Goal: Task Accomplishment & Management: Manage account settings

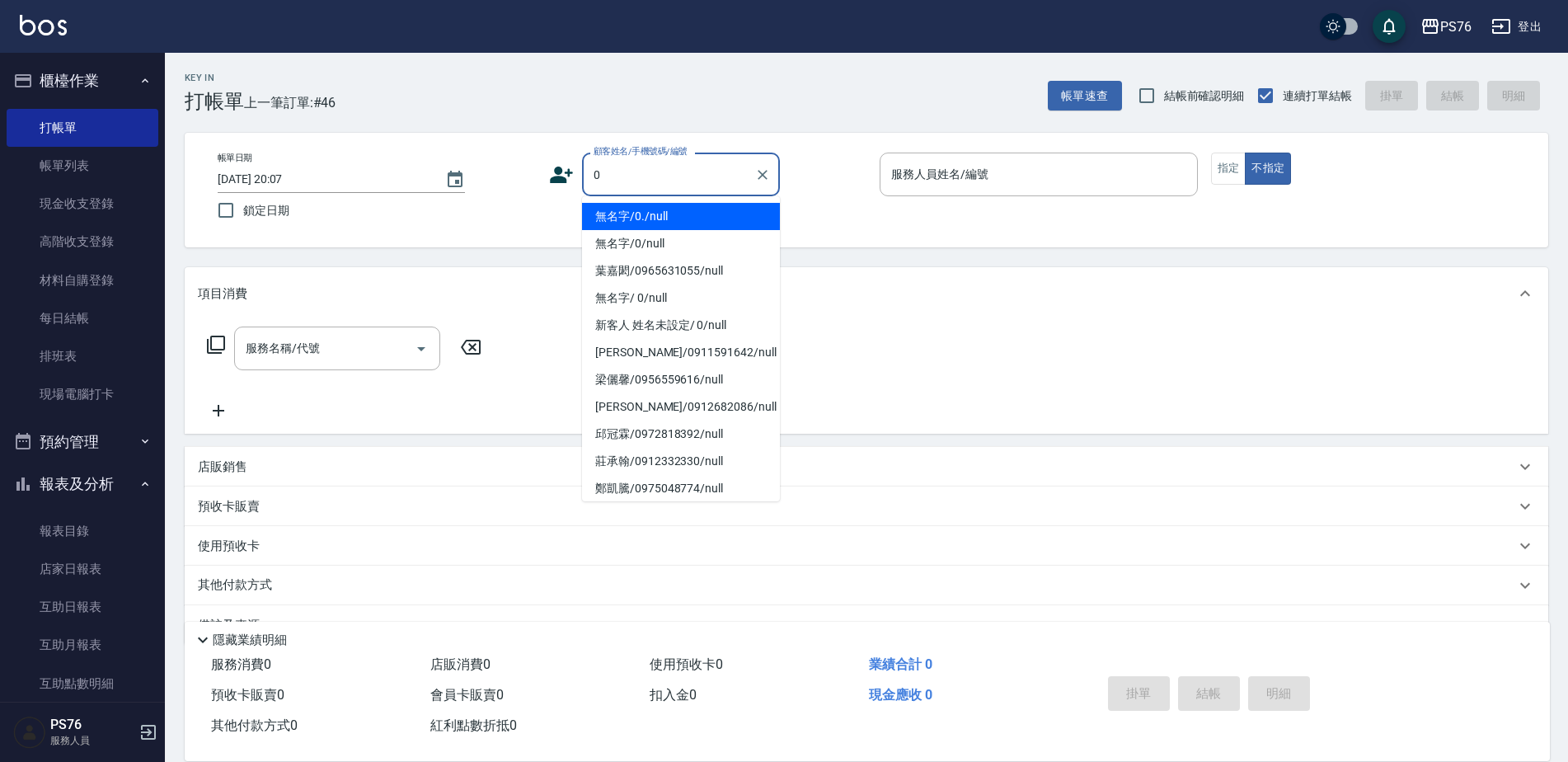
type input "無名字/0./null"
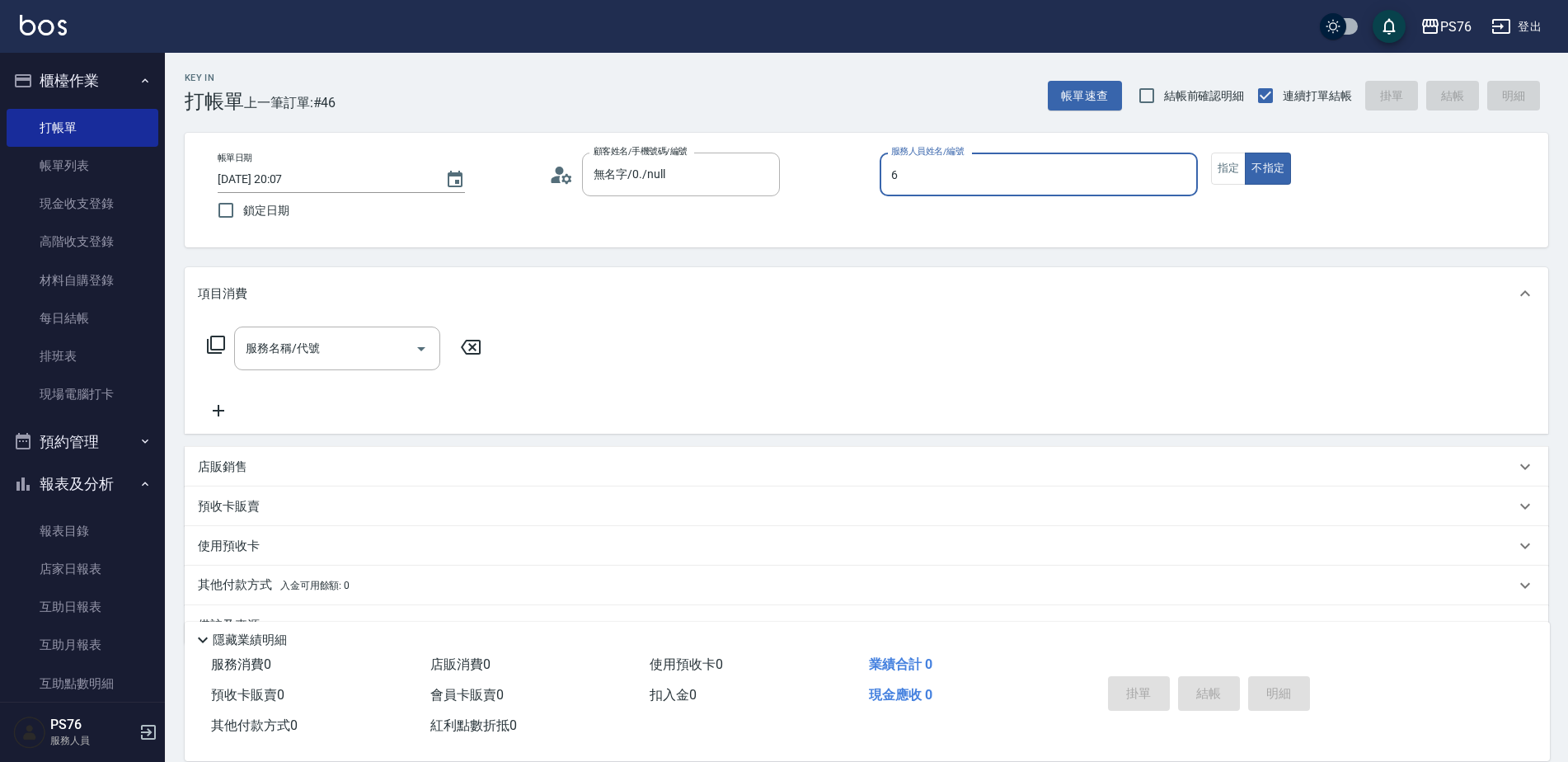
type input "洪彩娟-6"
type button "false"
click at [315, 350] on input "服務名稱/代號" at bounding box center [324, 348] width 166 height 29
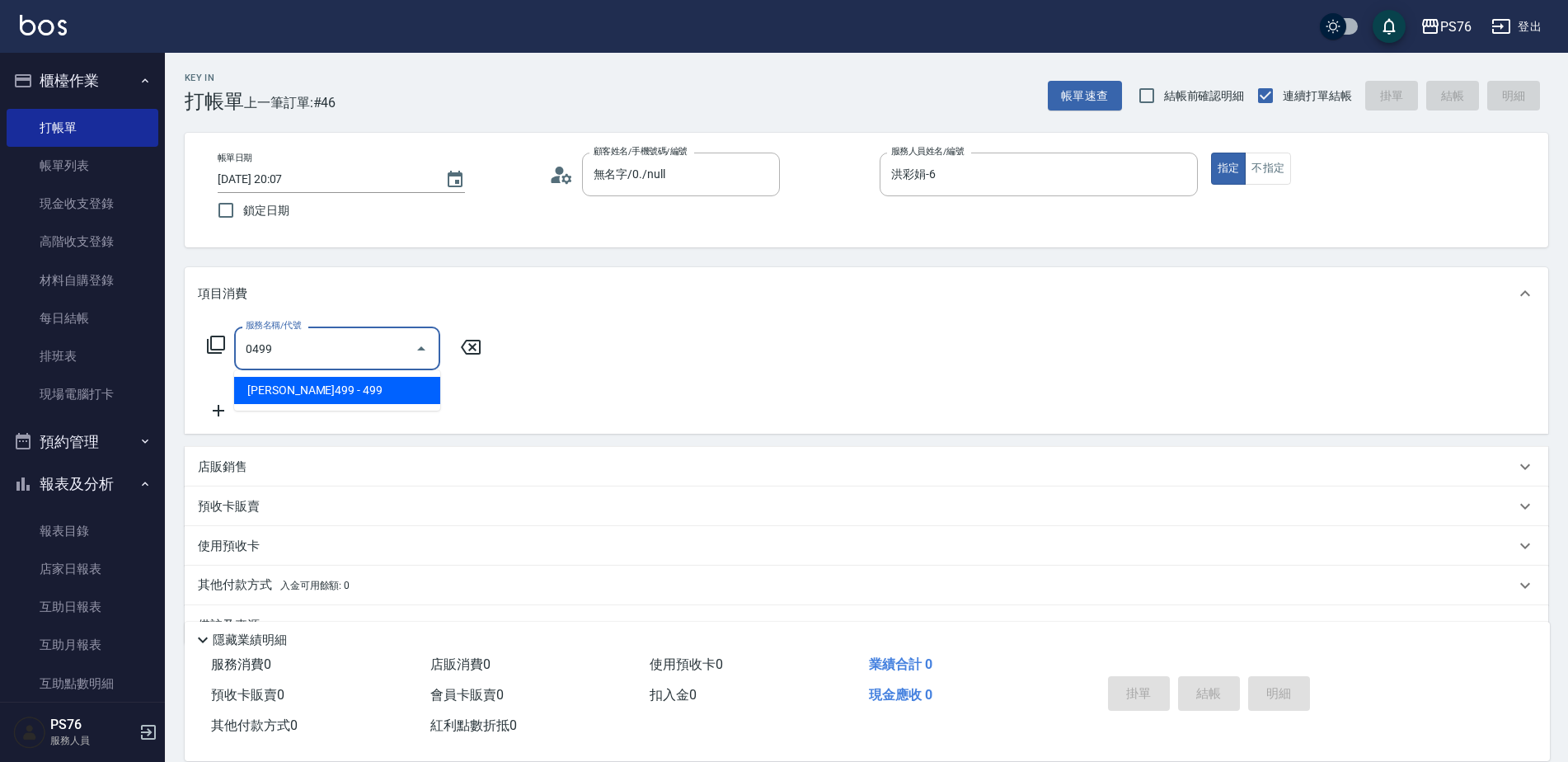
type input "伊黛莉499(0499)"
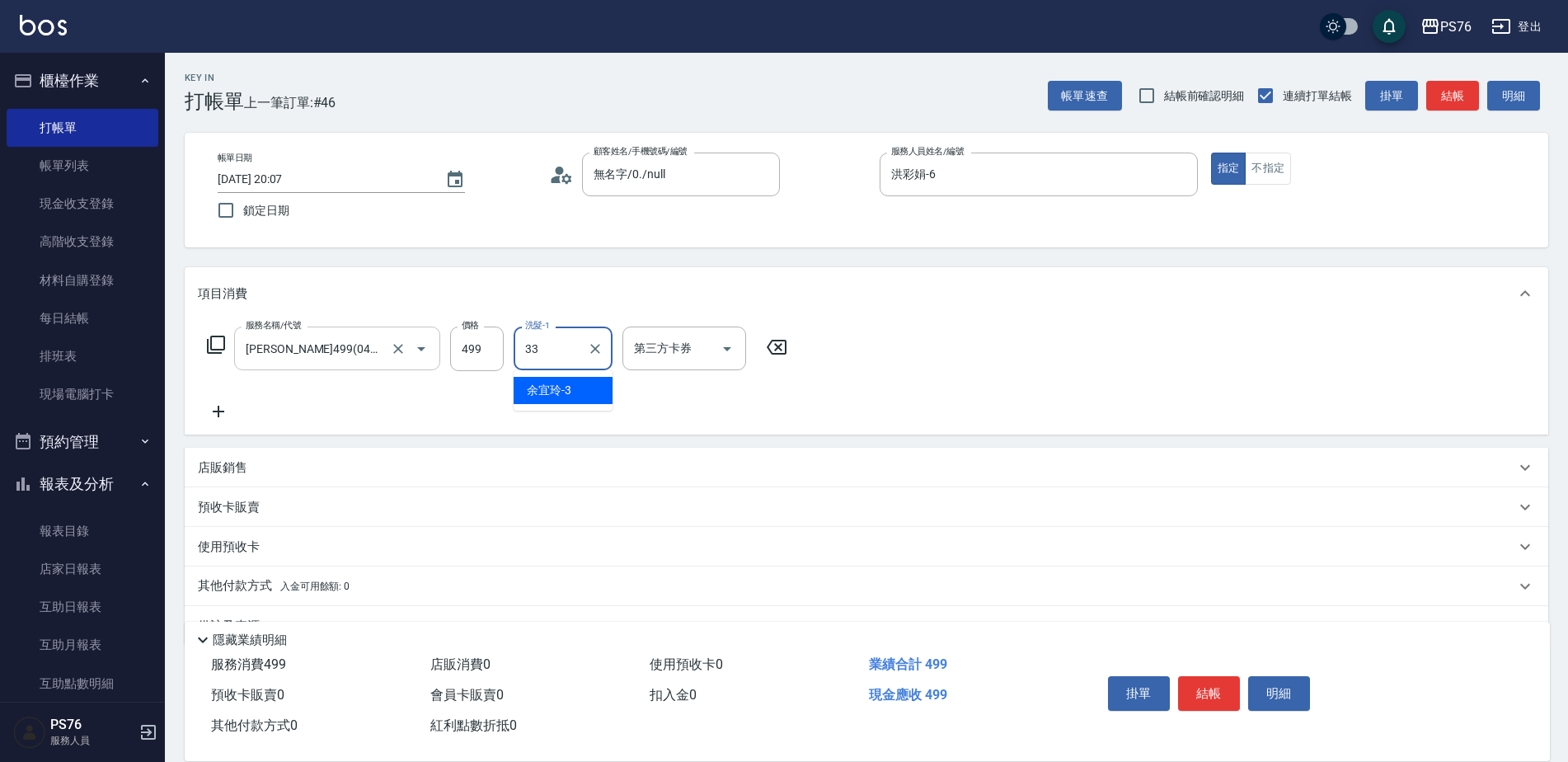
type input "李宇喬-33"
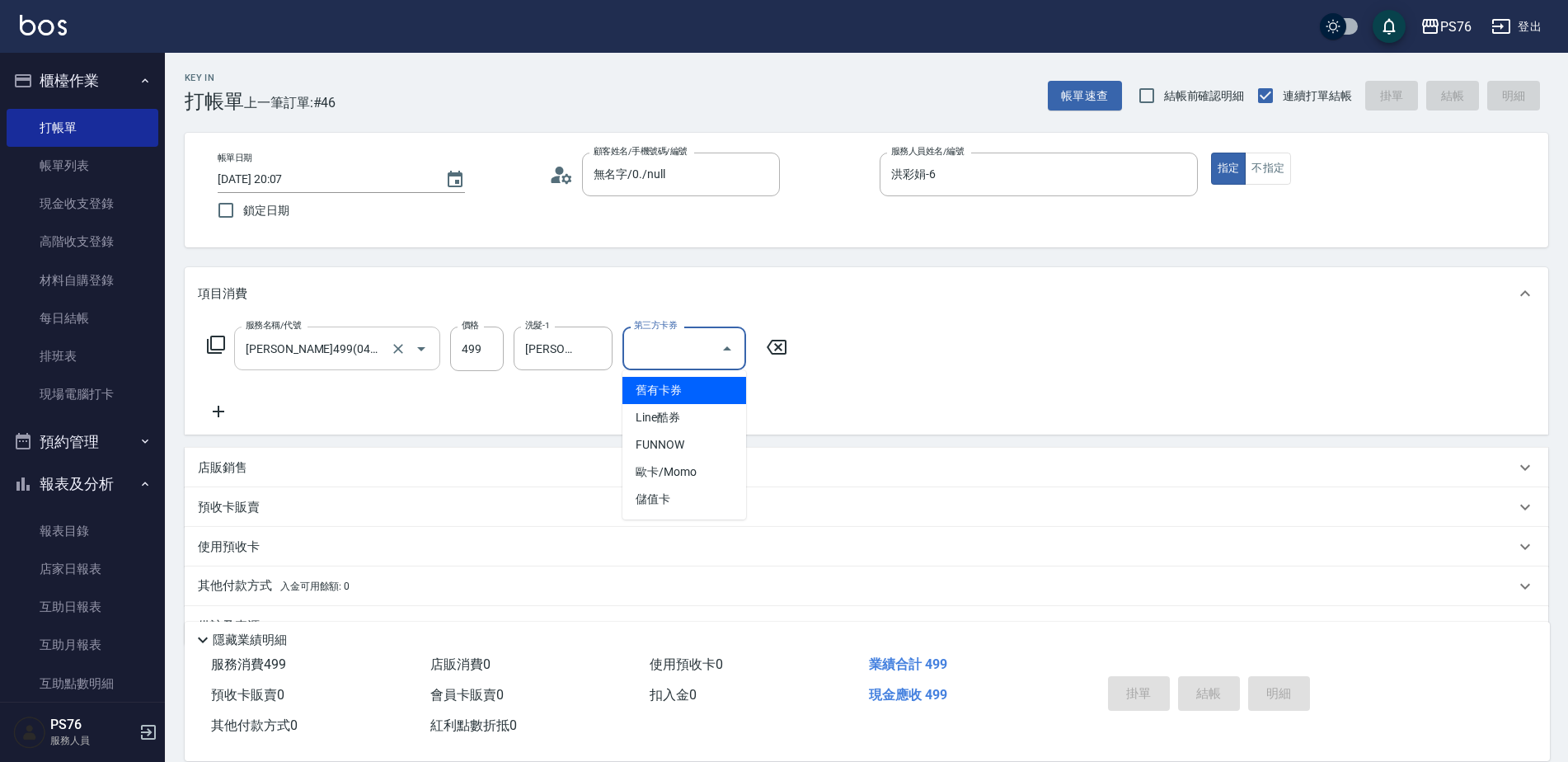
type input "舊有卡券"
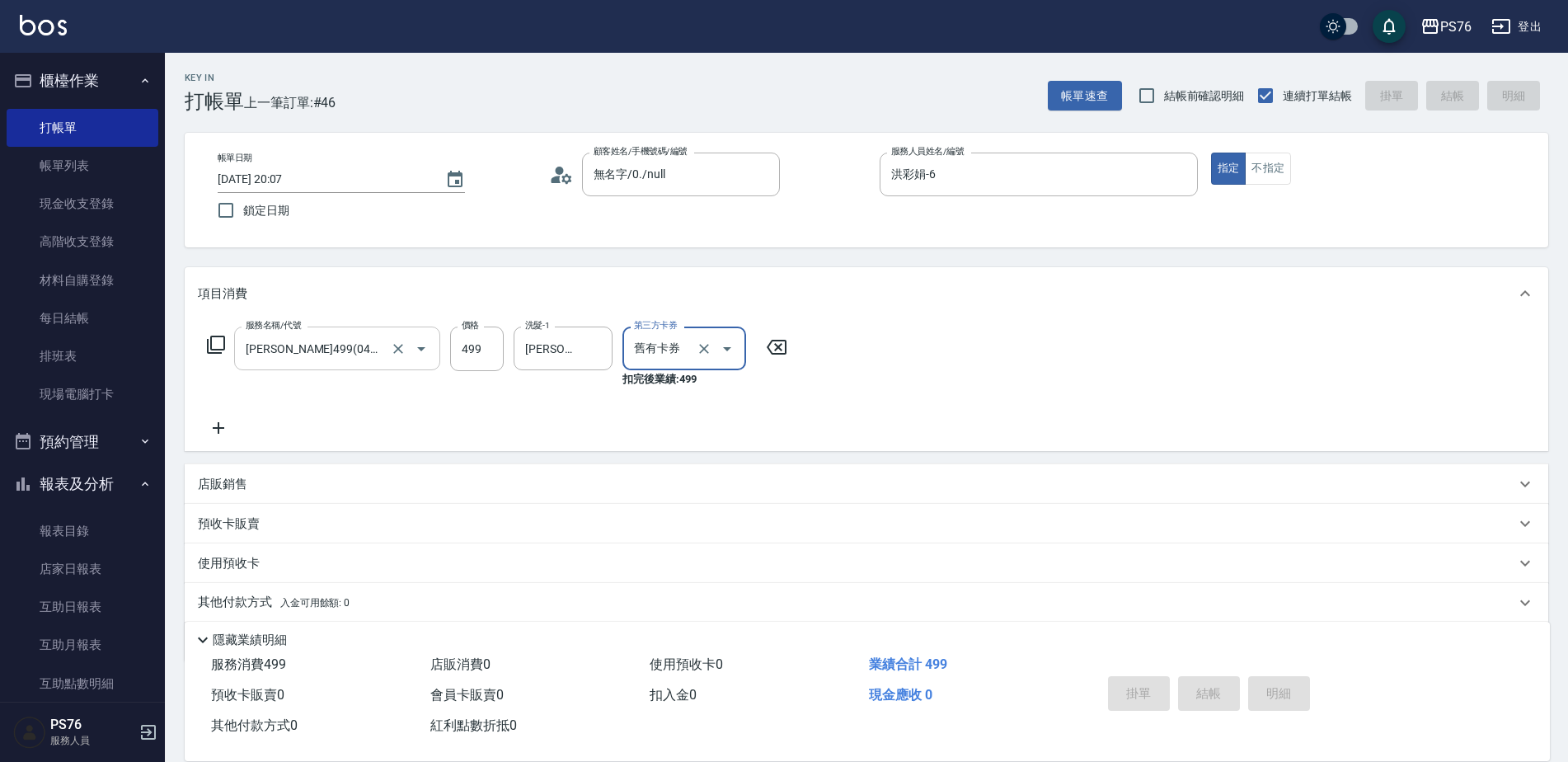
type input "2025/10/10 20:51"
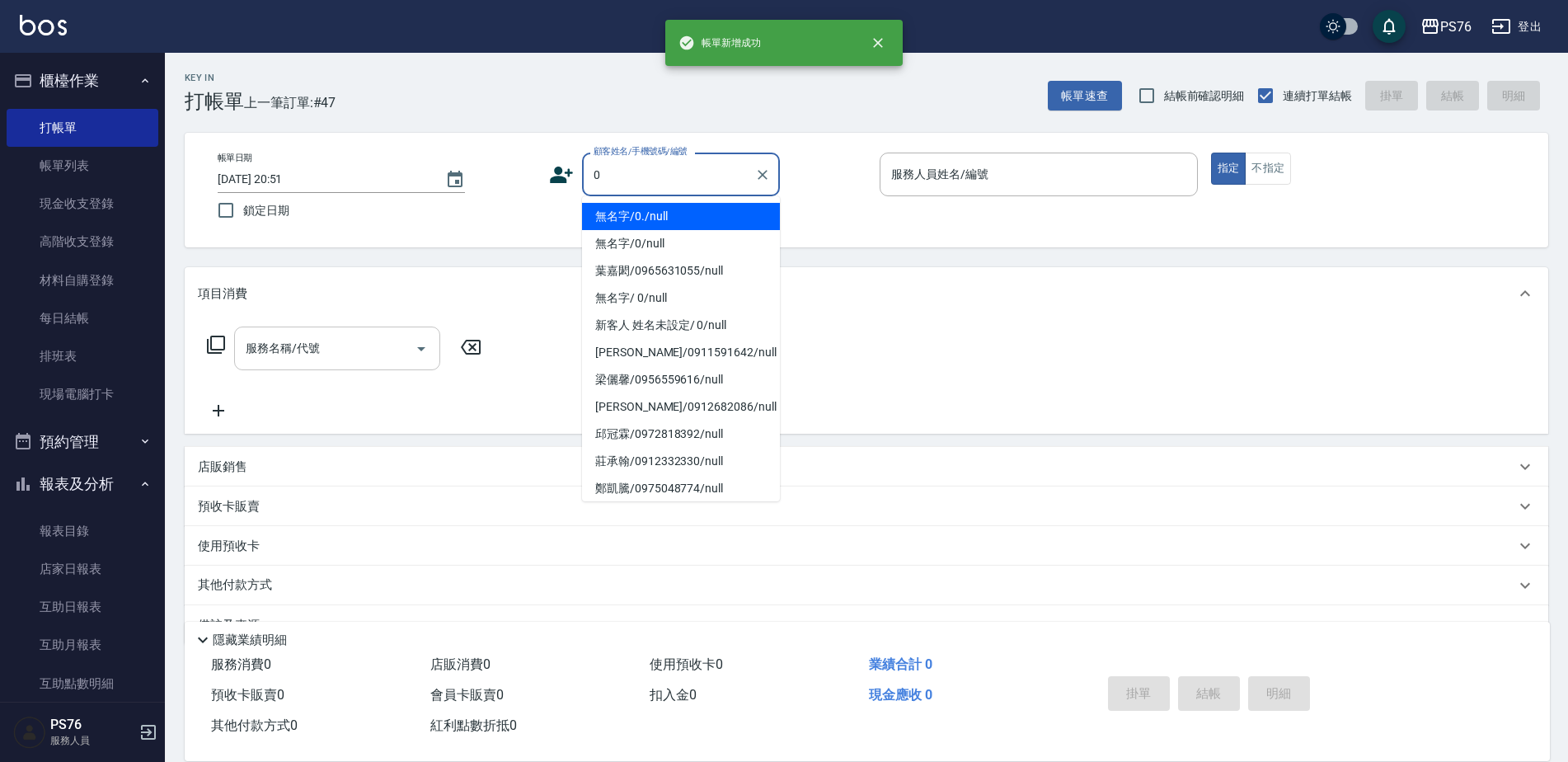
type input "無名字/0./null"
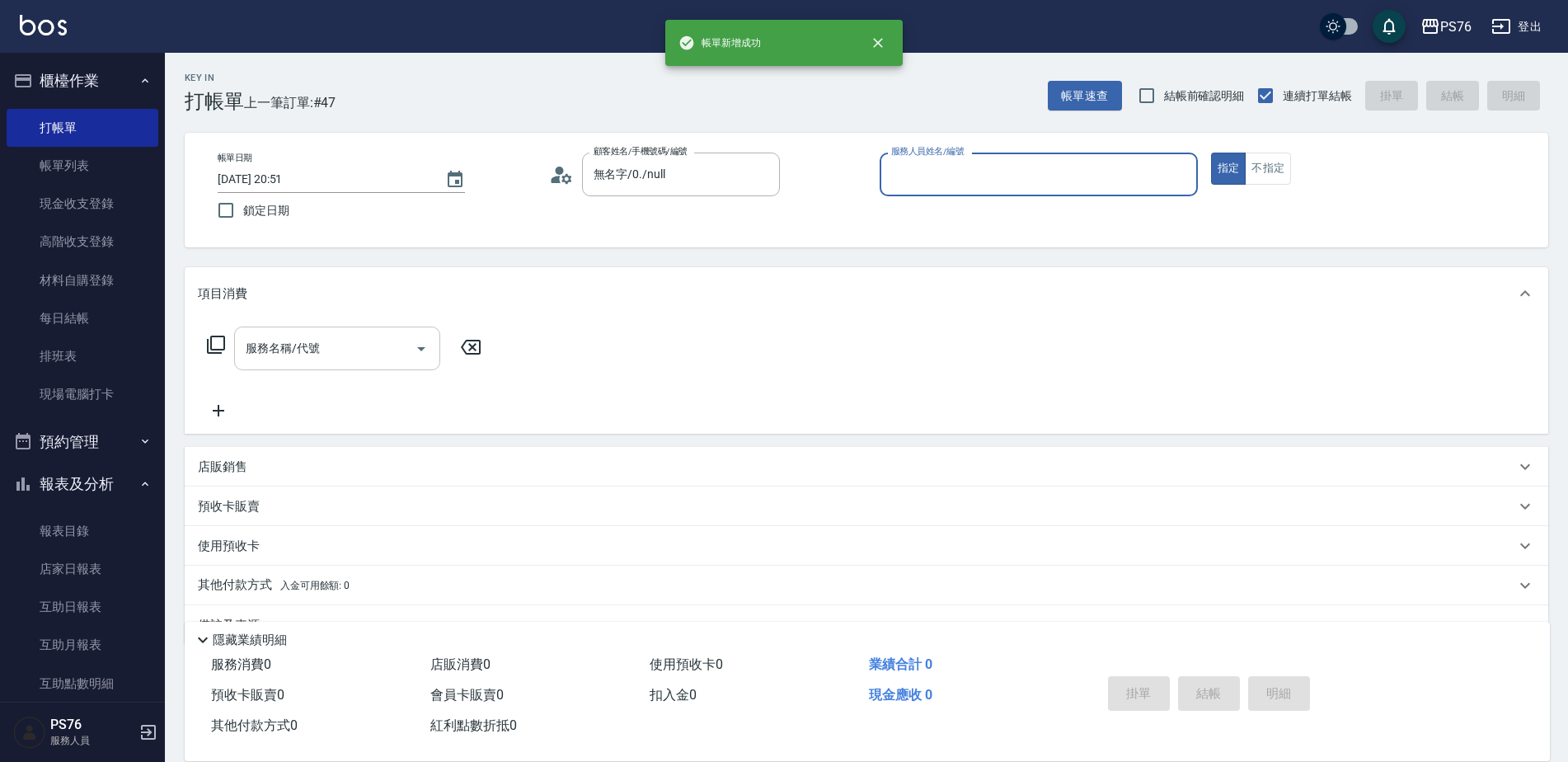
type input "4"
type input "洪彩娟-6"
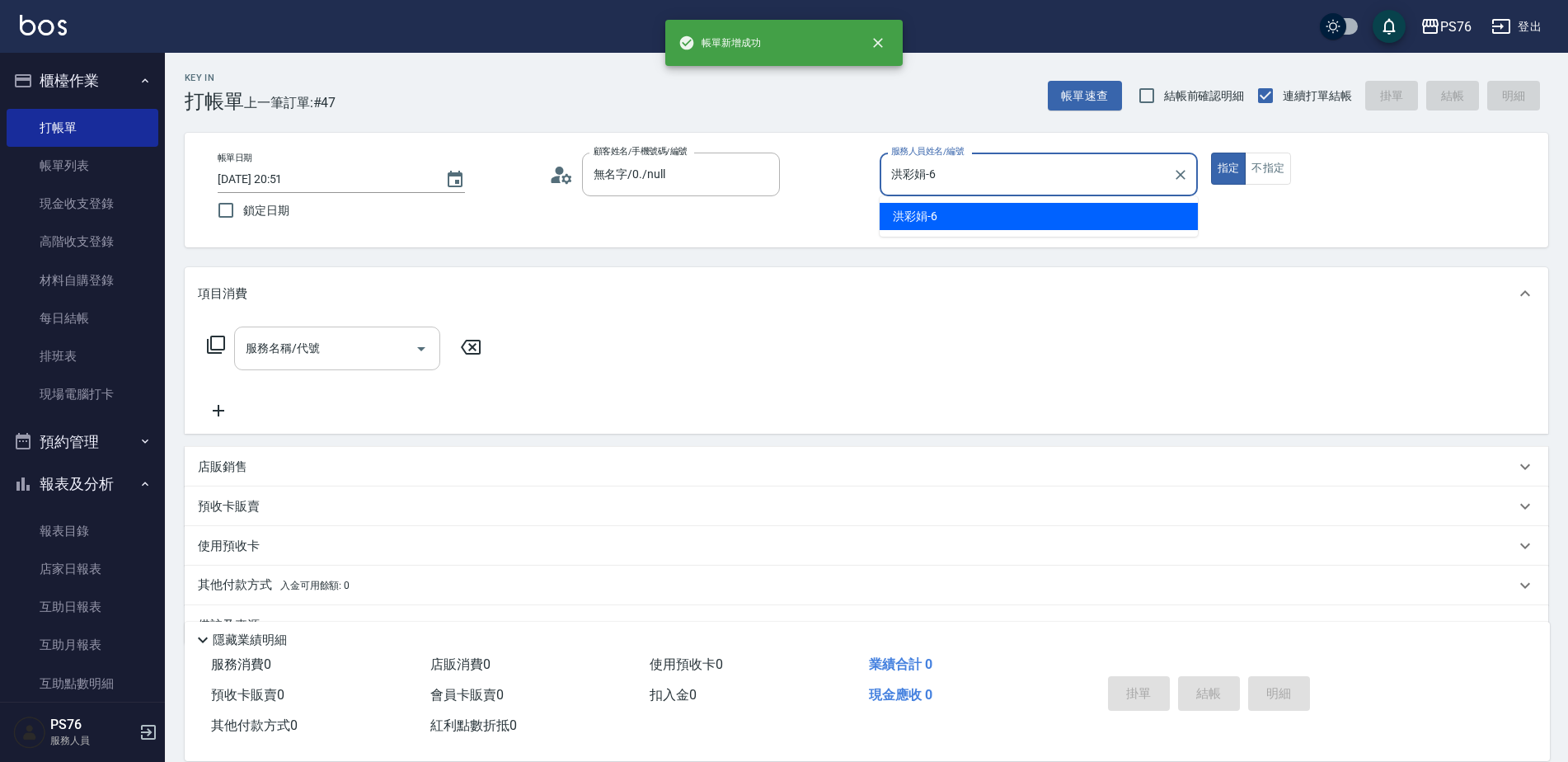
type button "true"
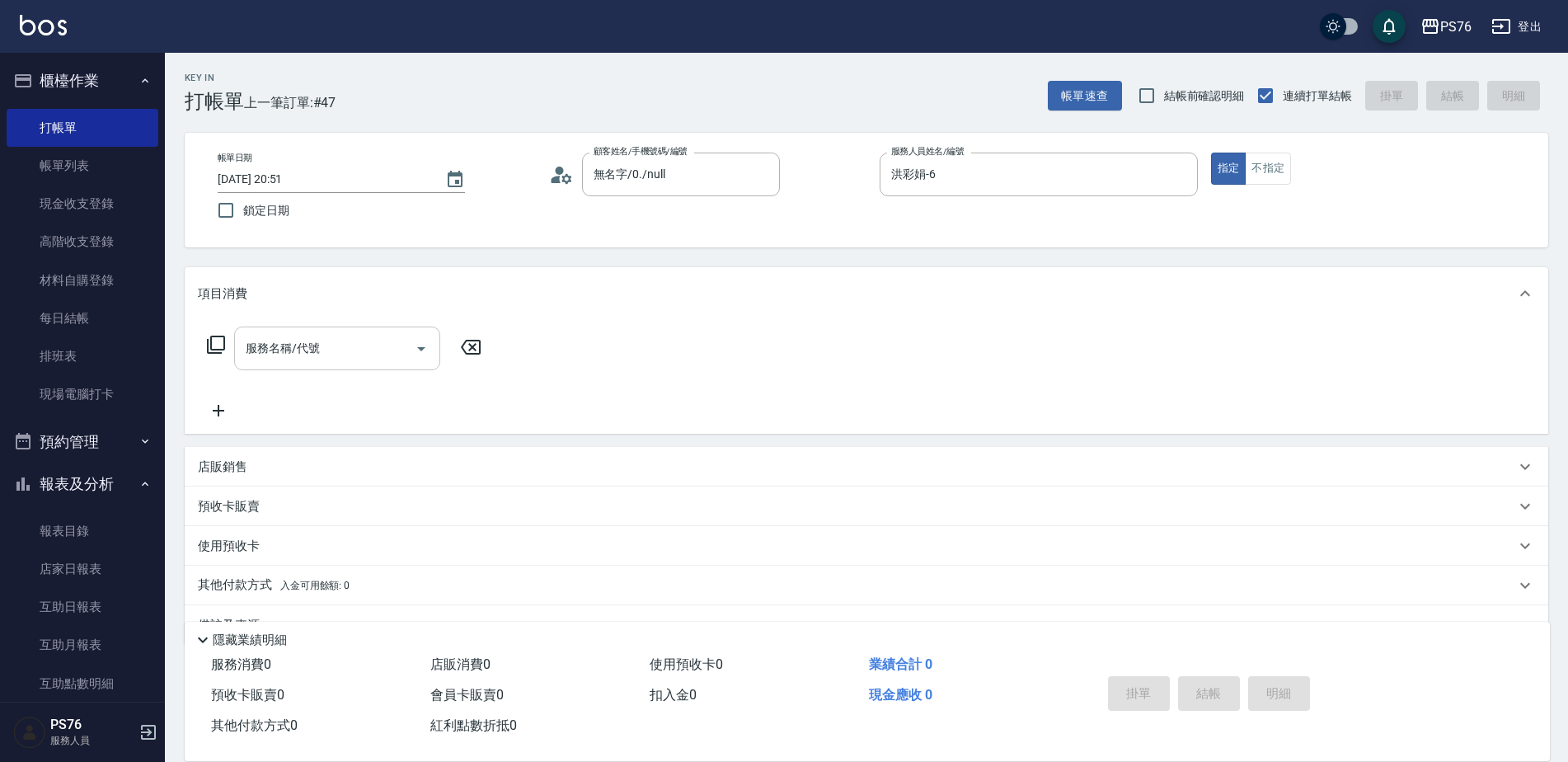
click at [315, 350] on input "服務名稱/代號" at bounding box center [324, 348] width 166 height 29
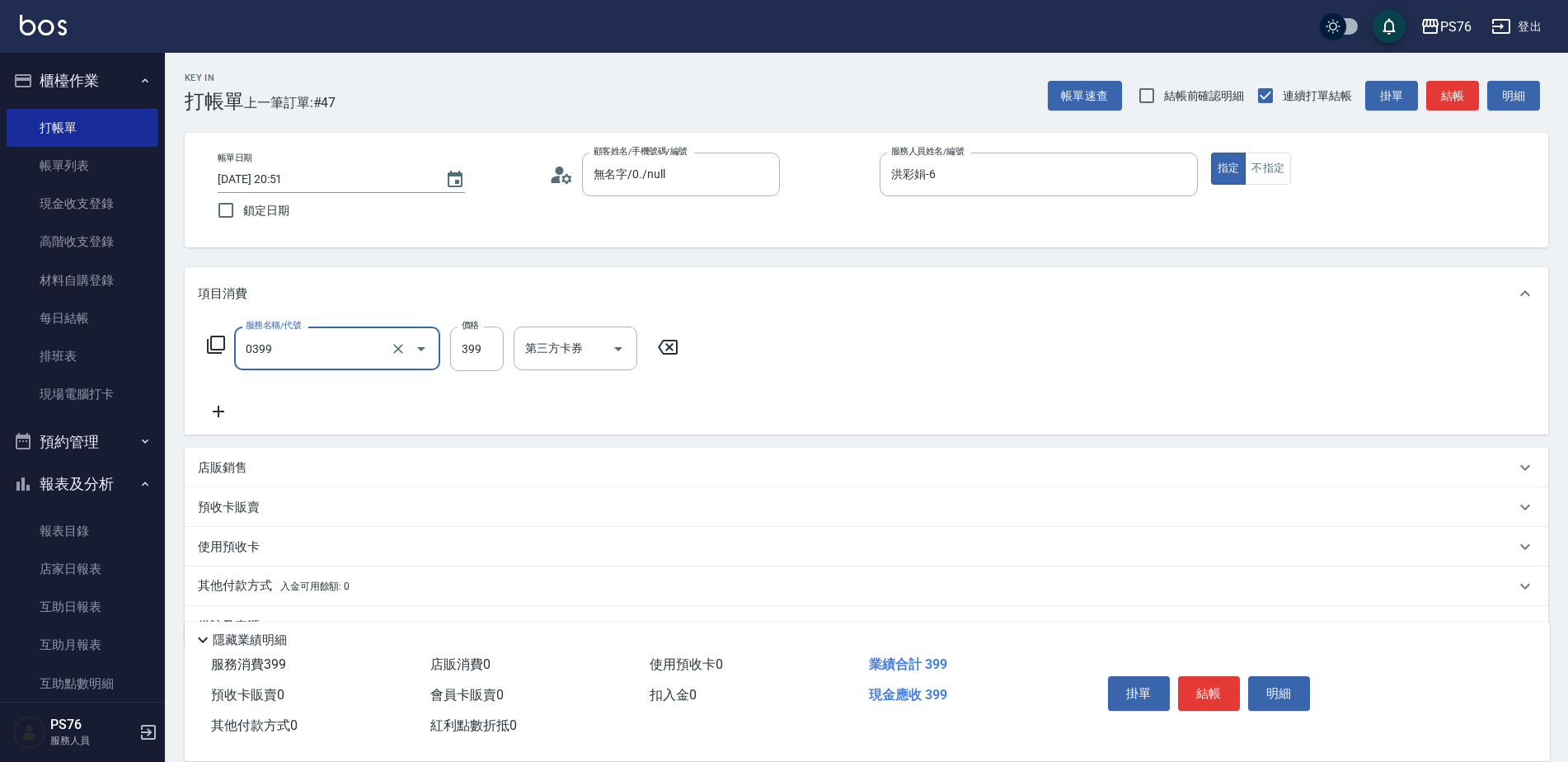
type input "海鹽399(0399)"
type input "洪彩娟-6"
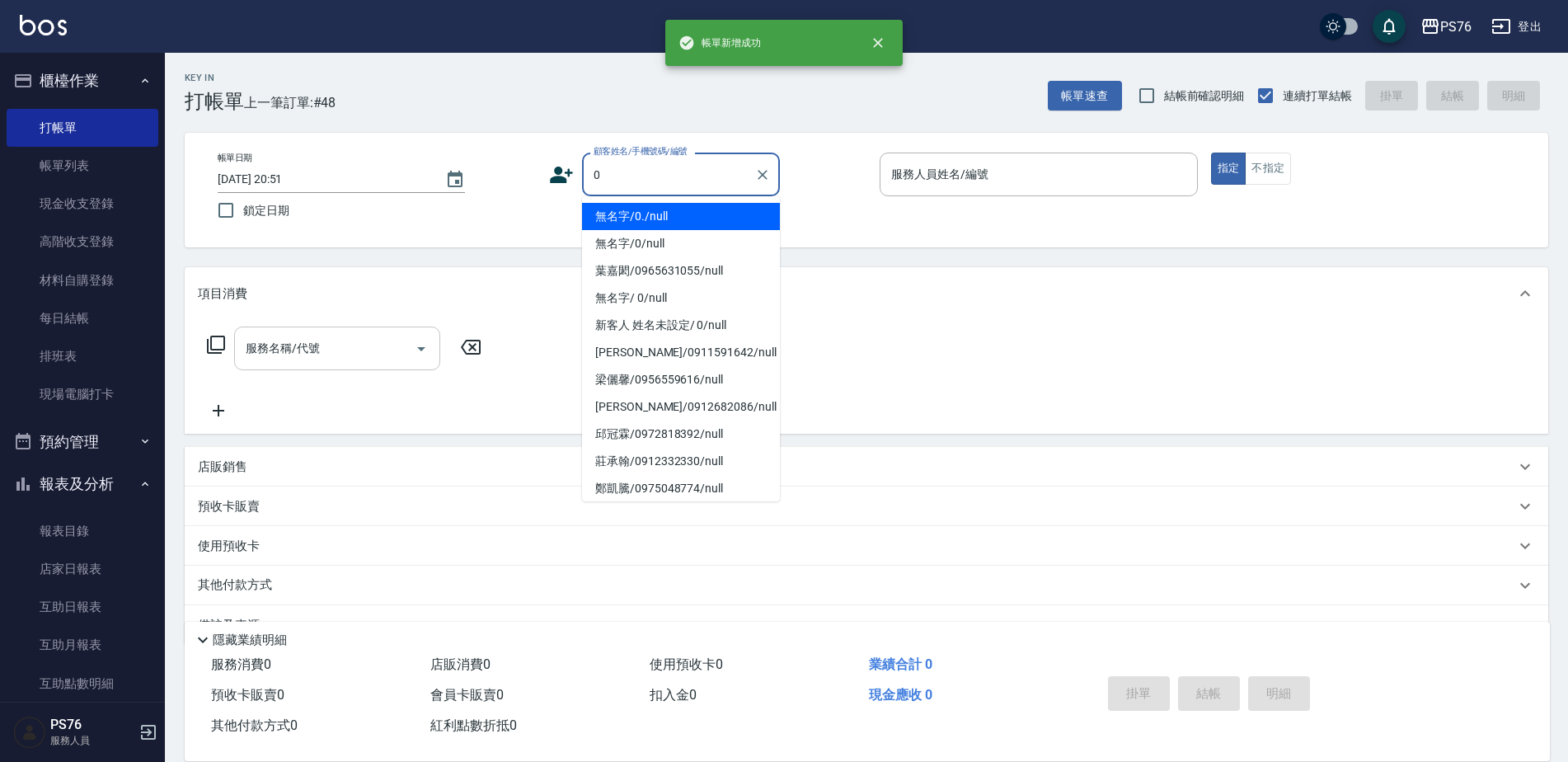
type input "無名字/0./null"
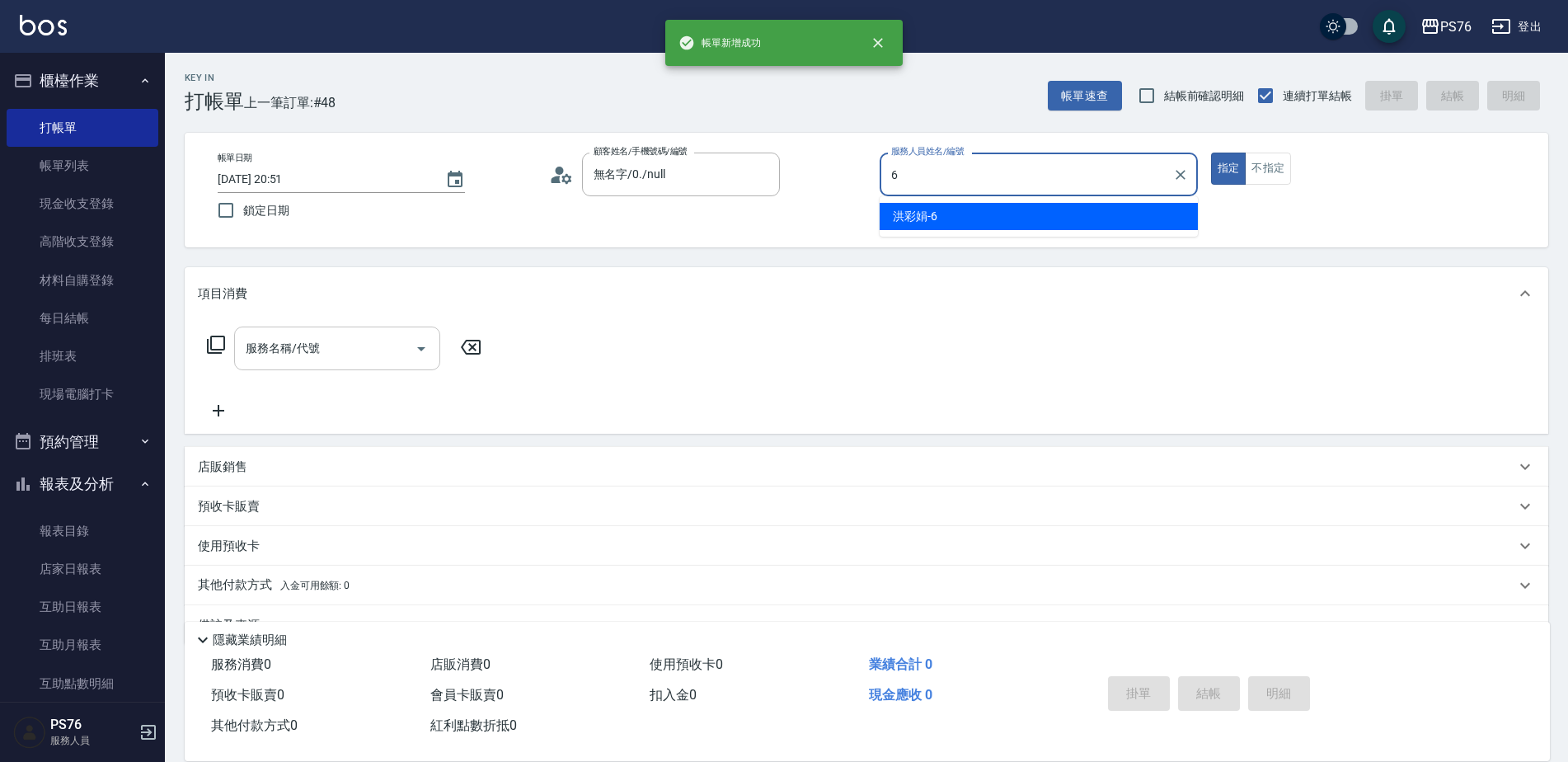
type input "洪彩娟-6"
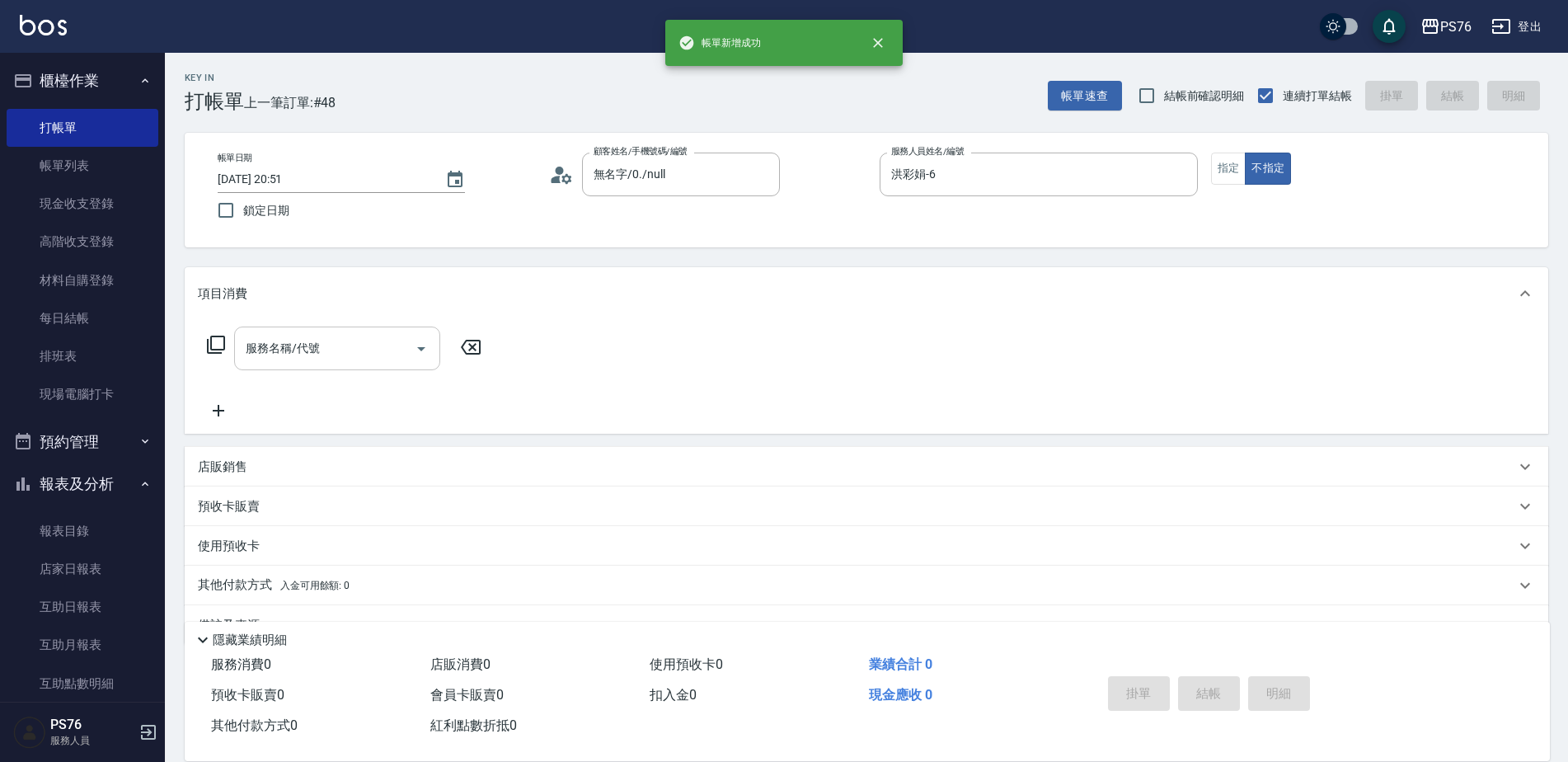
click at [315, 350] on input "服務名稱/代號" at bounding box center [324, 348] width 166 height 29
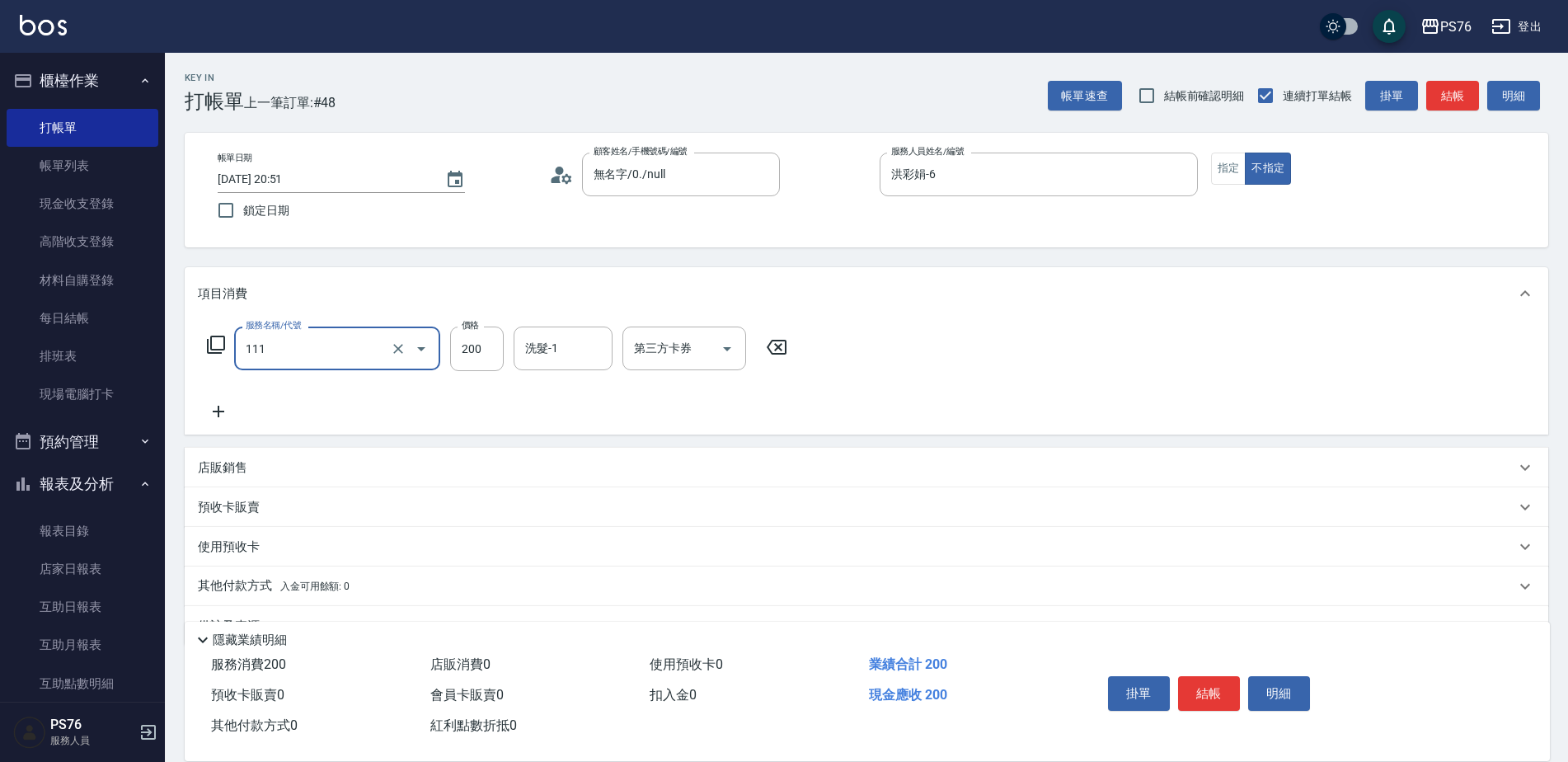
type input "200(111)"
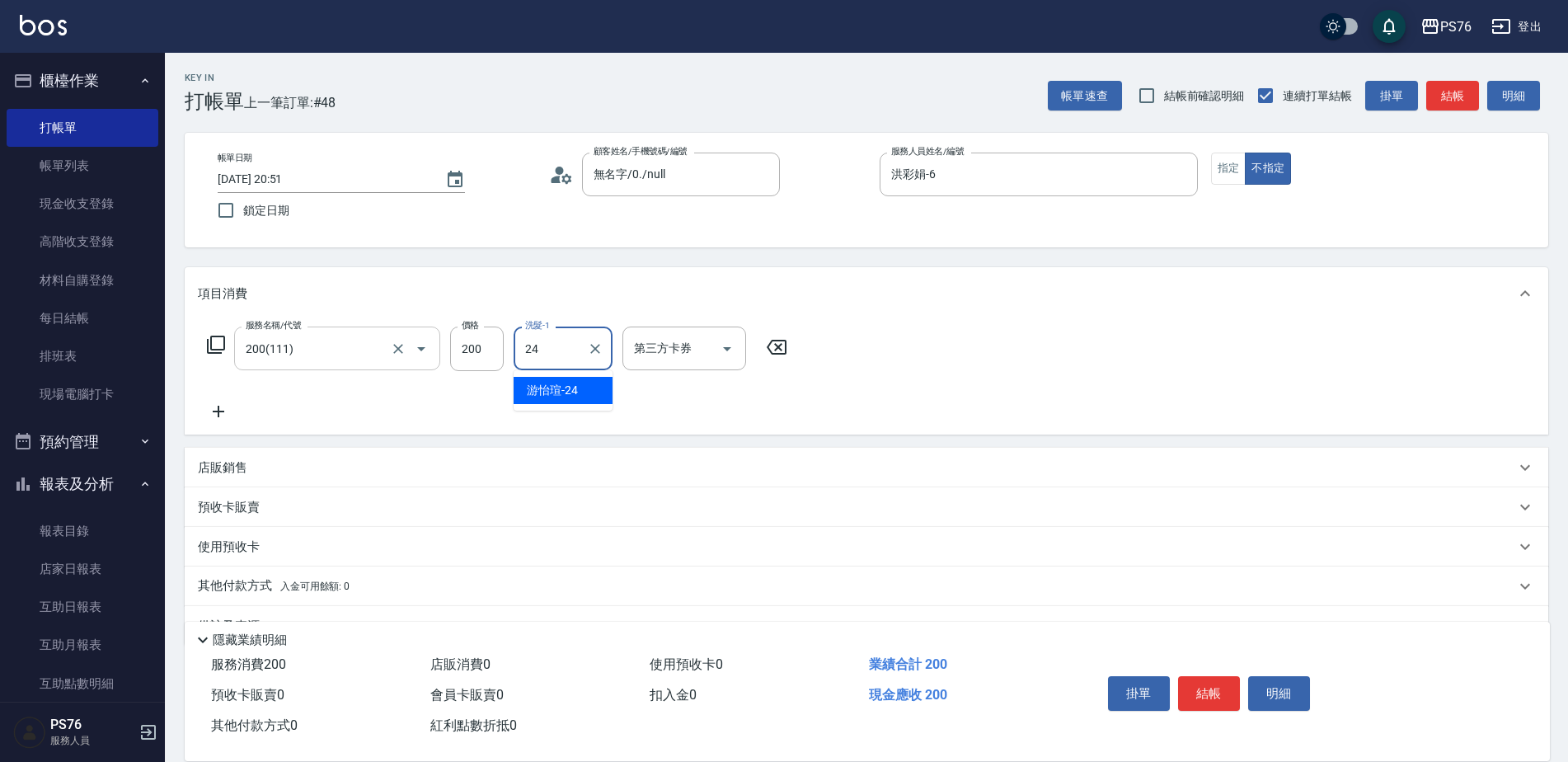
type input "游怡瑄-24"
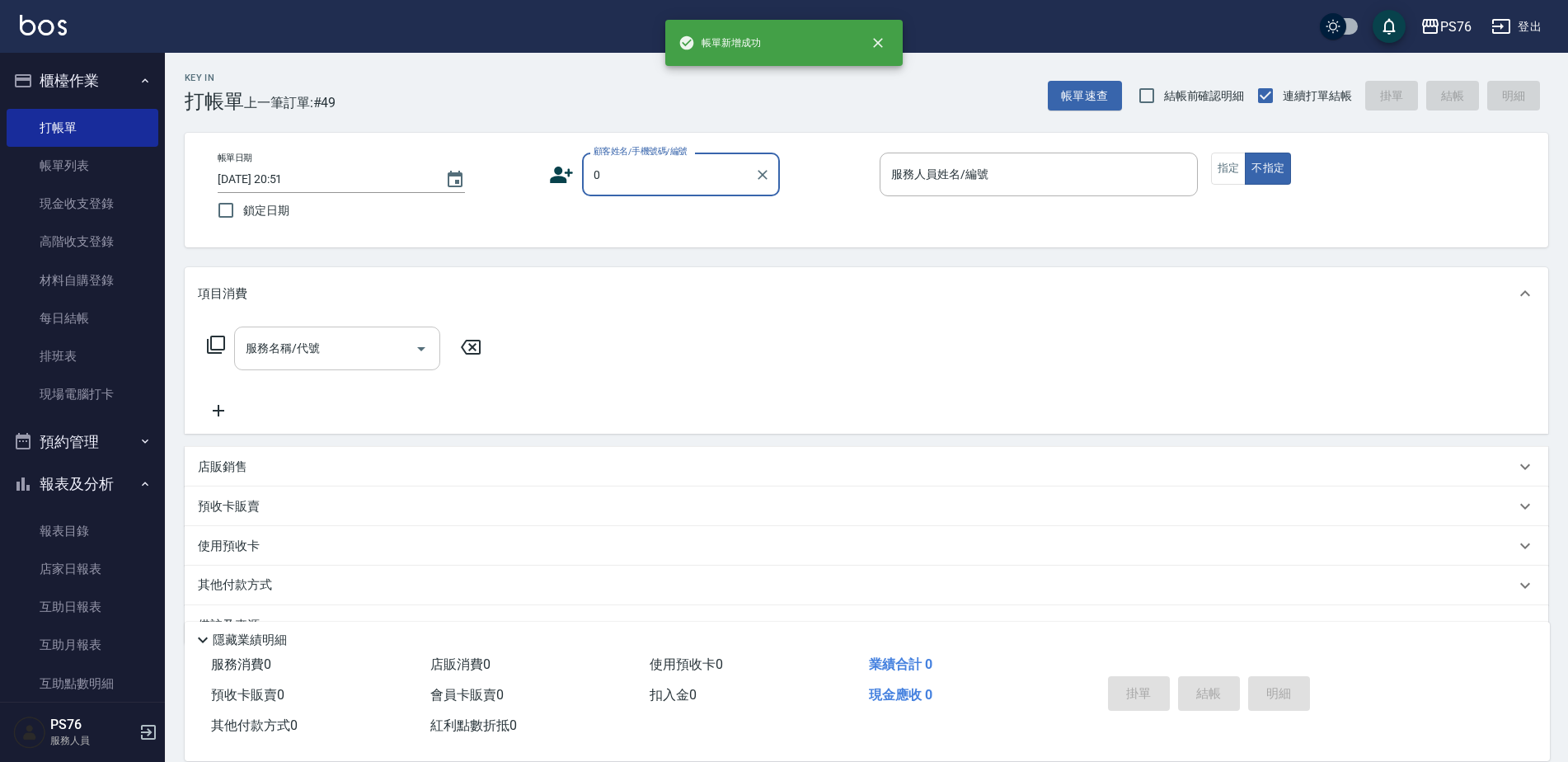
type input "無名字/0./null"
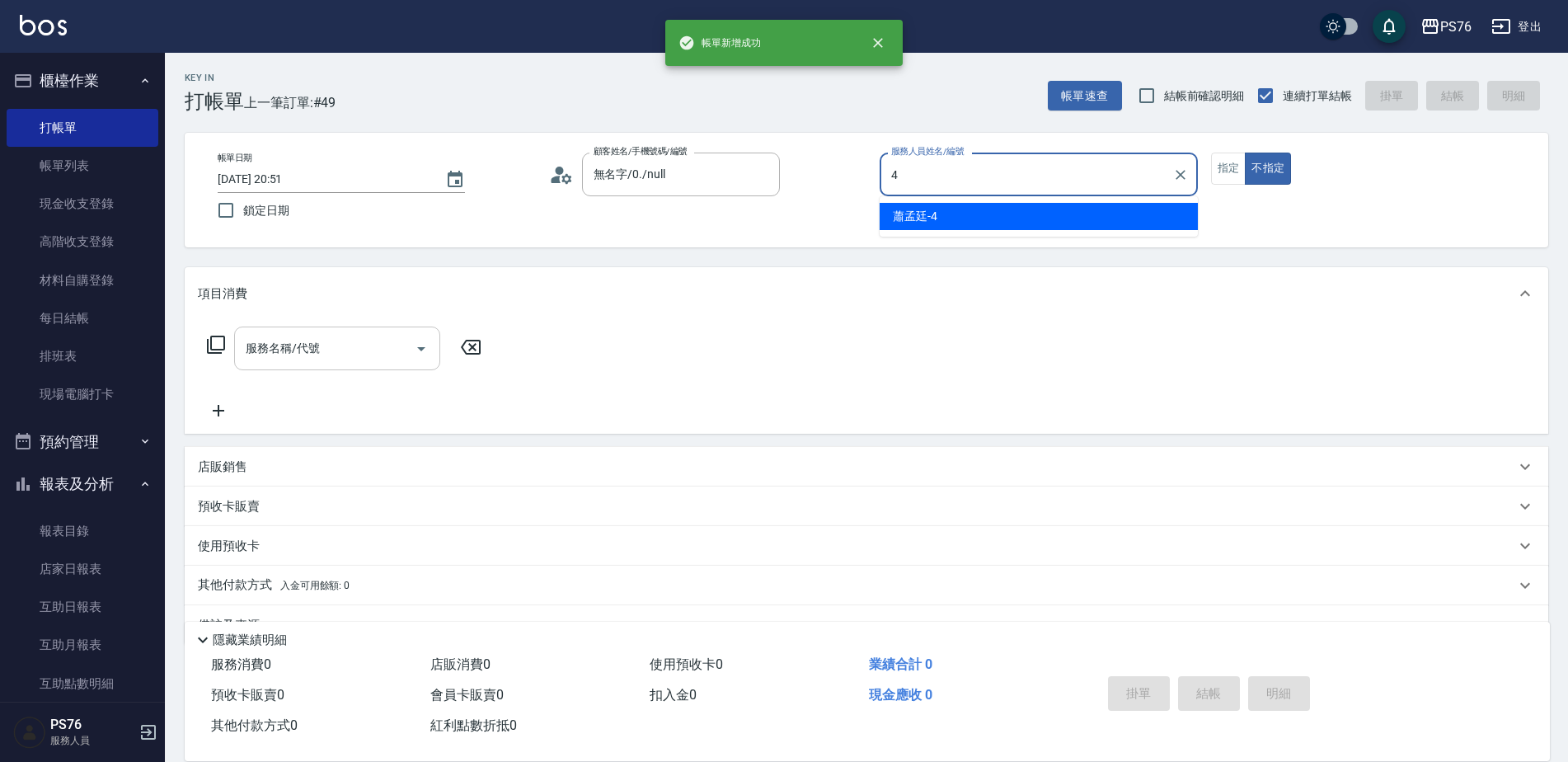
type input "蕭孟廷-4"
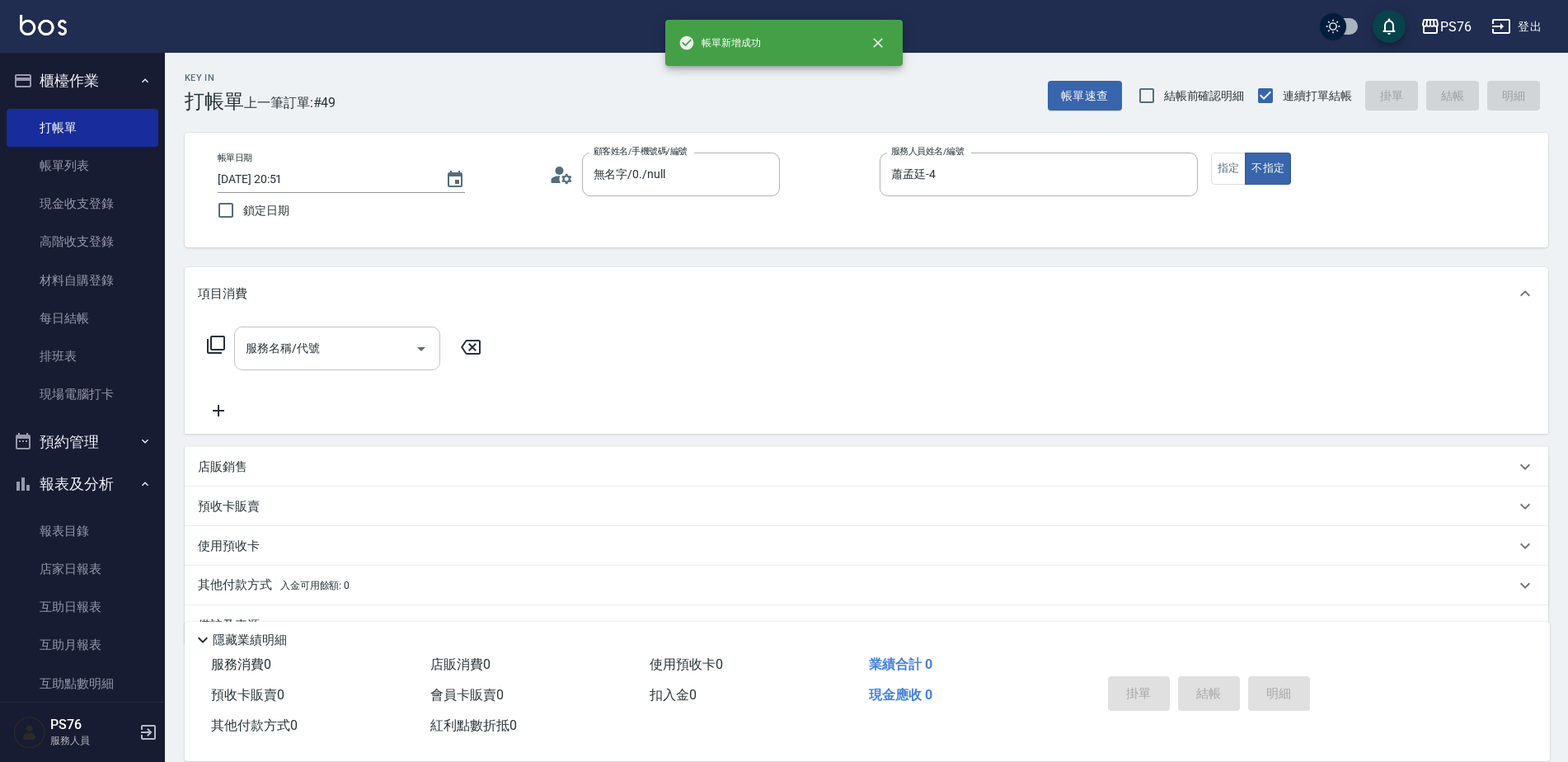
click at [315, 350] on input "服務名稱/代號" at bounding box center [324, 348] width 166 height 29
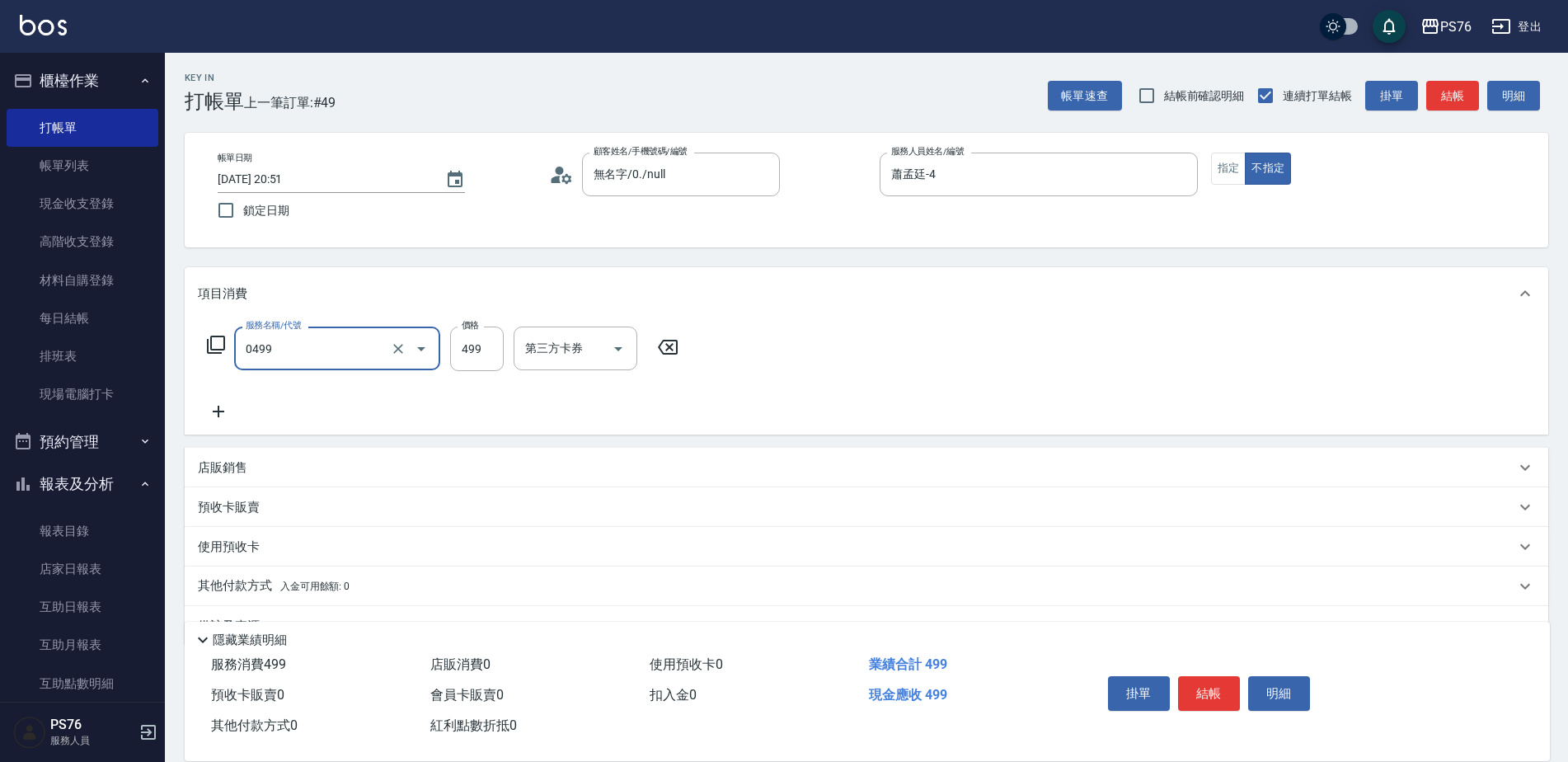
type input "伊黛莉499(0499)"
type input "蕭孟廷-4"
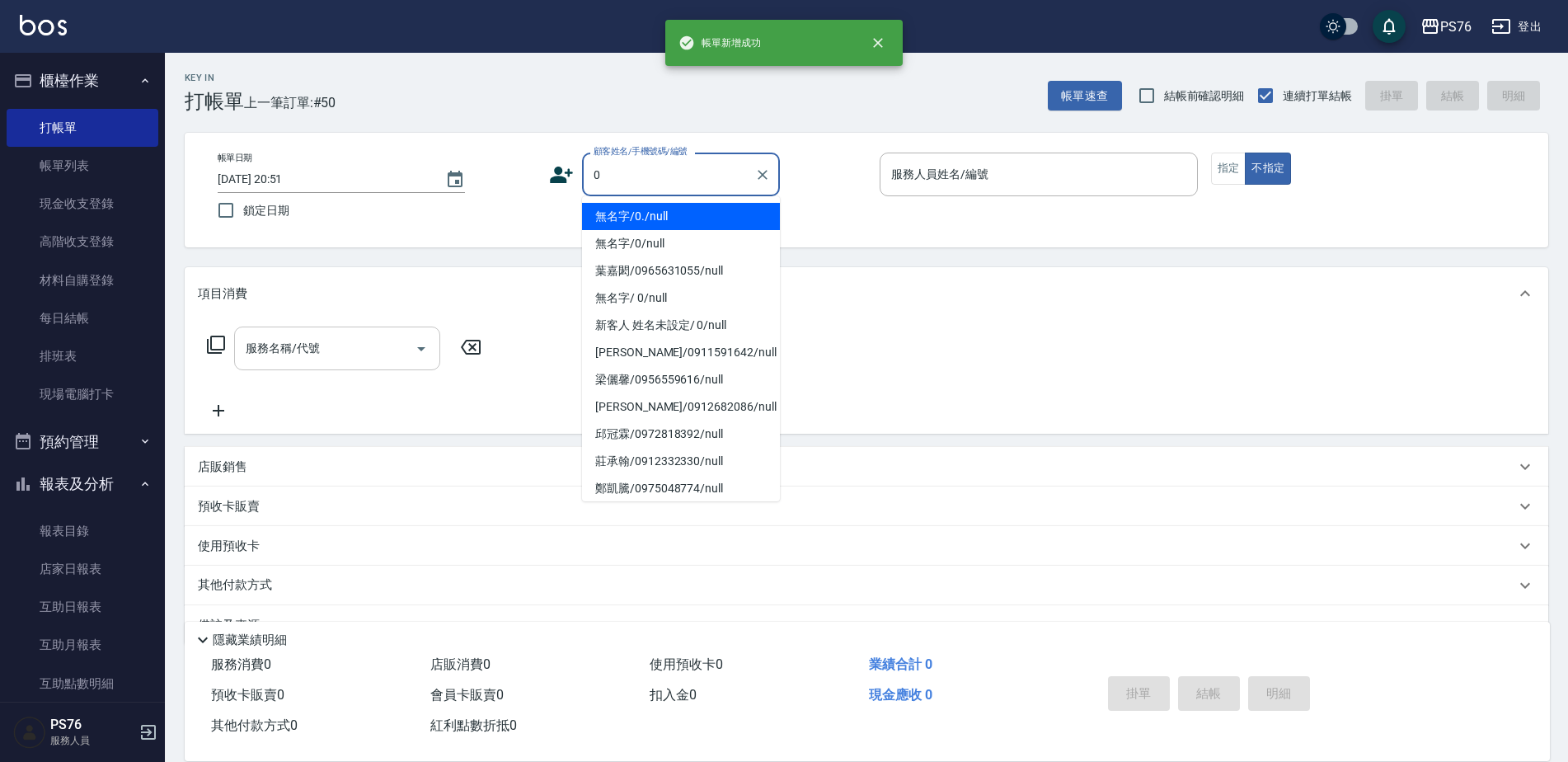
type input "無名字/0./null"
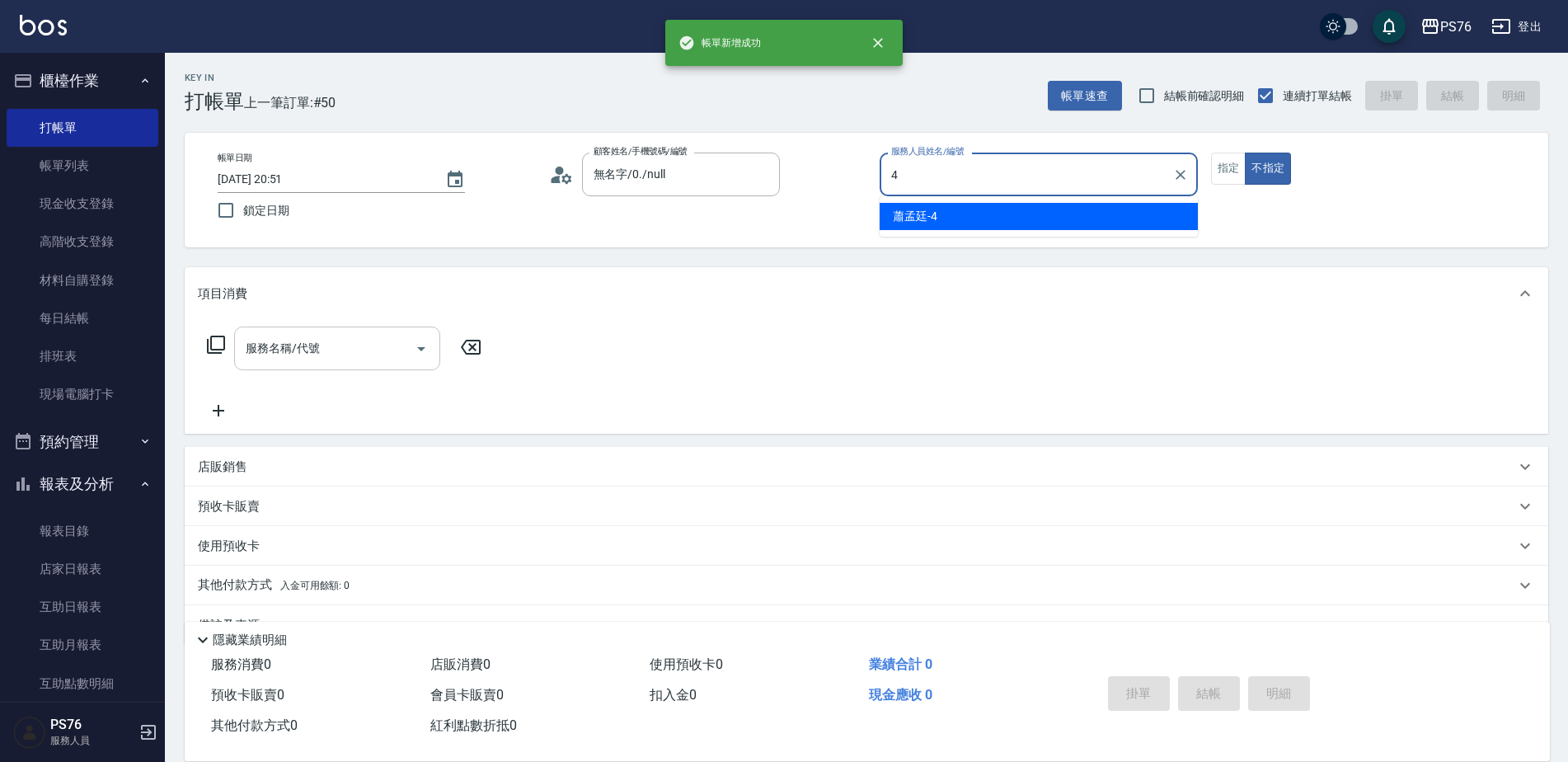
type input "蕭孟廷-4"
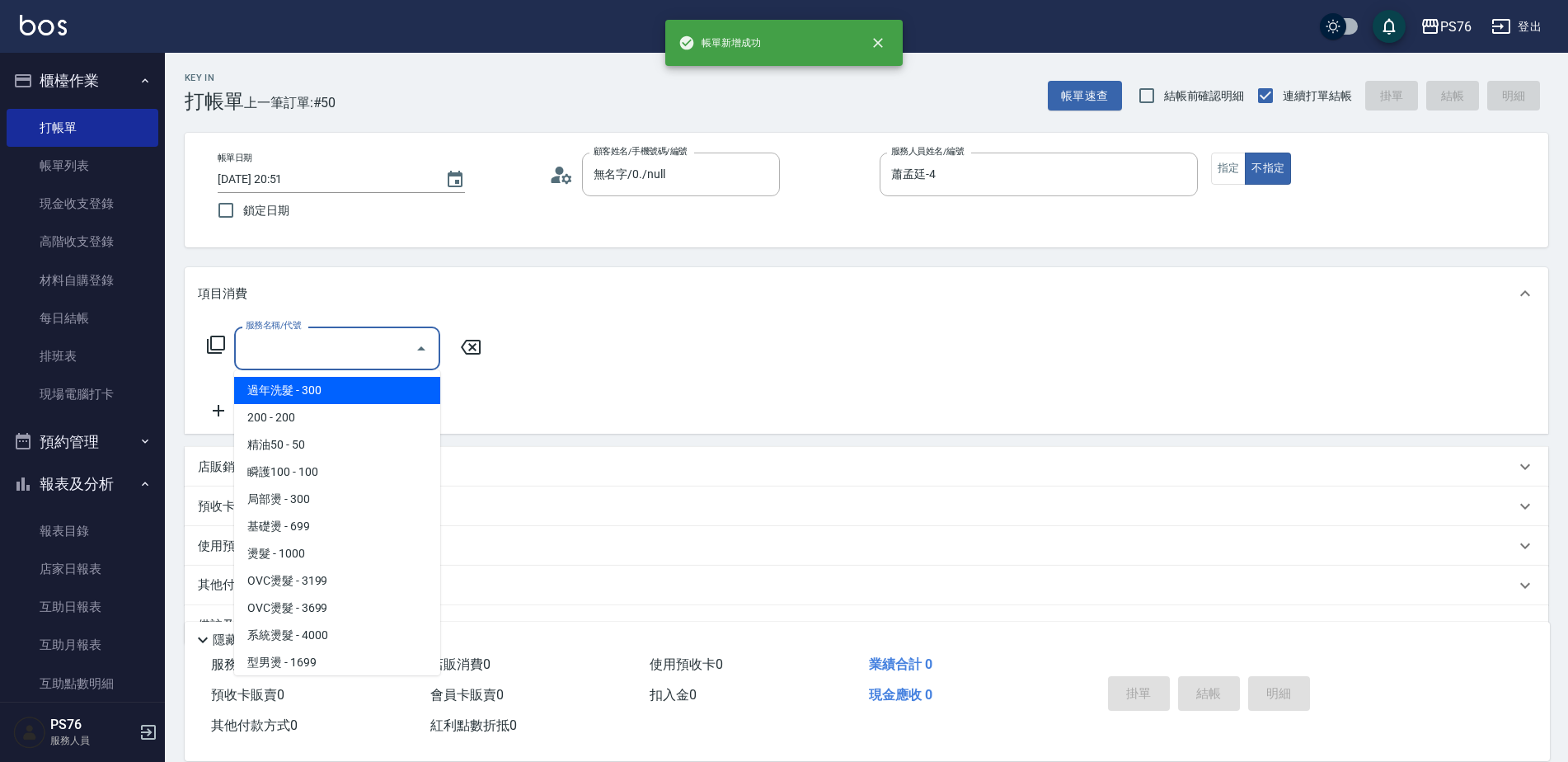
click at [315, 350] on input "服務名稱/代號" at bounding box center [324, 348] width 166 height 29
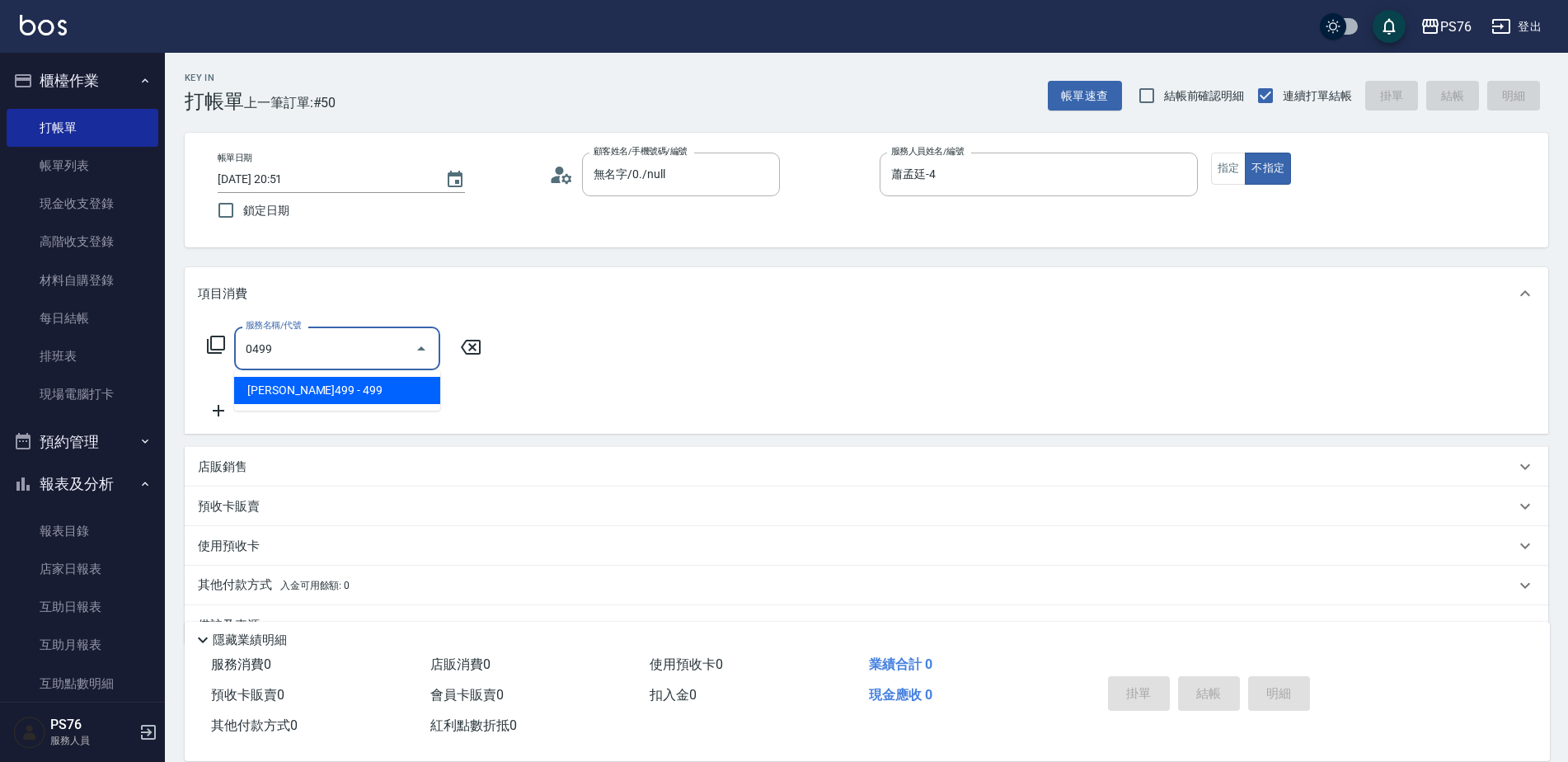
type input "伊黛莉499(0499)"
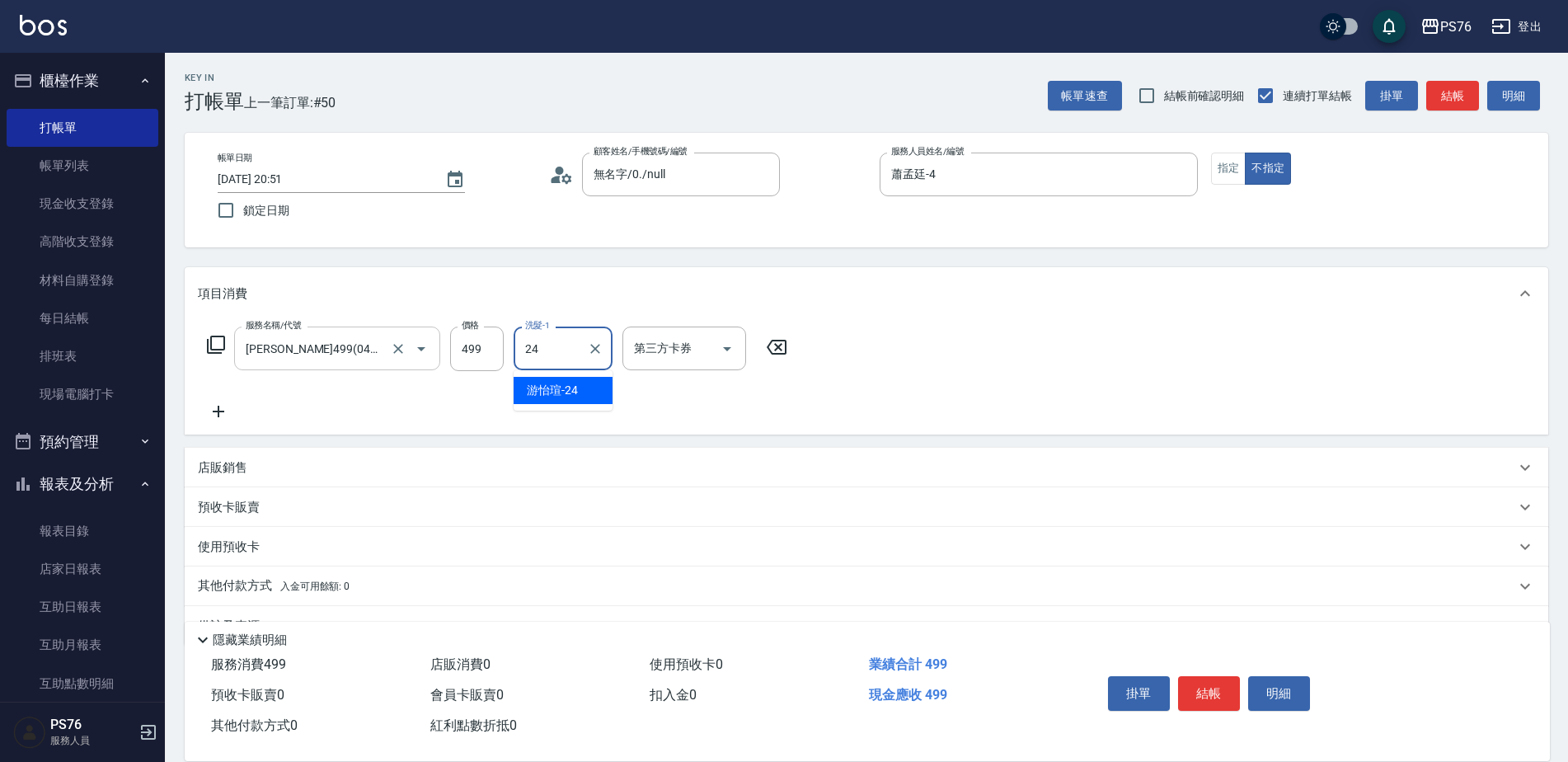
type input "游怡瑄-24"
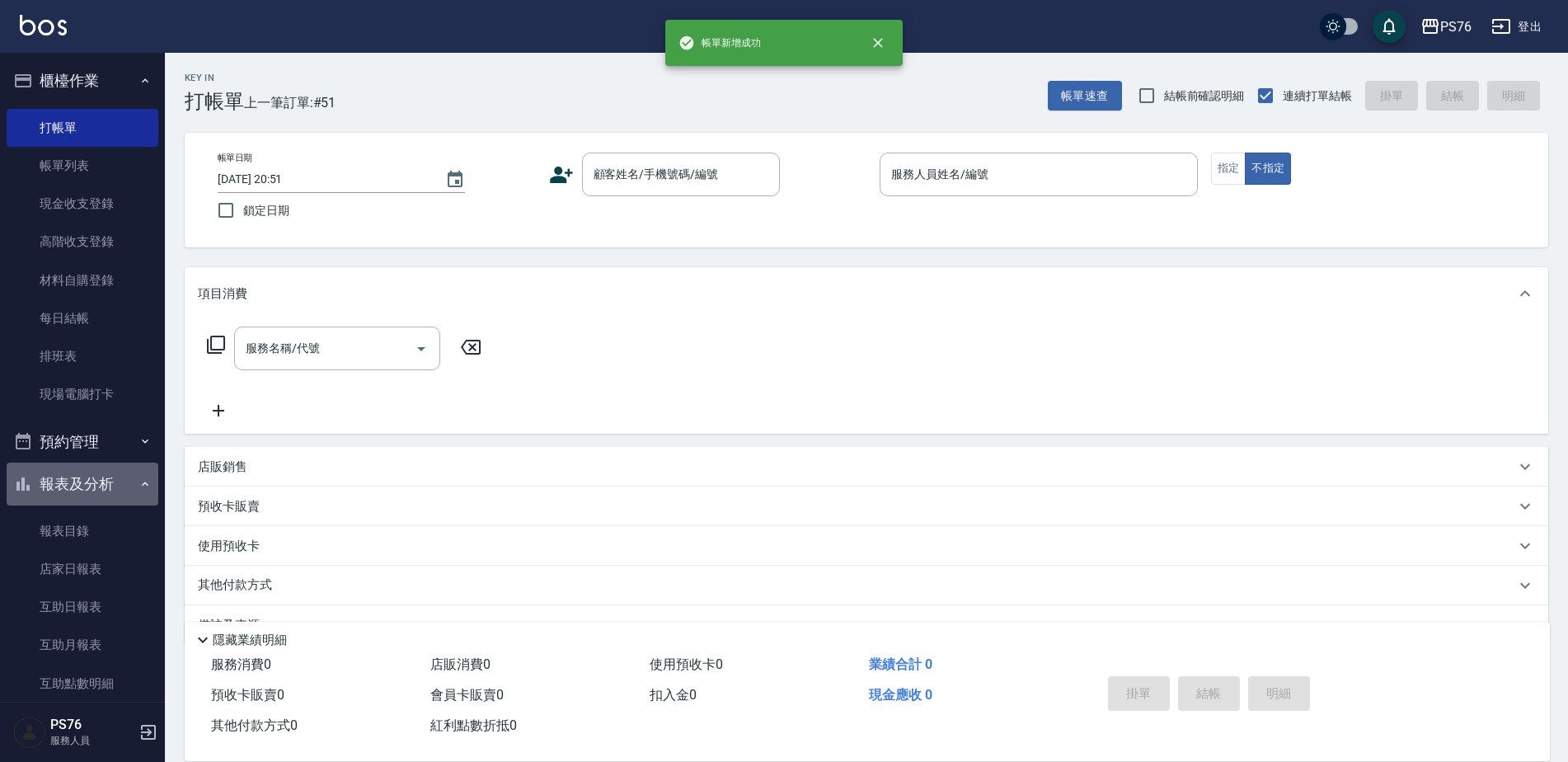
drag, startPoint x: 105, startPoint y: 484, endPoint x: 103, endPoint y: 345, distance: 139.0
click at [105, 475] on button "報表及分析" at bounding box center [82, 483] width 151 height 42
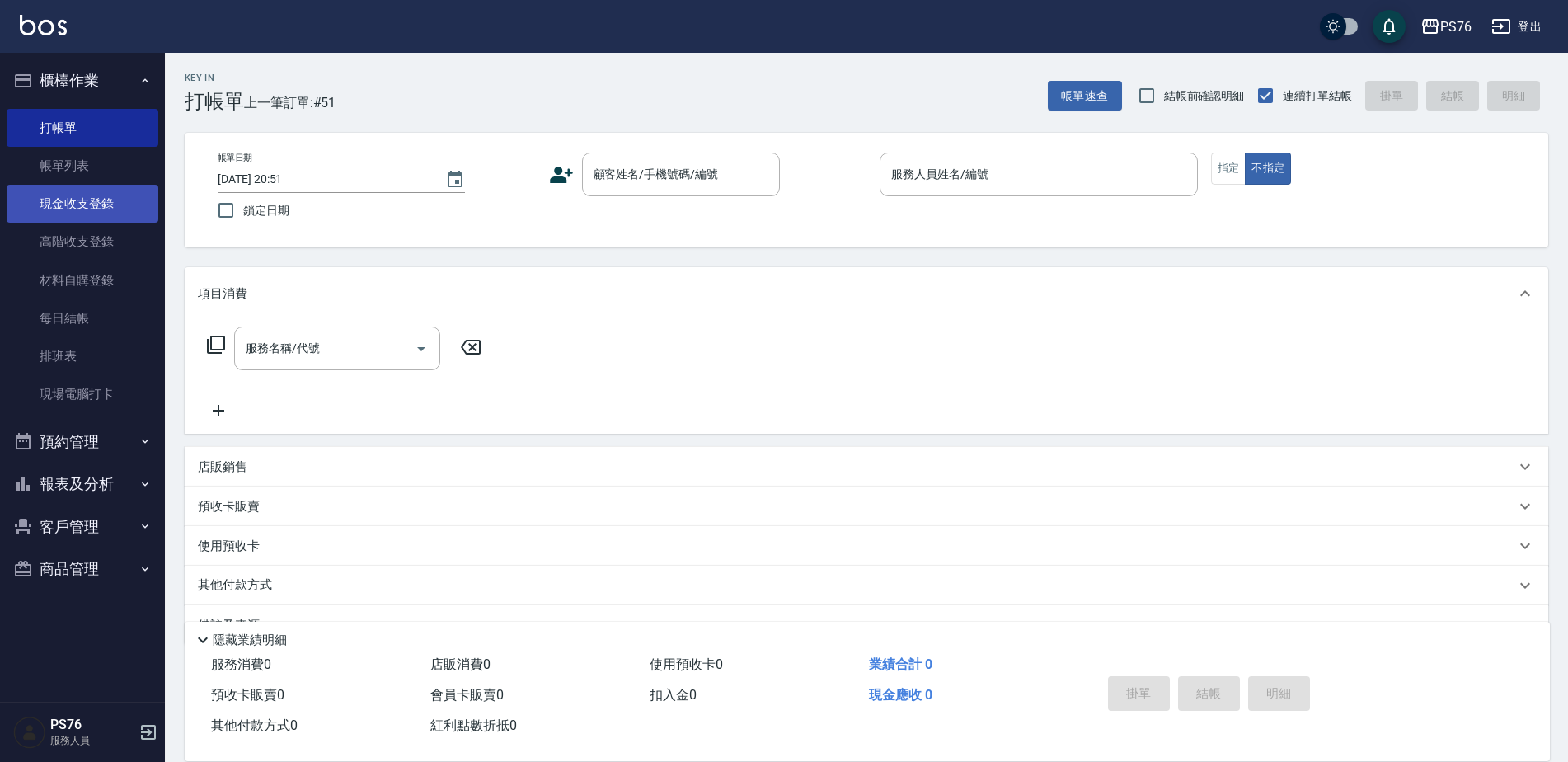
click at [103, 201] on link "現金收支登錄" at bounding box center [82, 204] width 151 height 38
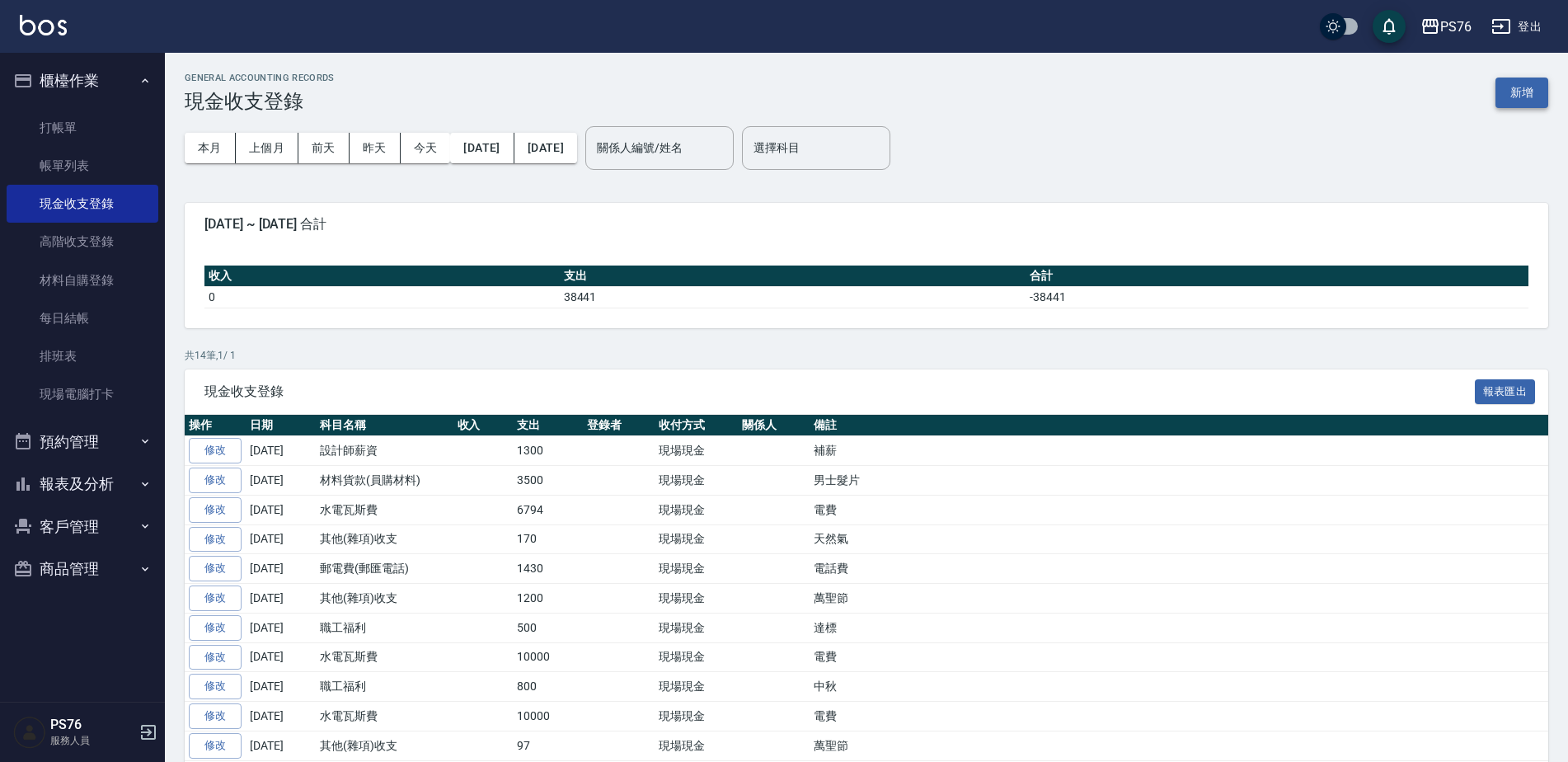
click at [1503, 95] on button "新增" at bounding box center [1521, 92] width 52 height 31
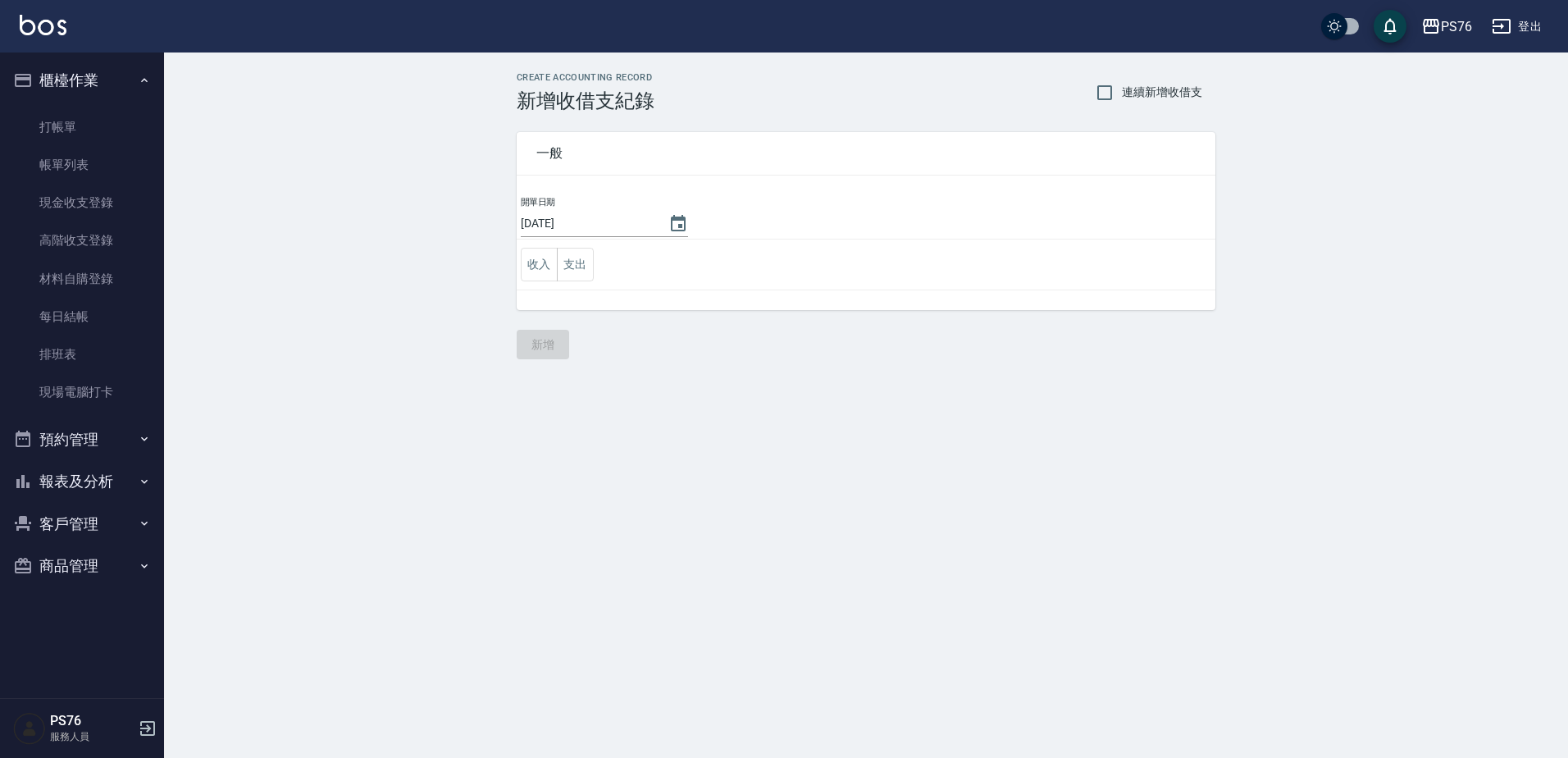
drag, startPoint x: 568, startPoint y: 259, endPoint x: 577, endPoint y: 285, distance: 27.5
click at [569, 259] on button "支出" at bounding box center [575, 264] width 37 height 33
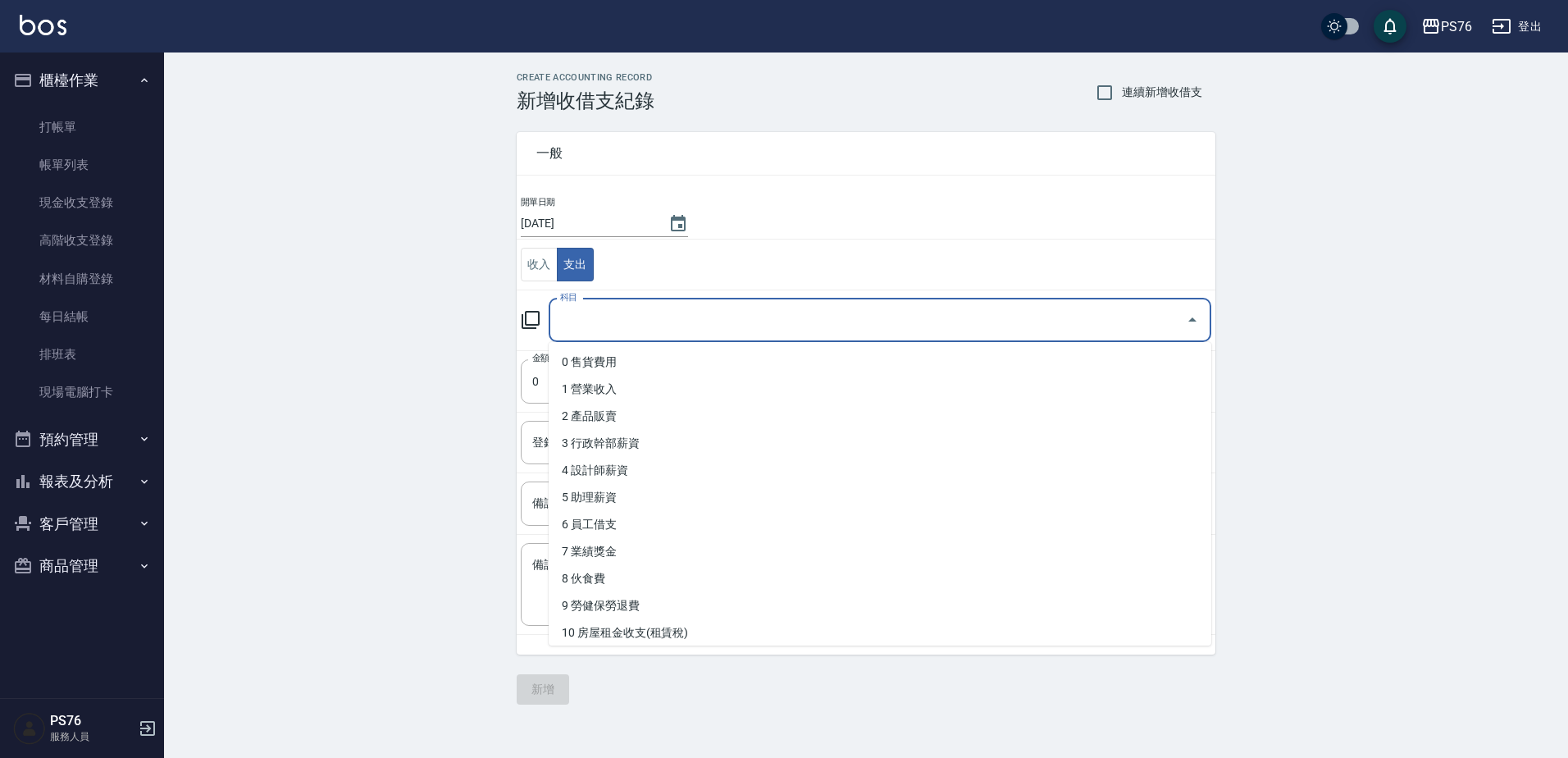
click at [589, 332] on input "科目" at bounding box center [868, 320] width 623 height 29
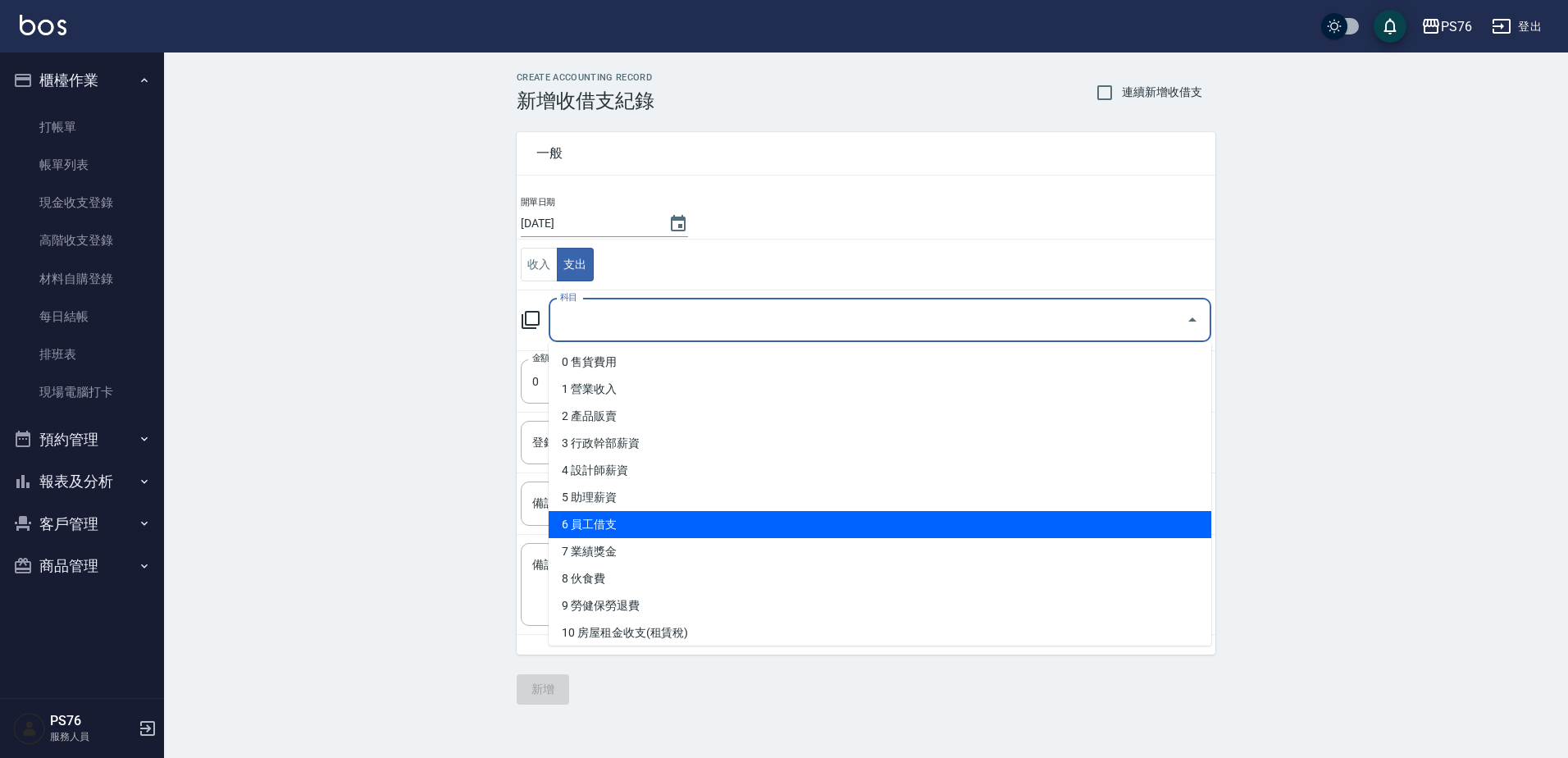
click at [665, 514] on li "6 員工借支" at bounding box center [880, 525] width 663 height 28
type input "6 員工借支"
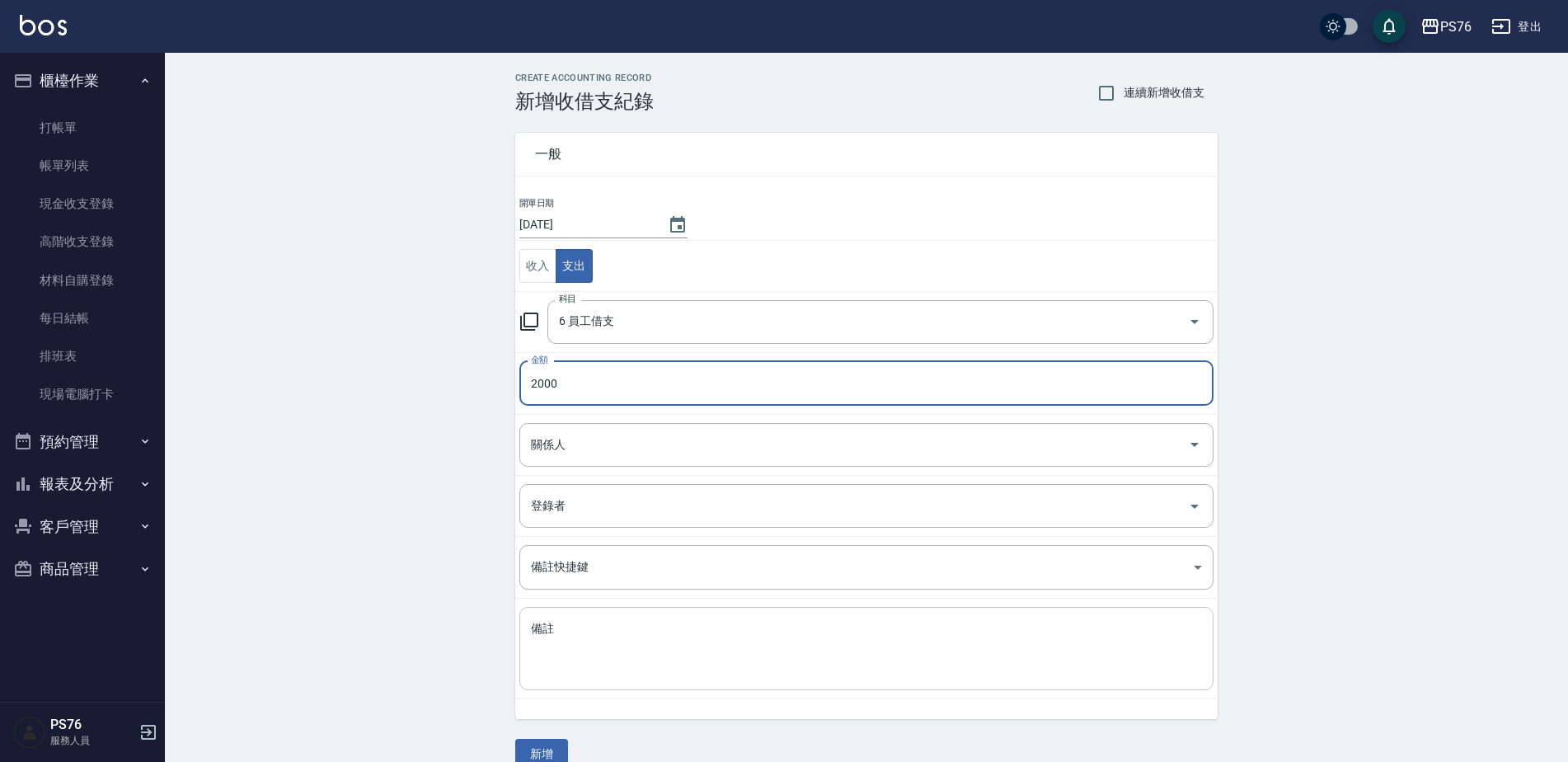
type input "2000"
click at [626, 668] on textarea "備註" at bounding box center [866, 648] width 671 height 56
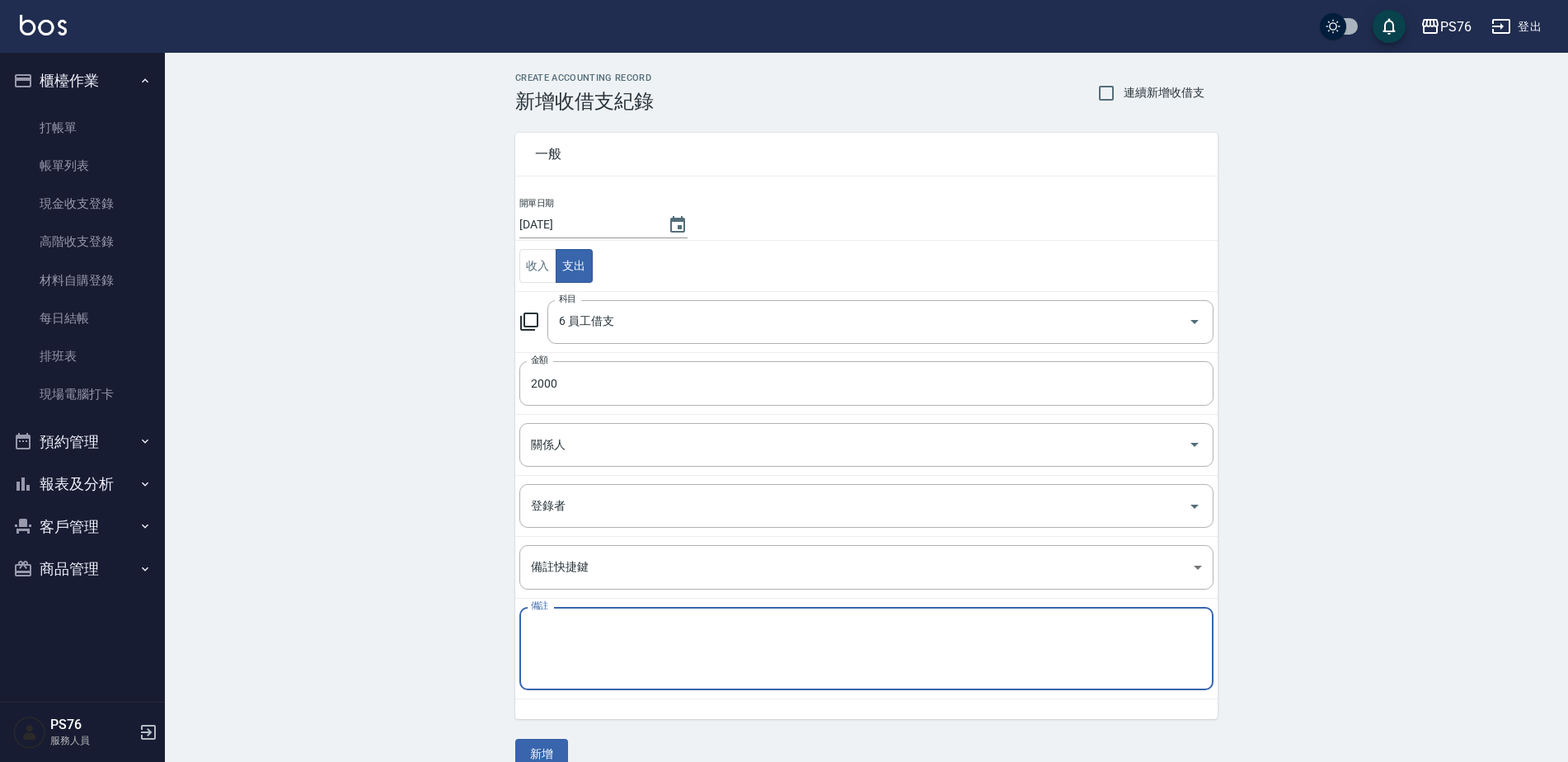
type textarea "F"
type textarea "邱"
type textarea "秋旅"
drag, startPoint x: 565, startPoint y: 450, endPoint x: 572, endPoint y: 432, distance: 19.3
click at [565, 449] on input "關係人" at bounding box center [854, 444] width 654 height 29
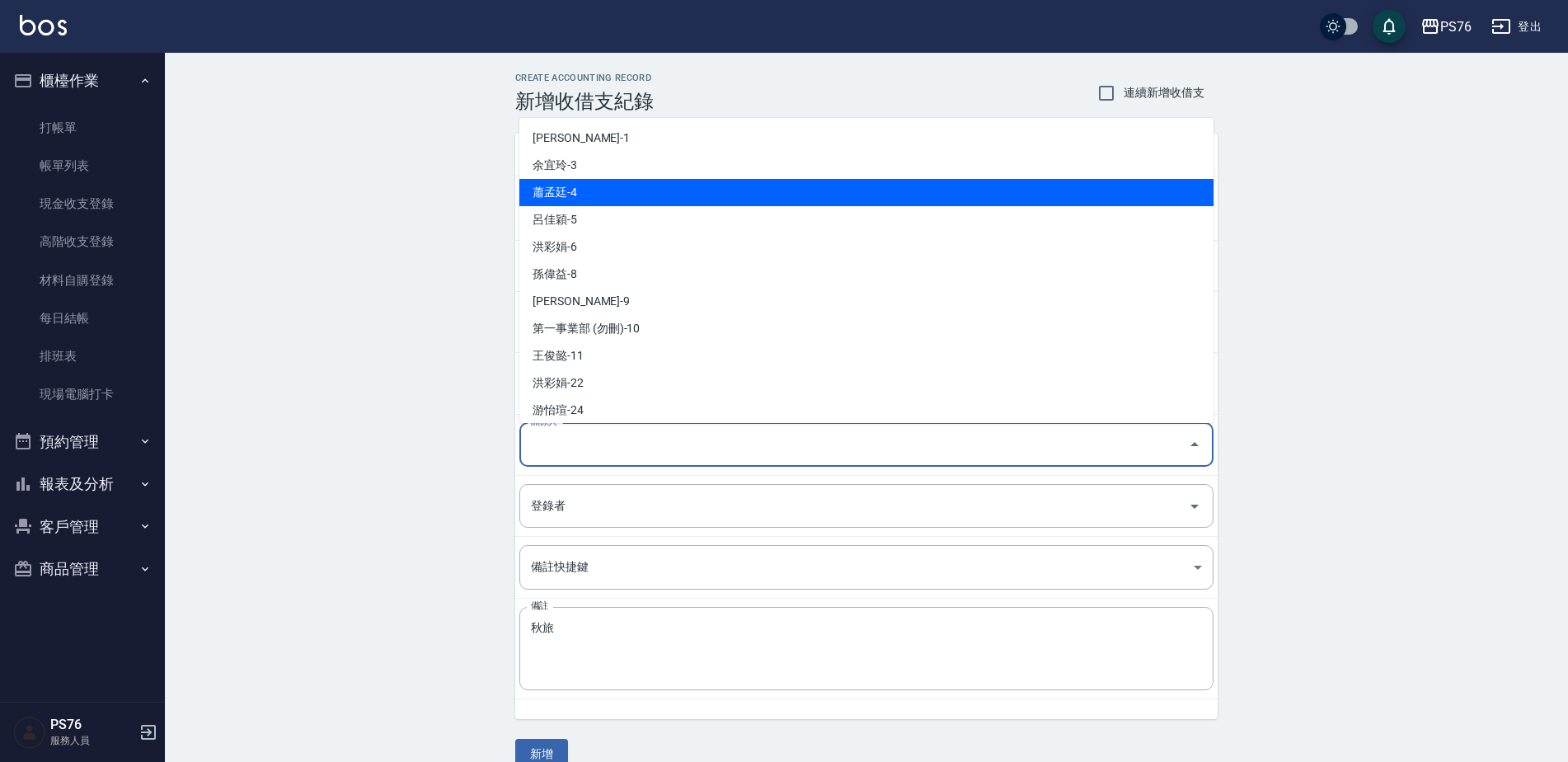
click at [589, 184] on li "蕭孟廷-4" at bounding box center [867, 193] width 694 height 28
type input "蕭孟廷-4"
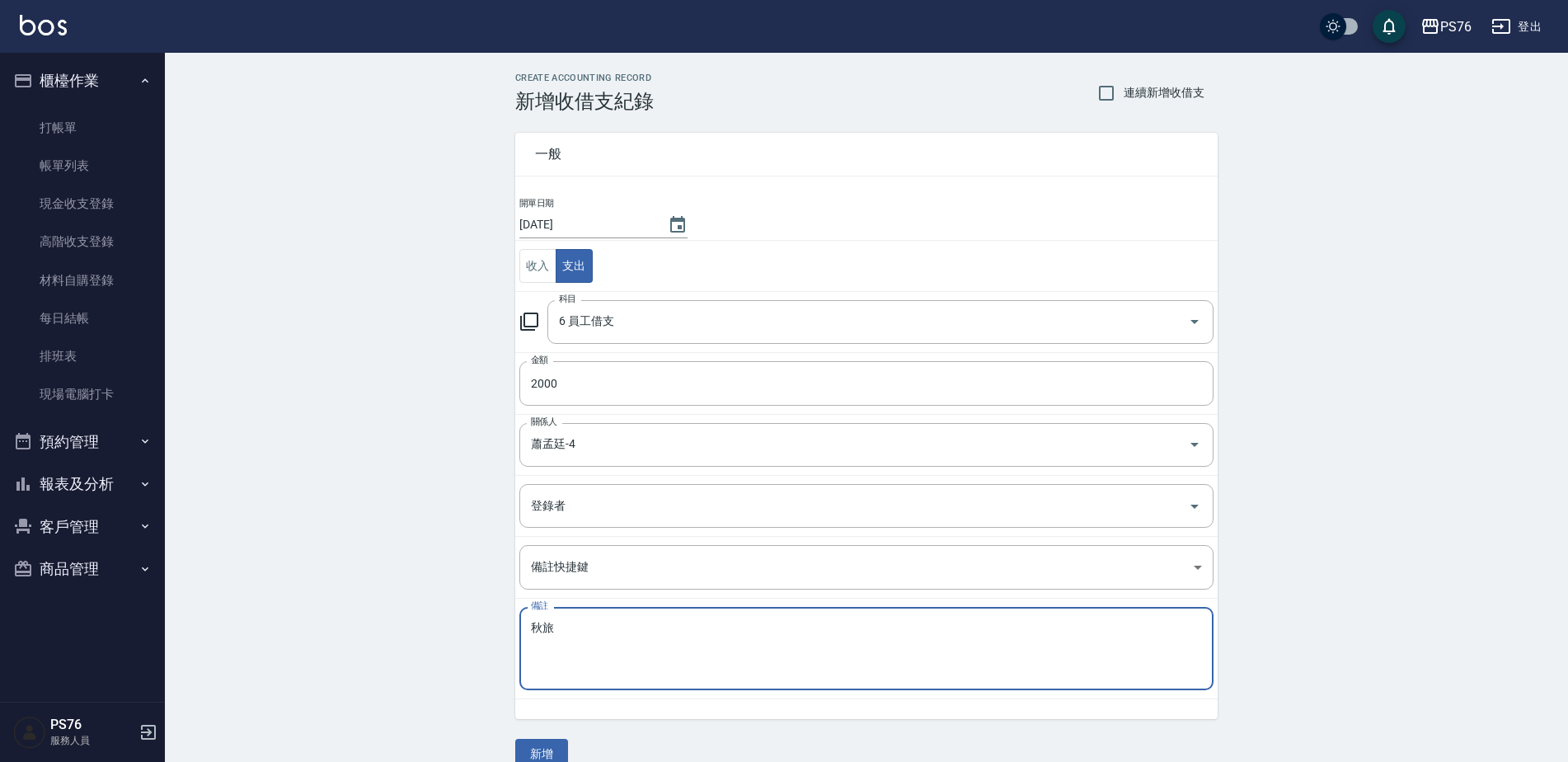
drag, startPoint x: 597, startPoint y: 634, endPoint x: 422, endPoint y: 631, distance: 175.0
click at [423, 634] on div "CREATE ACCOUNTING RECORD 新增收借支紀錄 連續新增收借支 一般 開單日期 2025/10/10 收入 支出 科目 6 員工借支 科目 …" at bounding box center [867, 420] width 1403 height 736
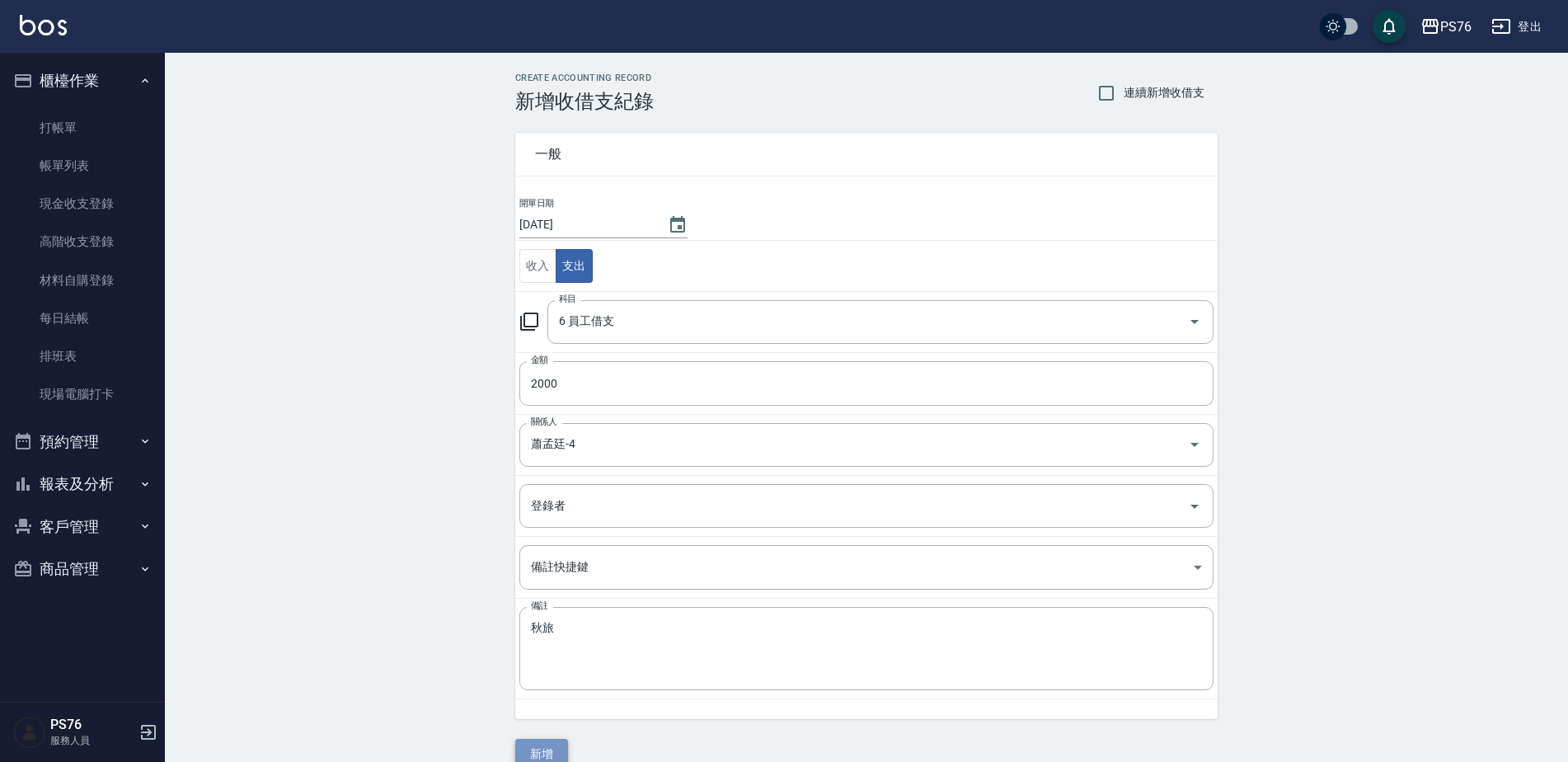
click at [553, 749] on button "新增" at bounding box center [540, 753] width 52 height 31
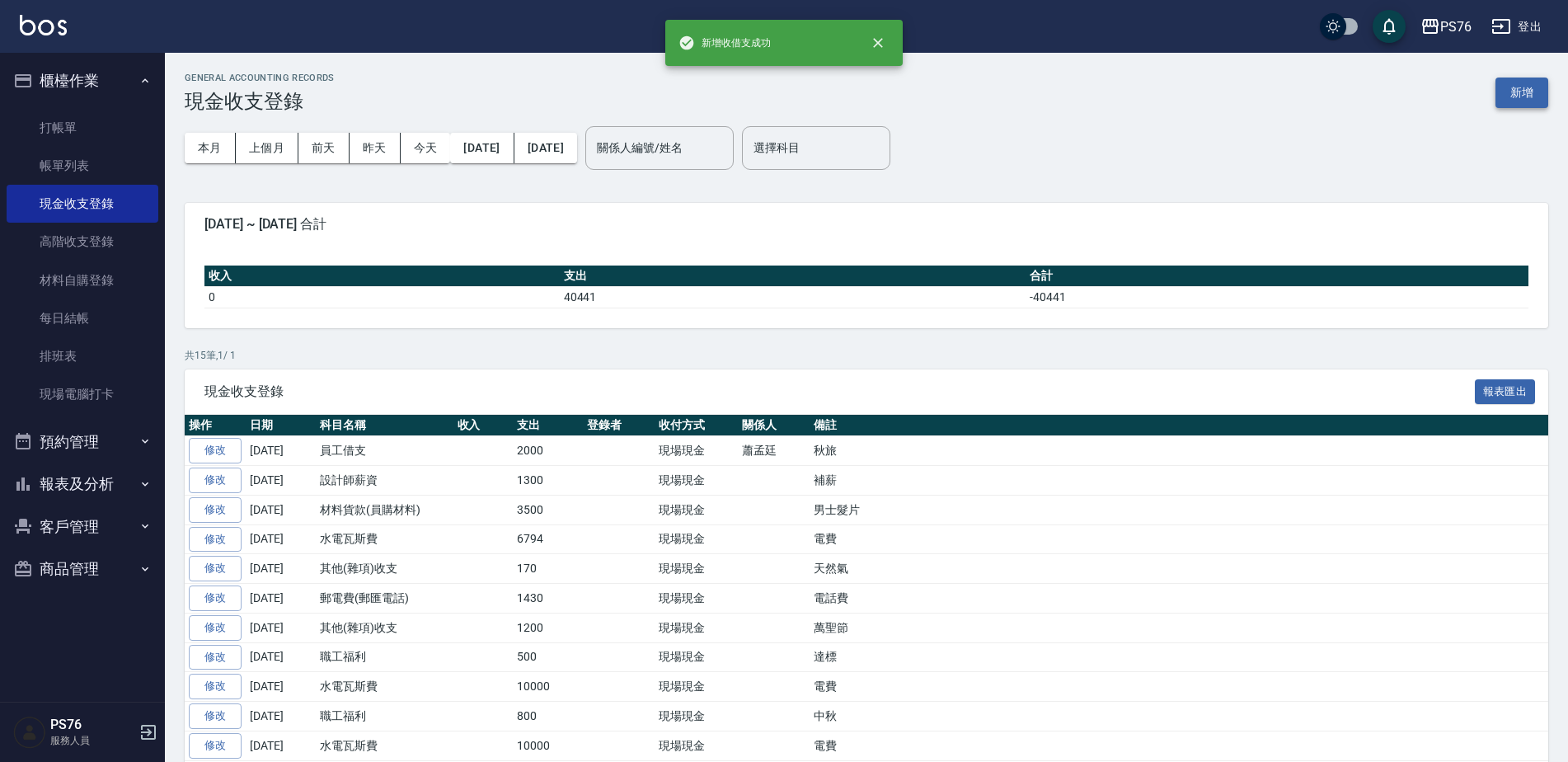
click at [1524, 91] on button "新增" at bounding box center [1521, 92] width 52 height 31
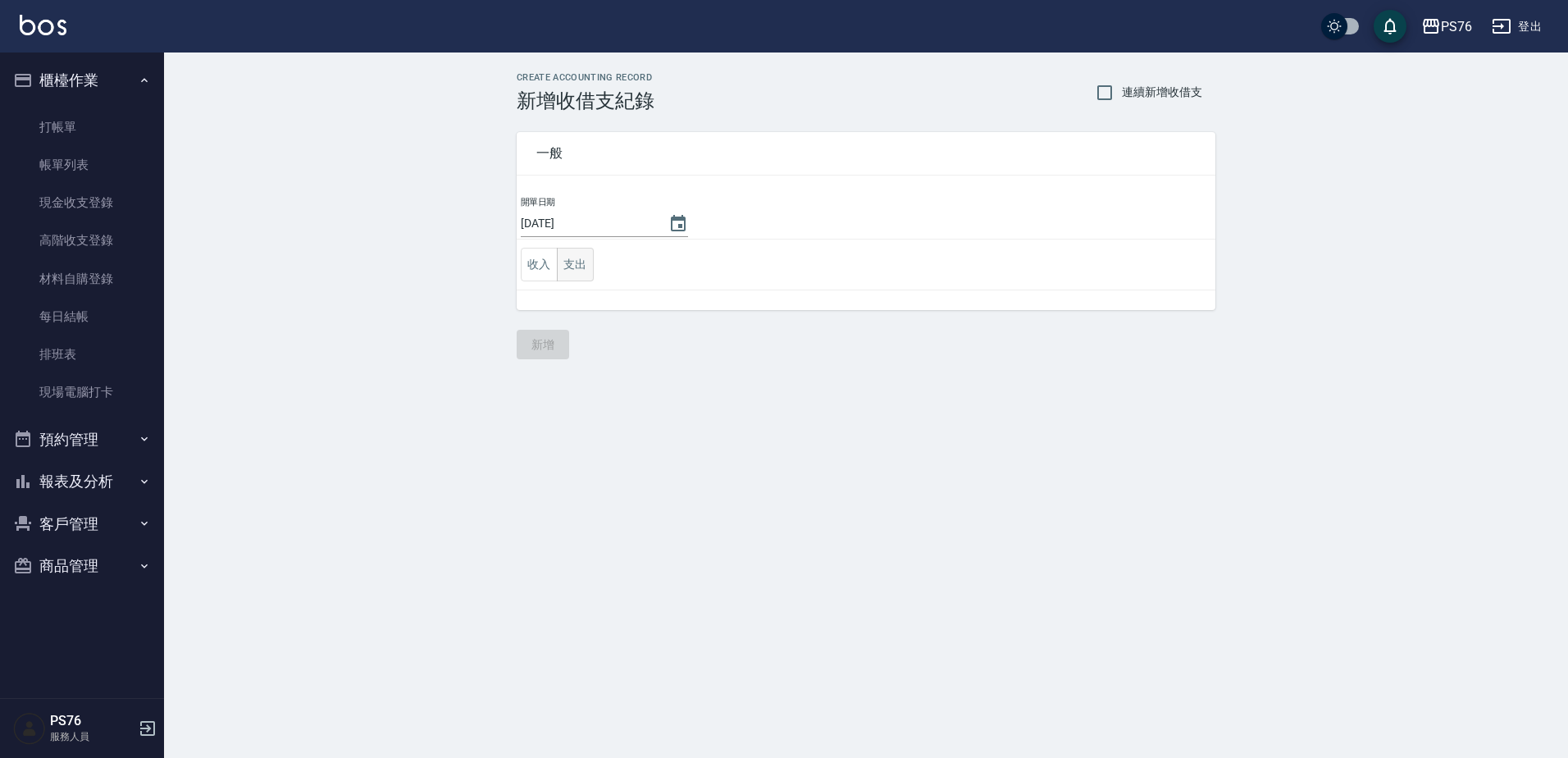
click at [590, 260] on button "支出" at bounding box center [575, 264] width 37 height 33
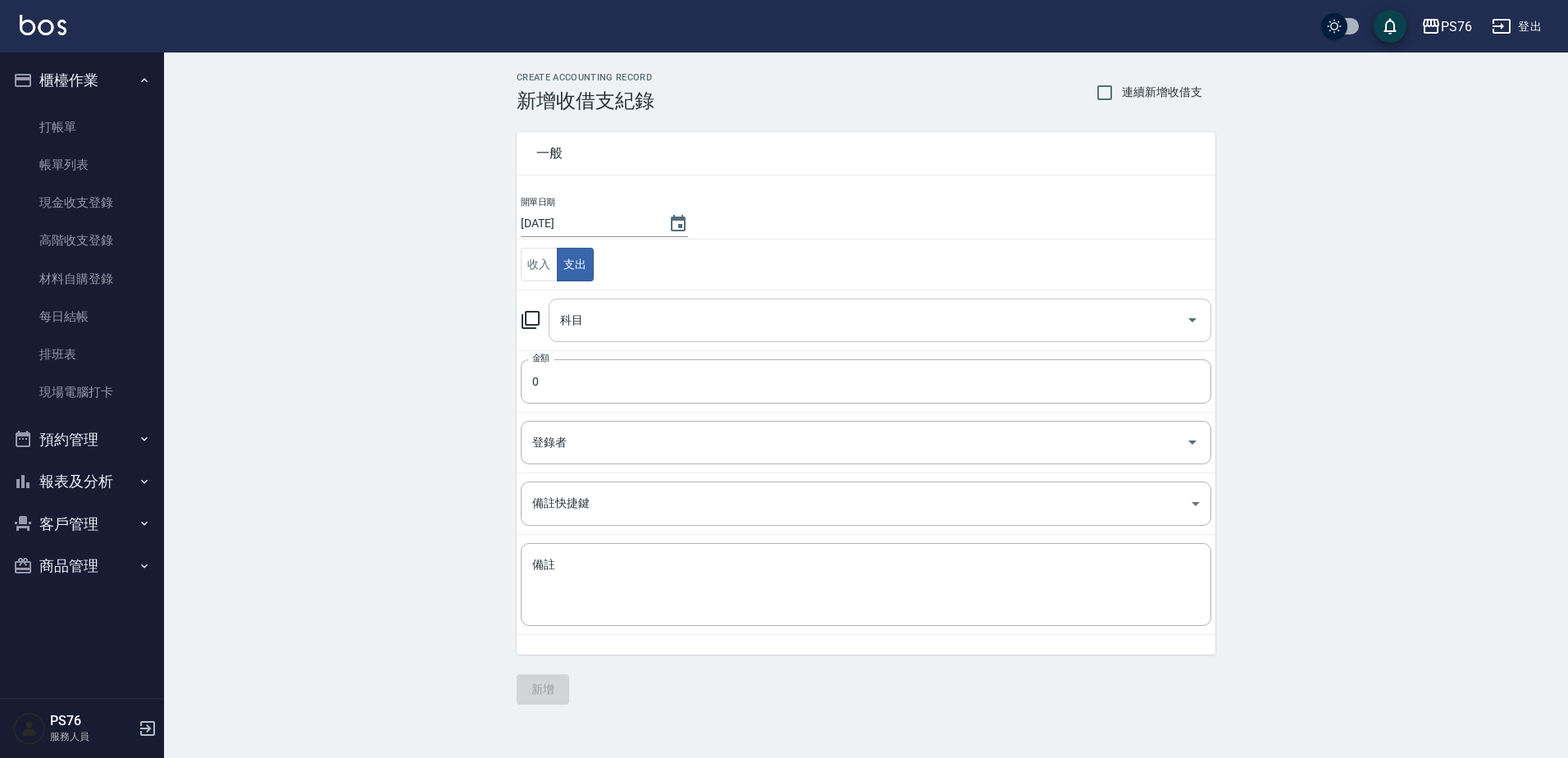
click at [630, 305] on div "科目" at bounding box center [880, 321] width 663 height 43
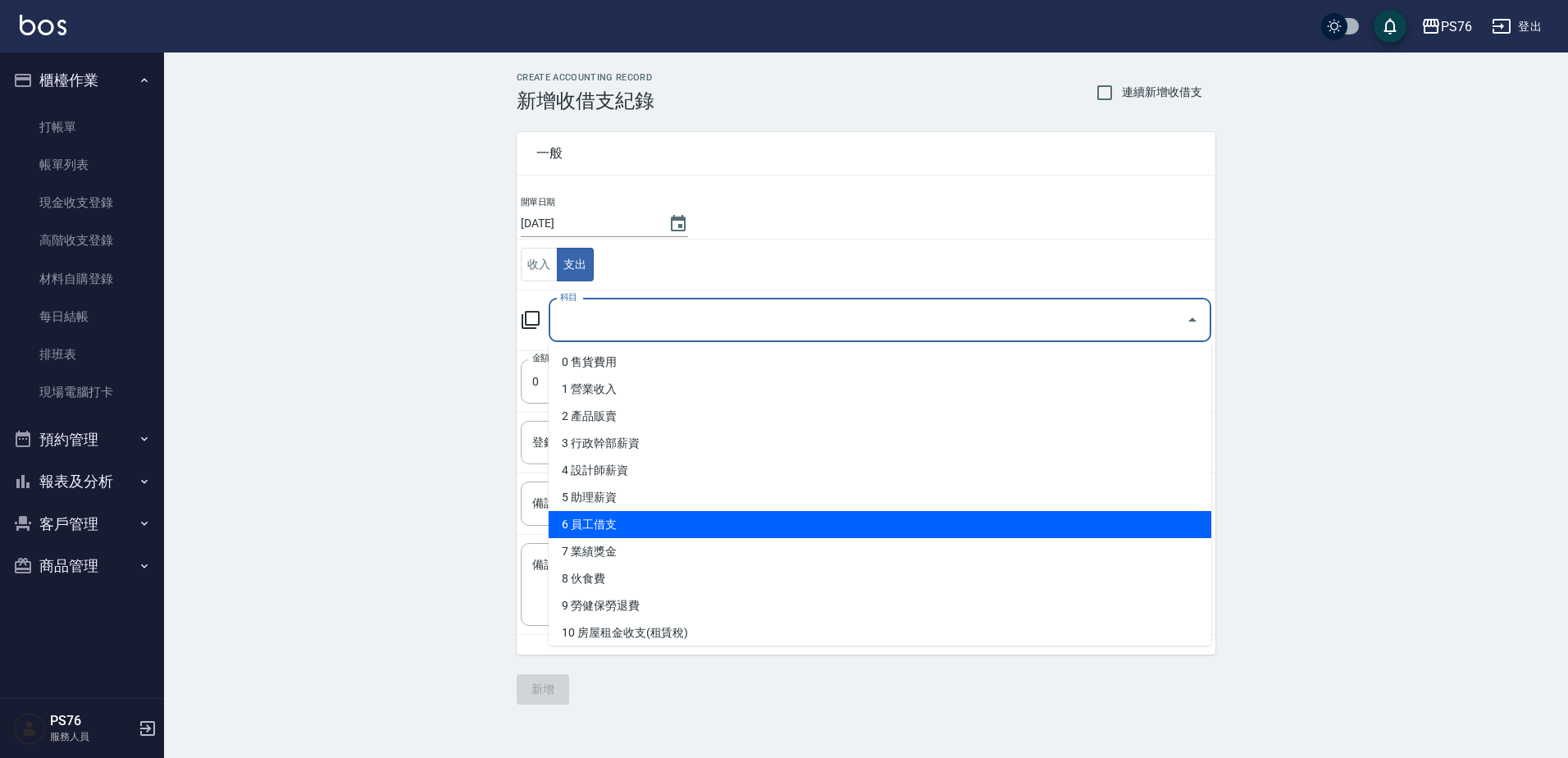
click at [655, 519] on li "6 員工借支" at bounding box center [880, 525] width 663 height 28
type input "6 員工借支"
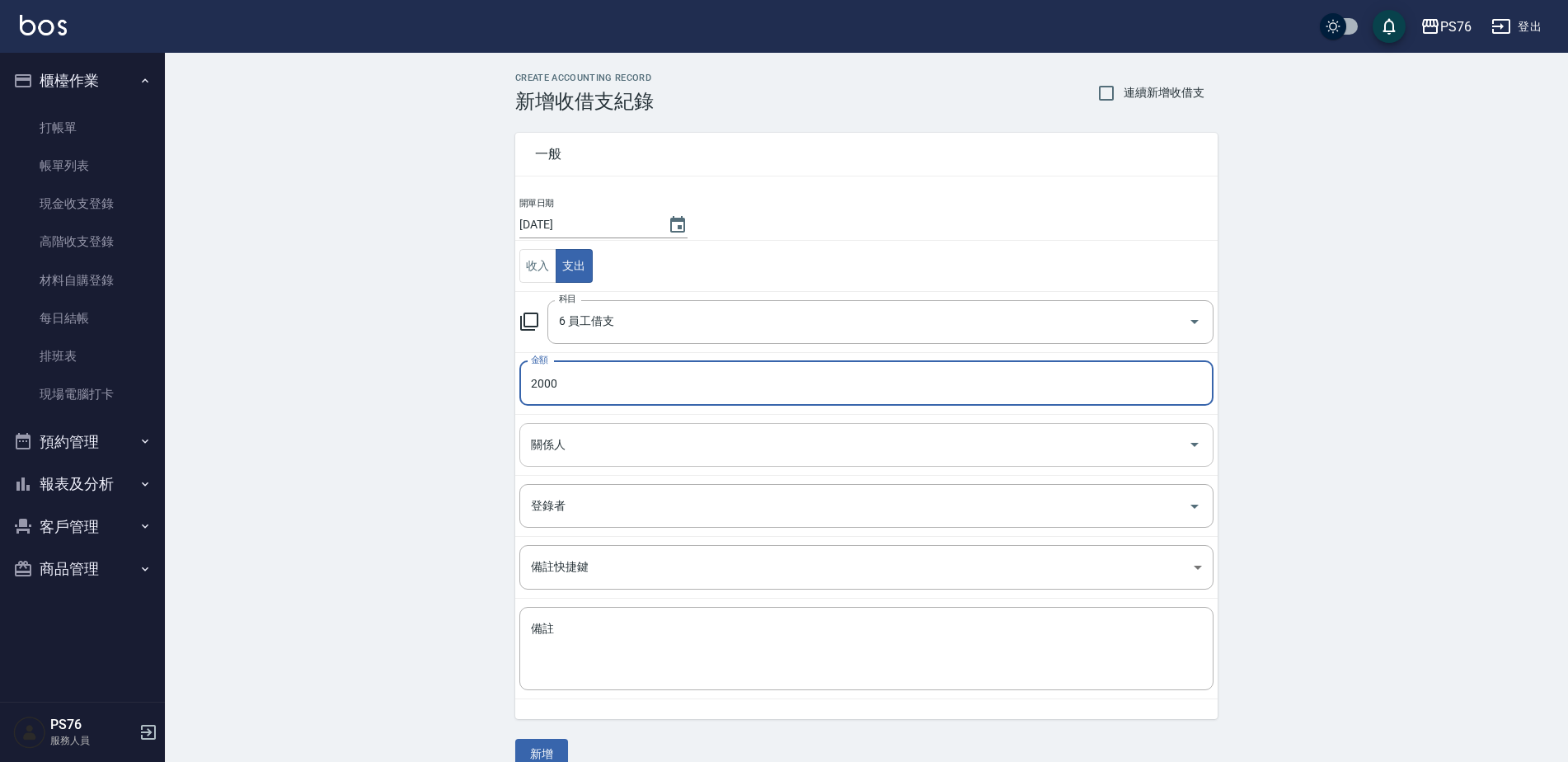
type input "2000"
click at [574, 441] on input "關係人" at bounding box center [854, 444] width 654 height 29
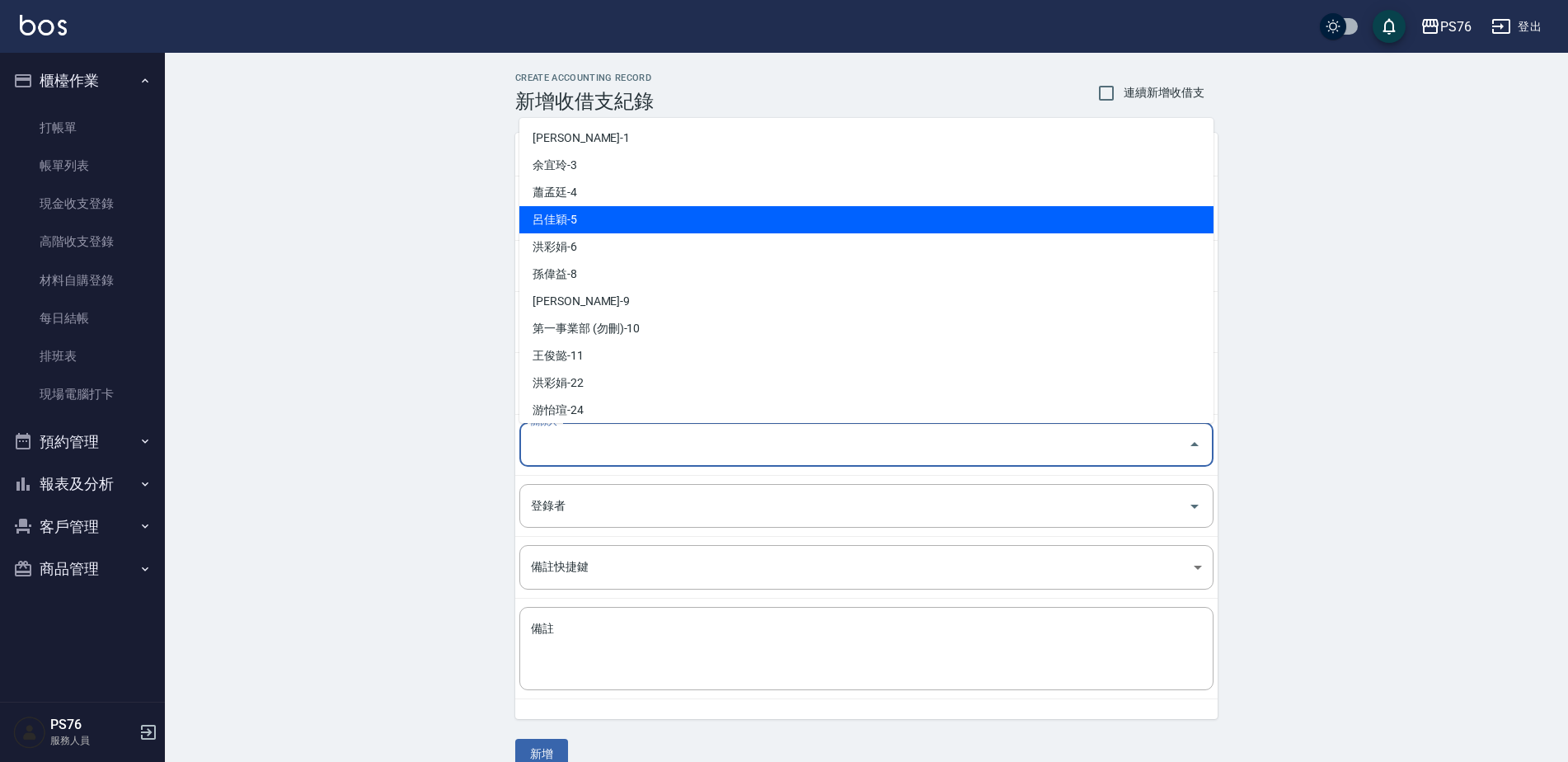
drag, startPoint x: 602, startPoint y: 226, endPoint x: 581, endPoint y: 417, distance: 192.2
click at [602, 225] on li "呂佳穎-5" at bounding box center [867, 220] width 694 height 28
type input "呂佳穎-5"
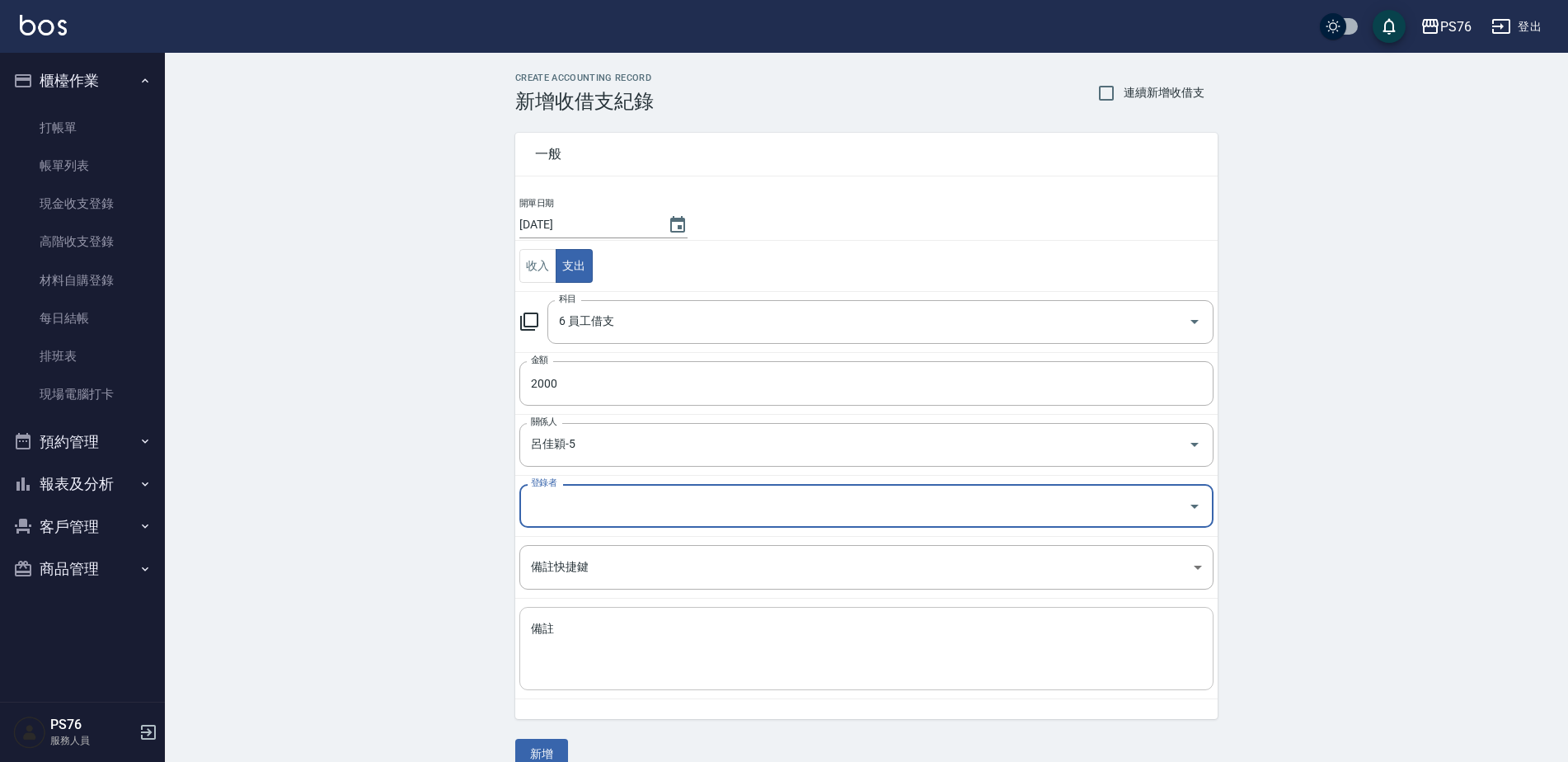
click at [609, 650] on textarea "備註" at bounding box center [866, 648] width 671 height 56
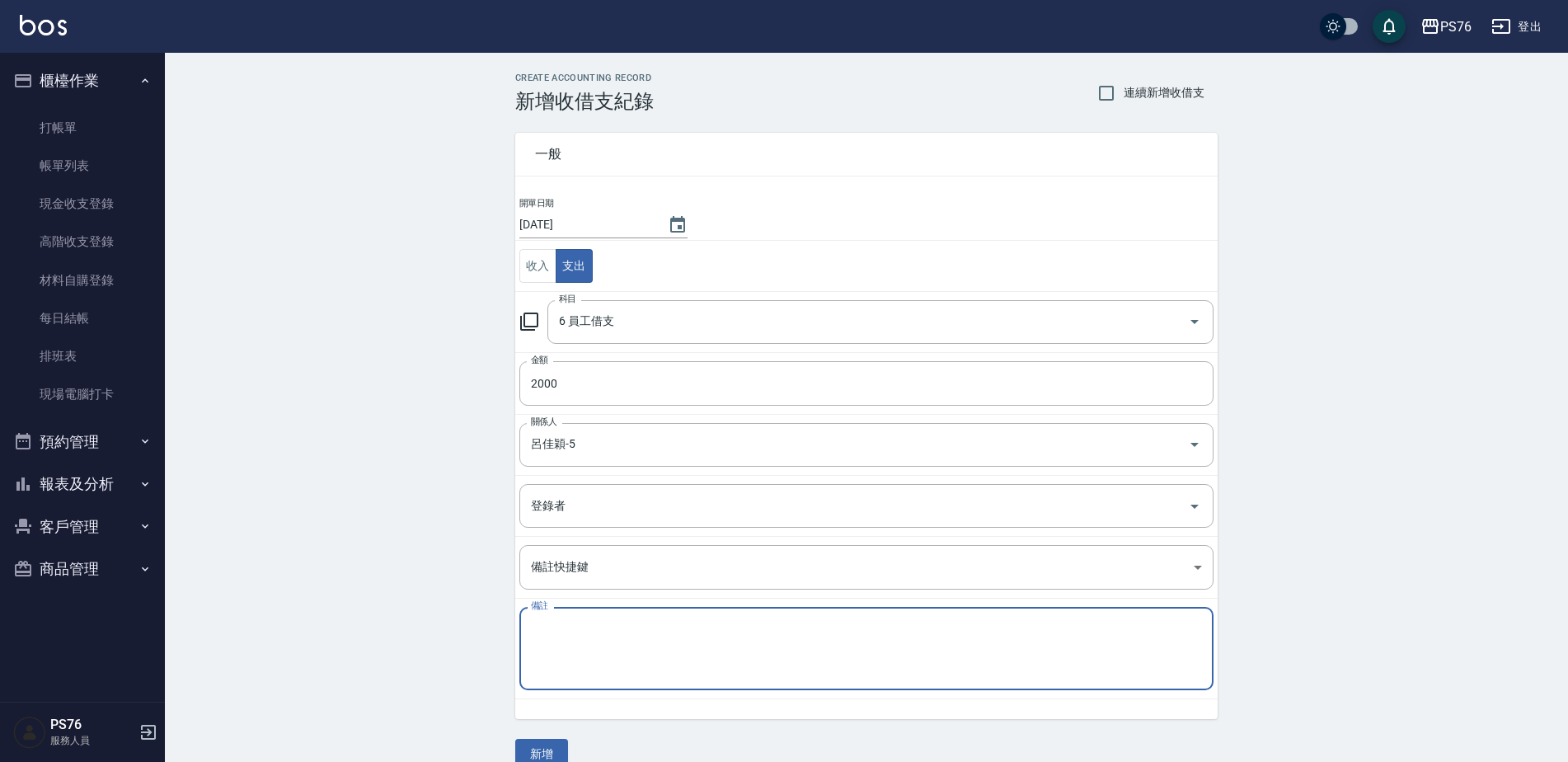
paste textarea "秋旅"
type textarea "秋旅"
click at [550, 750] on button "新增" at bounding box center [540, 753] width 52 height 31
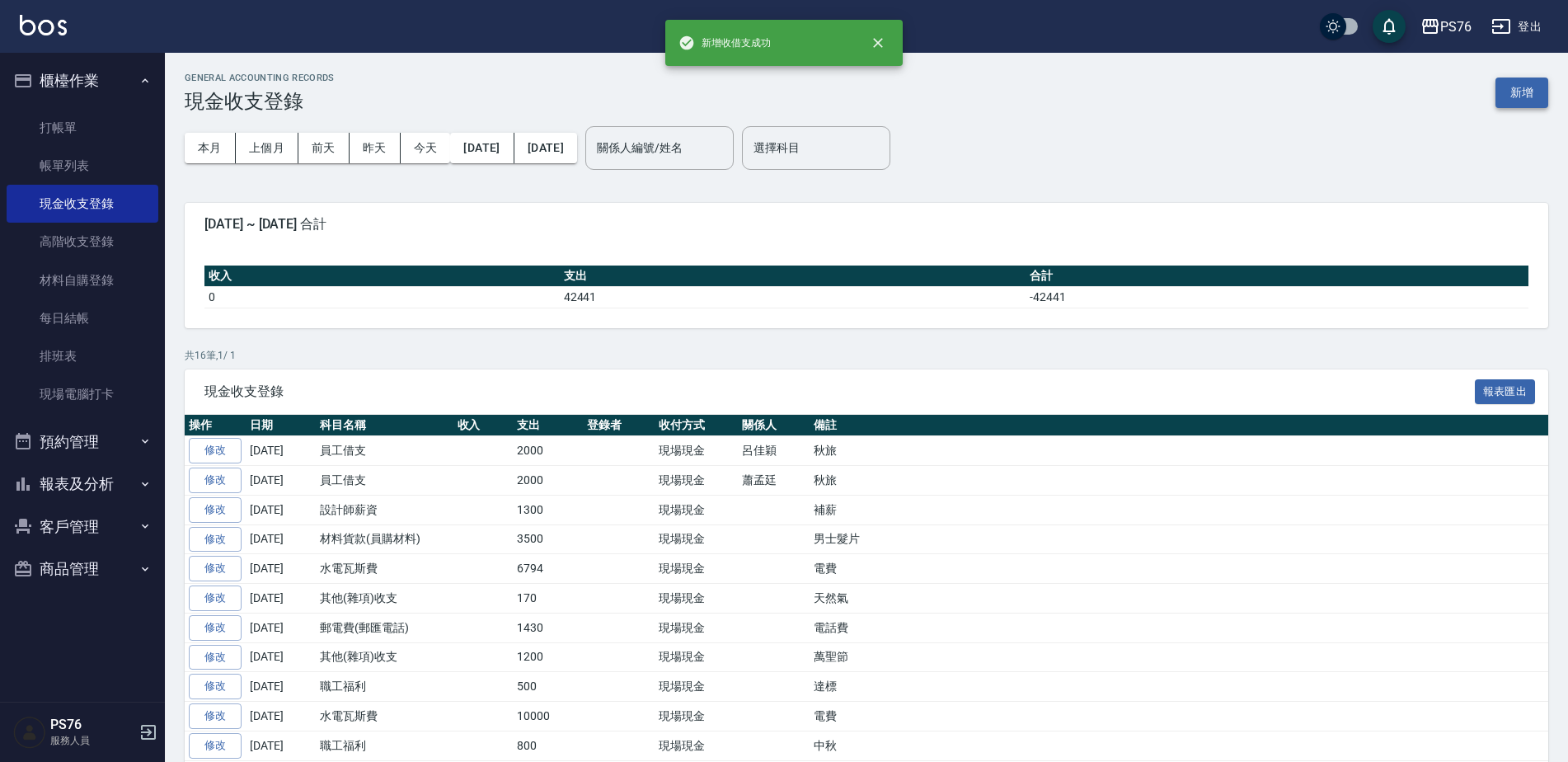
click at [1530, 99] on button "新增" at bounding box center [1521, 92] width 52 height 31
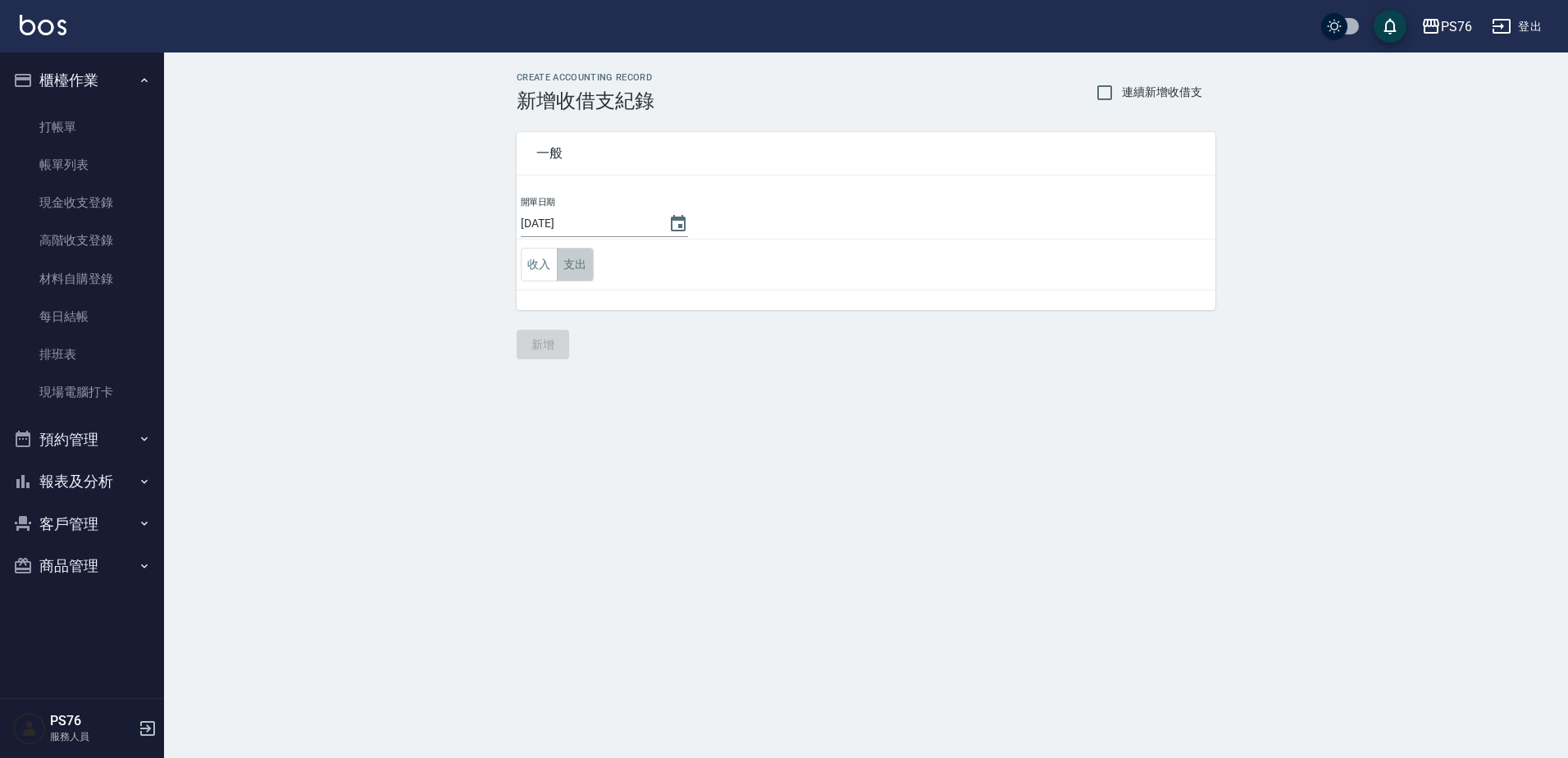
click at [567, 261] on button "支出" at bounding box center [575, 264] width 37 height 33
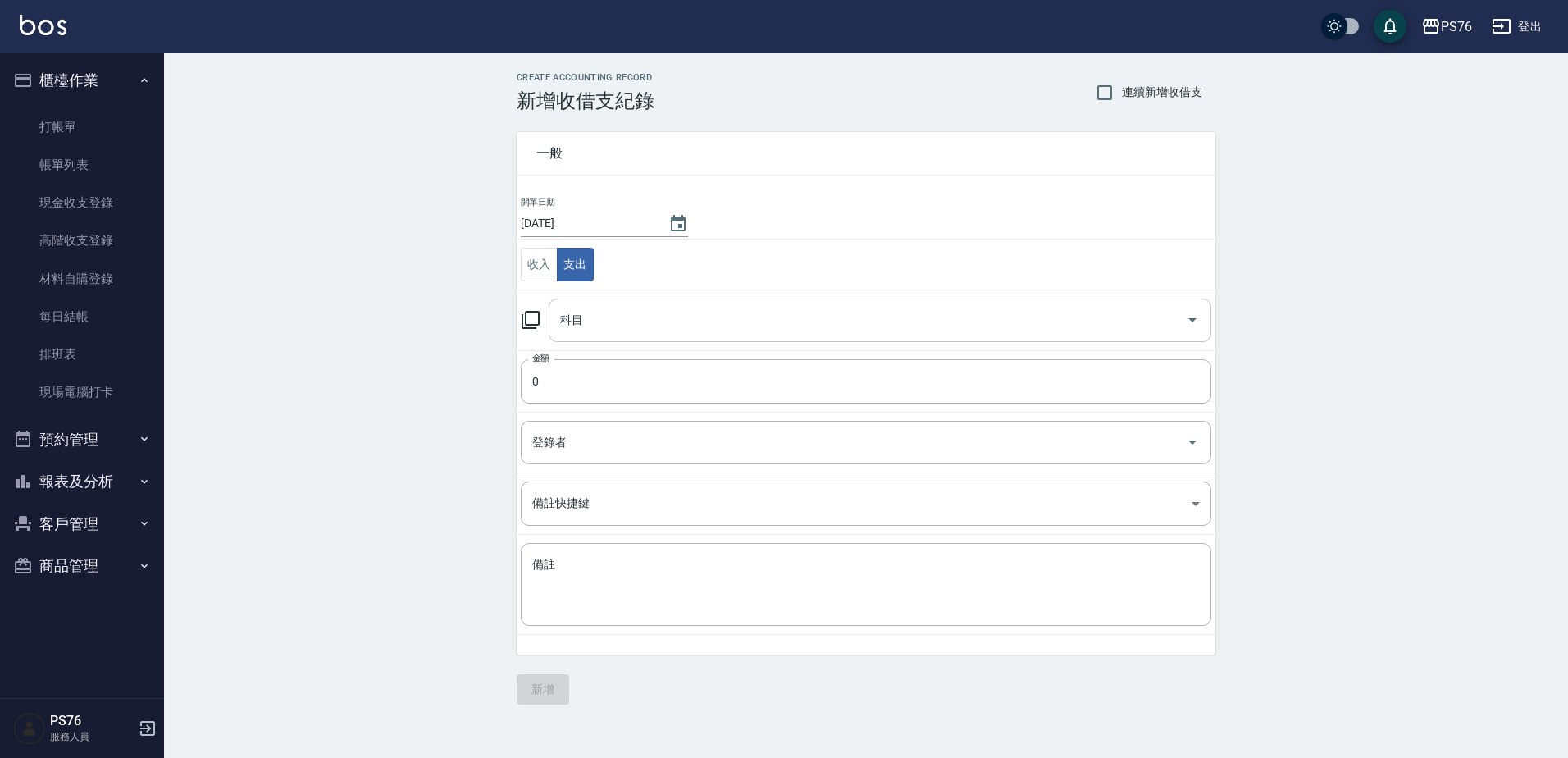
click at [605, 313] on input "科目" at bounding box center [868, 320] width 623 height 29
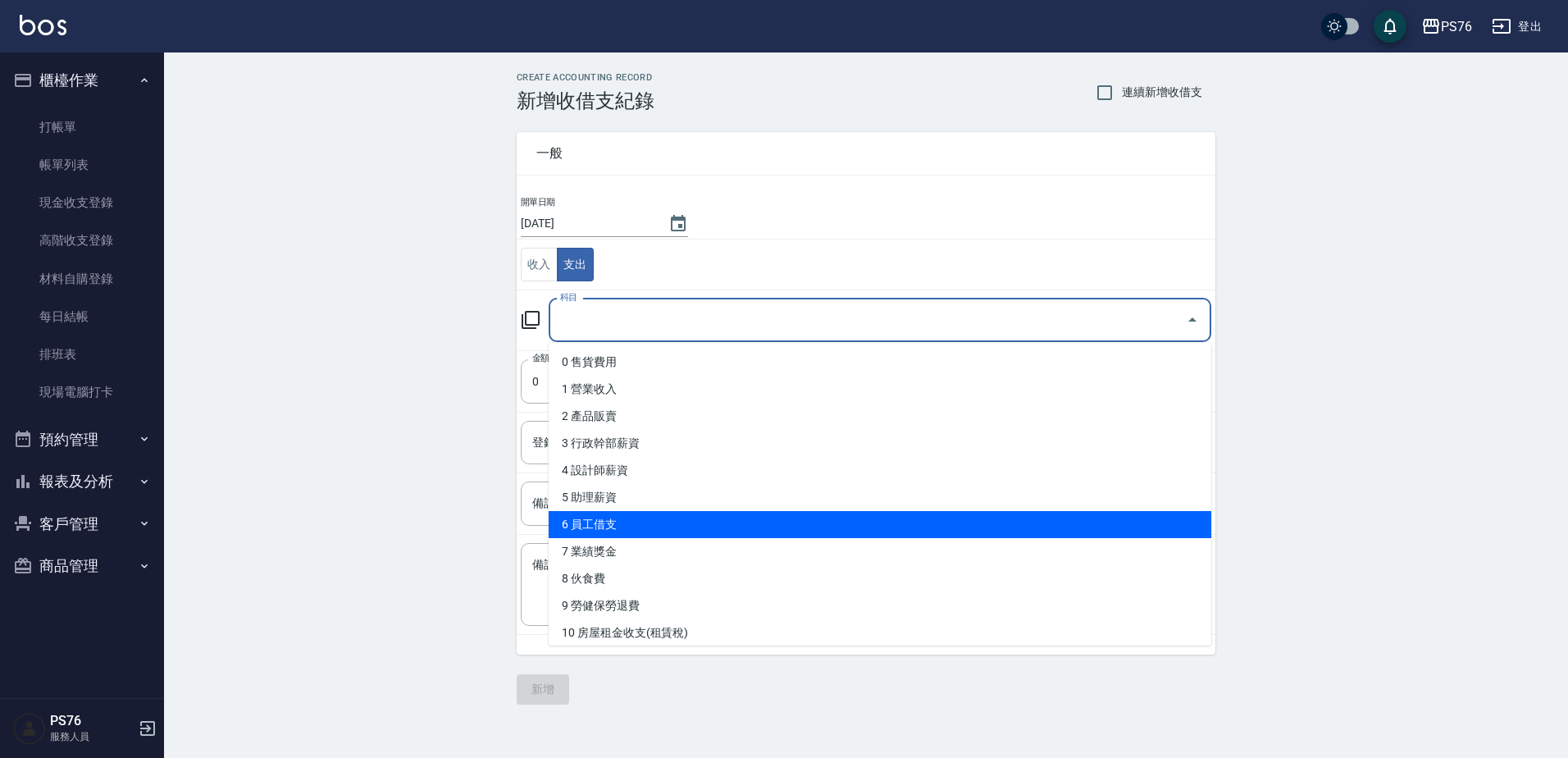
click at [640, 525] on li "6 員工借支" at bounding box center [880, 525] width 663 height 28
type input "6 員工借支"
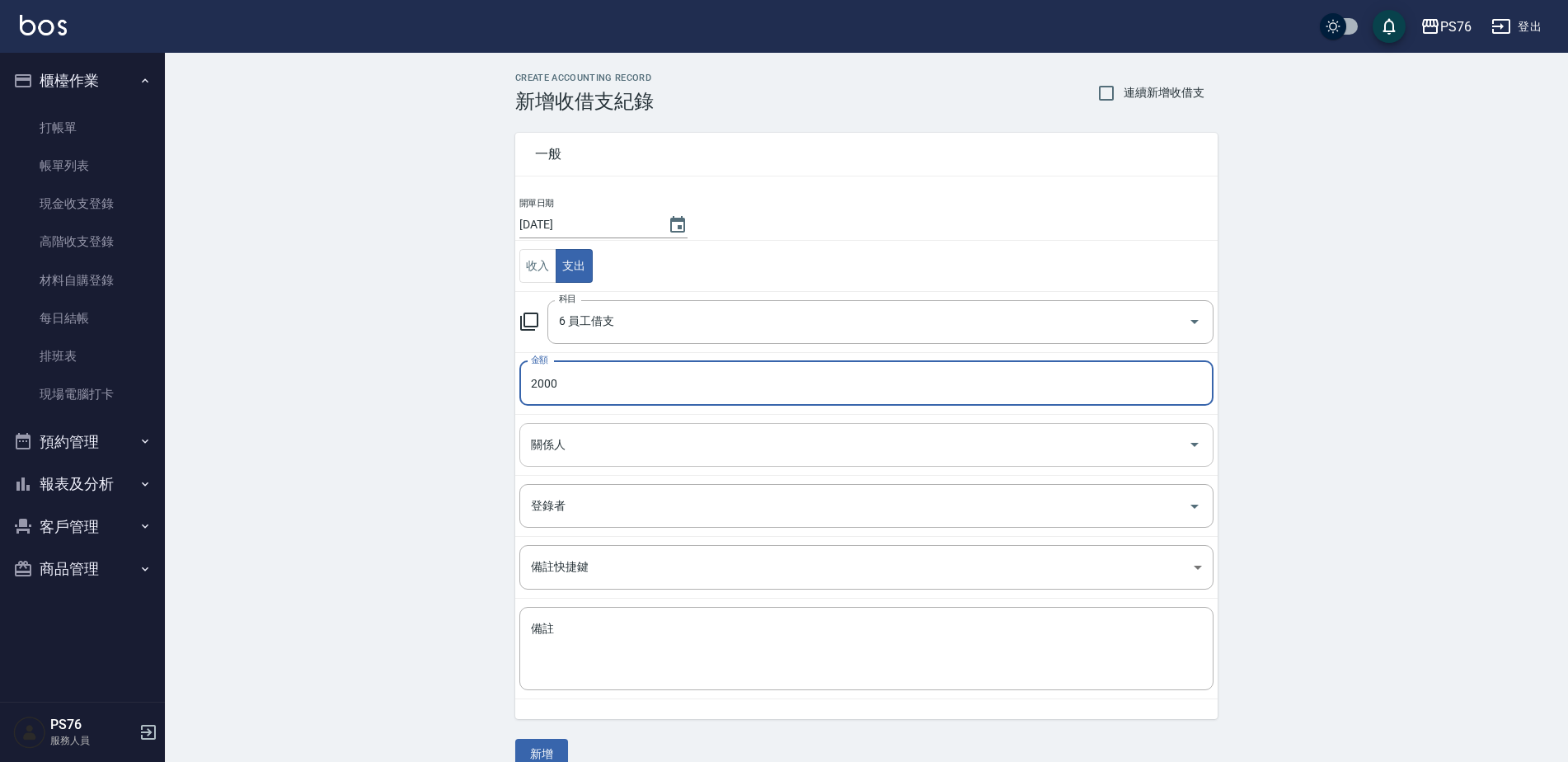
type input "2000"
click at [593, 441] on input "關係人" at bounding box center [854, 444] width 654 height 29
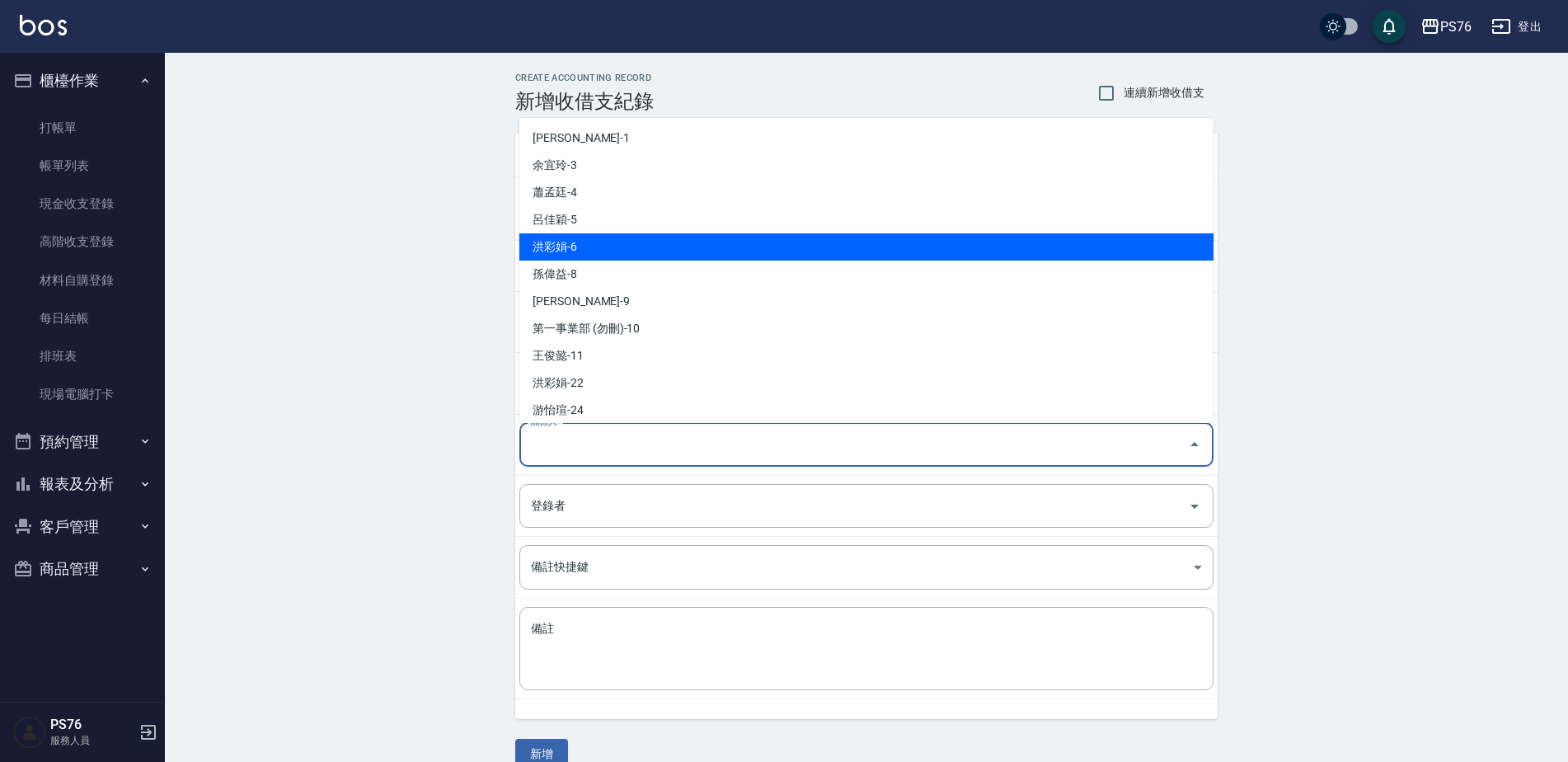
click at [604, 241] on li "洪彩娟-6" at bounding box center [867, 247] width 694 height 28
type input "洪彩娟-6"
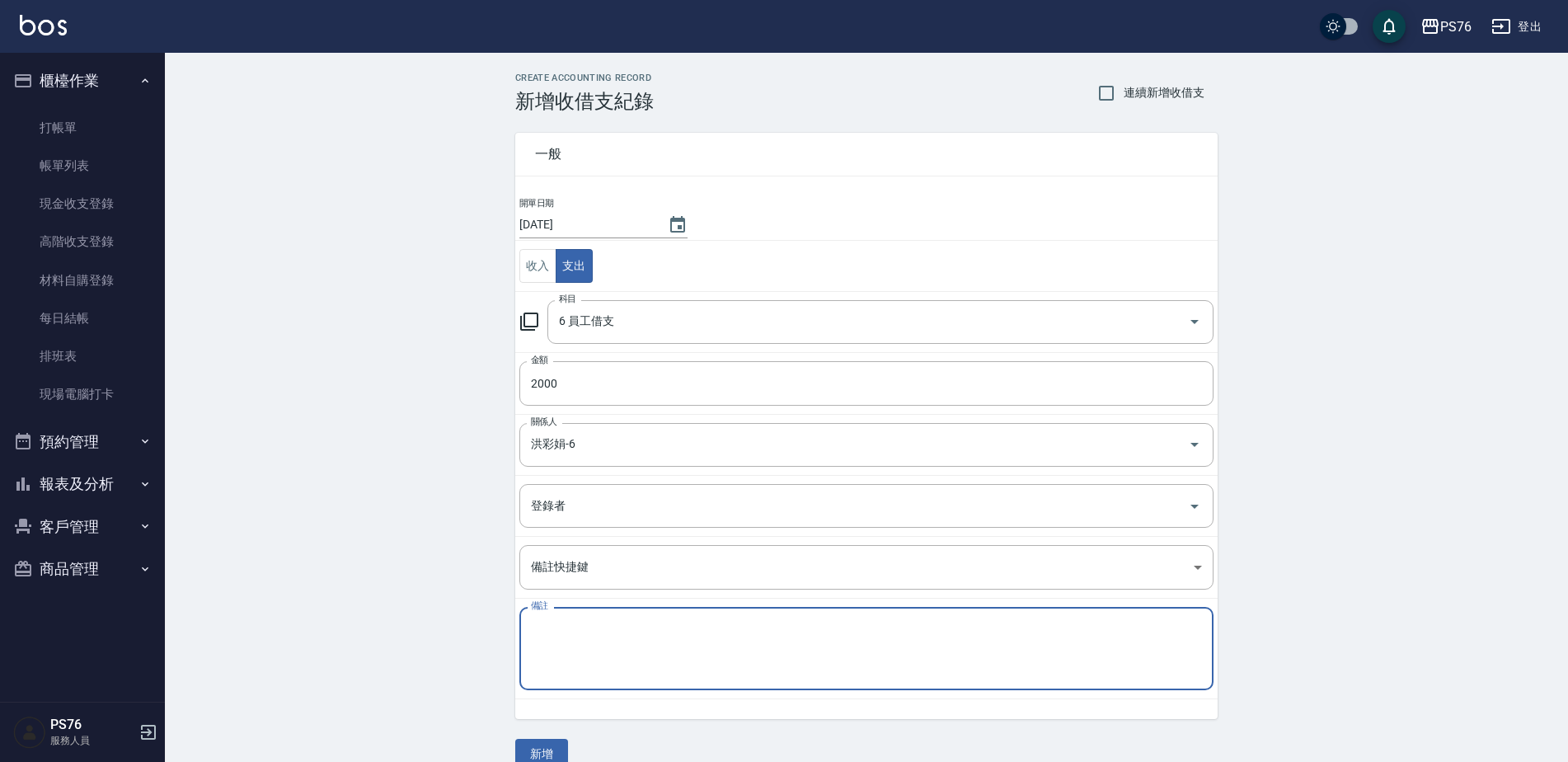
click at [605, 665] on textarea "備註" at bounding box center [866, 648] width 671 height 56
paste textarea "秋旅"
type textarea "秋旅"
click at [542, 746] on button "新增" at bounding box center [540, 753] width 52 height 31
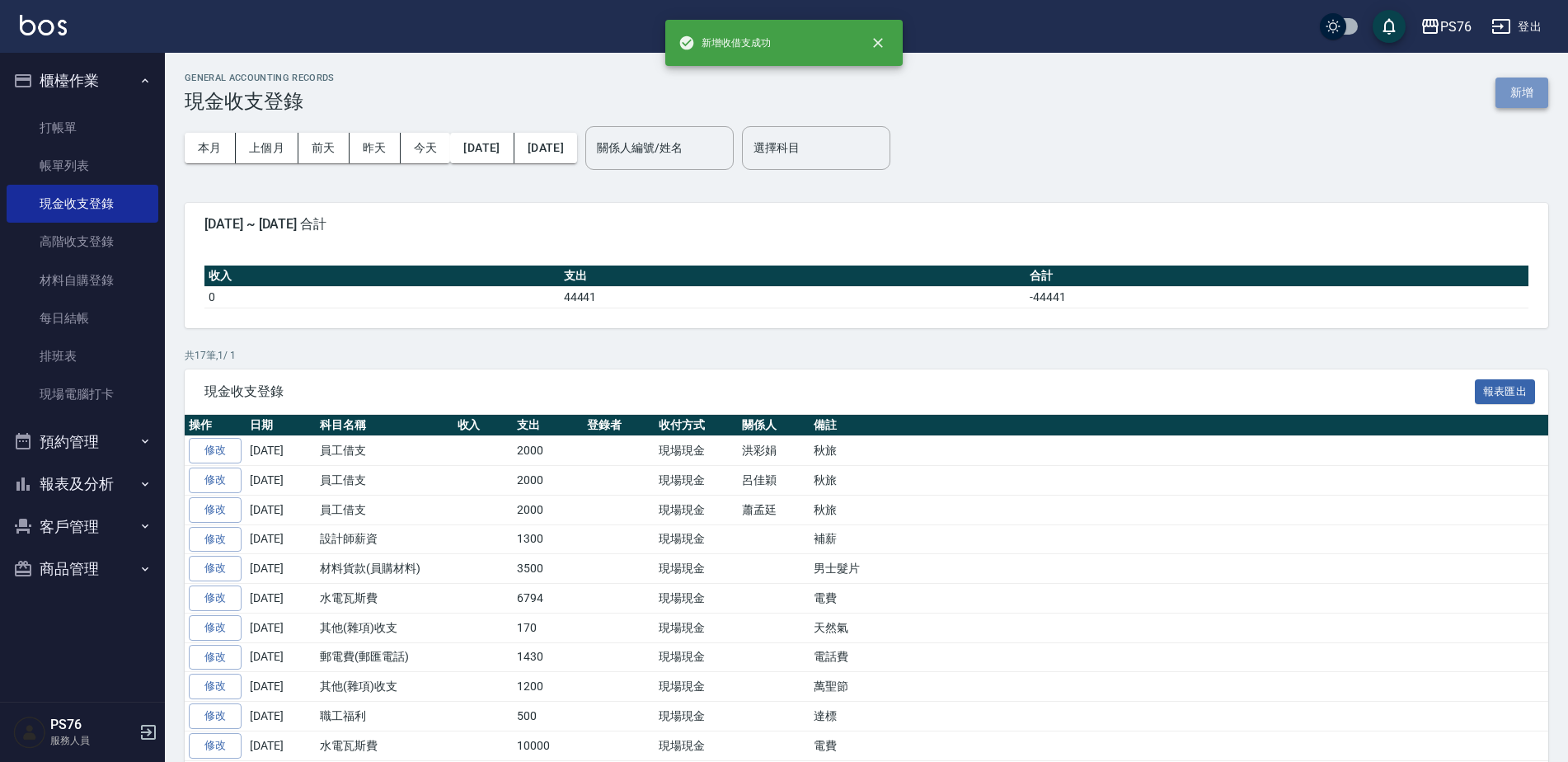
click at [1527, 88] on button "新增" at bounding box center [1521, 92] width 52 height 31
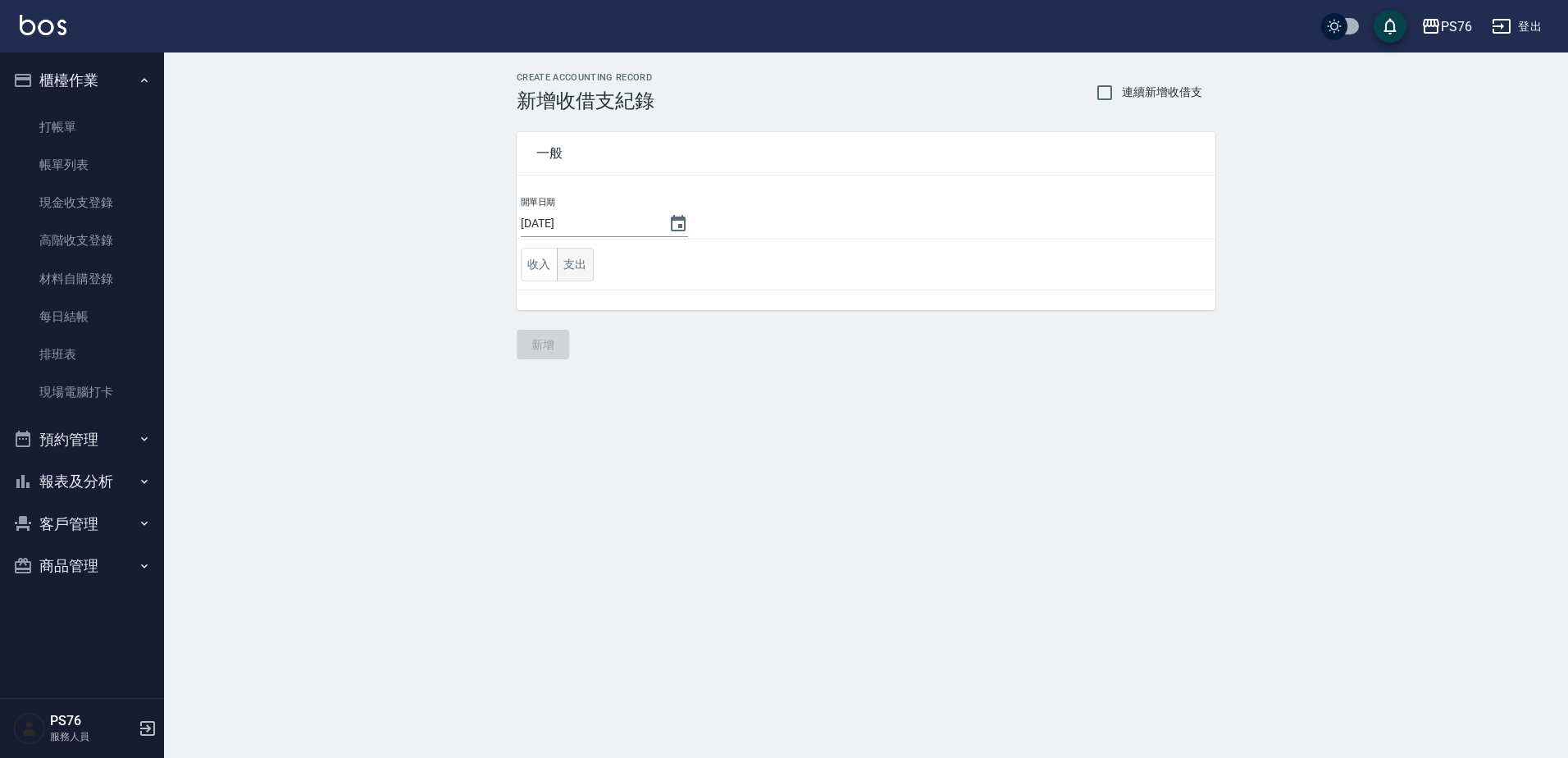
click at [577, 270] on button "支出" at bounding box center [575, 264] width 37 height 33
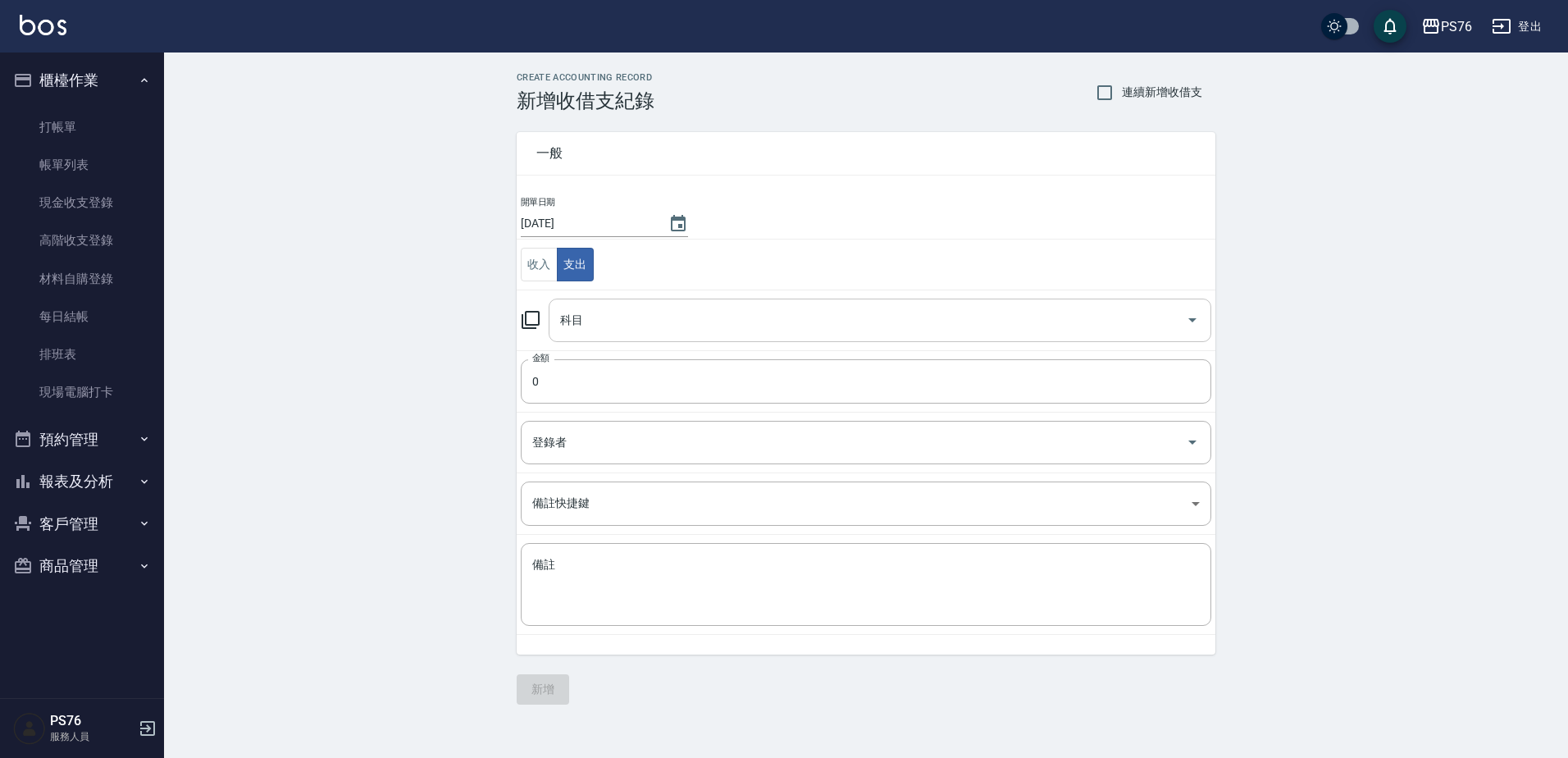
click at [632, 333] on input "科目" at bounding box center [868, 320] width 623 height 29
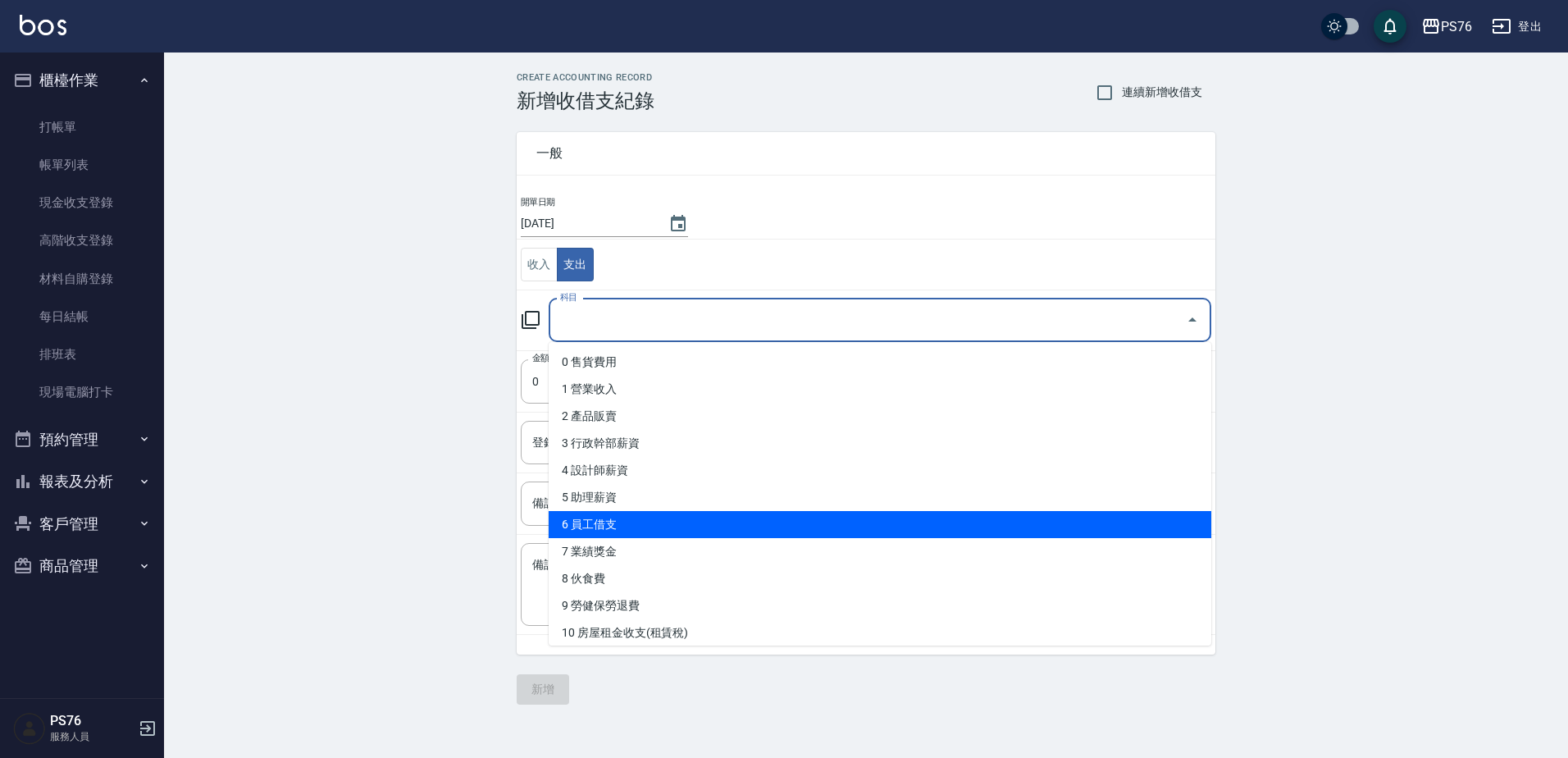
click at [642, 517] on li "6 員工借支" at bounding box center [880, 525] width 663 height 28
type input "6 員工借支"
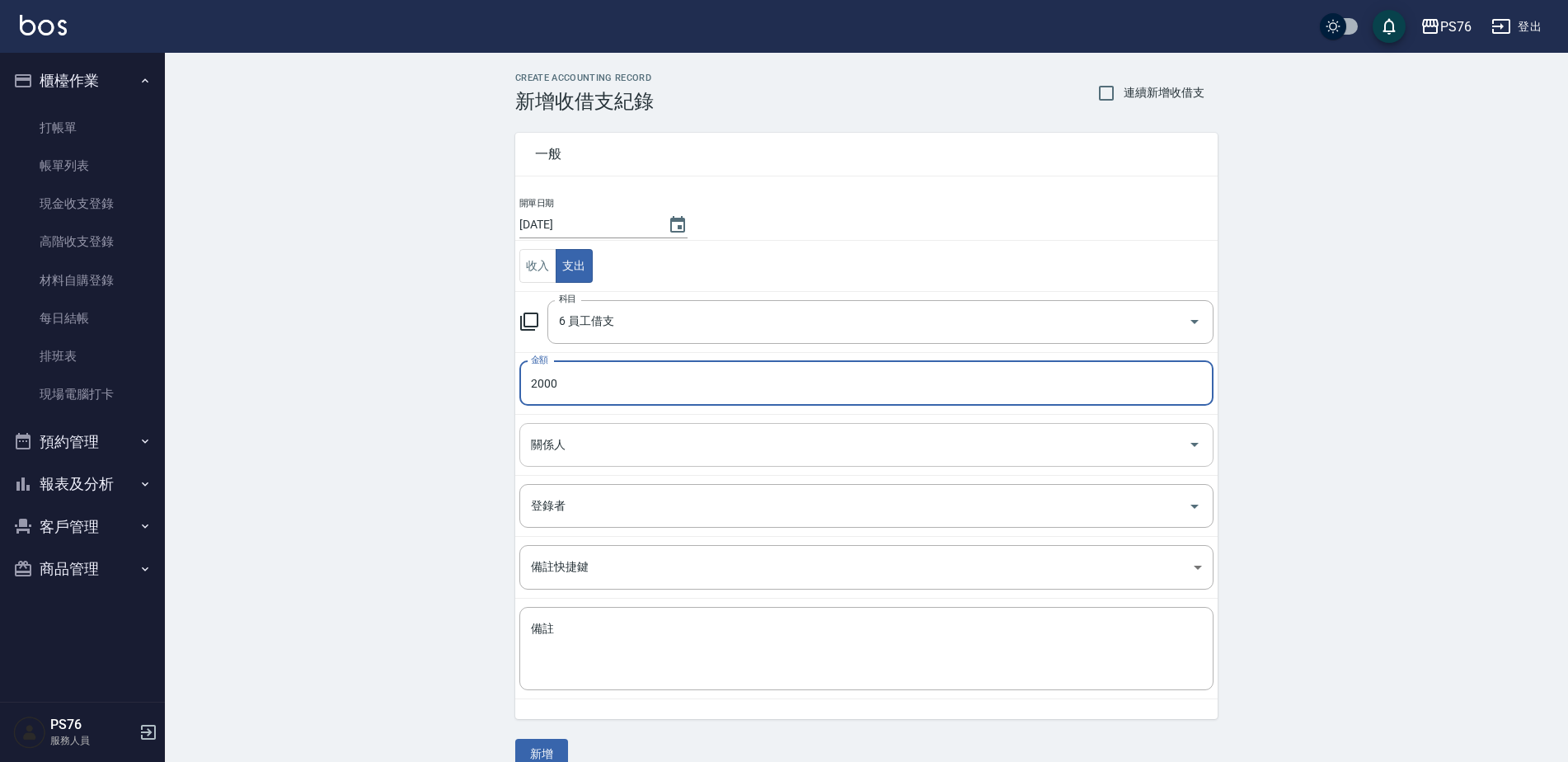
type input "2000"
click at [633, 453] on input "關係人" at bounding box center [854, 444] width 654 height 29
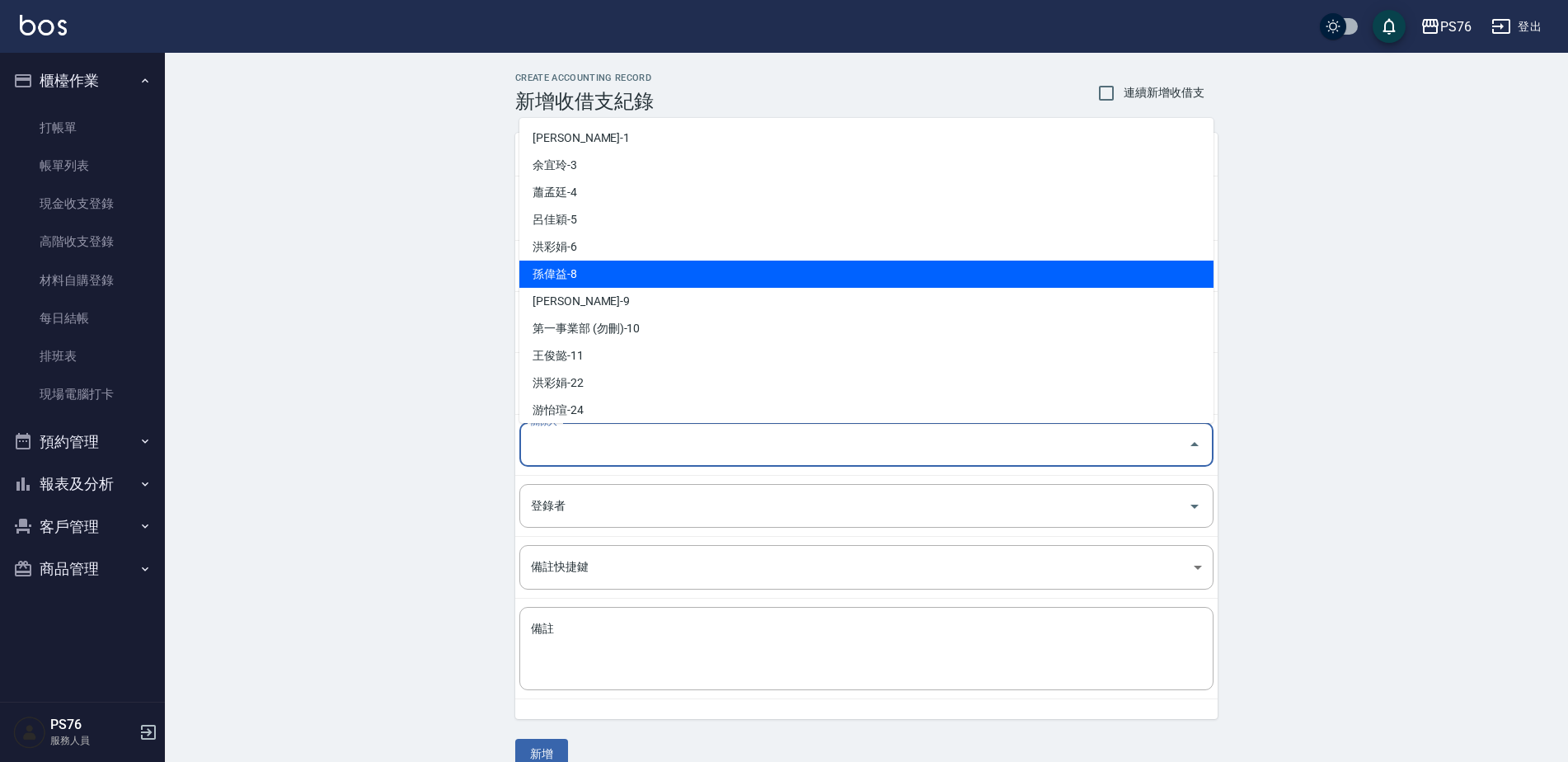
drag, startPoint x: 594, startPoint y: 270, endPoint x: 593, endPoint y: 435, distance: 165.0
click at [593, 270] on li "孫偉益-8" at bounding box center [867, 275] width 694 height 28
type input "孫偉益-8"
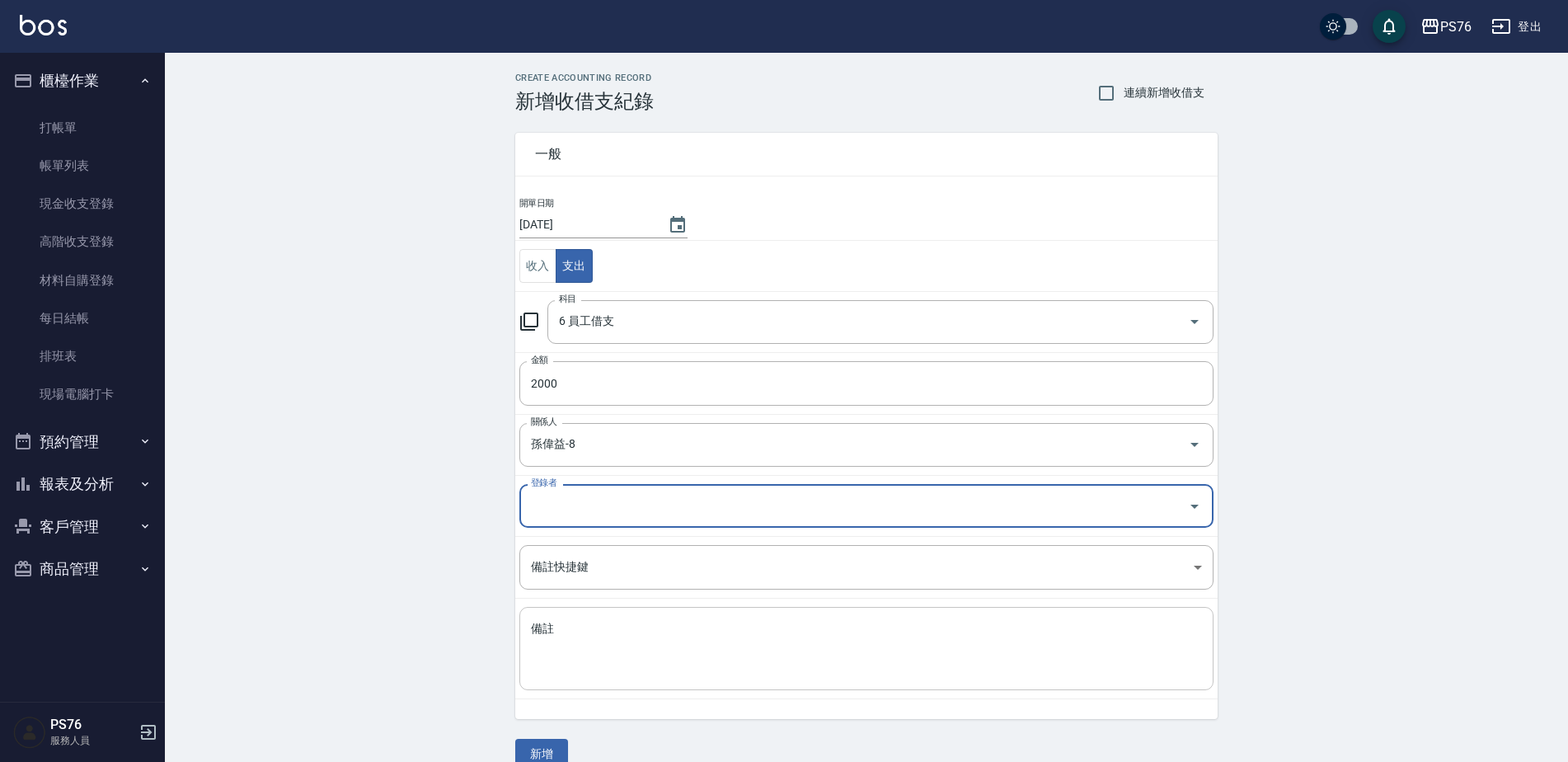
click at [604, 641] on textarea "備註" at bounding box center [866, 648] width 671 height 56
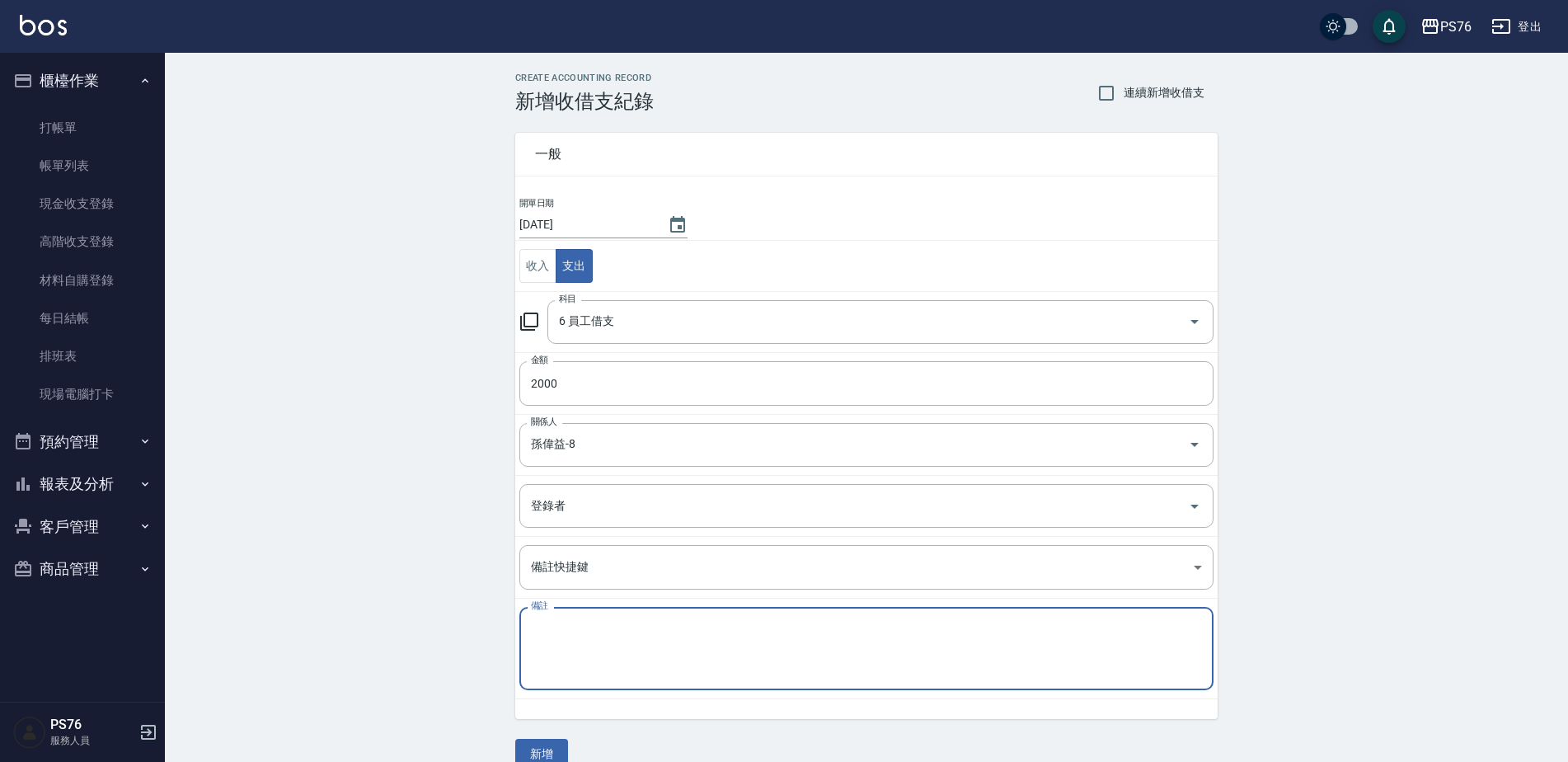
paste textarea "秋旅"
type textarea "秋旅"
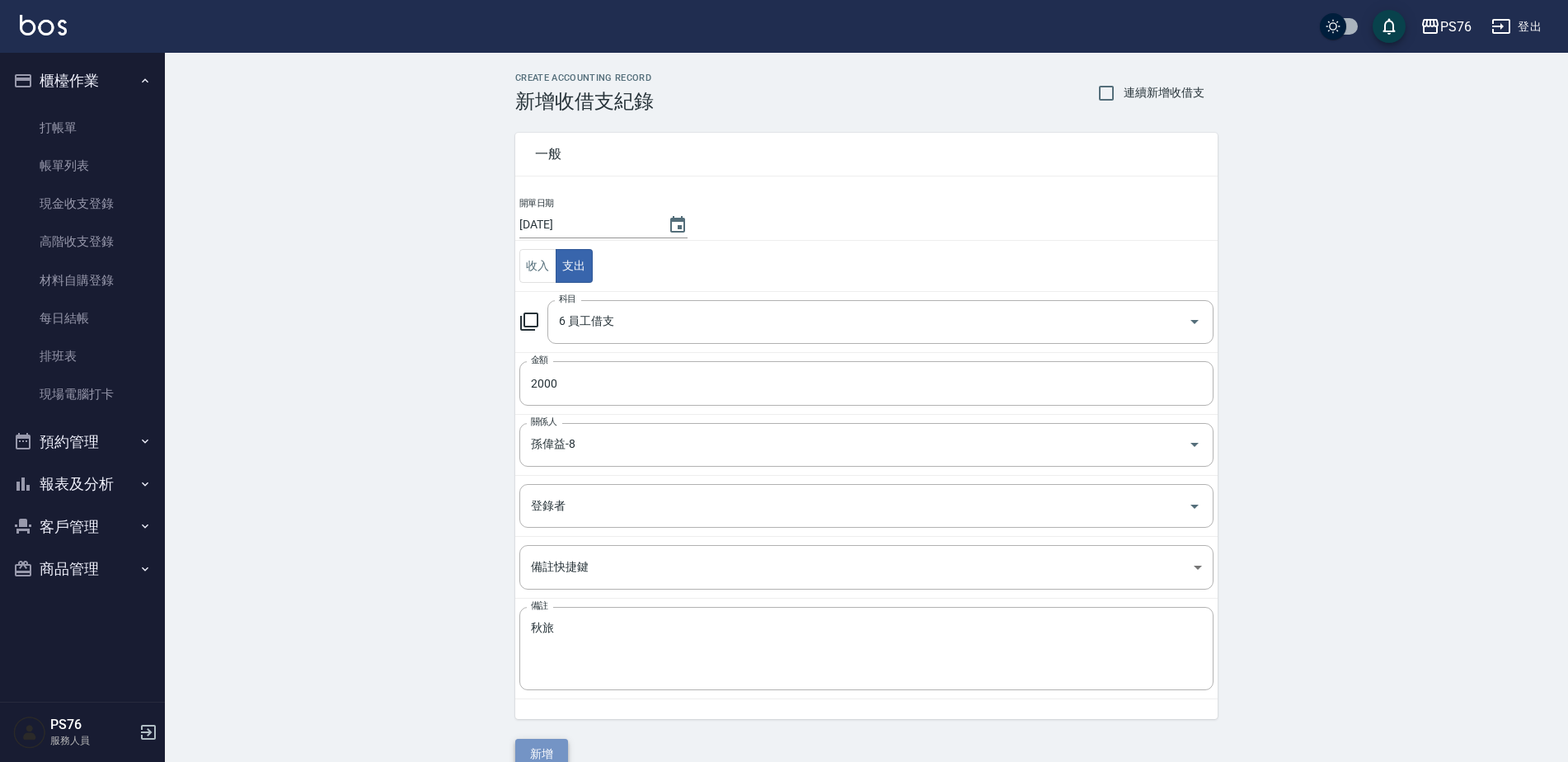
click at [559, 745] on button "新增" at bounding box center [540, 753] width 52 height 31
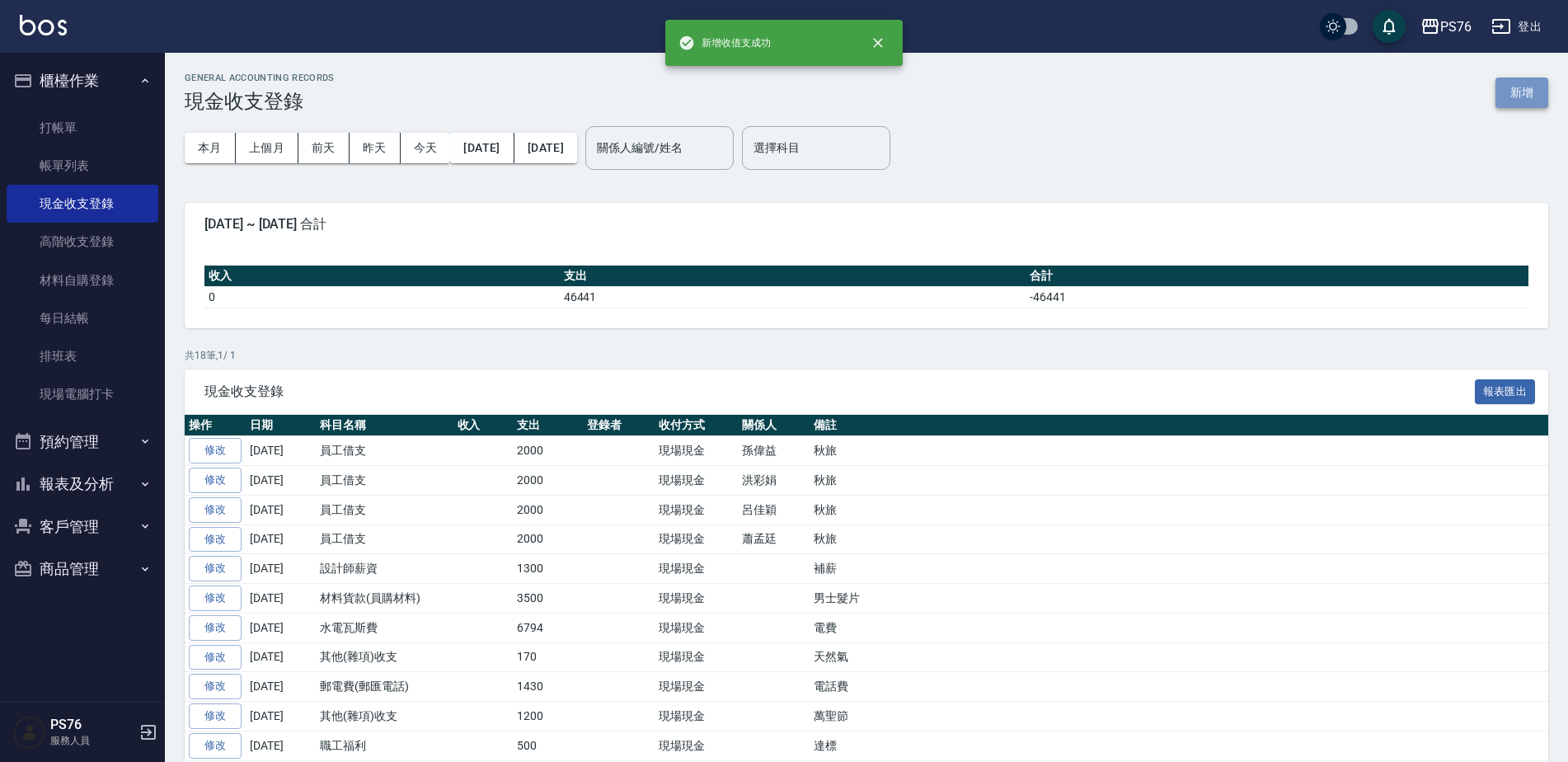
click at [1517, 92] on button "新增" at bounding box center [1521, 92] width 52 height 31
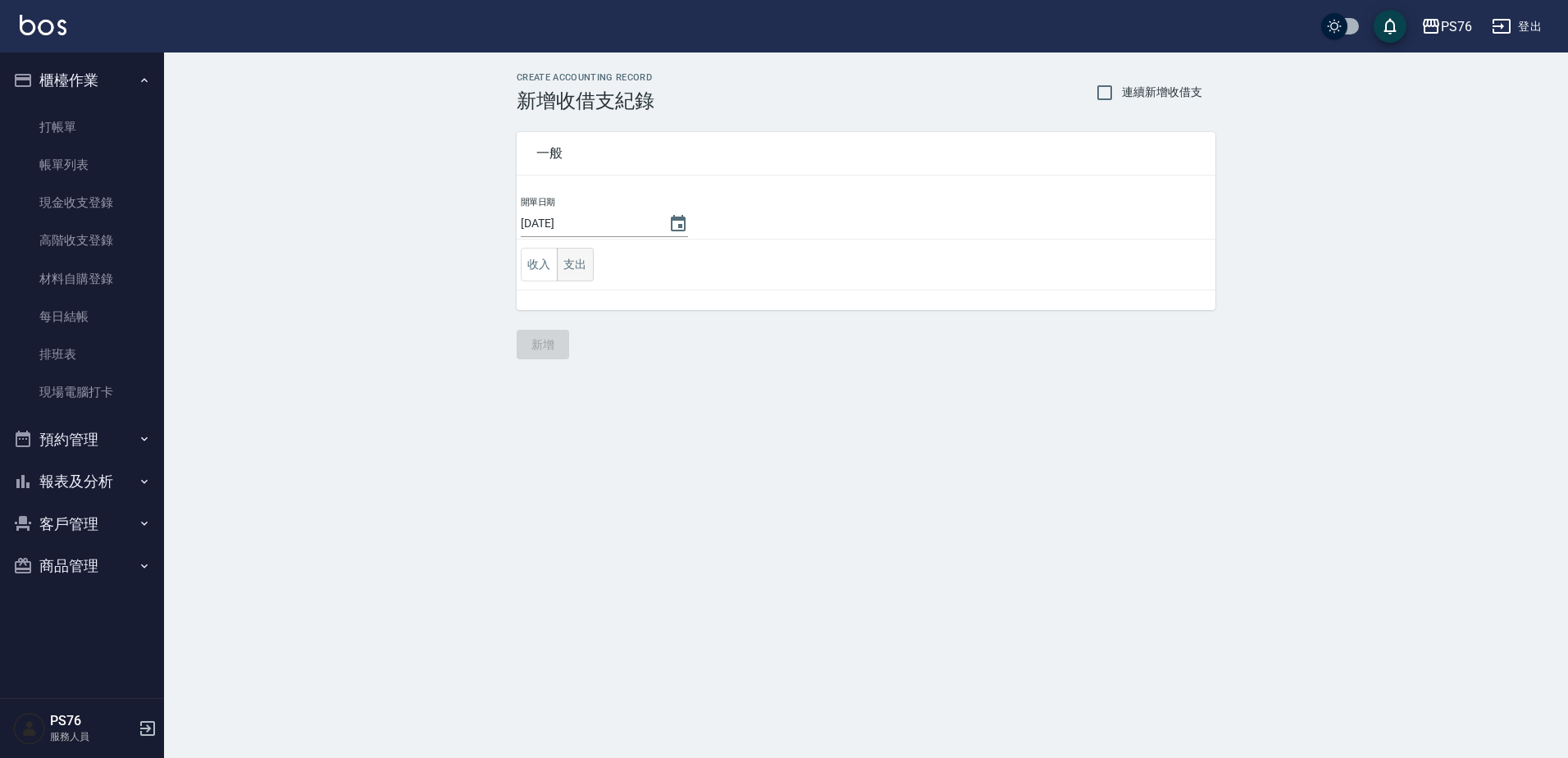
click at [580, 269] on button "支出" at bounding box center [575, 264] width 37 height 33
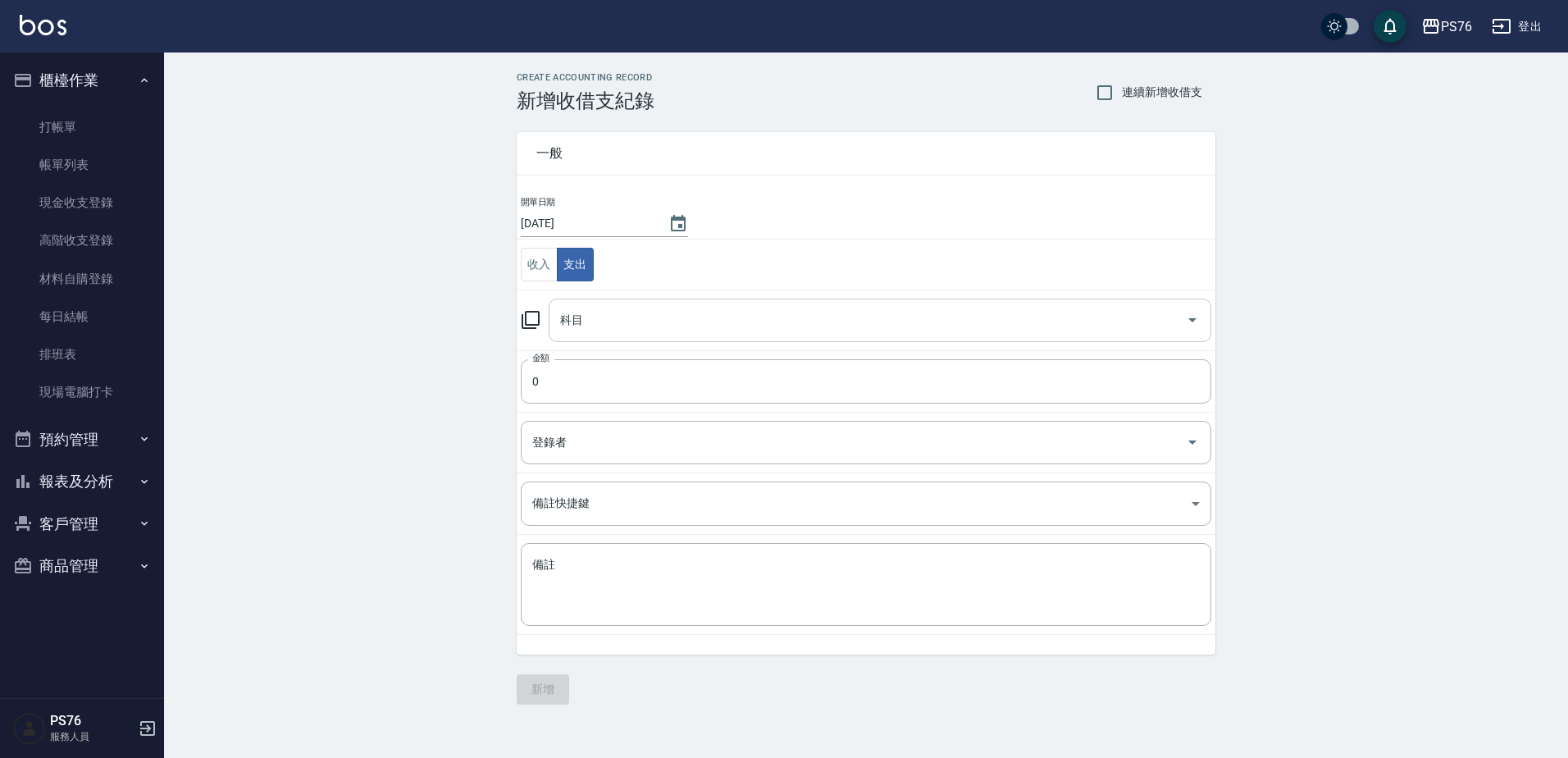
click at [615, 323] on input "科目" at bounding box center [868, 320] width 623 height 29
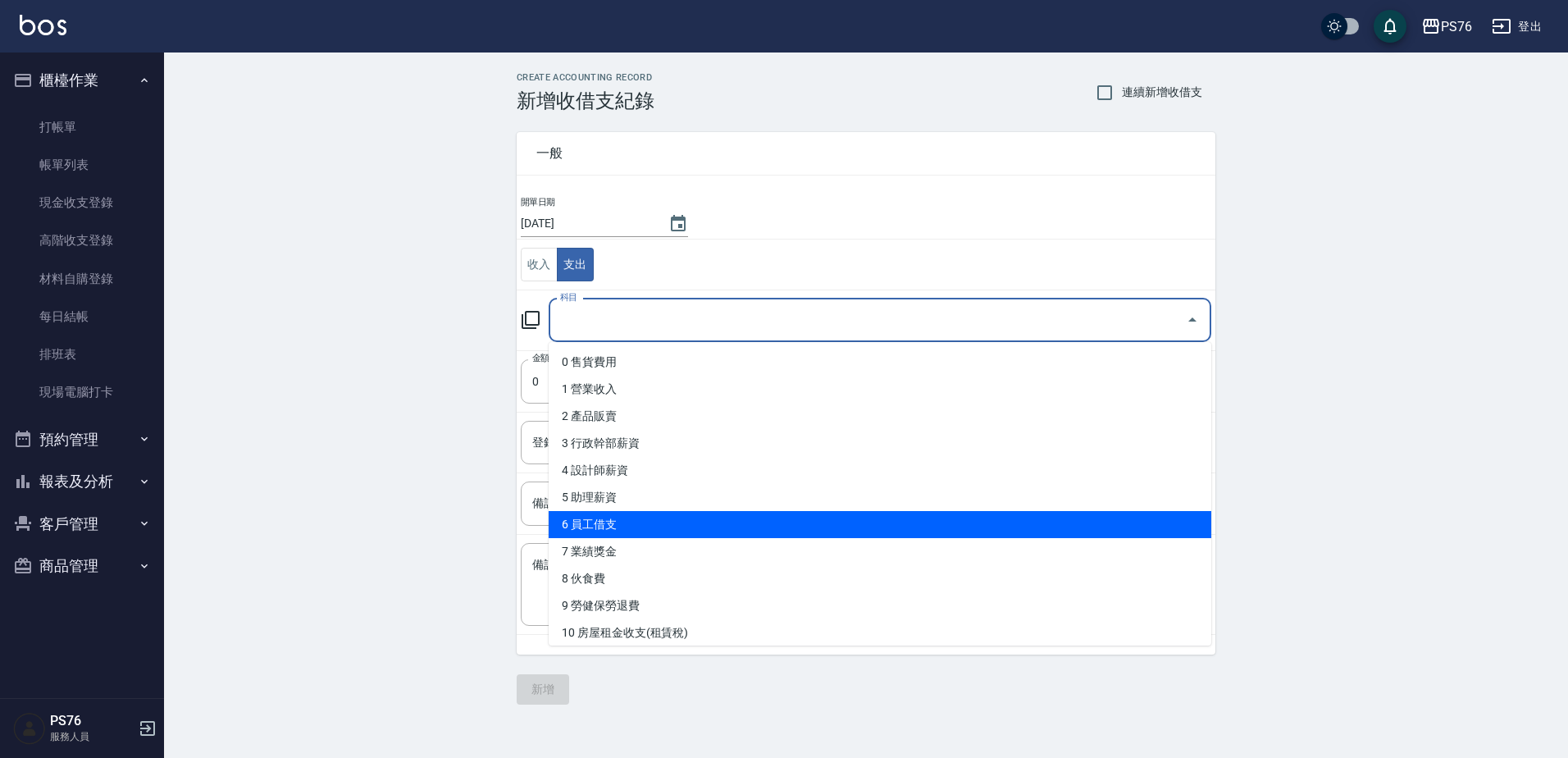
click at [623, 515] on li "6 員工借支" at bounding box center [880, 525] width 663 height 28
type input "6 員工借支"
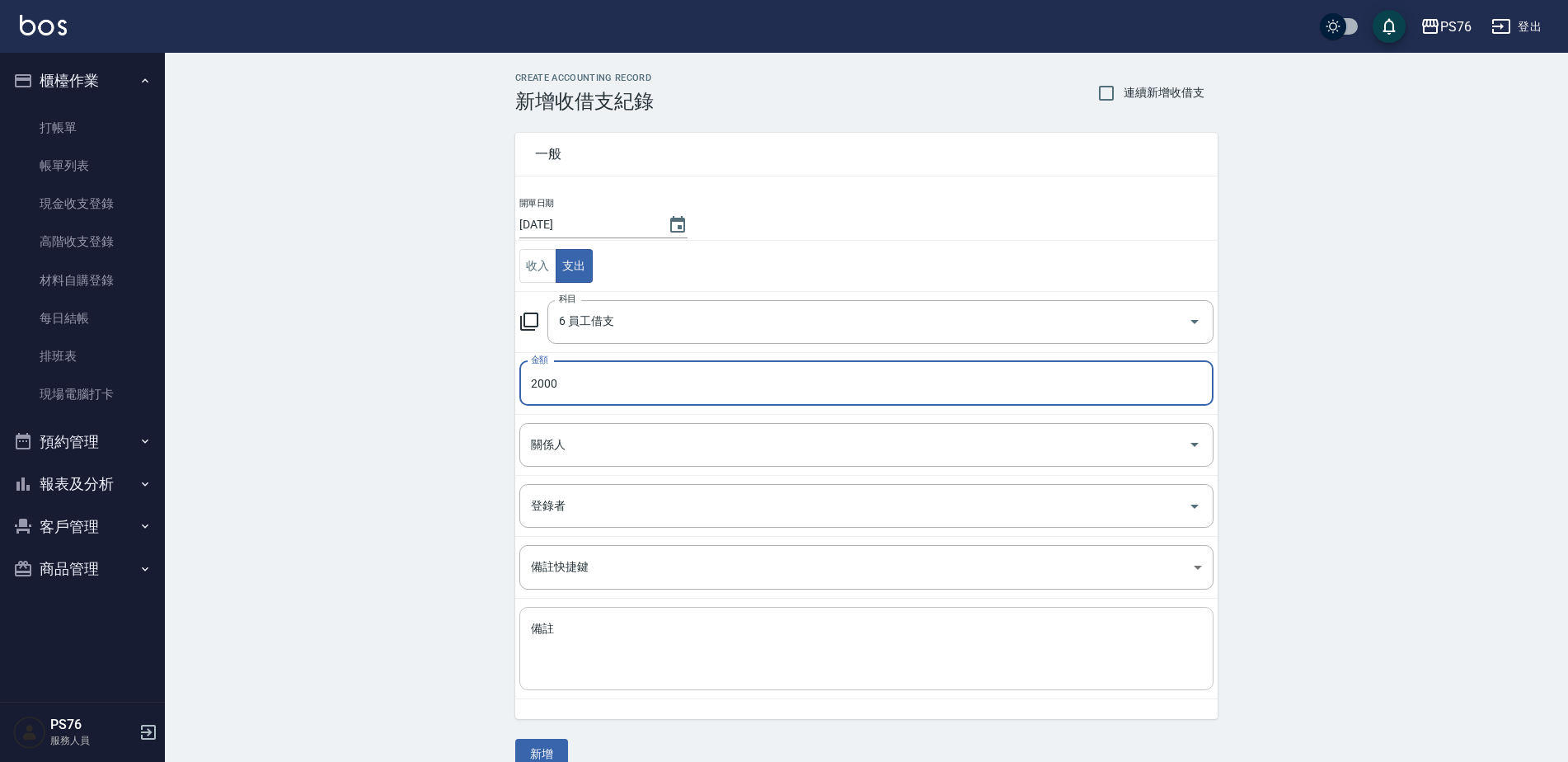
type input "2000"
drag, startPoint x: 613, startPoint y: 672, endPoint x: 609, endPoint y: 628, distance: 44.2
click at [613, 671] on textarea "備註" at bounding box center [866, 648] width 671 height 56
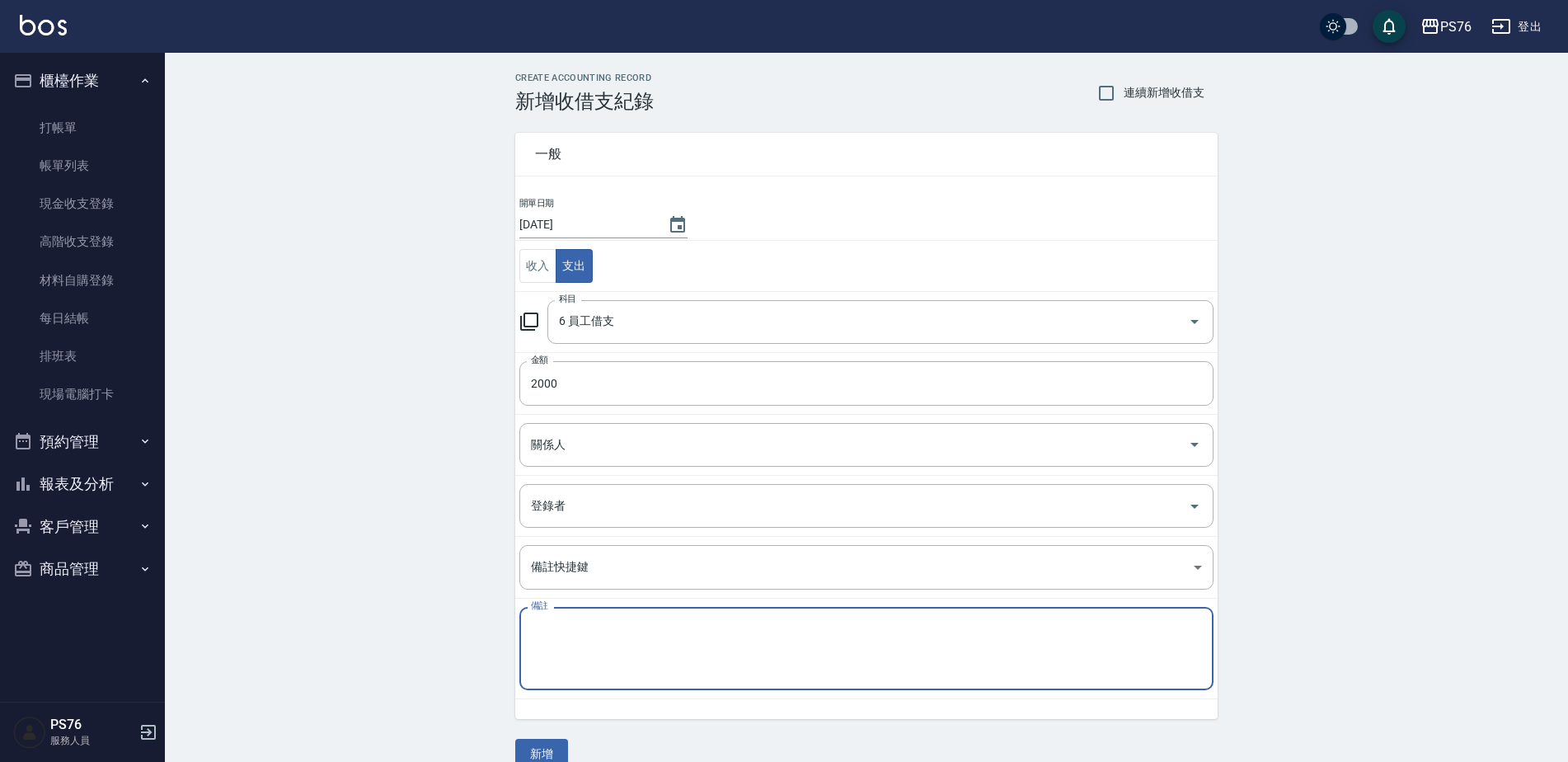
paste textarea "秋旅"
type textarea "秋旅"
click at [600, 453] on input "關係人" at bounding box center [854, 444] width 654 height 29
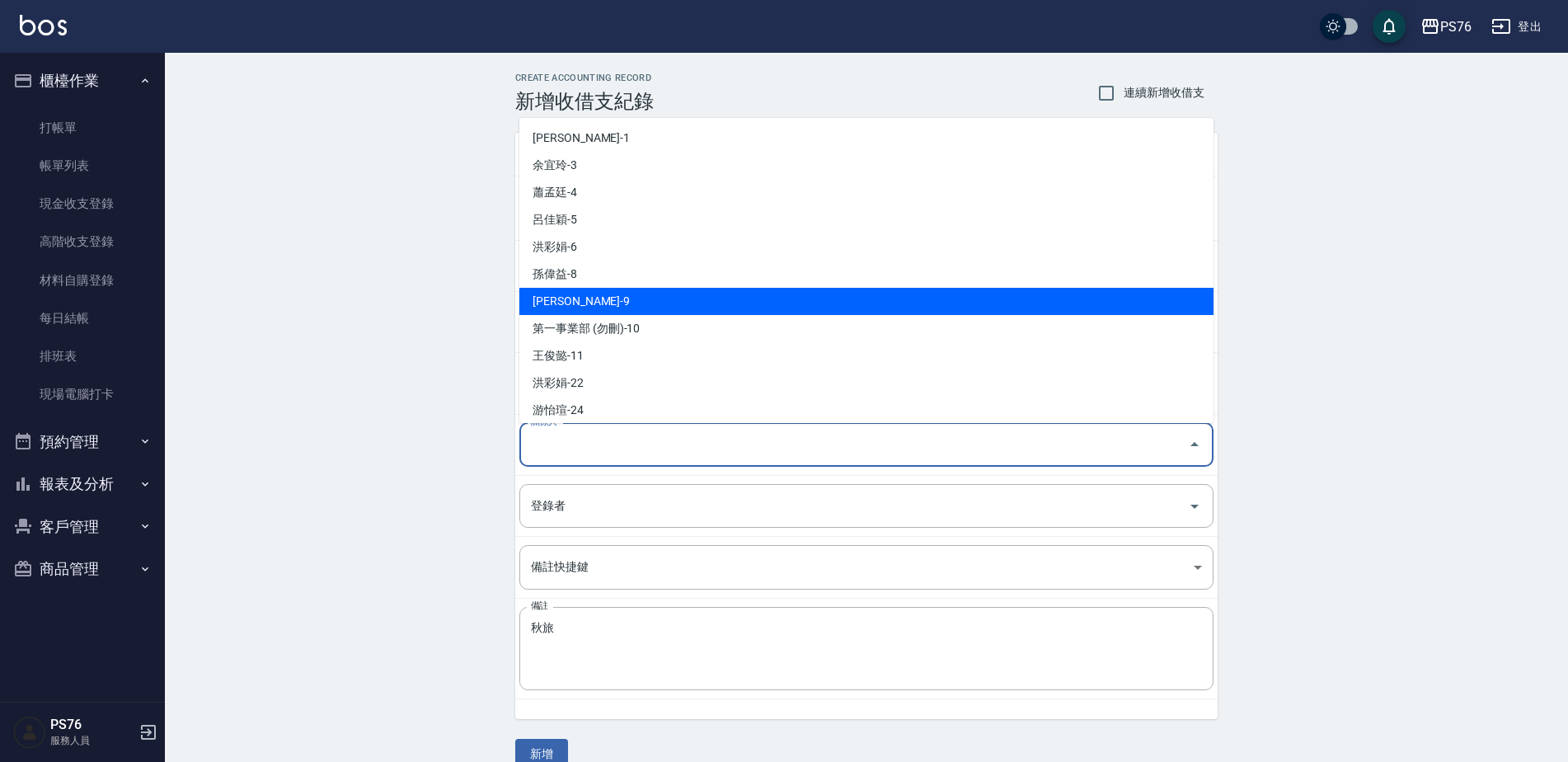
click at [597, 296] on li "劉憶彤-9" at bounding box center [867, 301] width 694 height 28
type input "劉憶彤-9"
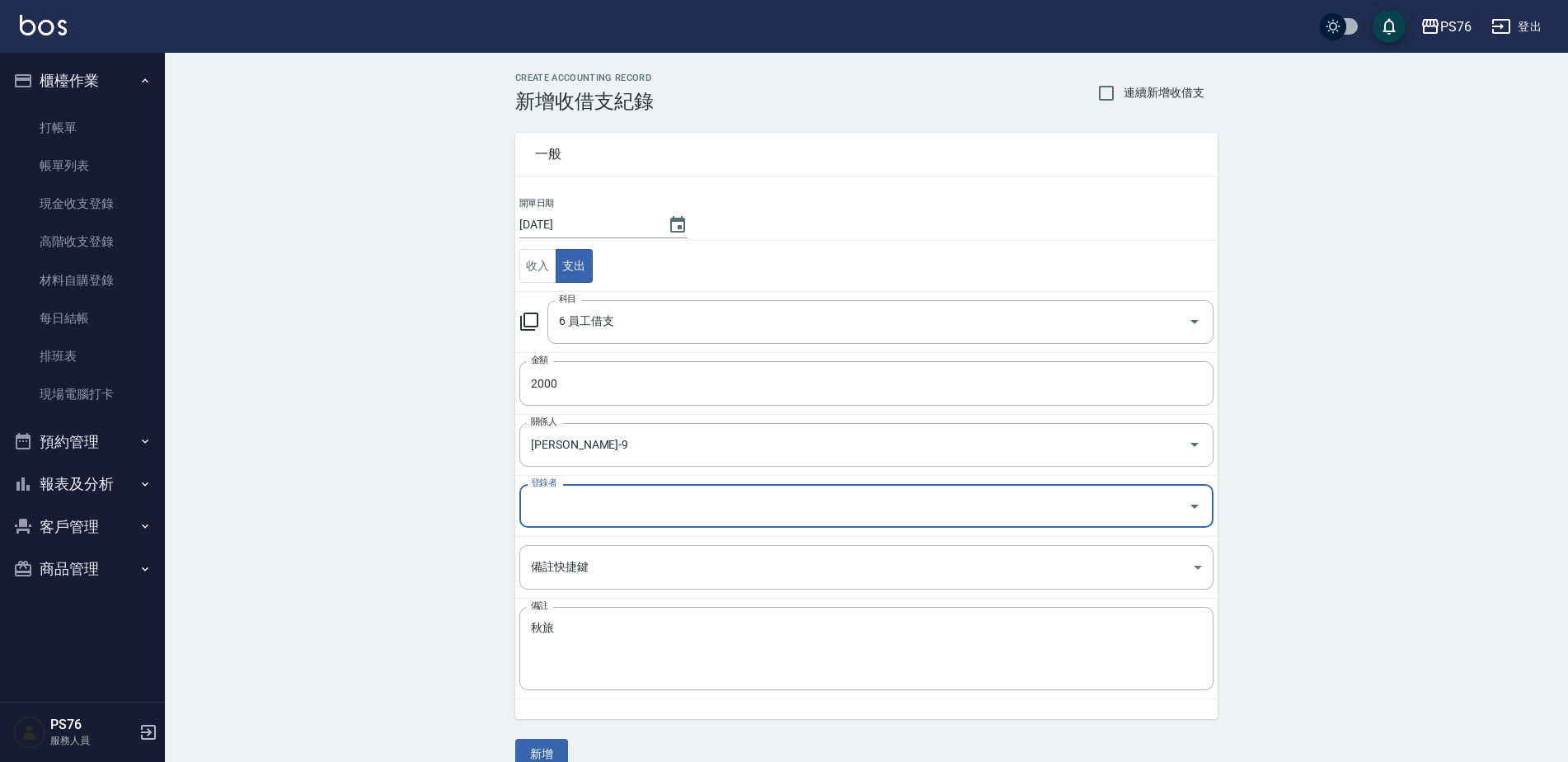
click at [545, 751] on button "新增" at bounding box center [540, 753] width 52 height 31
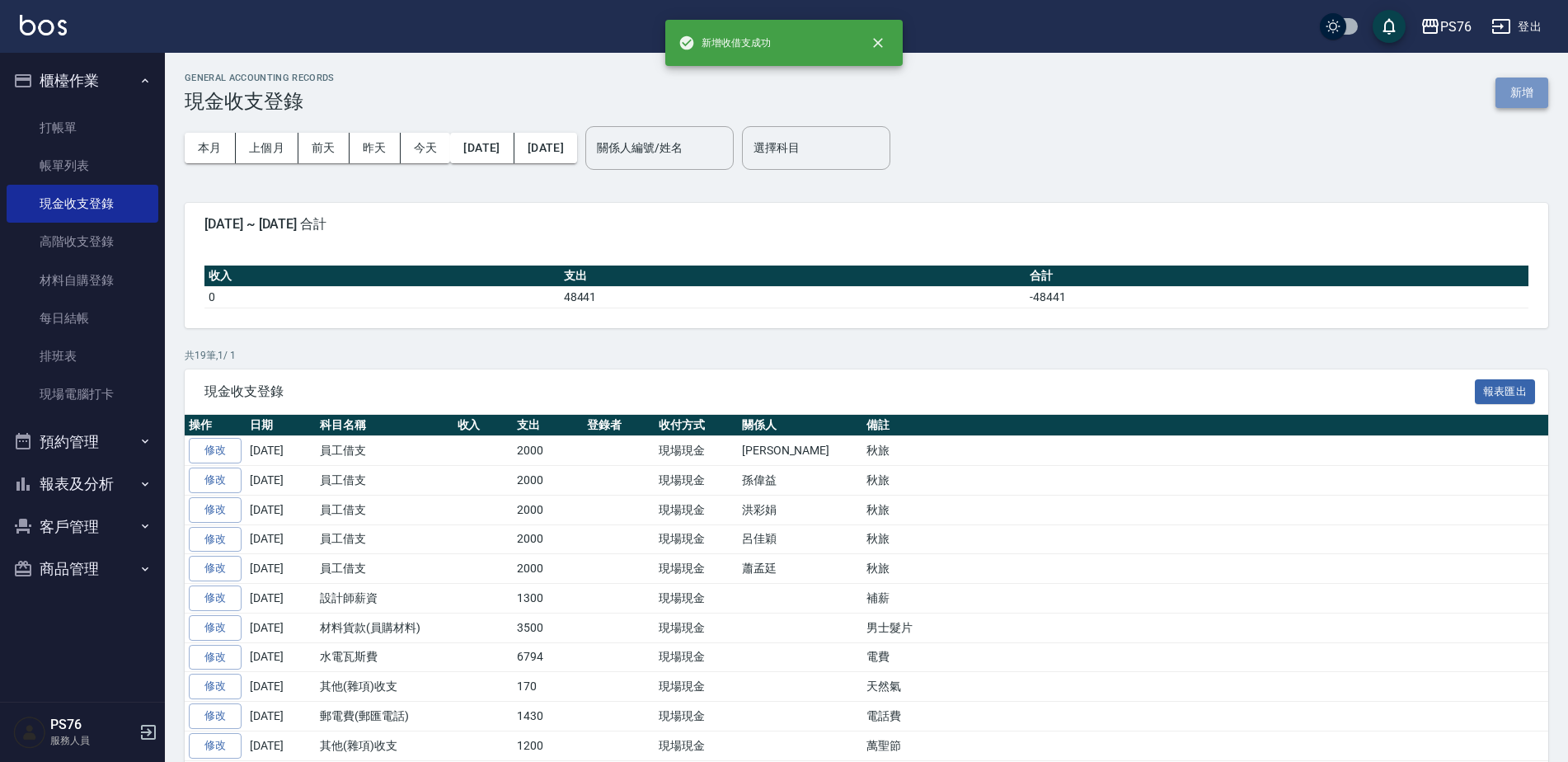
click at [1524, 90] on button "新增" at bounding box center [1521, 92] width 52 height 31
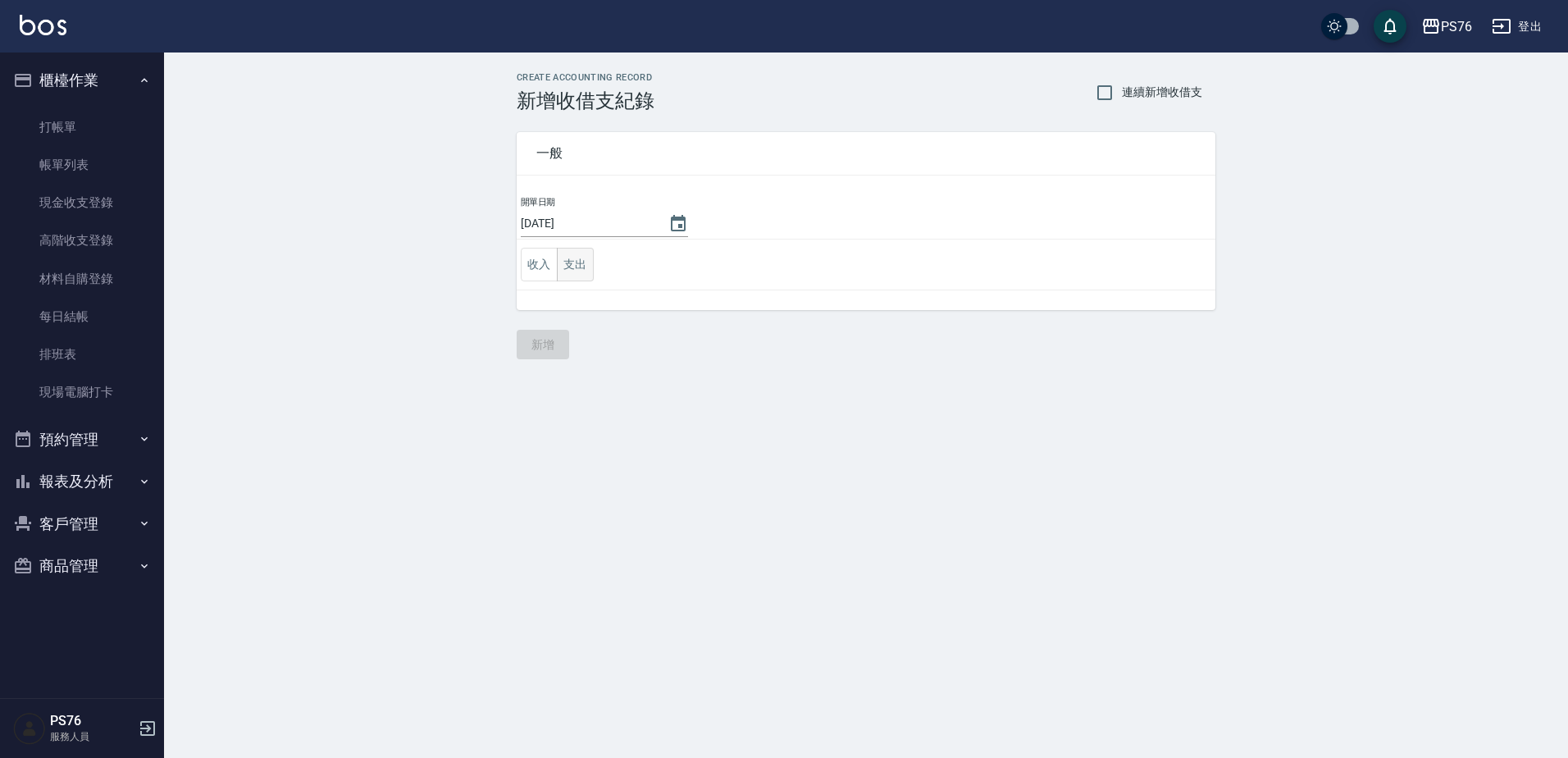
click at [579, 269] on button "支出" at bounding box center [575, 264] width 37 height 33
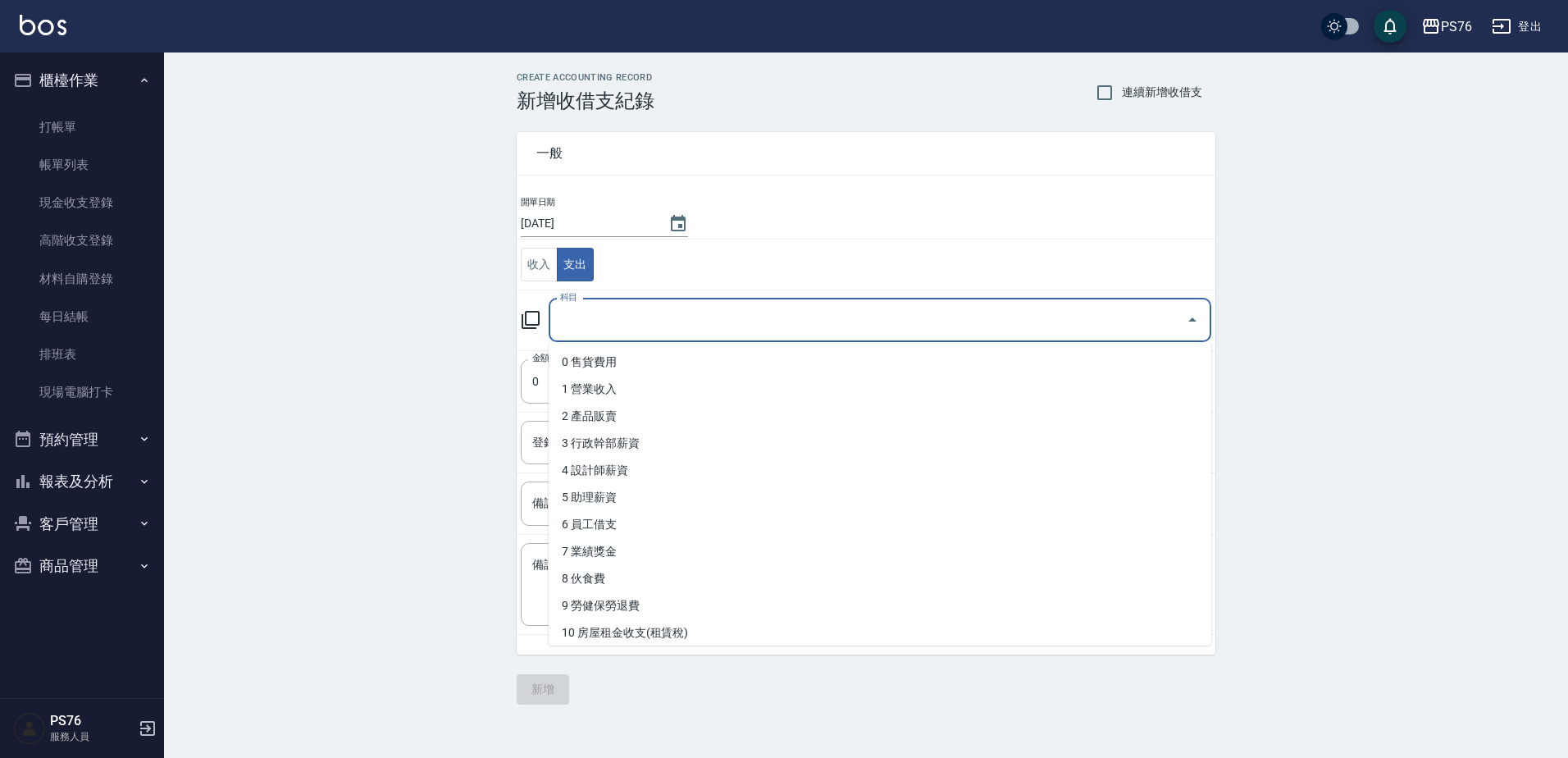
click at [587, 323] on input "科目" at bounding box center [868, 320] width 623 height 29
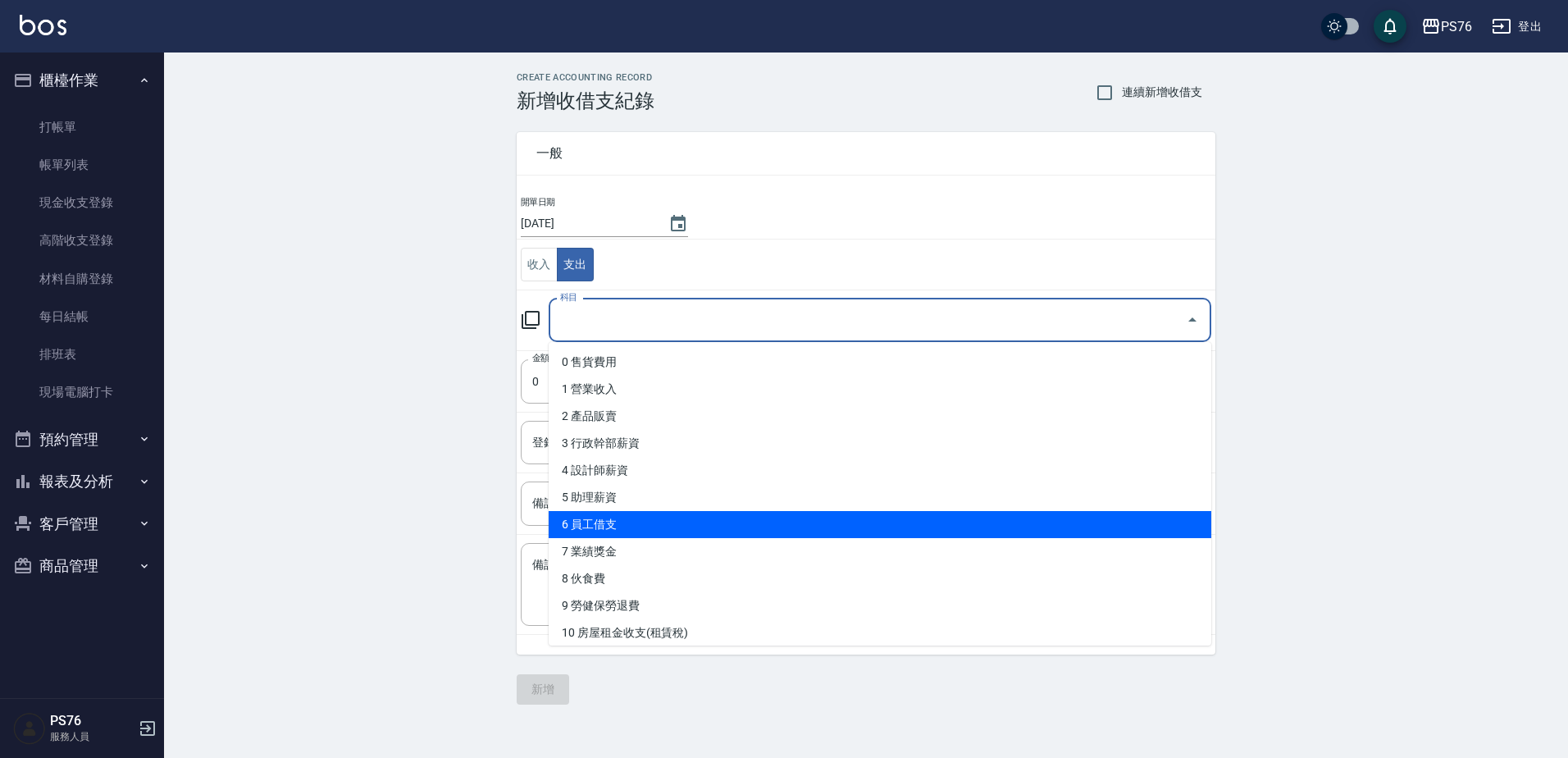
click at [628, 517] on li "6 員工借支" at bounding box center [880, 525] width 663 height 28
type input "6 員工借支"
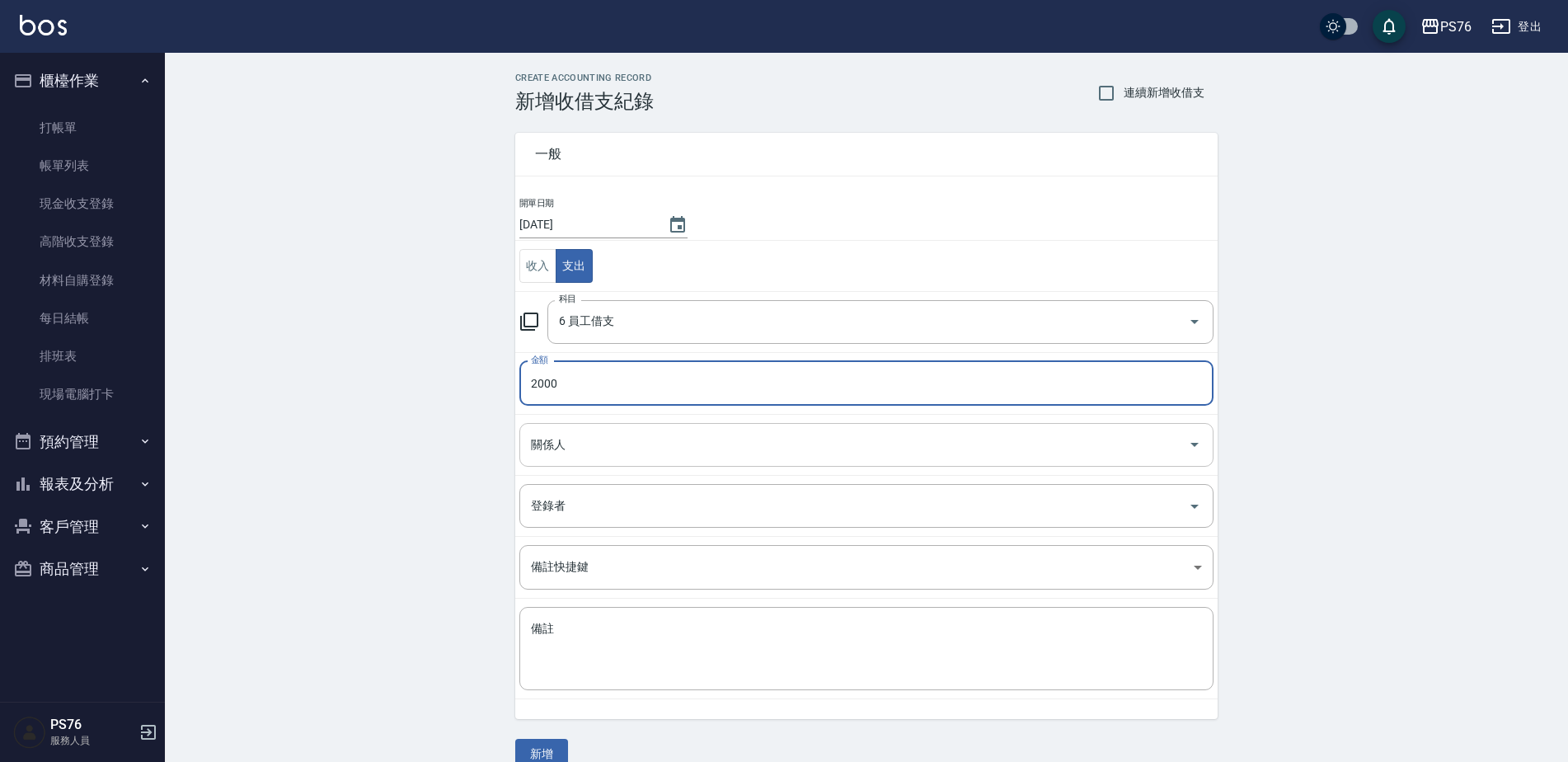
type input "2000"
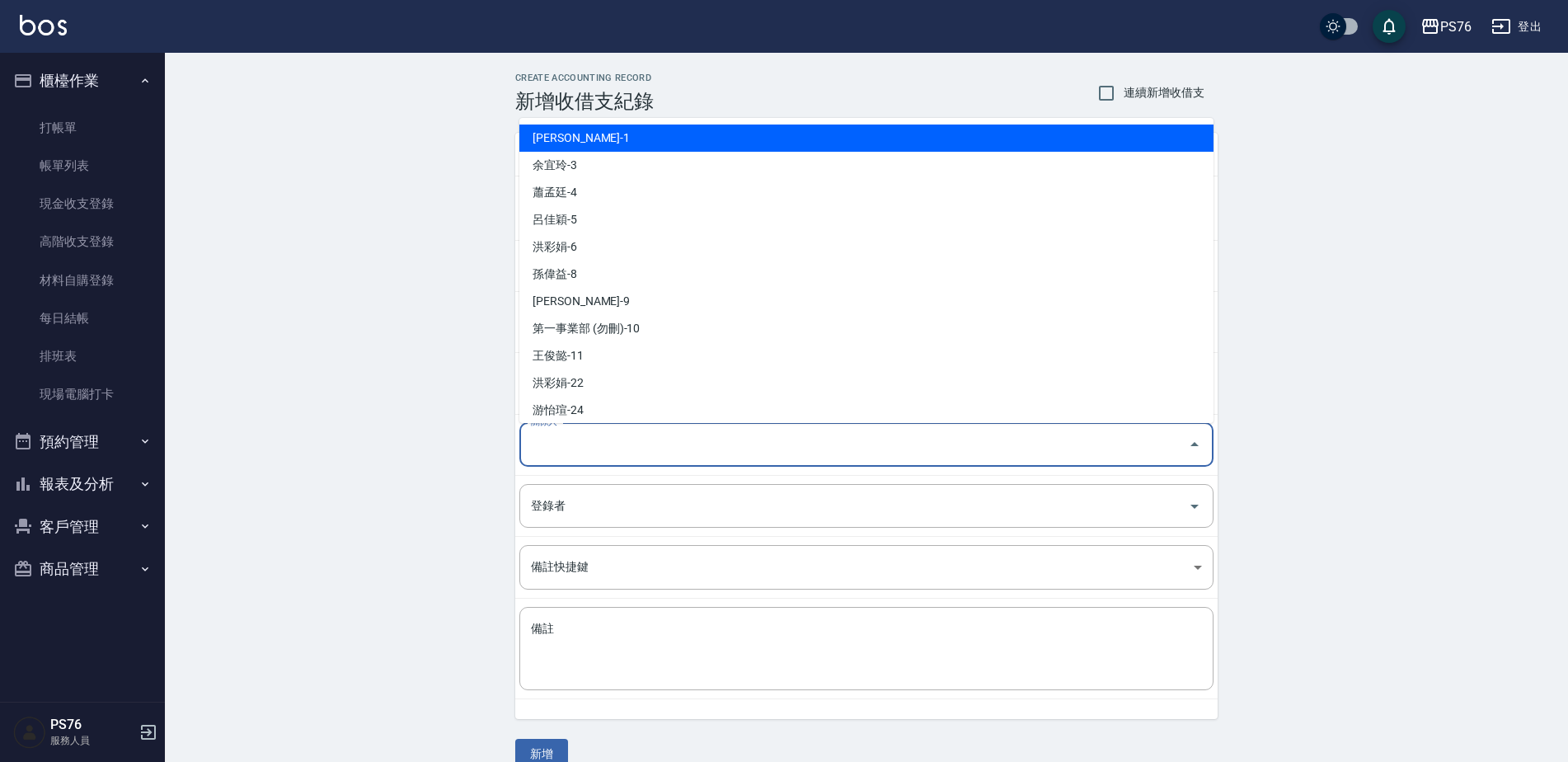
click at [612, 454] on input "關係人" at bounding box center [854, 444] width 654 height 29
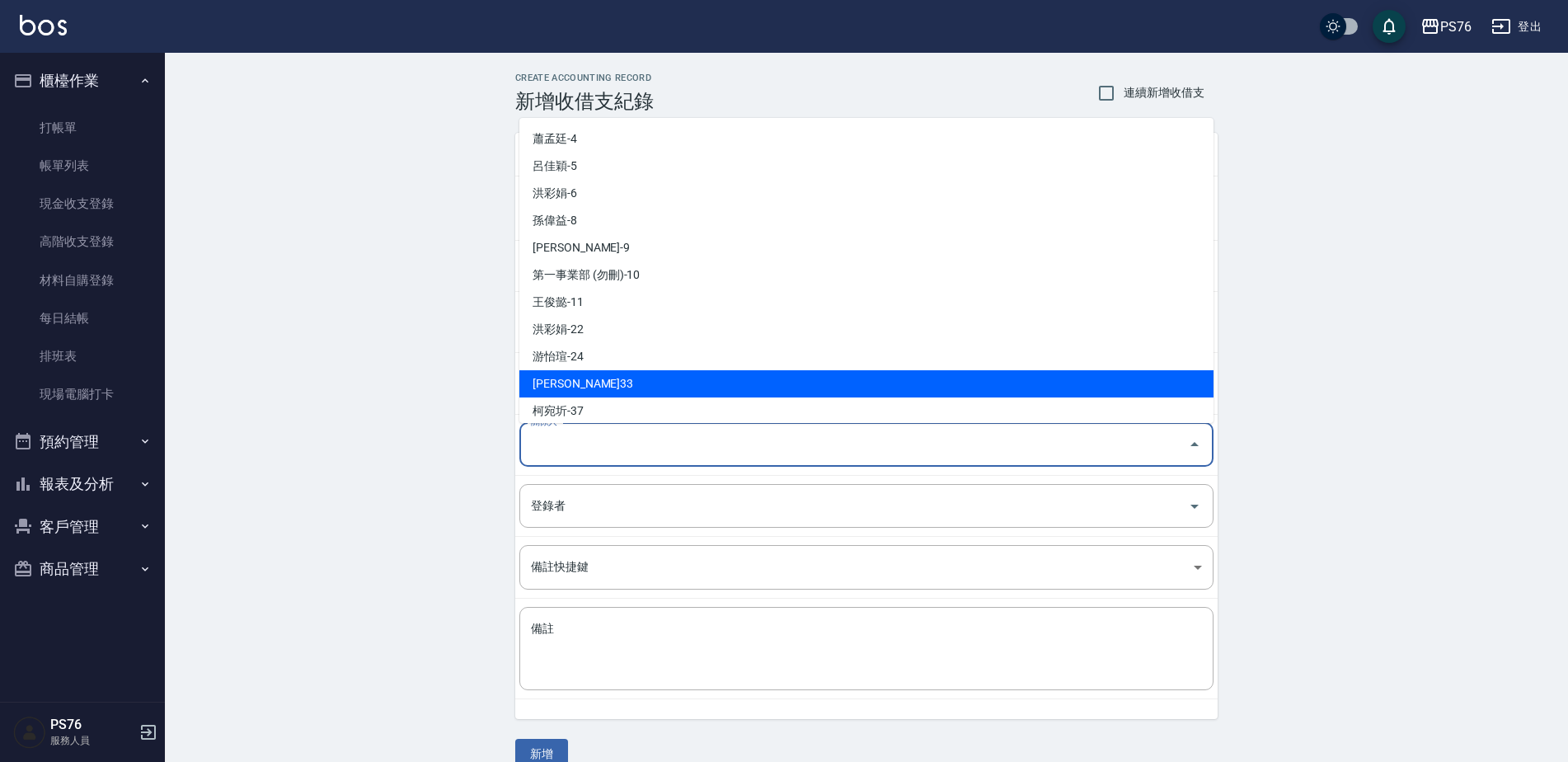
scroll to position [82, 0]
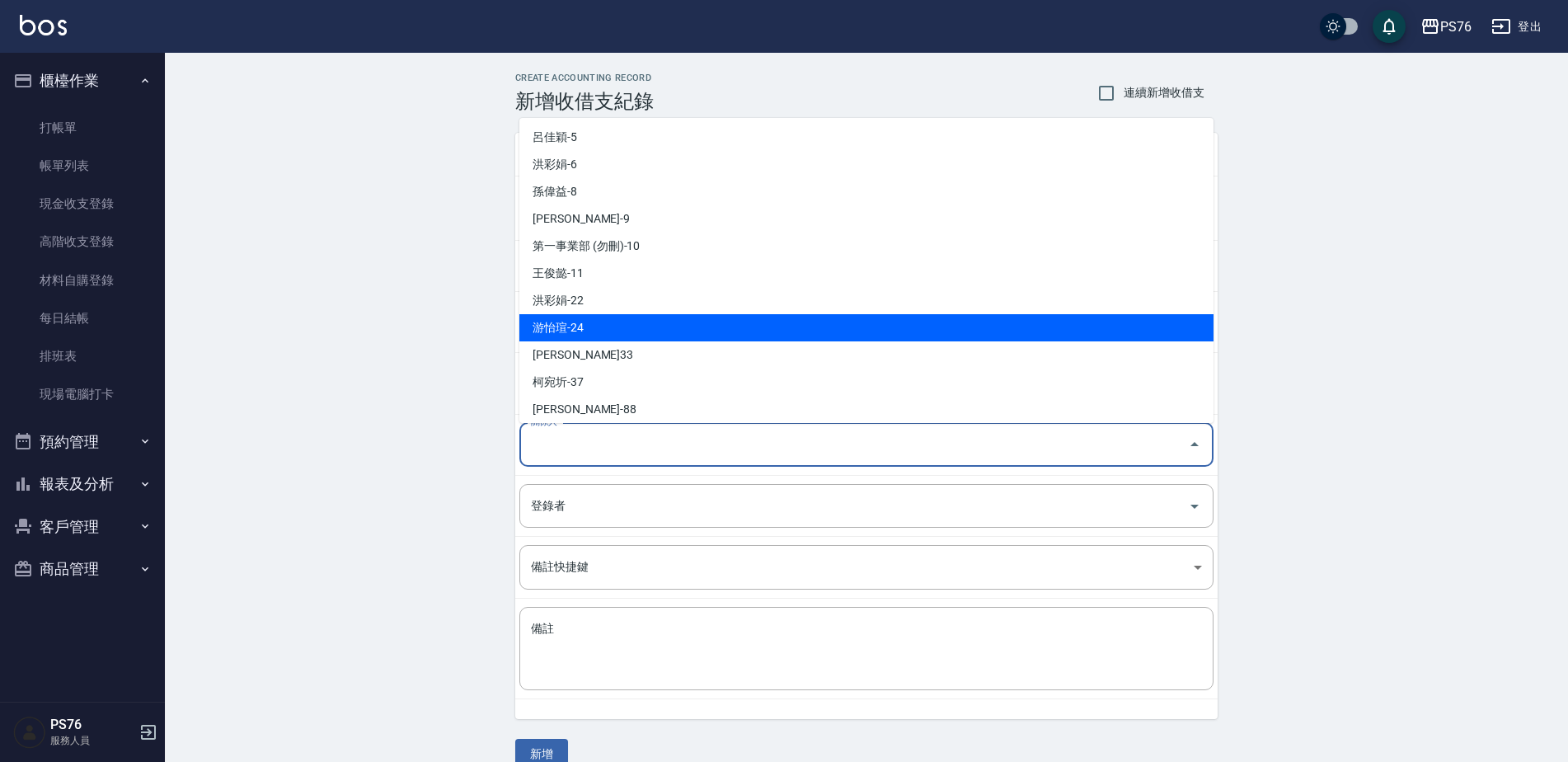
click at [589, 326] on li "游怡瑄-24" at bounding box center [867, 328] width 694 height 28
type input "游怡瑄-24"
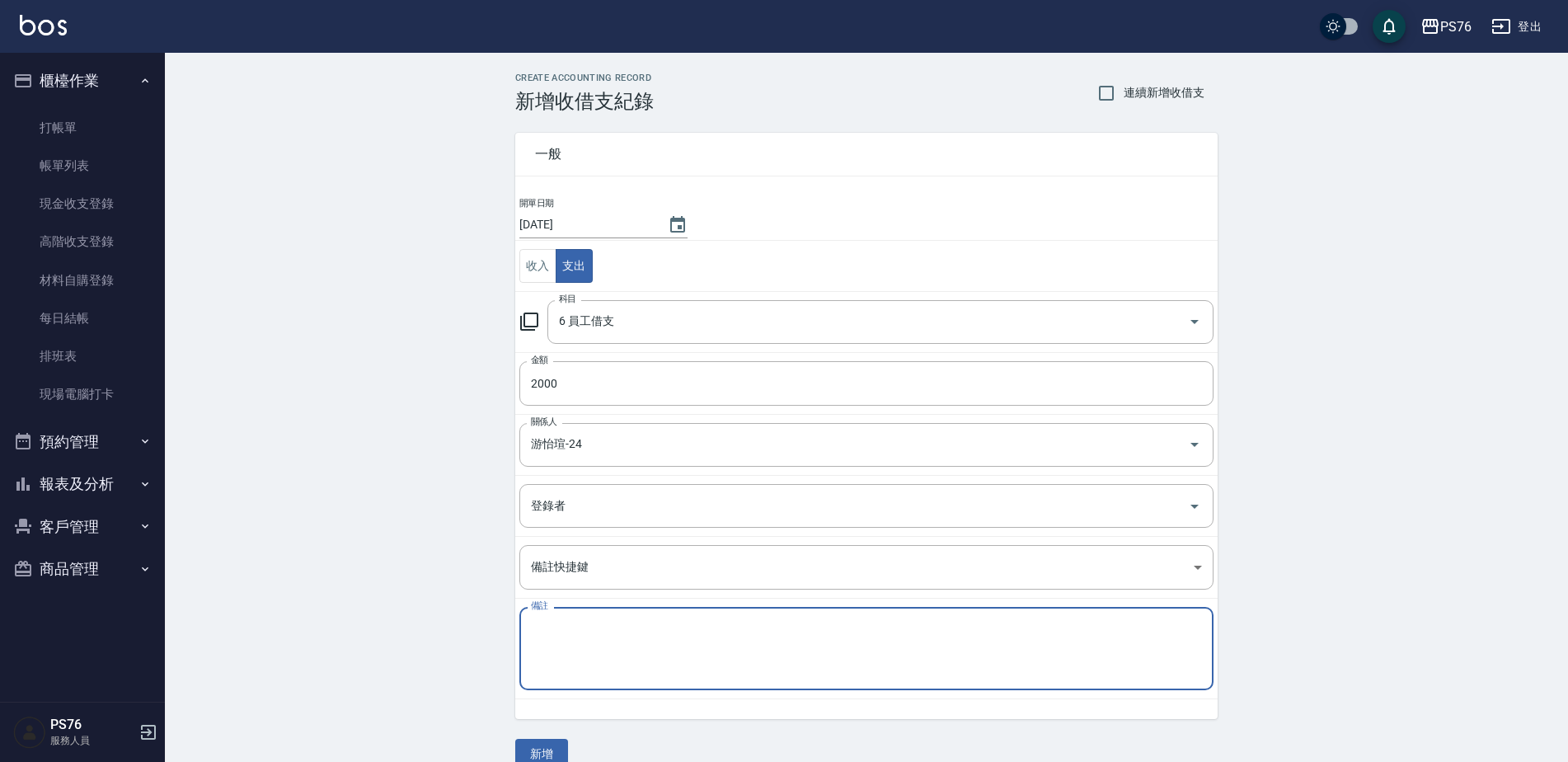
click at [603, 653] on textarea "備註" at bounding box center [866, 648] width 671 height 56
paste textarea "秋旅"
type textarea "秋旅"
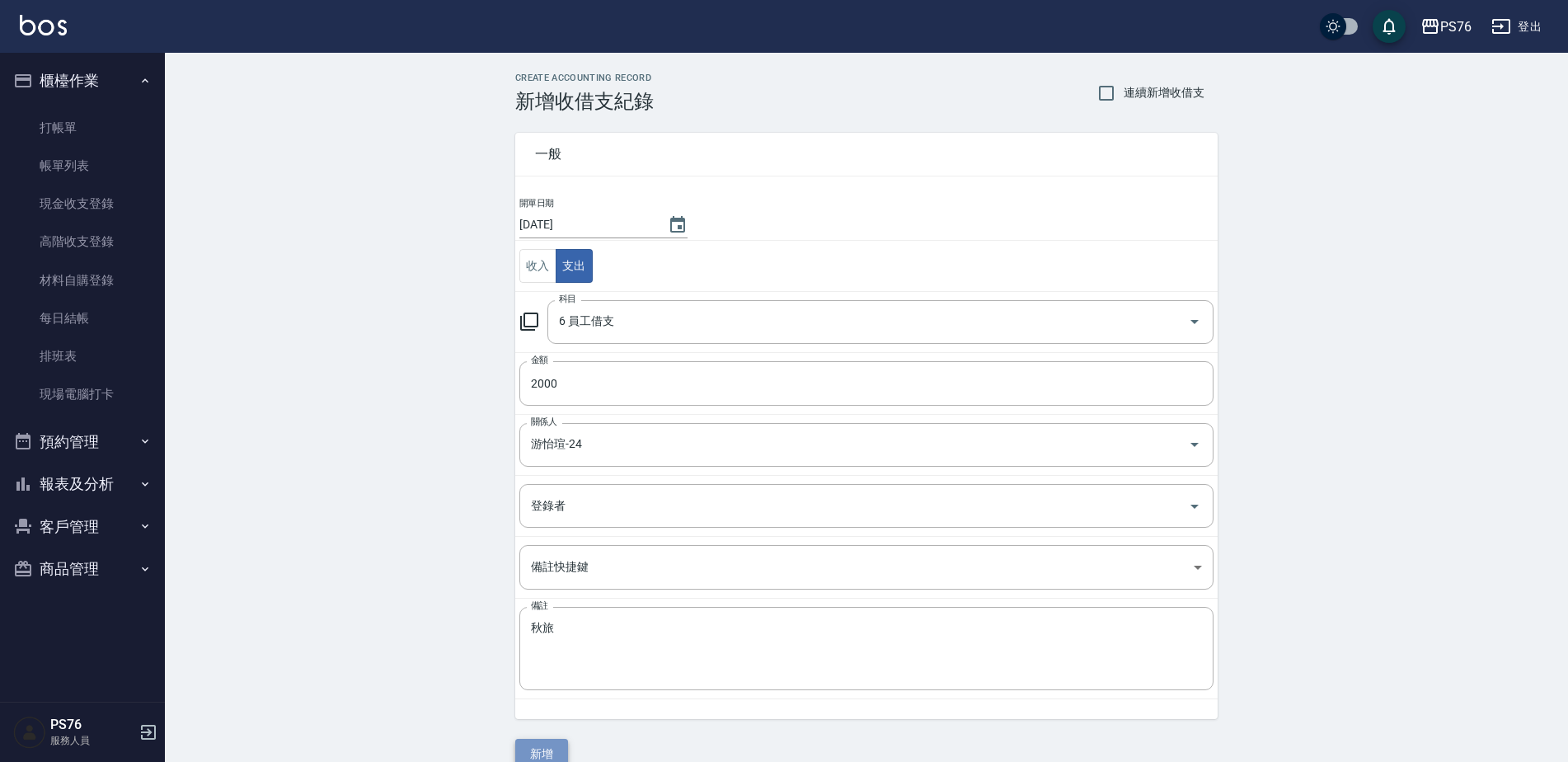
click at [549, 749] on button "新增" at bounding box center [540, 753] width 52 height 31
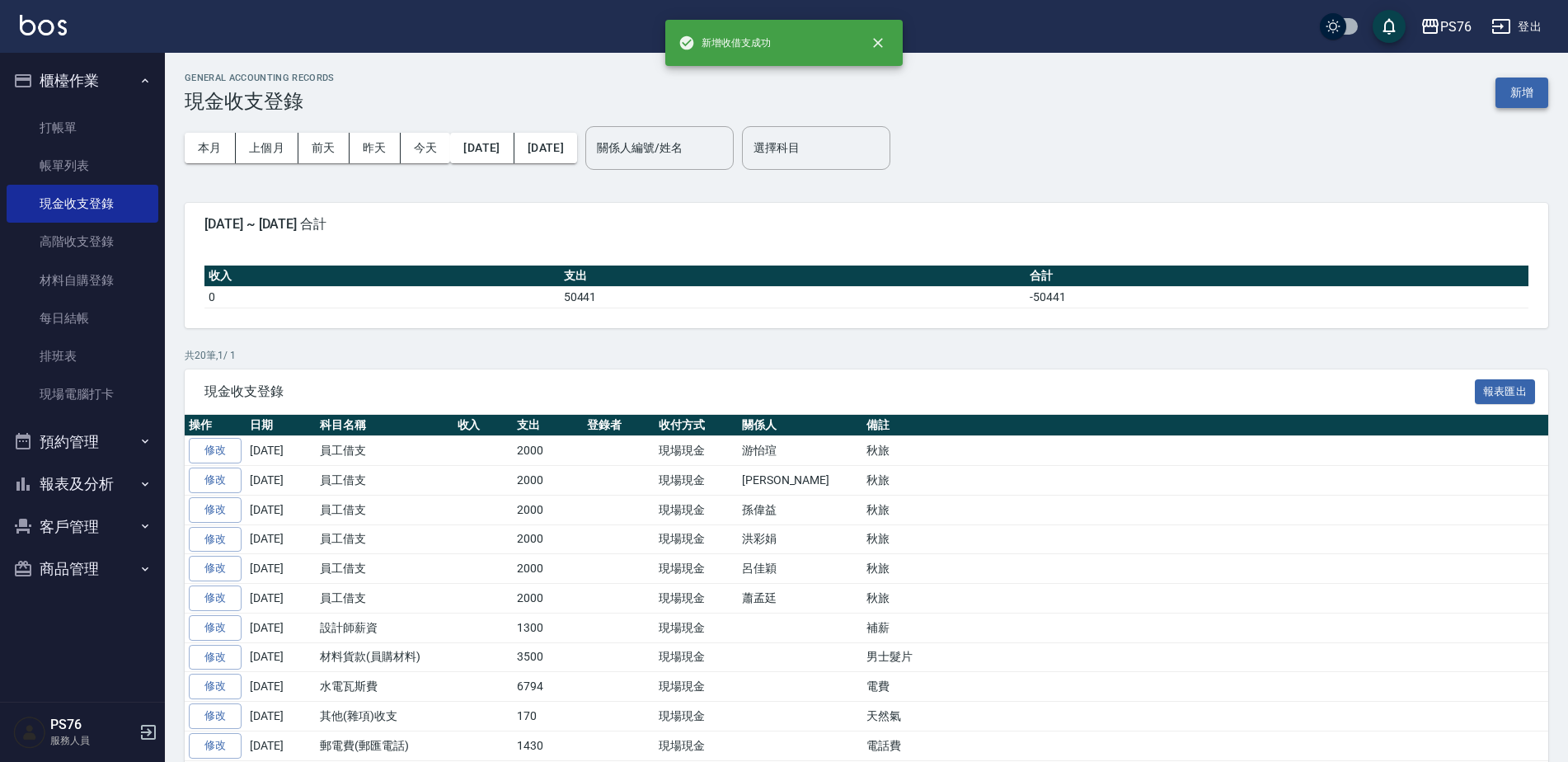
click at [1495, 96] on button "新增" at bounding box center [1521, 92] width 52 height 31
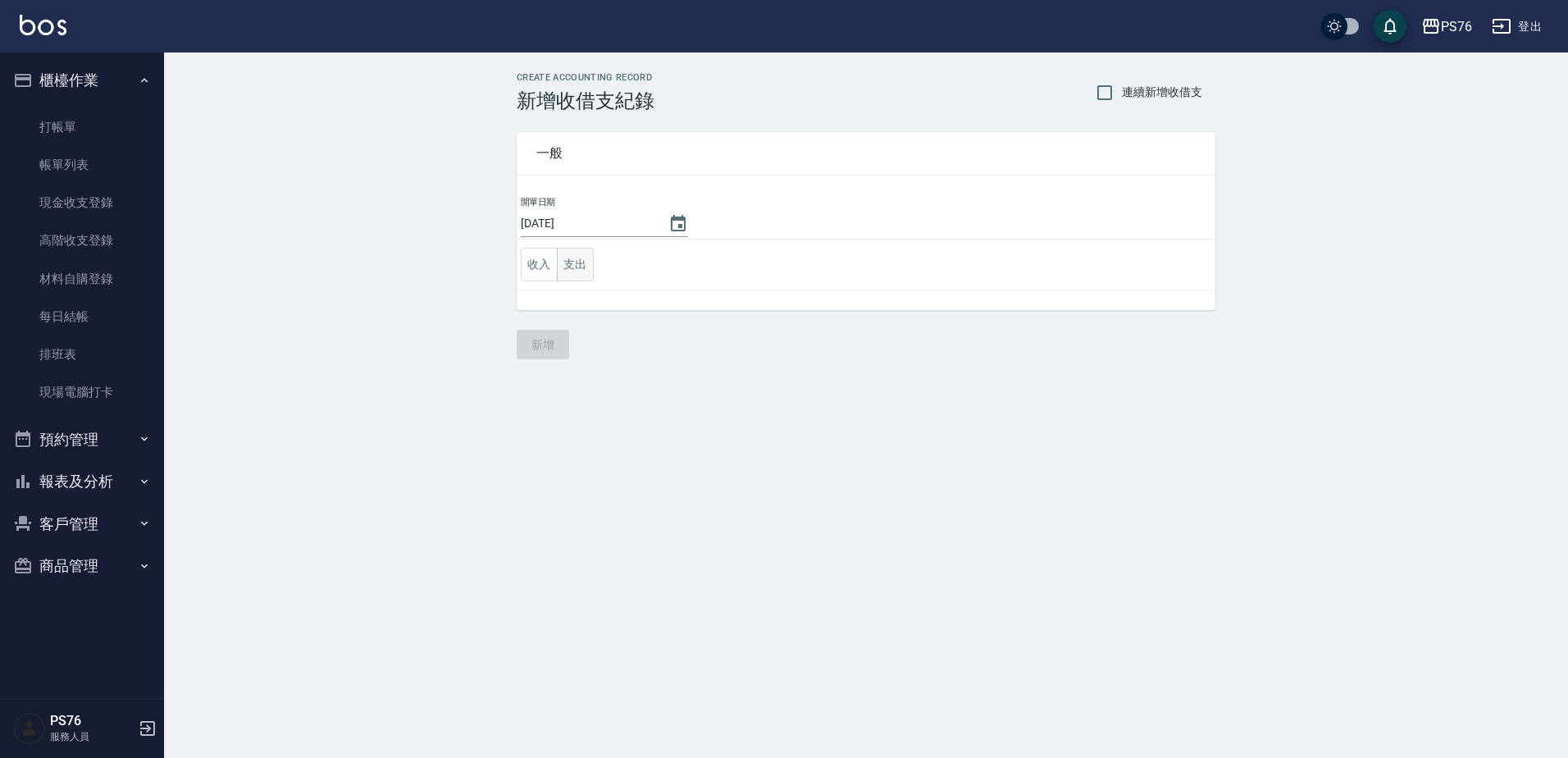
click at [584, 262] on button "支出" at bounding box center [575, 264] width 37 height 33
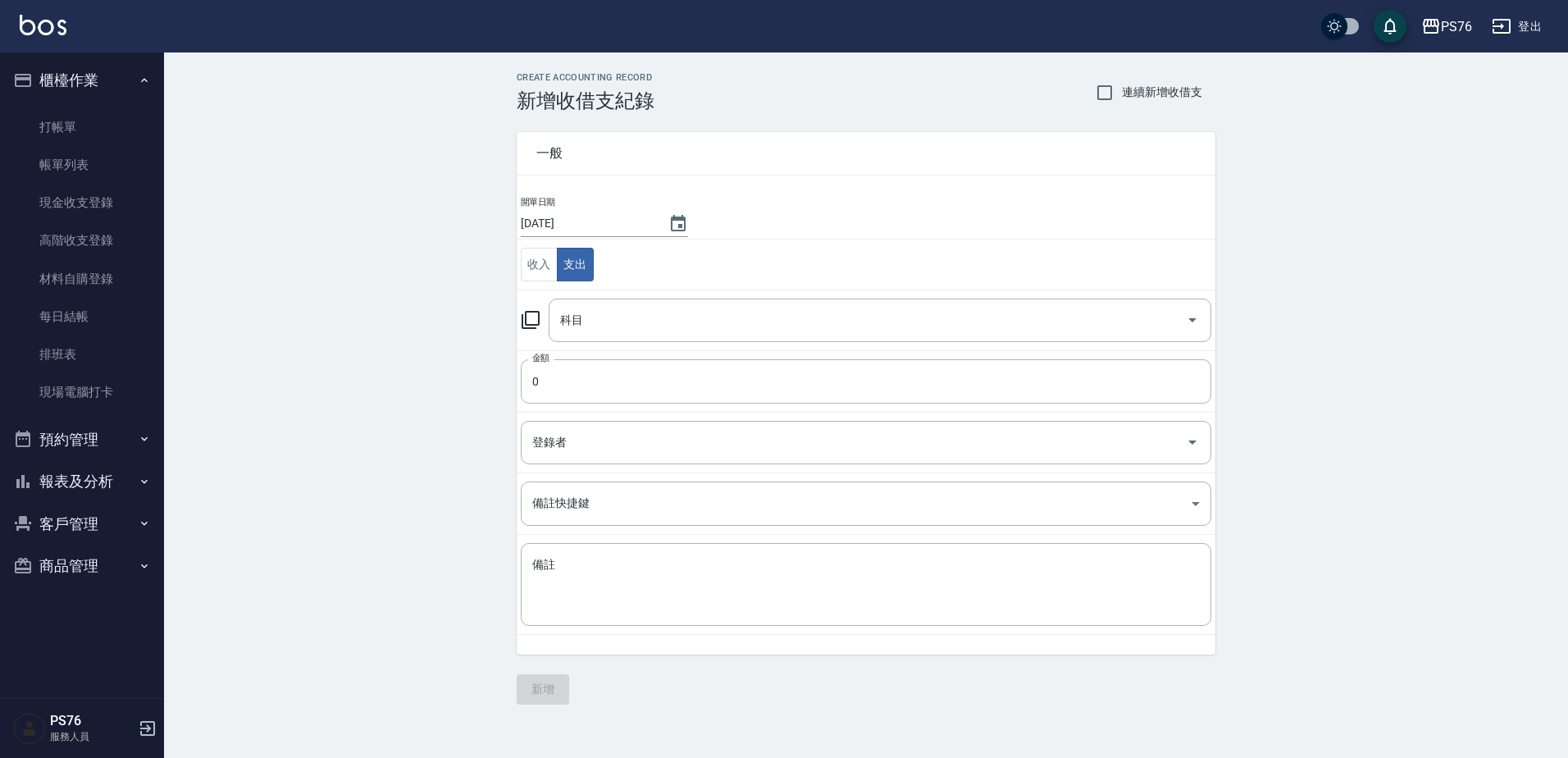
click at [615, 296] on td "科目 科目" at bounding box center [866, 320] width 699 height 61
click at [630, 322] on input "科目" at bounding box center [868, 320] width 623 height 29
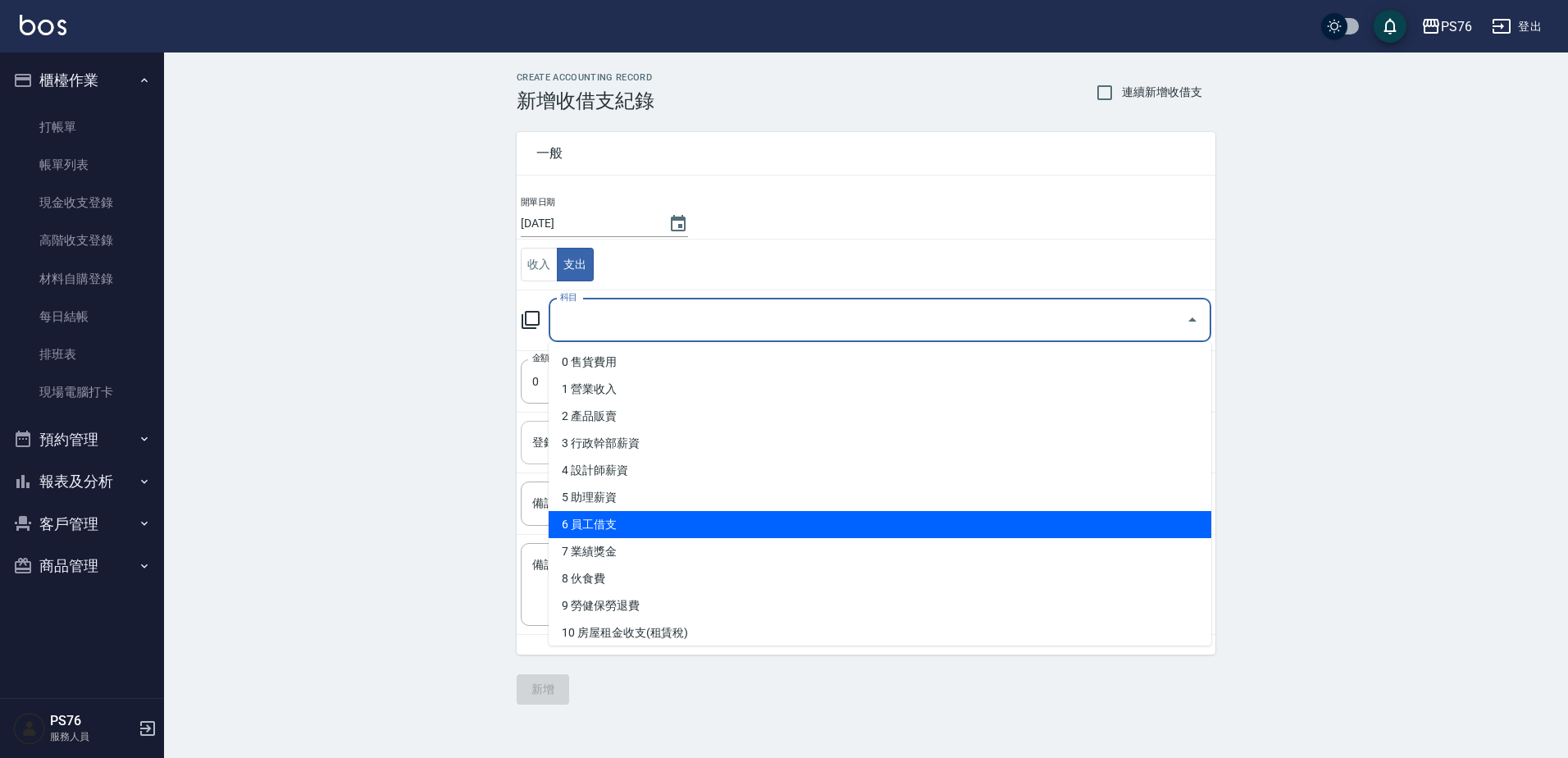
click at [636, 520] on li "6 員工借支" at bounding box center [880, 525] width 663 height 28
type input "6 員工借支"
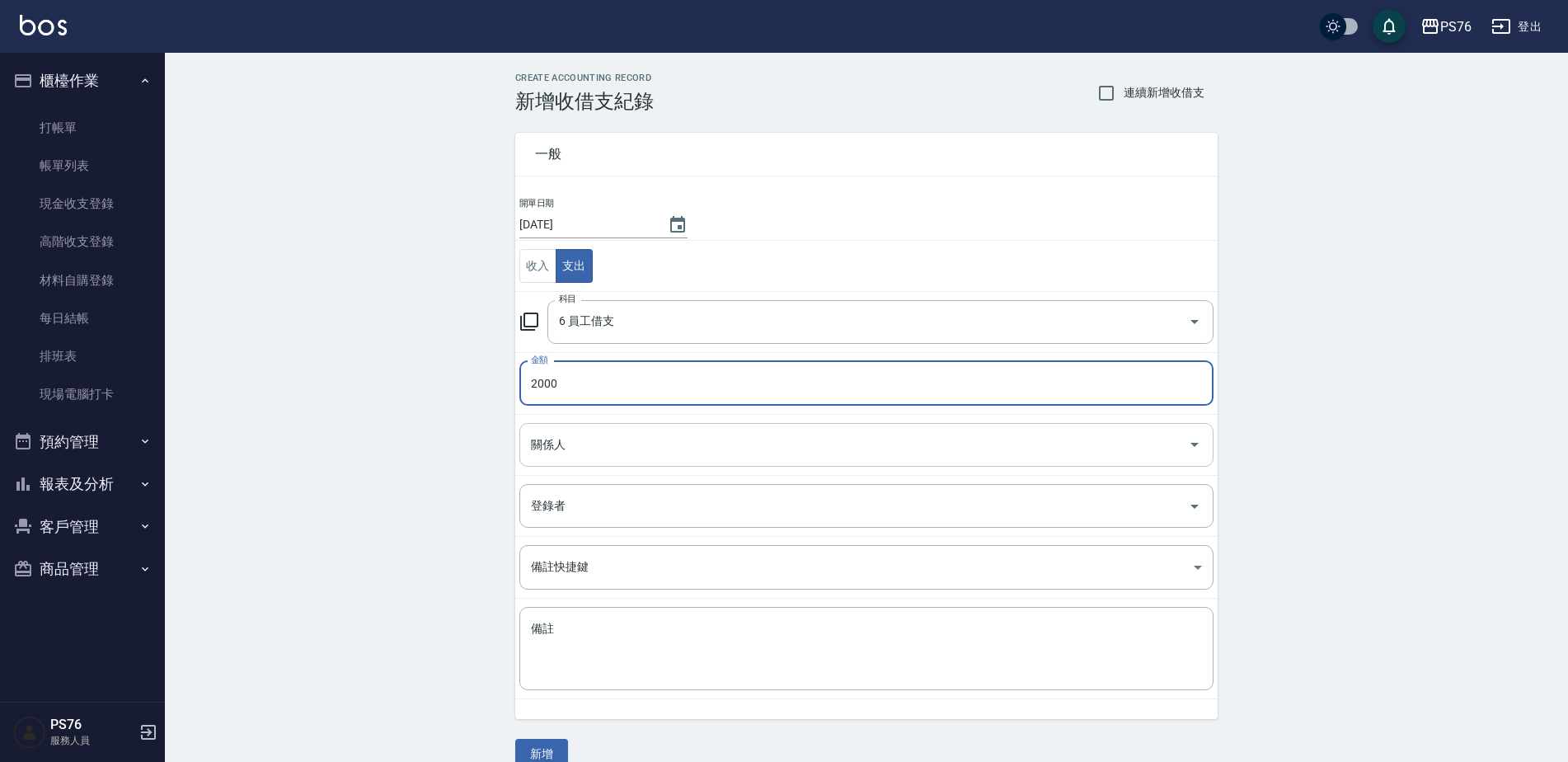
type input "2000"
click at [584, 435] on input "關係人" at bounding box center [854, 444] width 654 height 29
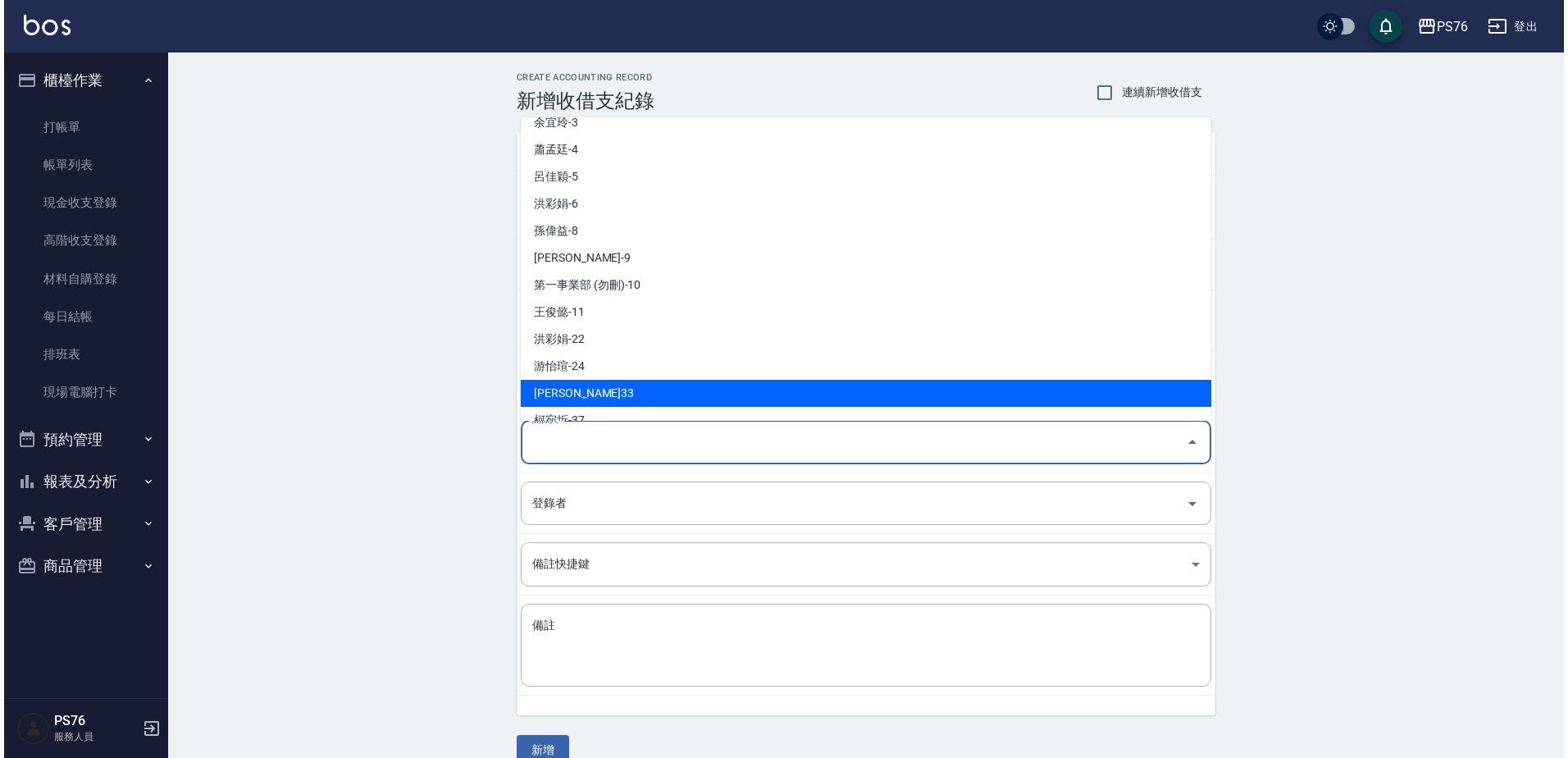
scroll to position [82, 0]
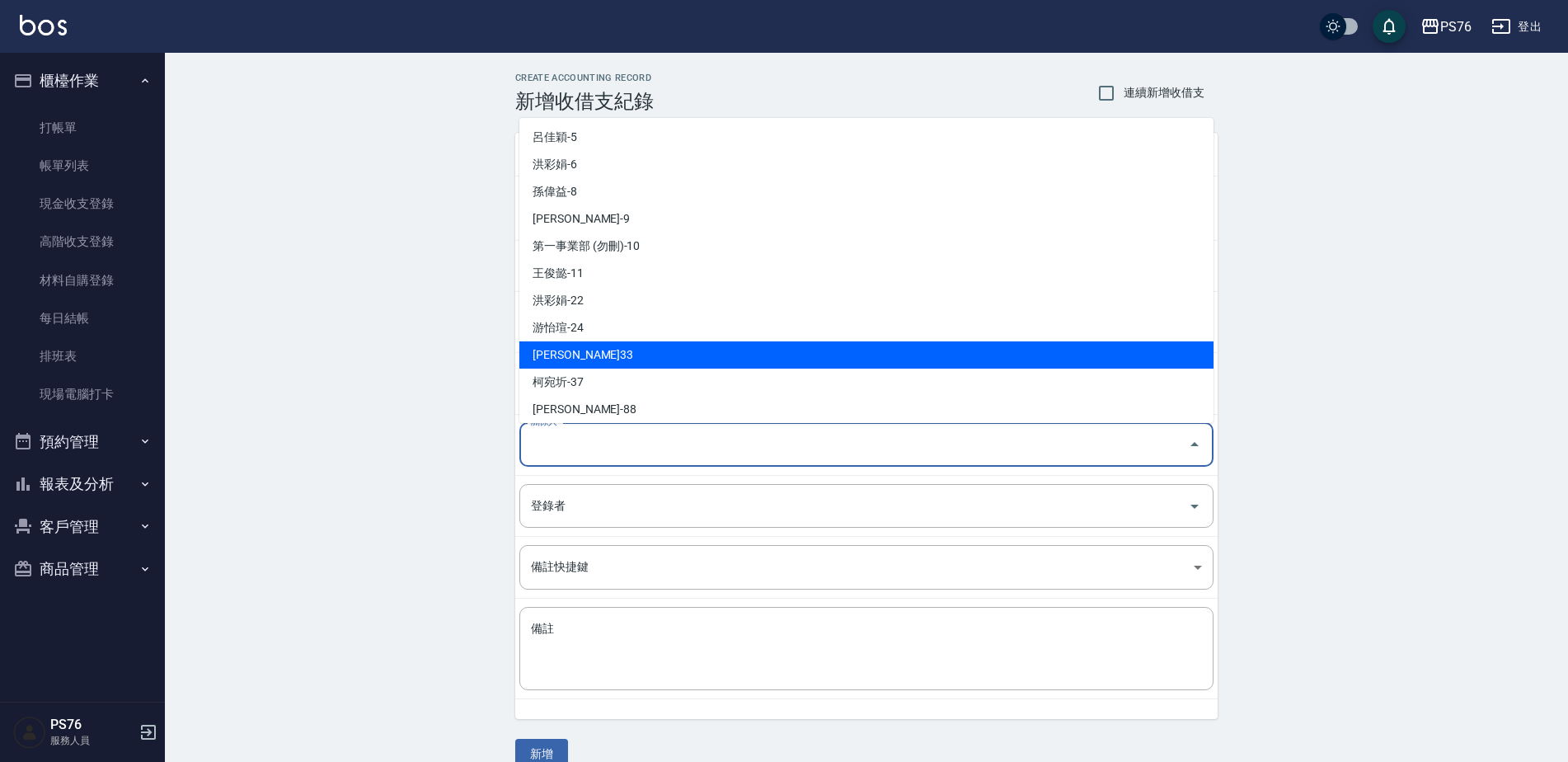
click at [599, 358] on li "[PERSON_NAME]33" at bounding box center [867, 355] width 694 height 28
type input "[PERSON_NAME]33"
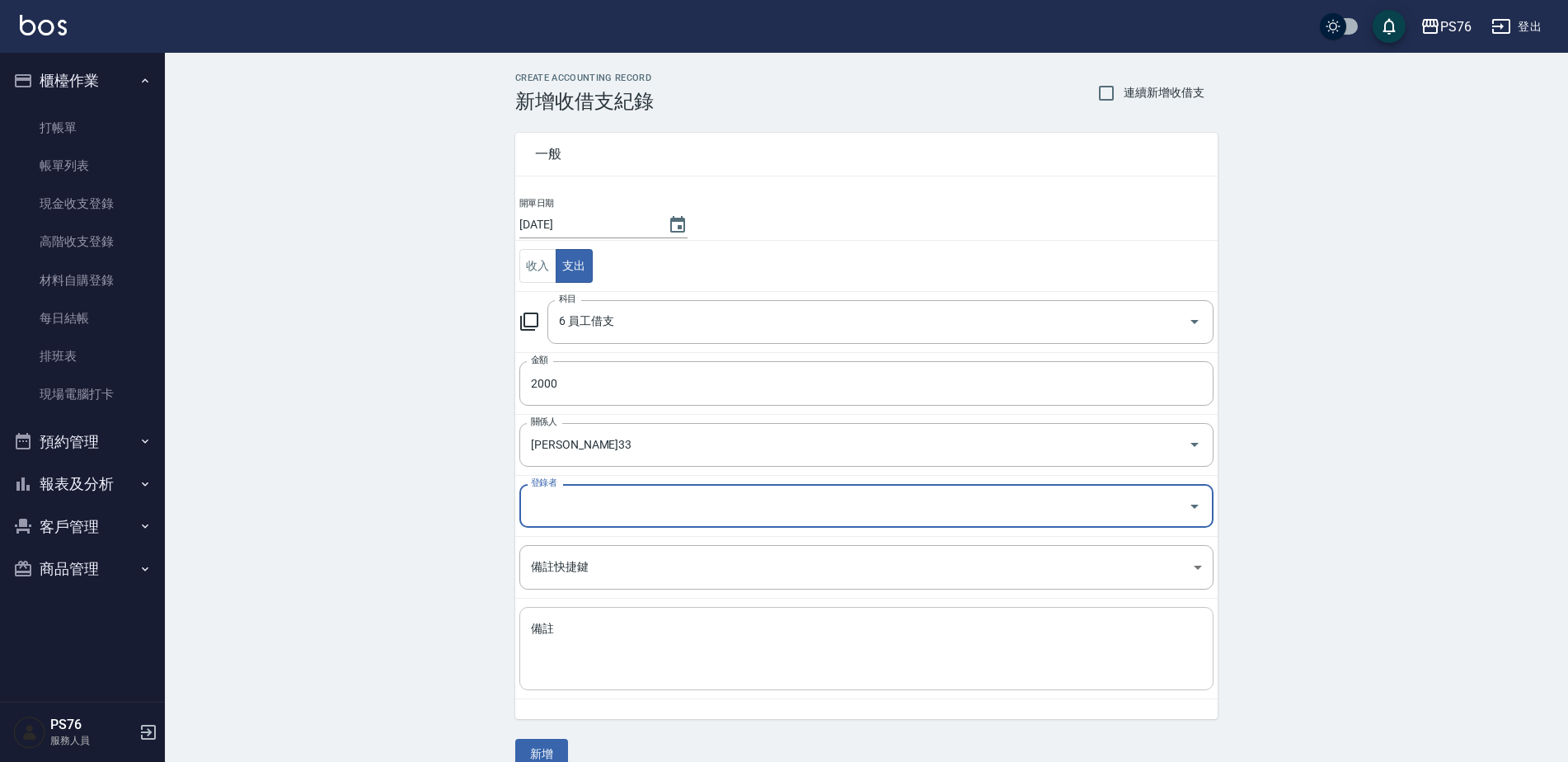
drag, startPoint x: 619, startPoint y: 641, endPoint x: 603, endPoint y: 658, distance: 23.3
click at [619, 641] on textarea "備註" at bounding box center [866, 648] width 671 height 56
paste textarea "秋旅"
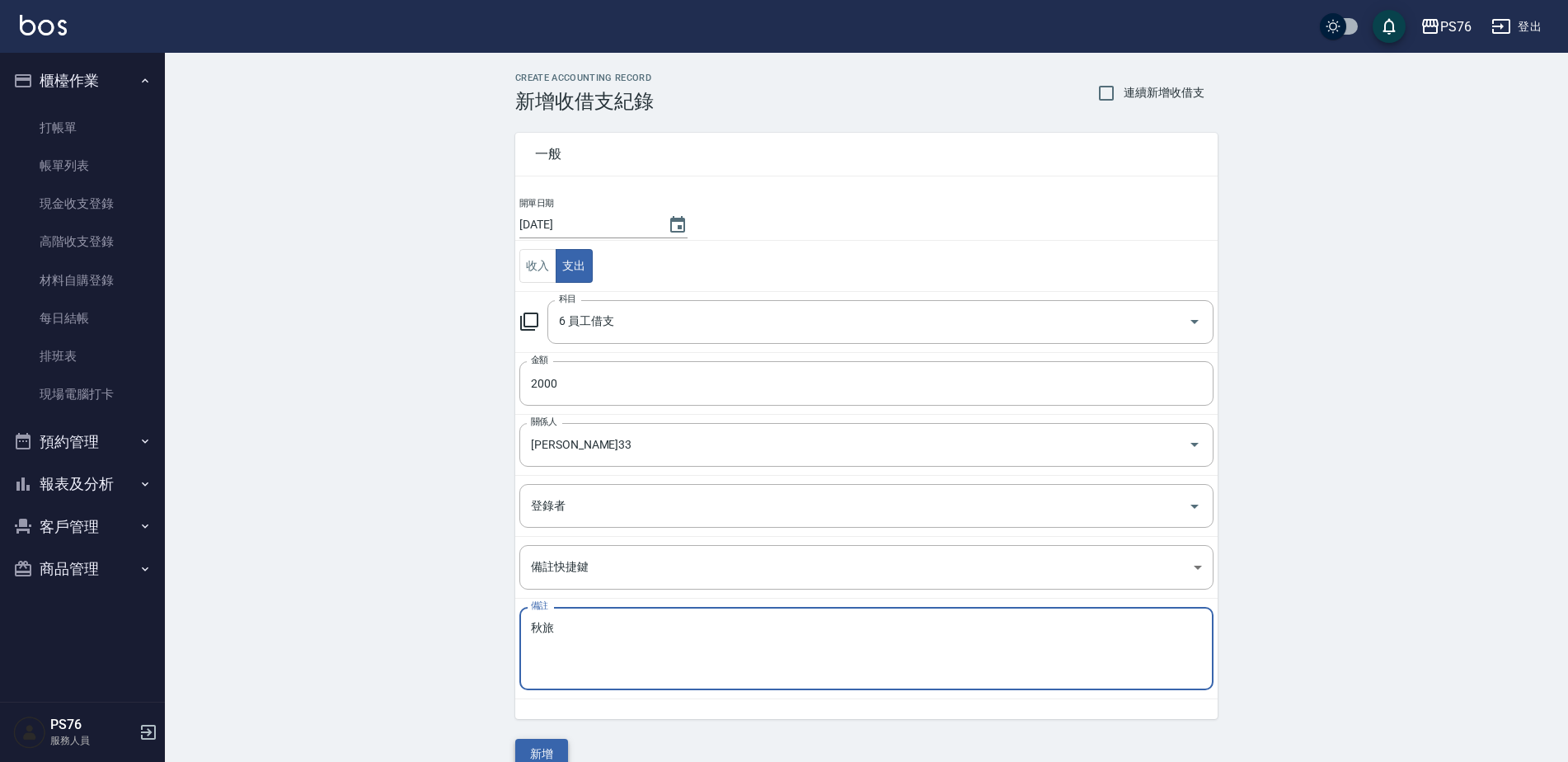
type textarea "秋旅"
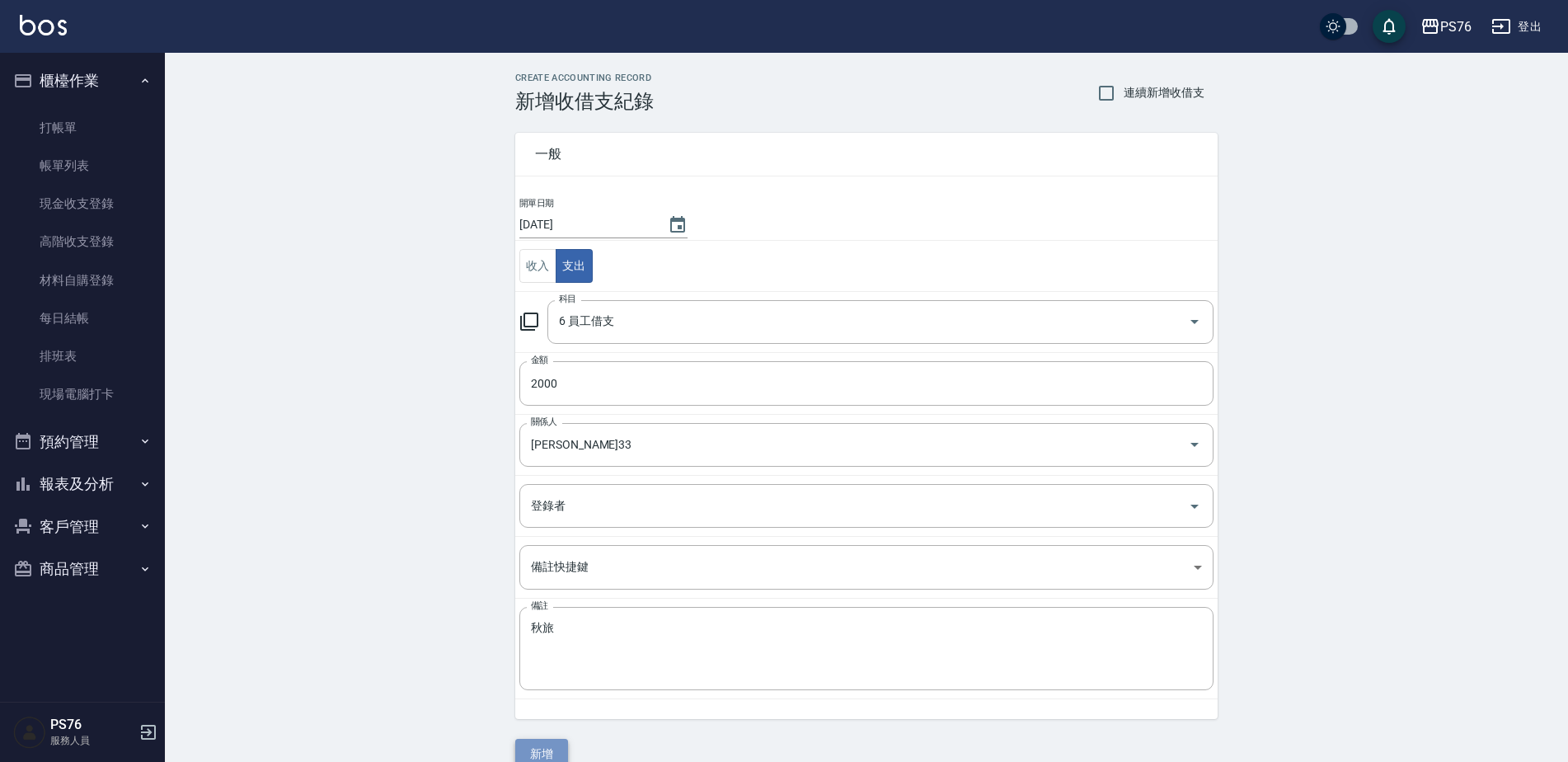
click at [542, 748] on button "新增" at bounding box center [540, 753] width 52 height 31
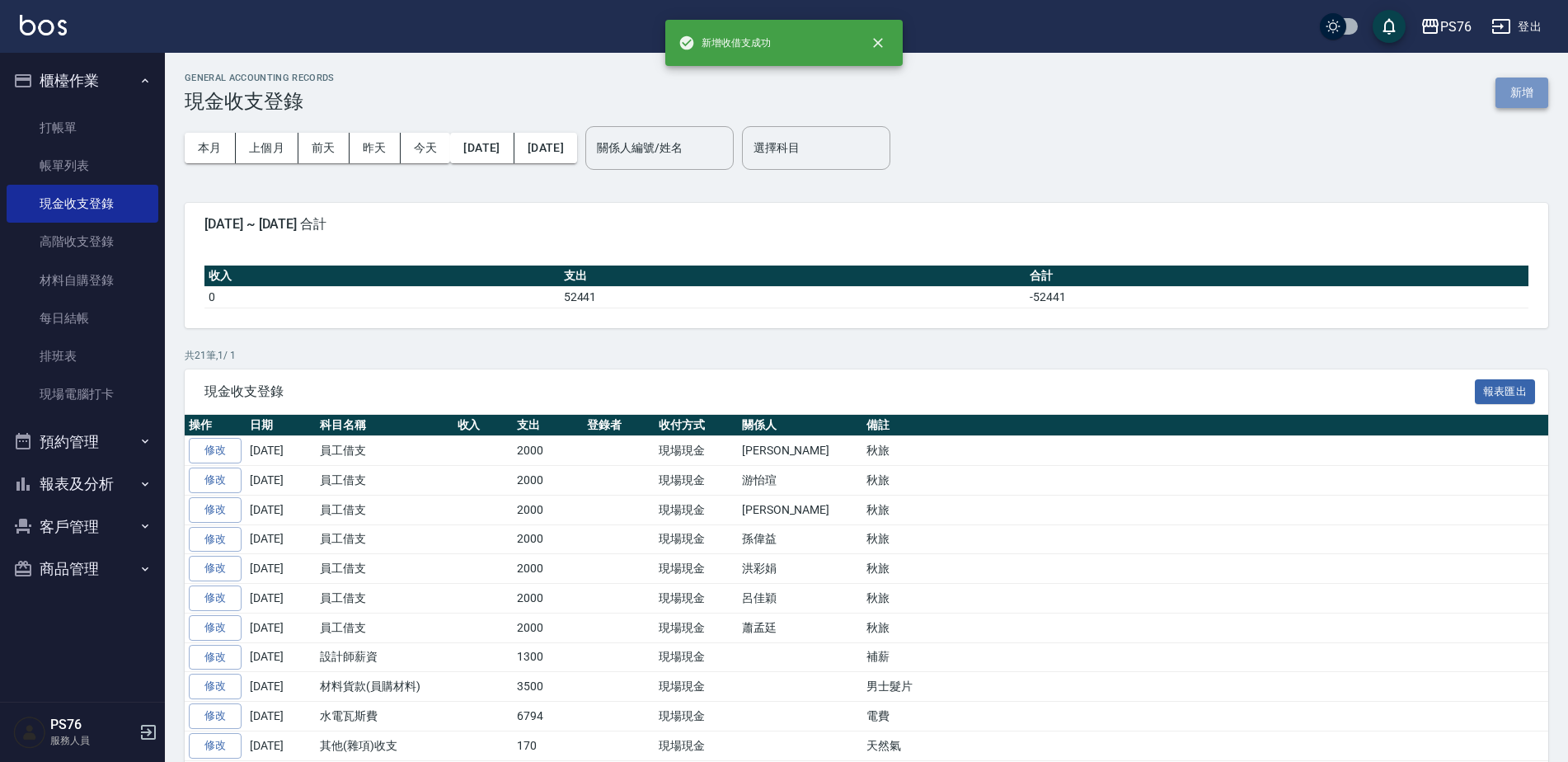
click at [1506, 93] on button "新增" at bounding box center [1521, 92] width 52 height 31
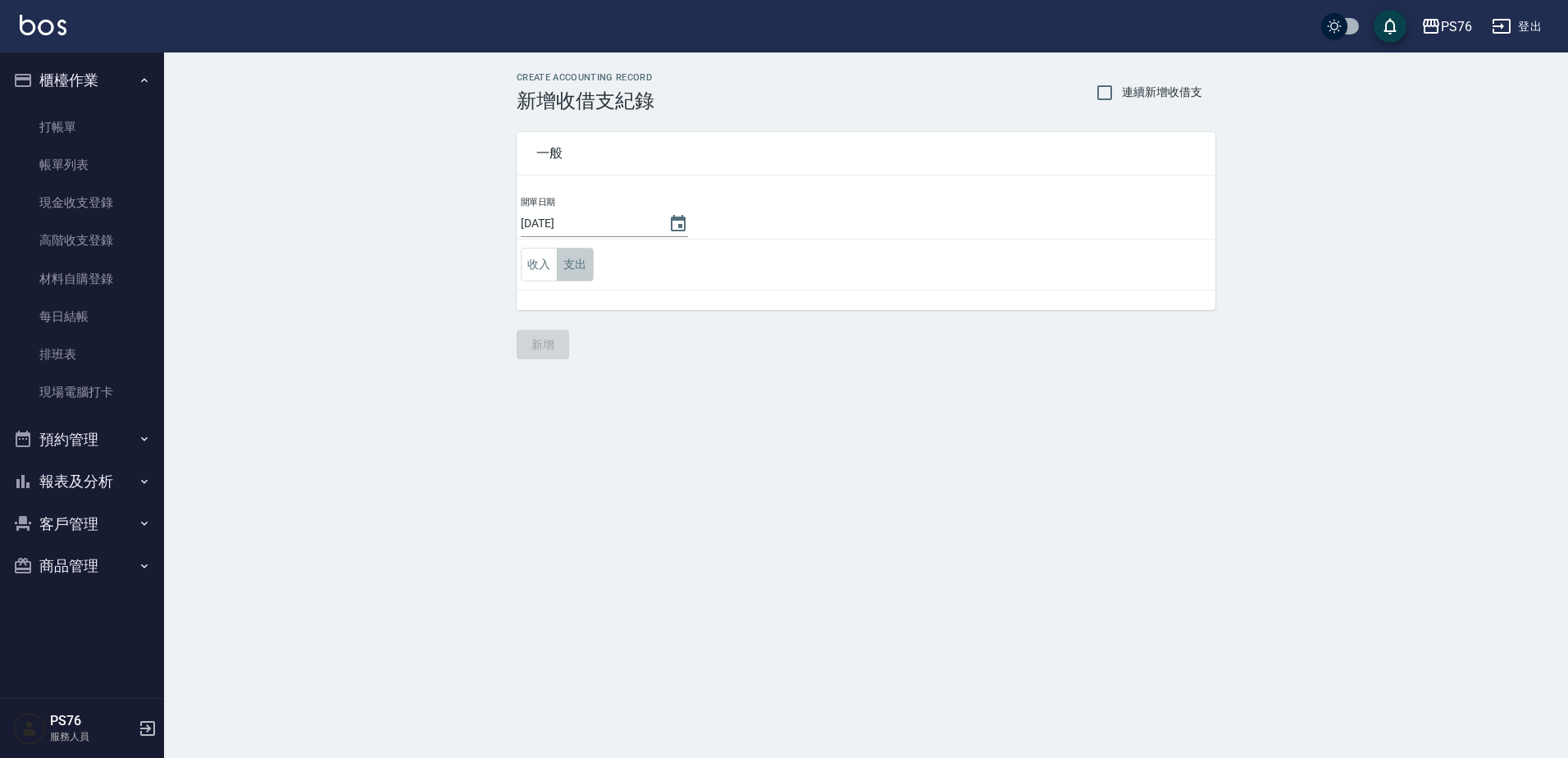
click at [574, 264] on button "支出" at bounding box center [575, 264] width 37 height 33
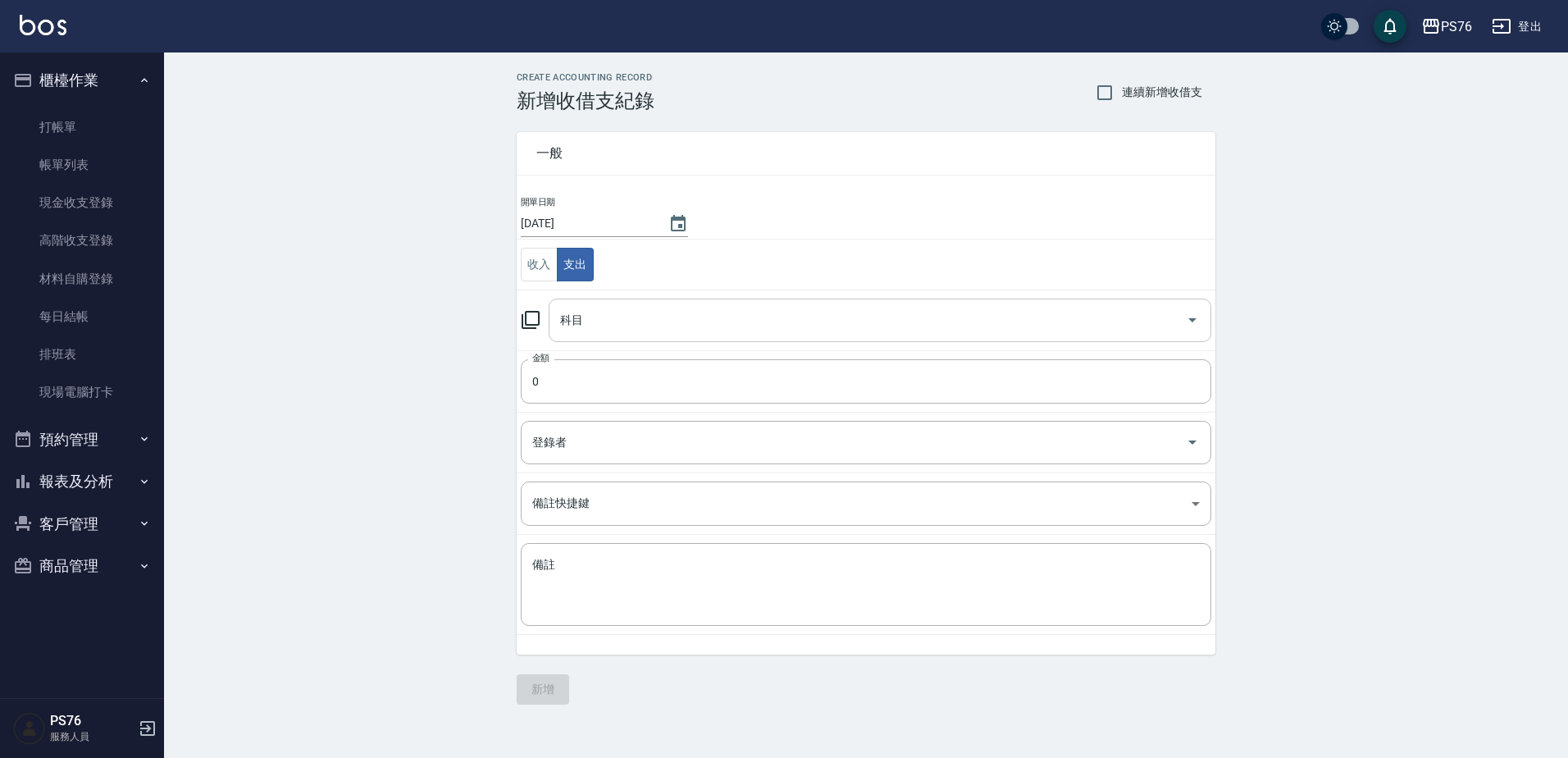
click at [608, 319] on input "科目" at bounding box center [868, 320] width 623 height 29
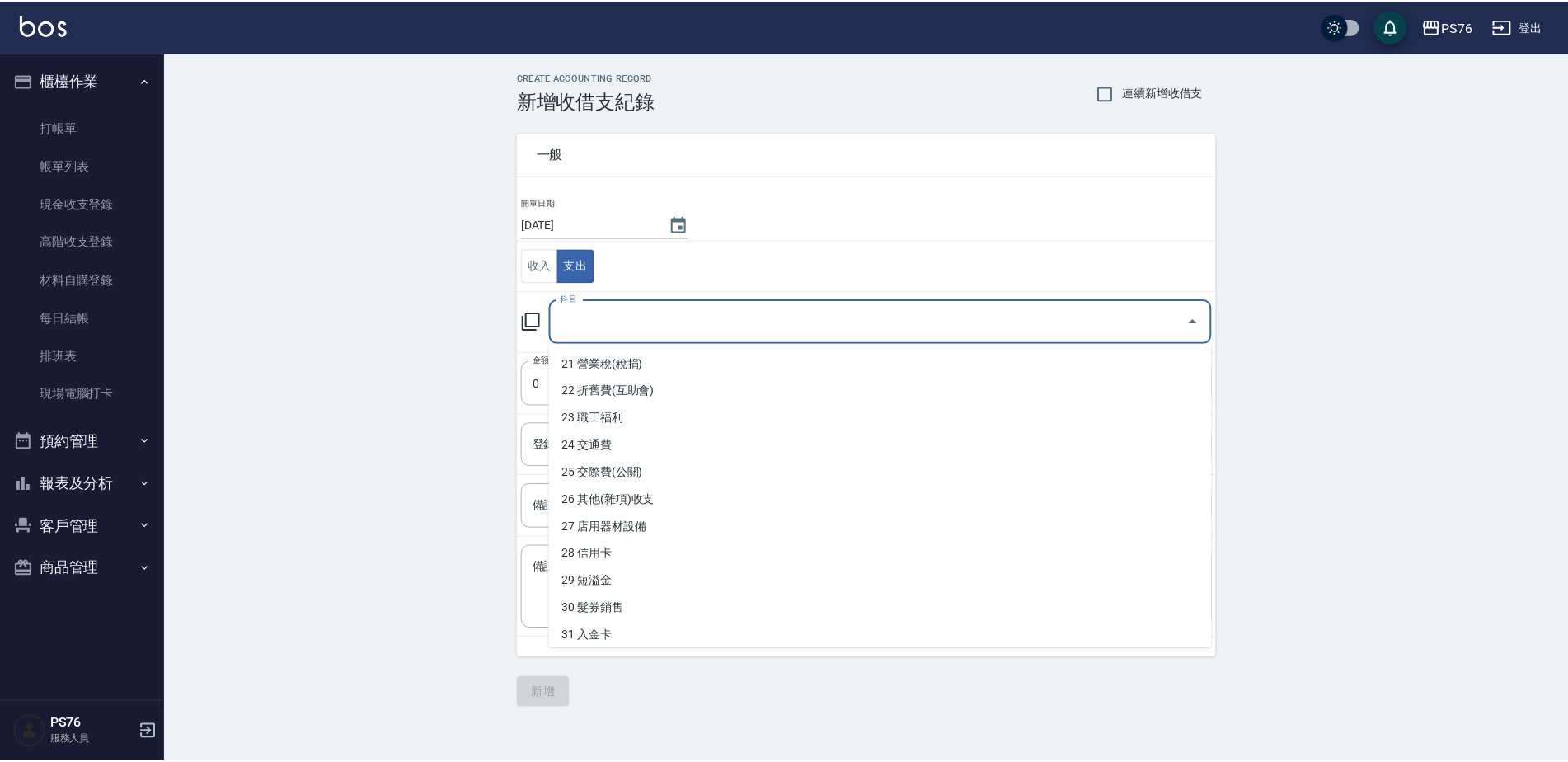
scroll to position [577, 0]
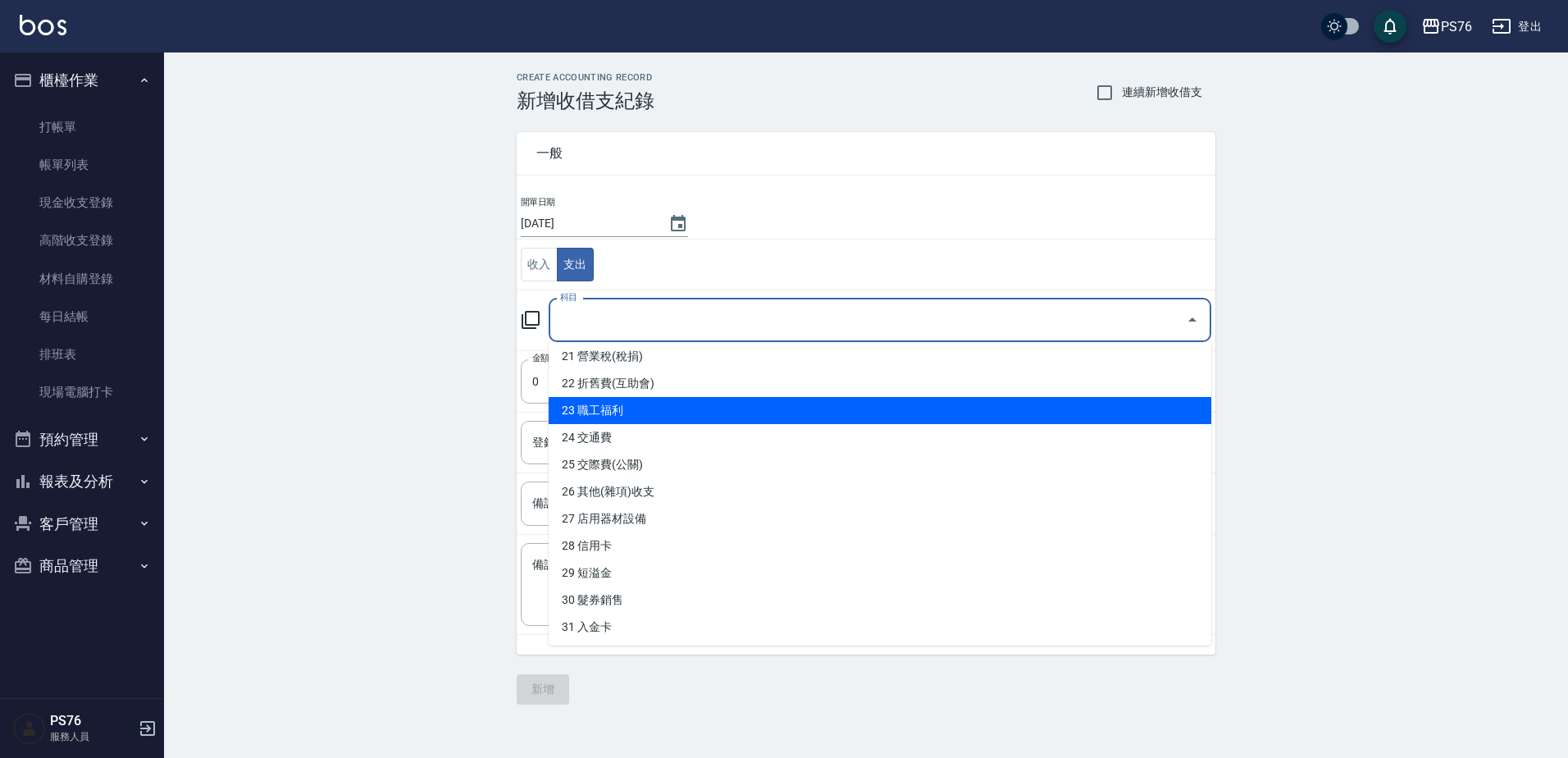
click at [636, 399] on li "23 職工福利" at bounding box center [880, 411] width 663 height 28
type input "23 職工福利"
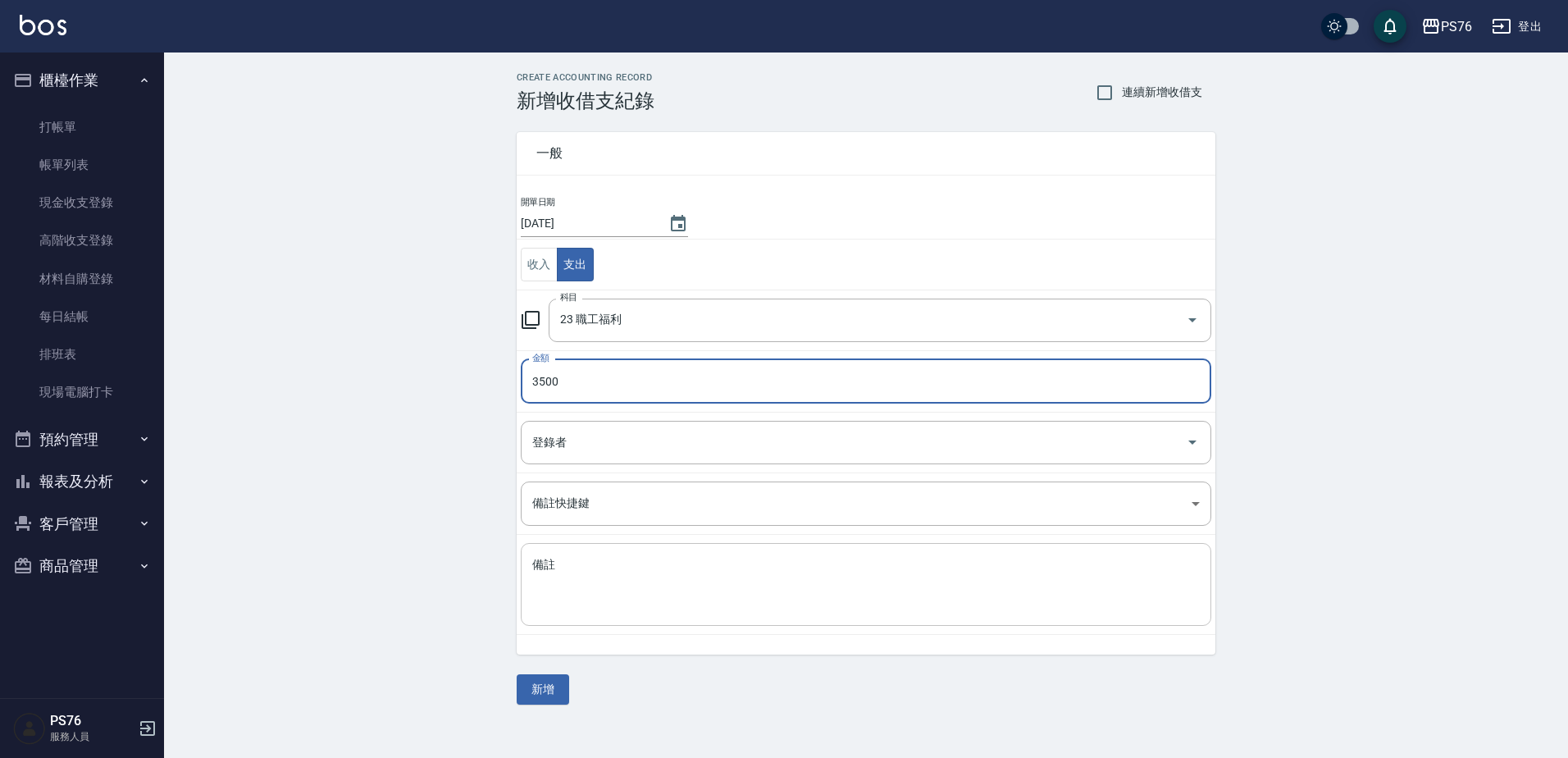
type input "3500"
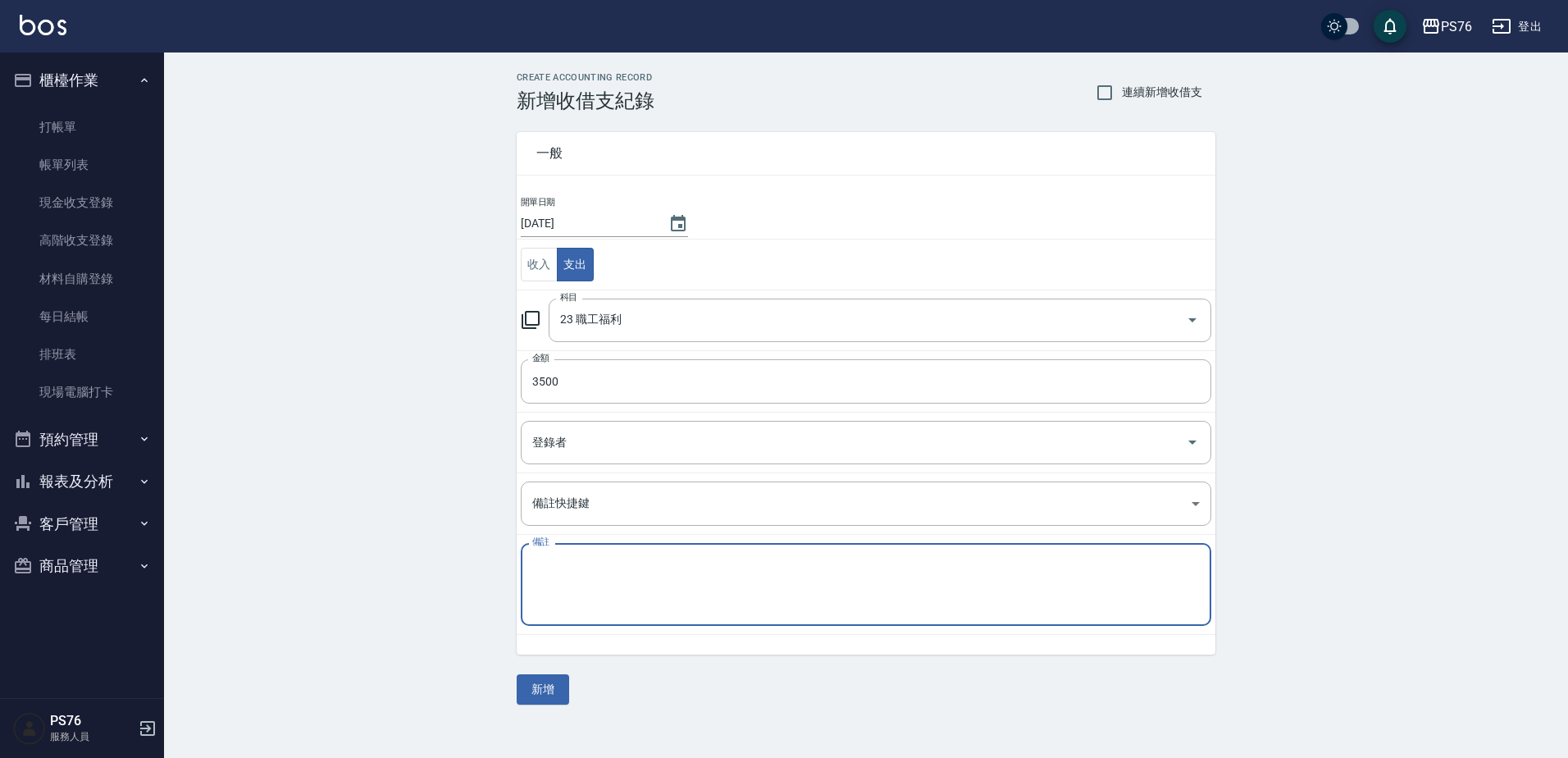
click at [590, 568] on textarea "備註" at bounding box center [865, 584] width 668 height 56
paste textarea "秋旅"
type textarea "秋旅"
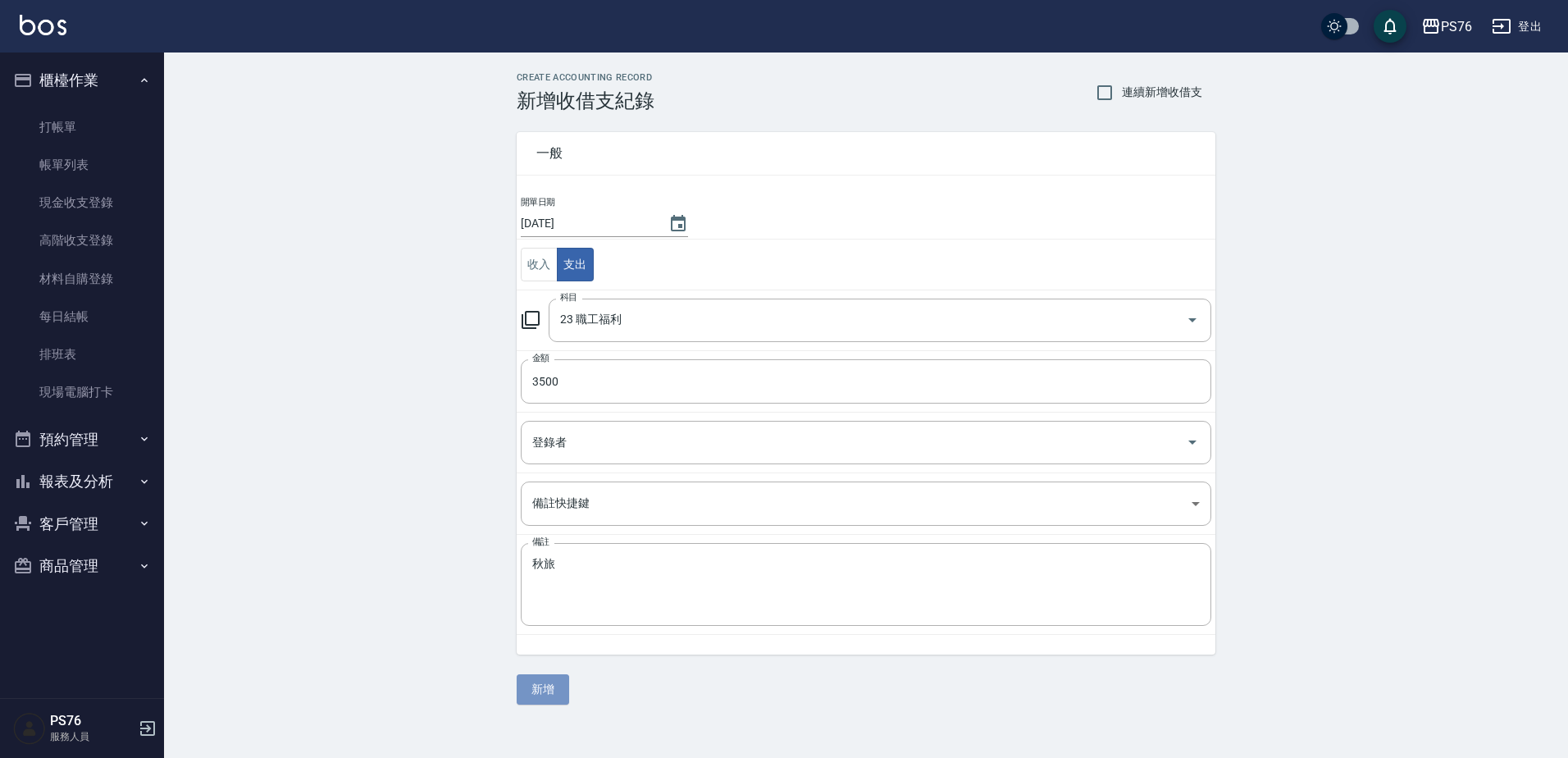
click at [565, 694] on button "新增" at bounding box center [543, 689] width 52 height 30
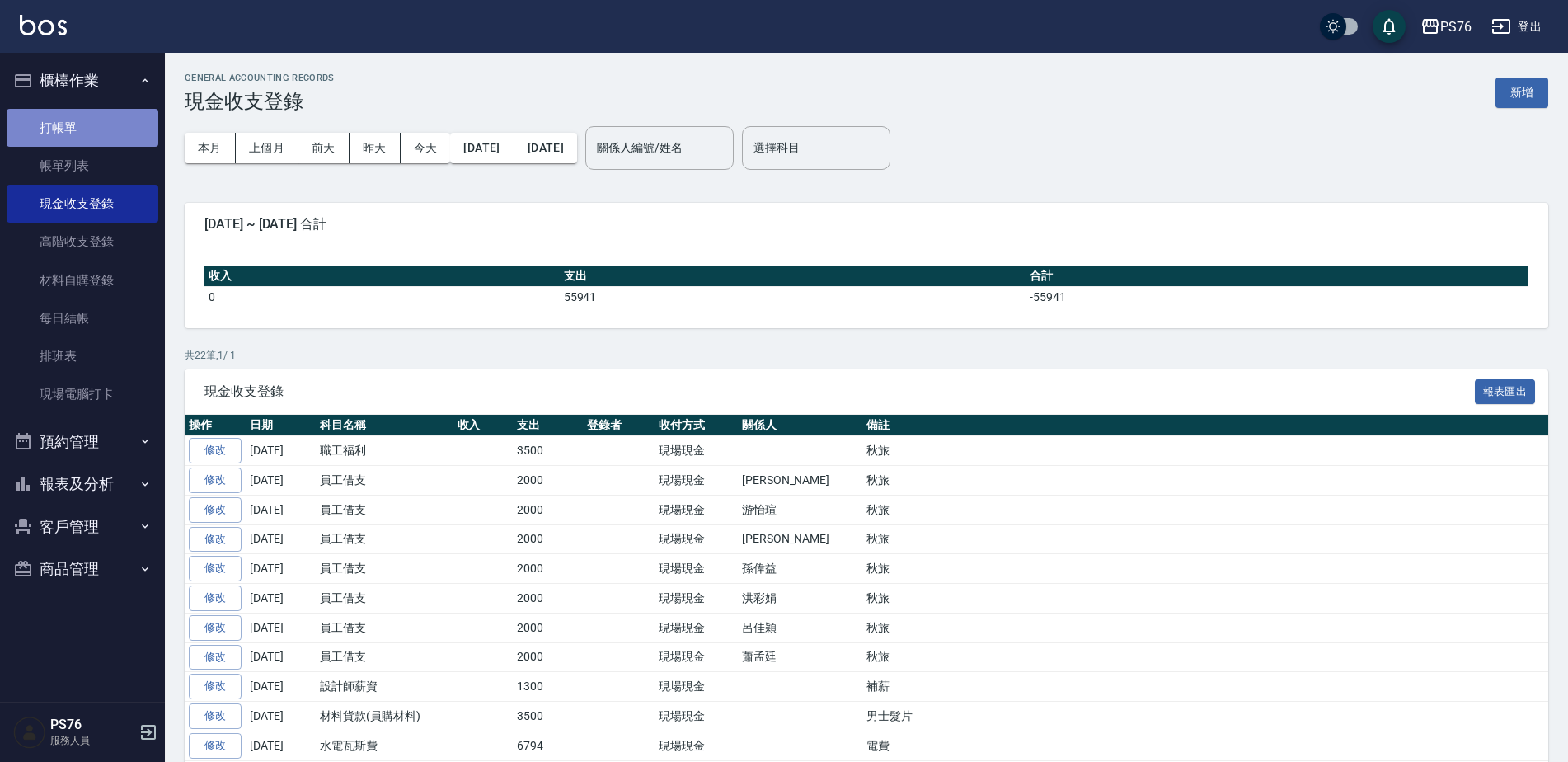
click at [67, 114] on link "打帳單" at bounding box center [82, 127] width 151 height 38
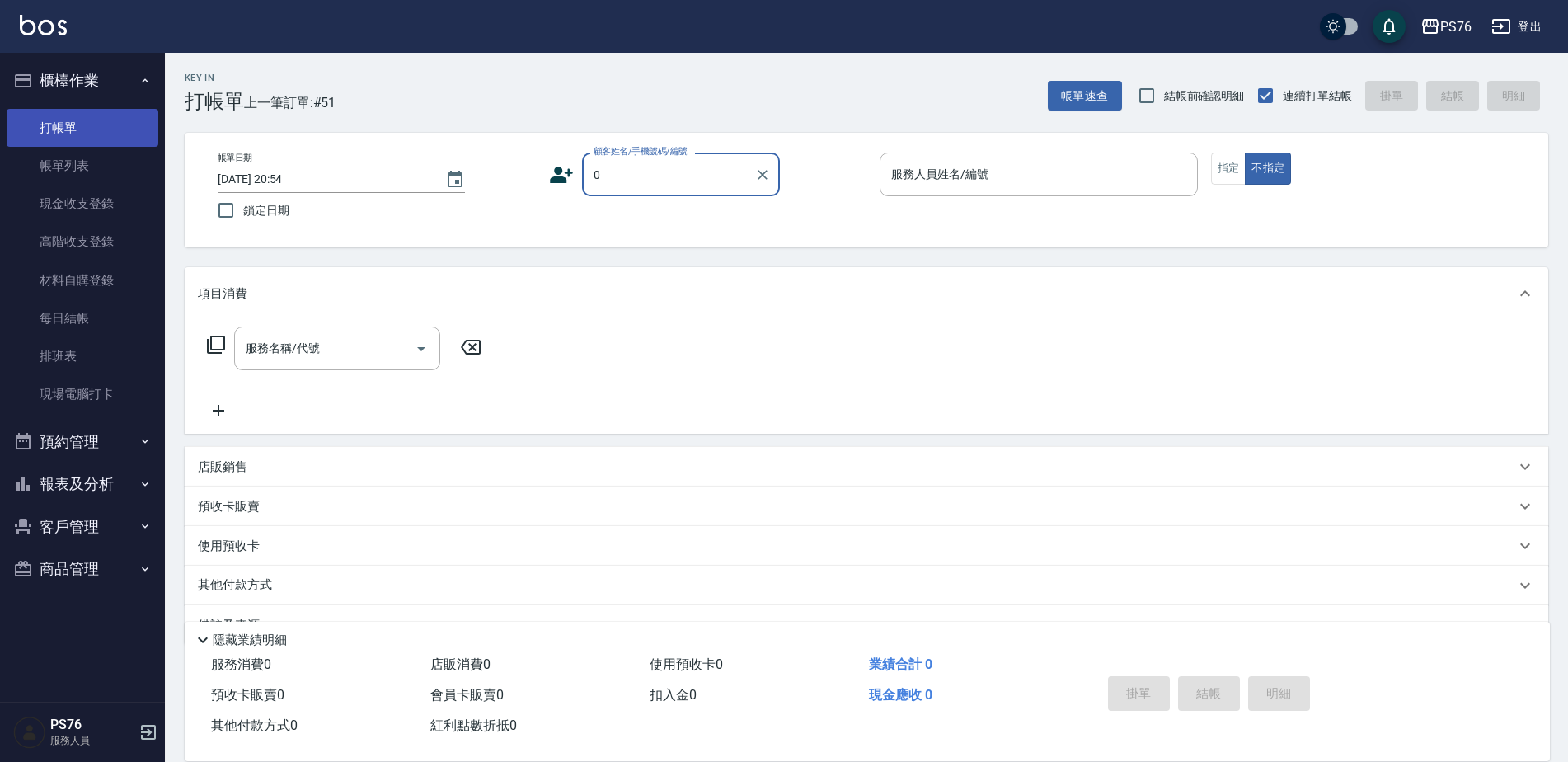
type input "無名字/0./null"
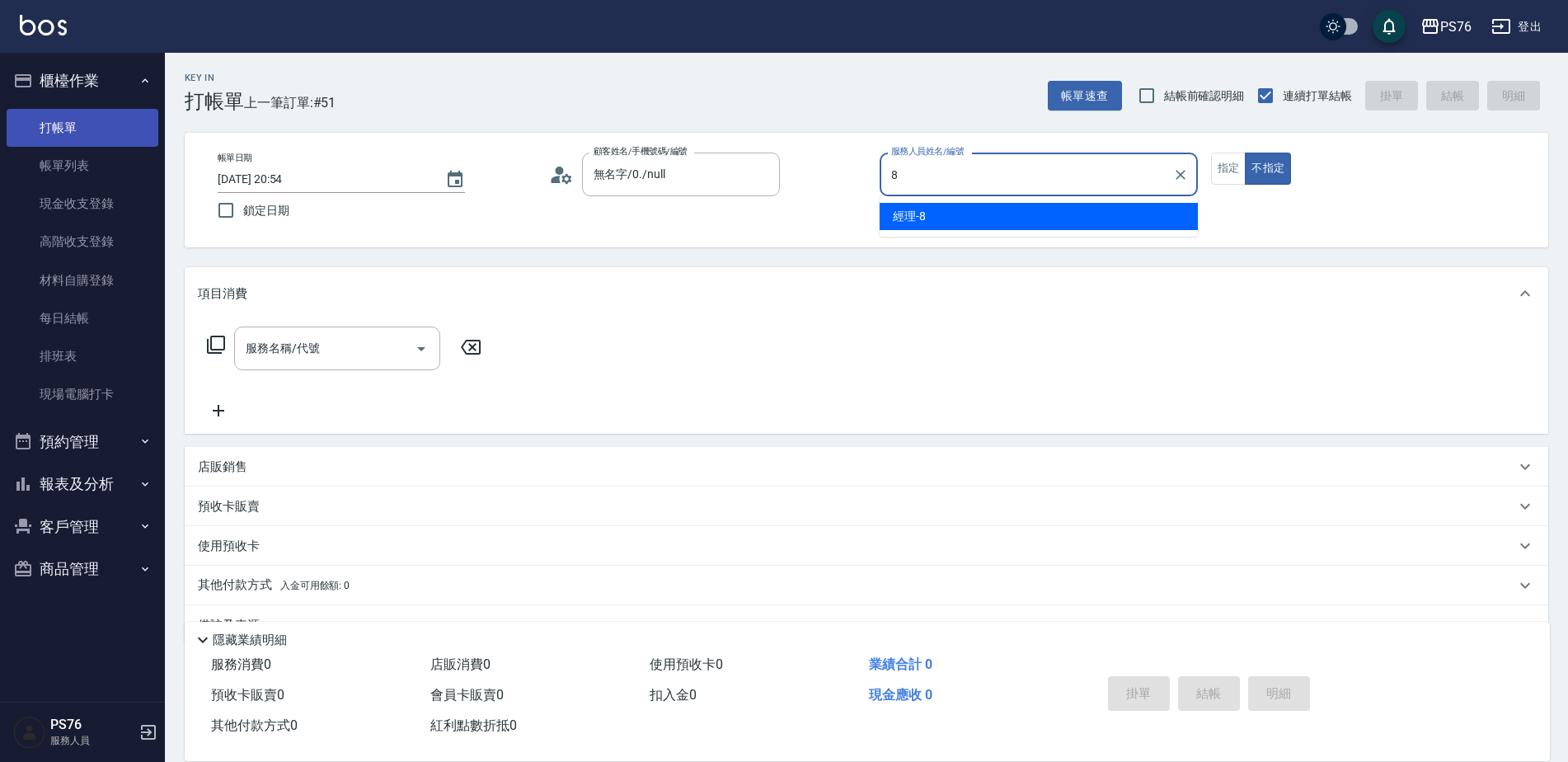
type input "經理-8"
type button "false"
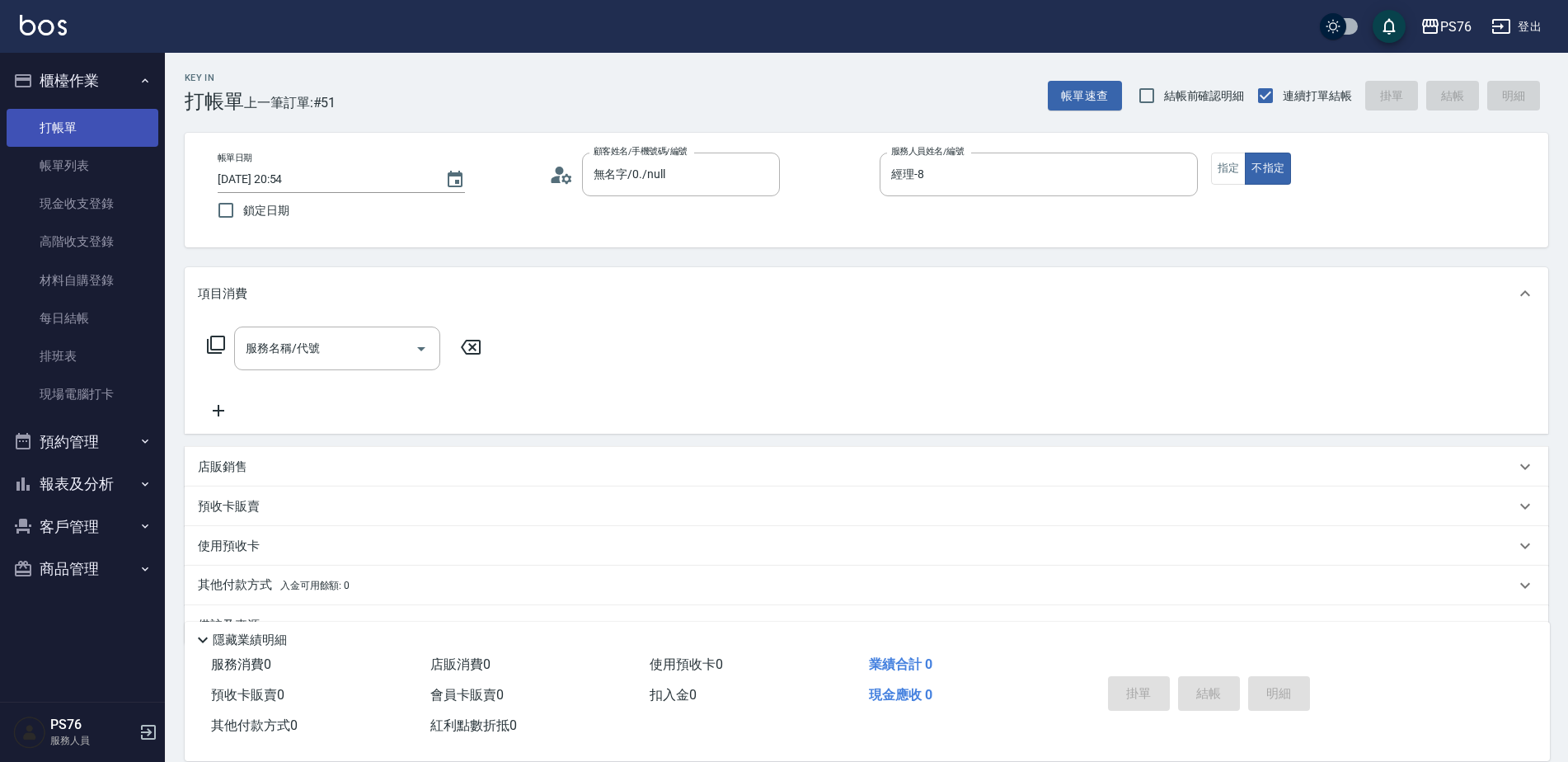
type input "無名字/0/null"
click at [292, 340] on input "服務名稱/代號" at bounding box center [324, 348] width 166 height 29
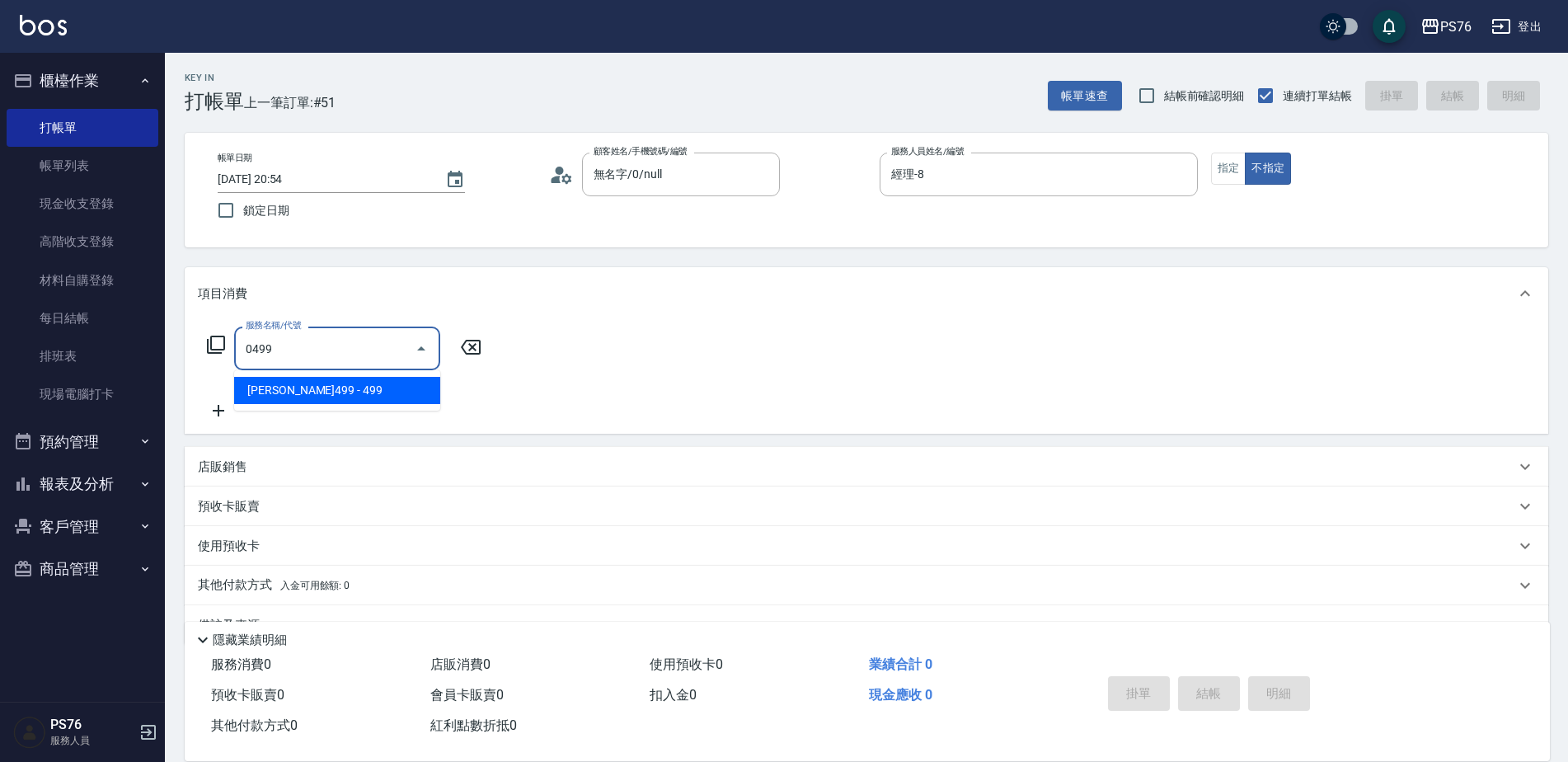
type input "伊黛莉499(0499)"
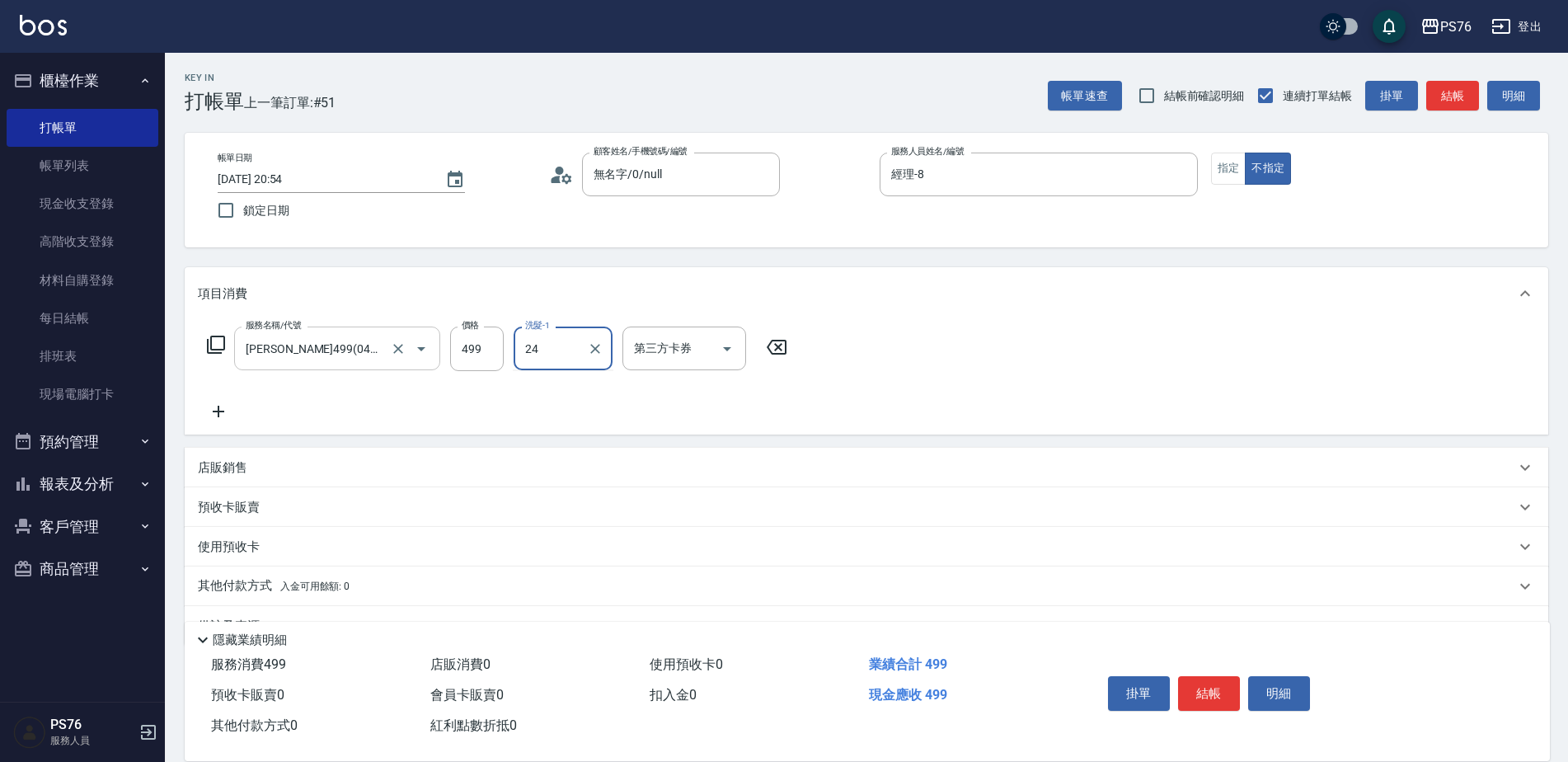
type input "游怡瑄-24"
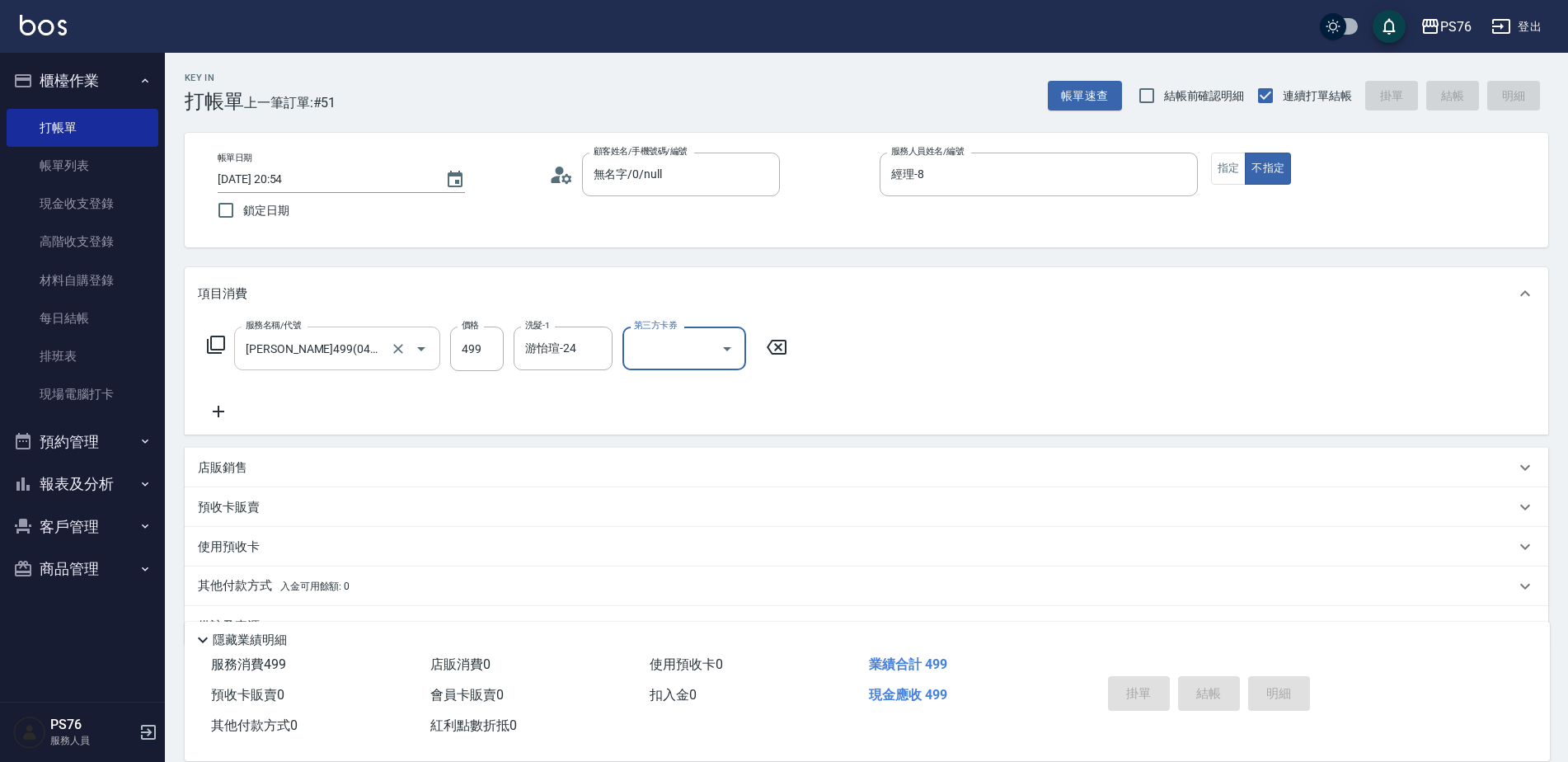
type input "[DATE] 20:55"
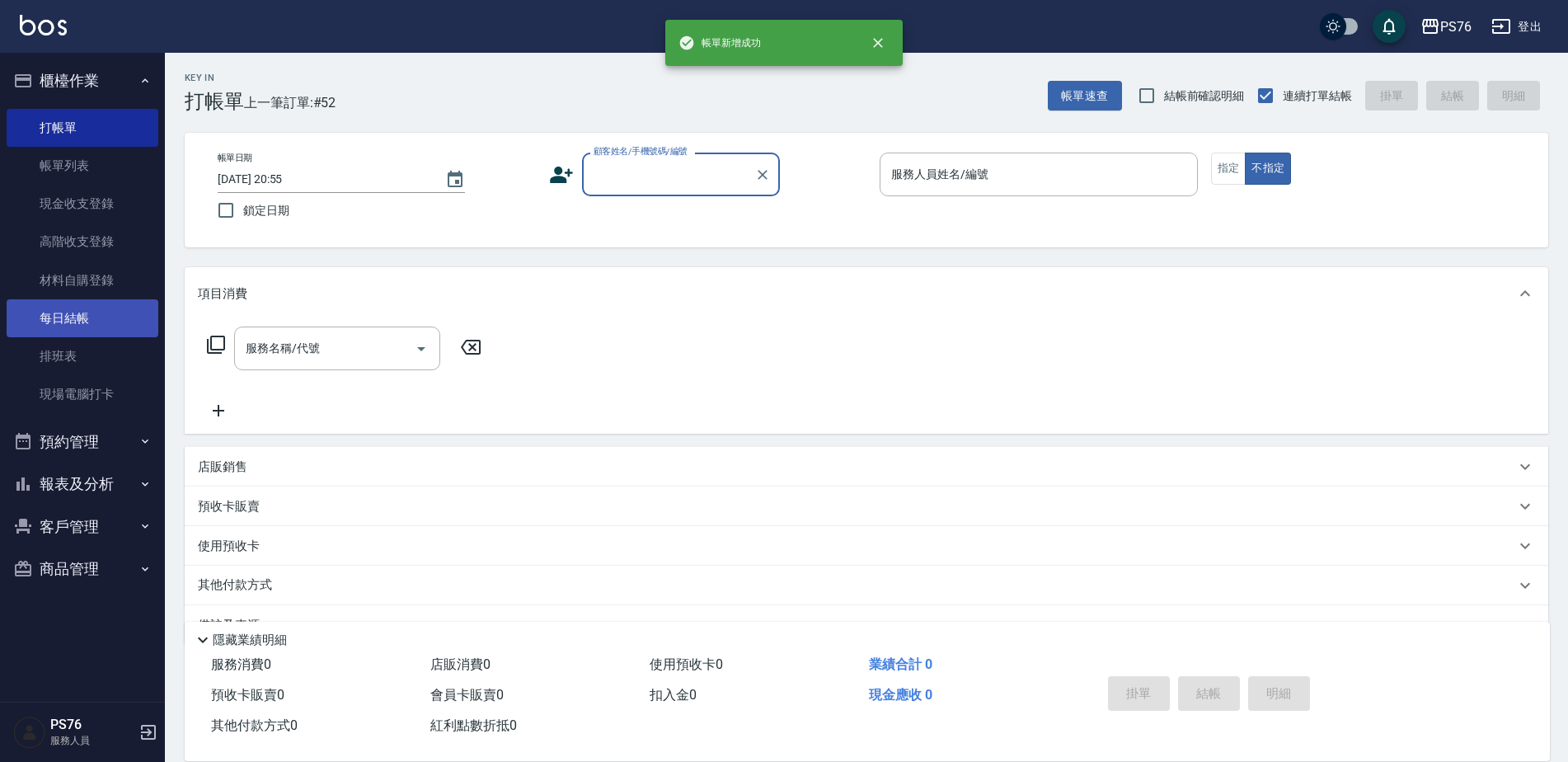
click at [102, 323] on link "每日結帳" at bounding box center [82, 318] width 151 height 38
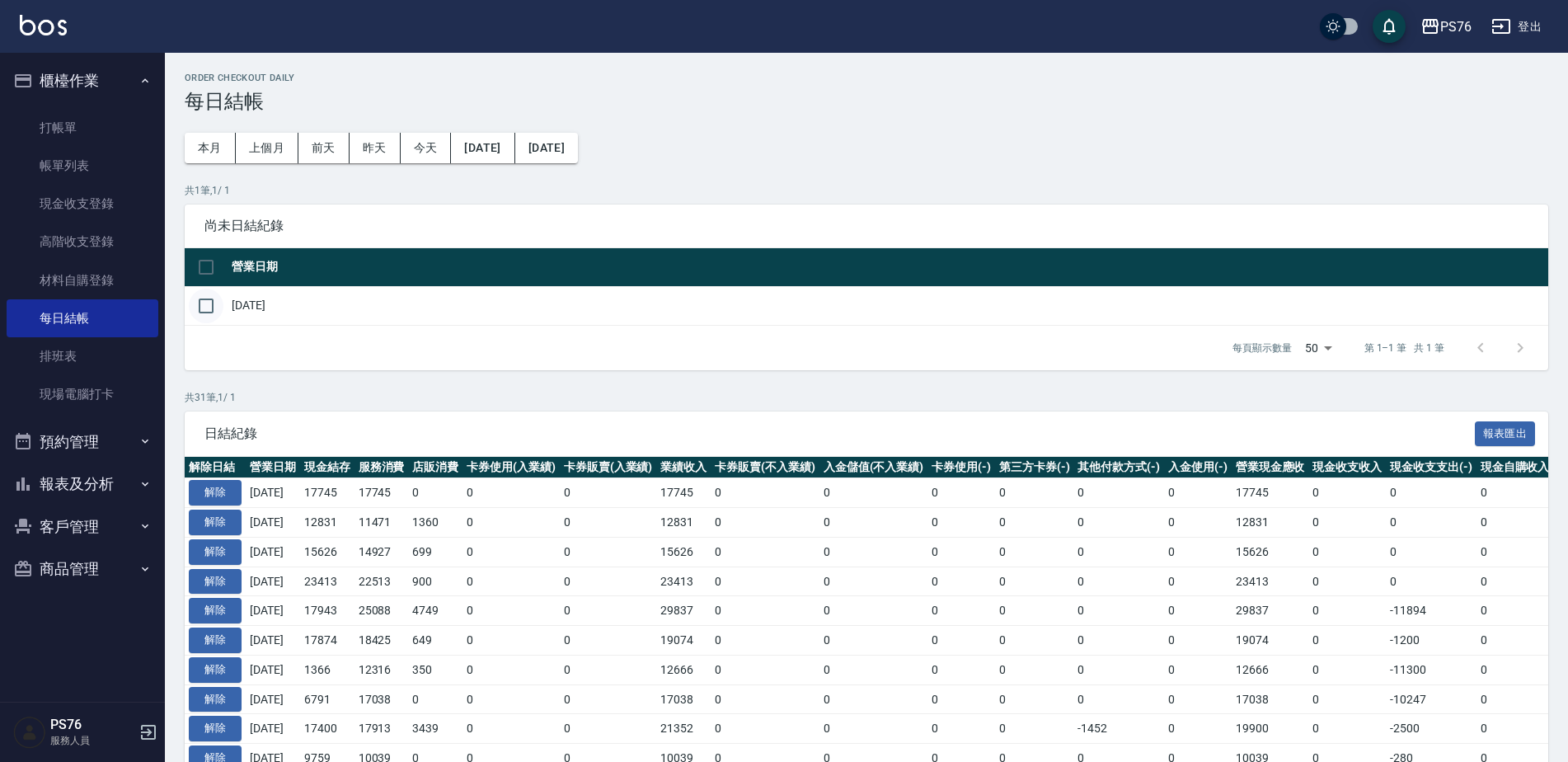
click at [206, 305] on input "checkbox" at bounding box center [206, 305] width 35 height 35
checkbox input "true"
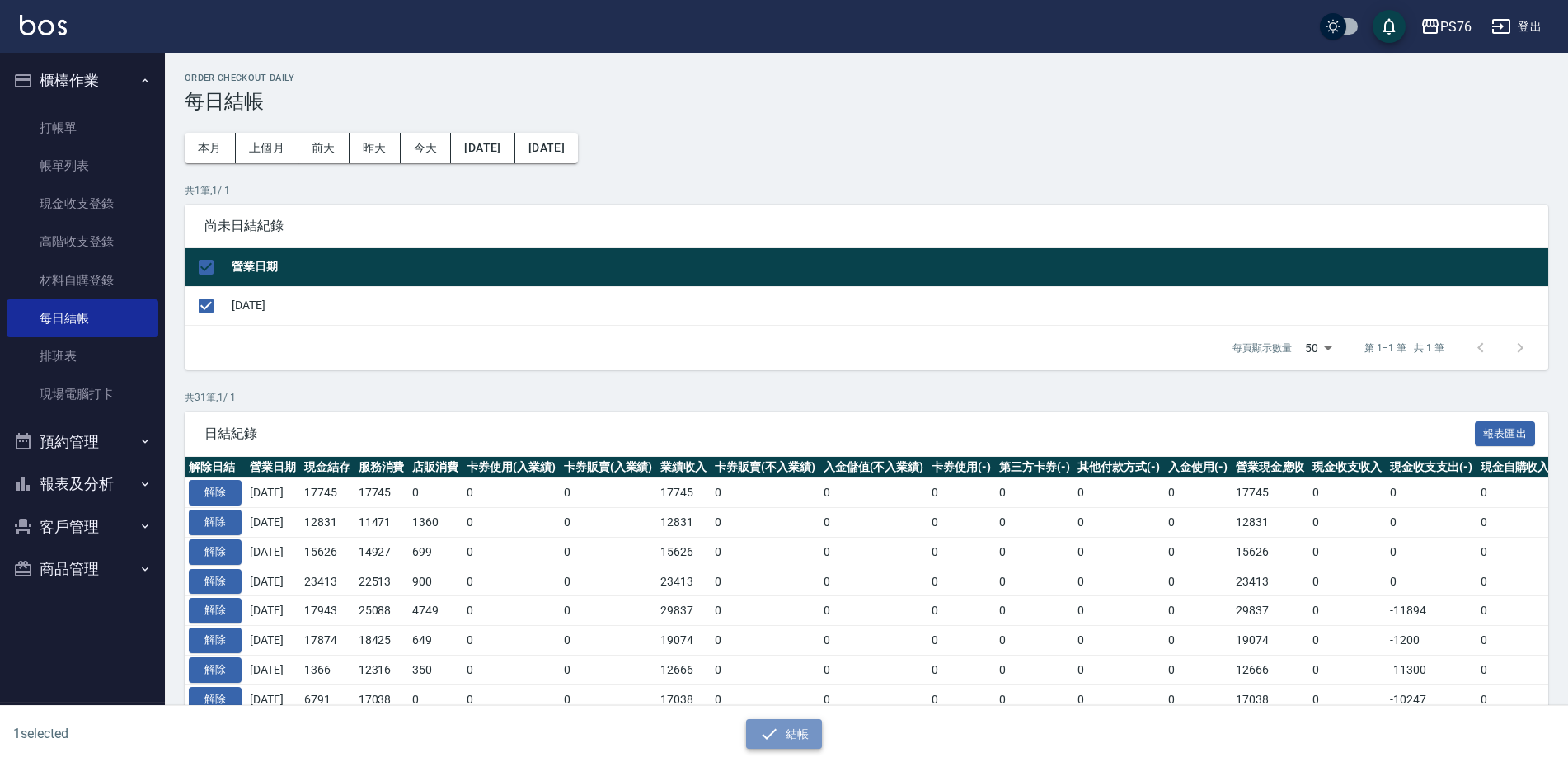
click at [777, 729] on icon "button" at bounding box center [769, 733] width 20 height 20
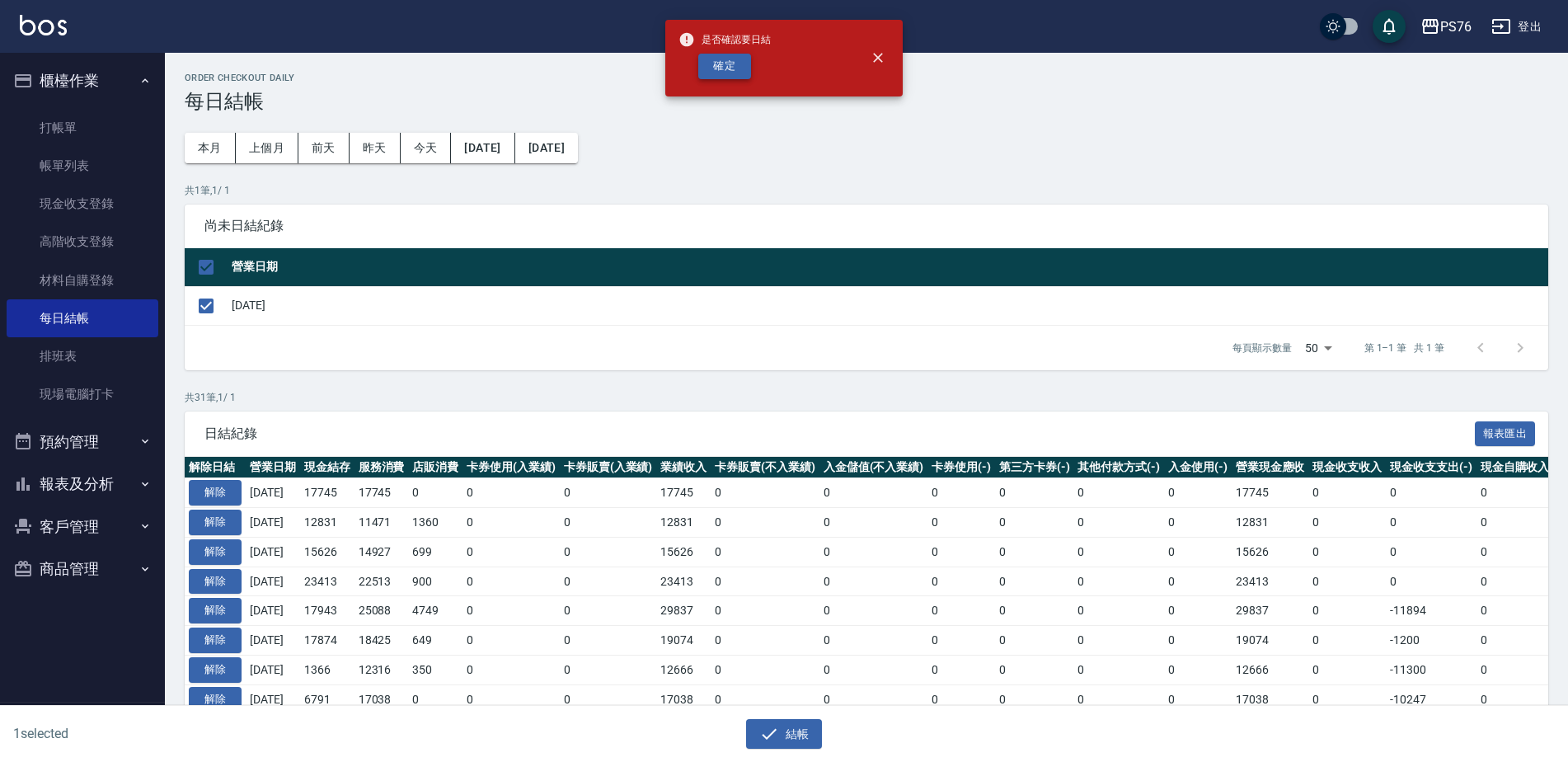
click at [717, 71] on button "確定" at bounding box center [724, 66] width 52 height 26
checkbox input "false"
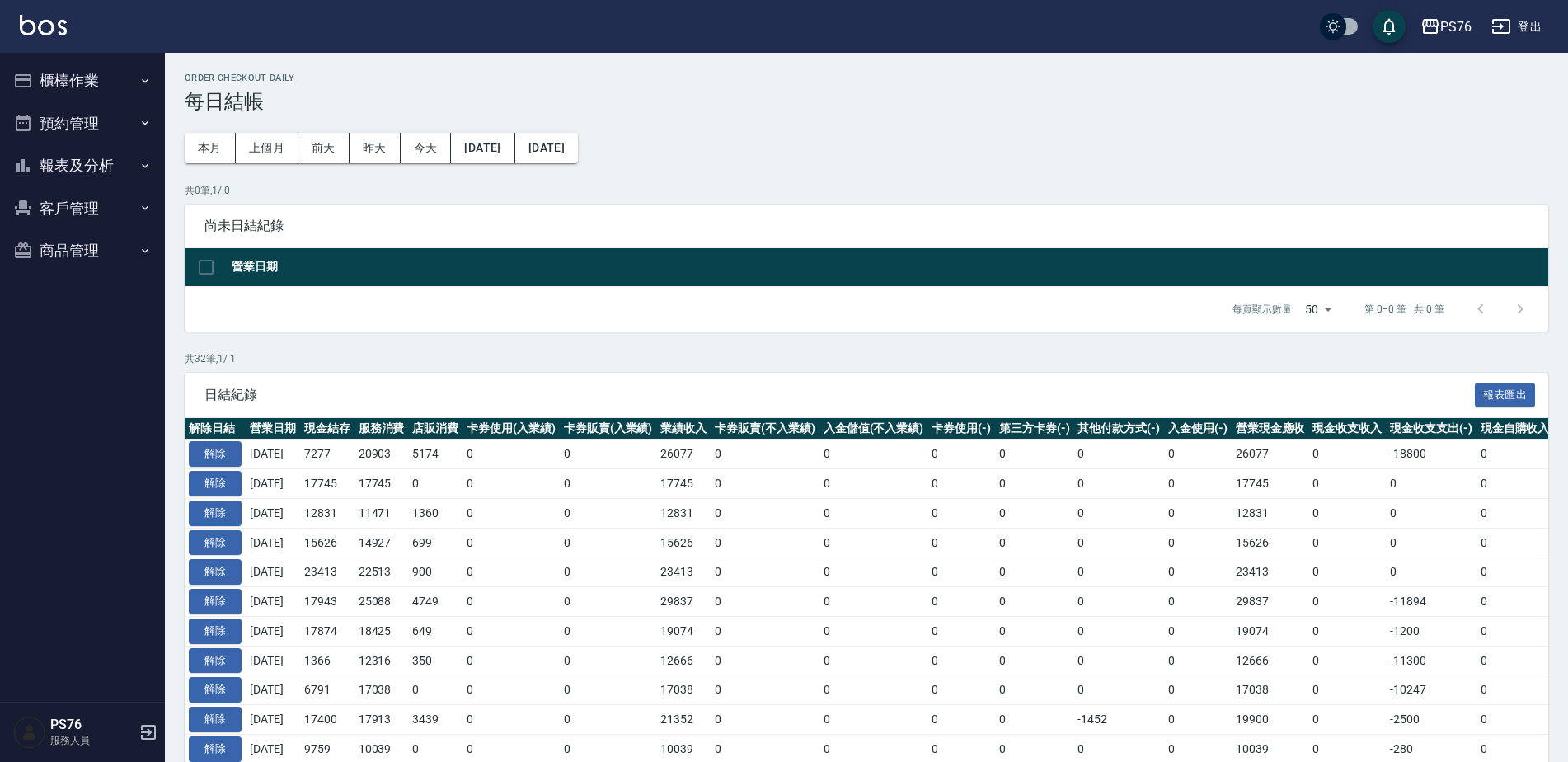
drag, startPoint x: 69, startPoint y: 164, endPoint x: 85, endPoint y: 190, distance: 30.5
click at [70, 164] on button "報表及分析" at bounding box center [82, 165] width 151 height 42
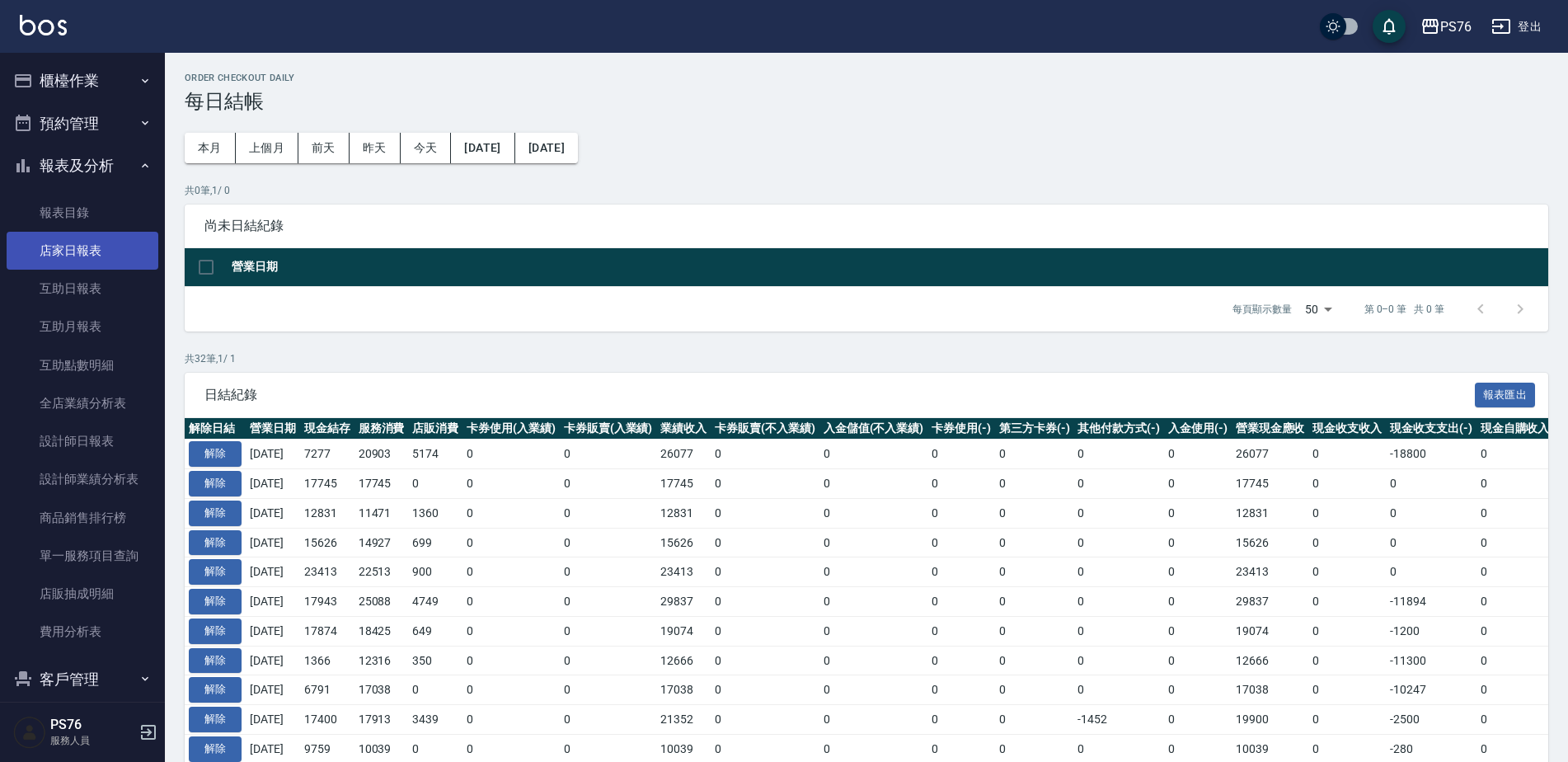
click at [88, 255] on link "店家日報表" at bounding box center [82, 250] width 151 height 38
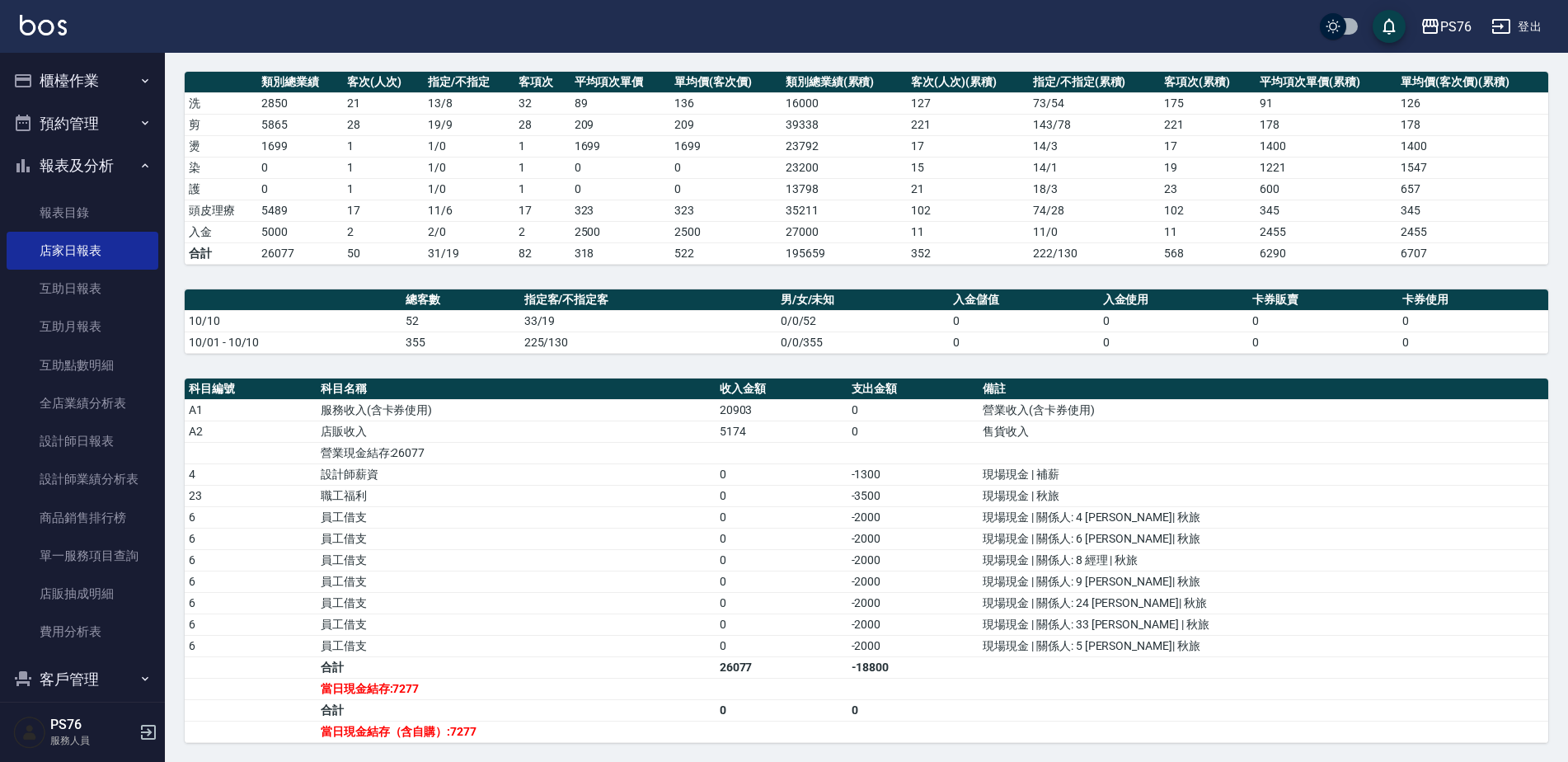
scroll to position [215, 0]
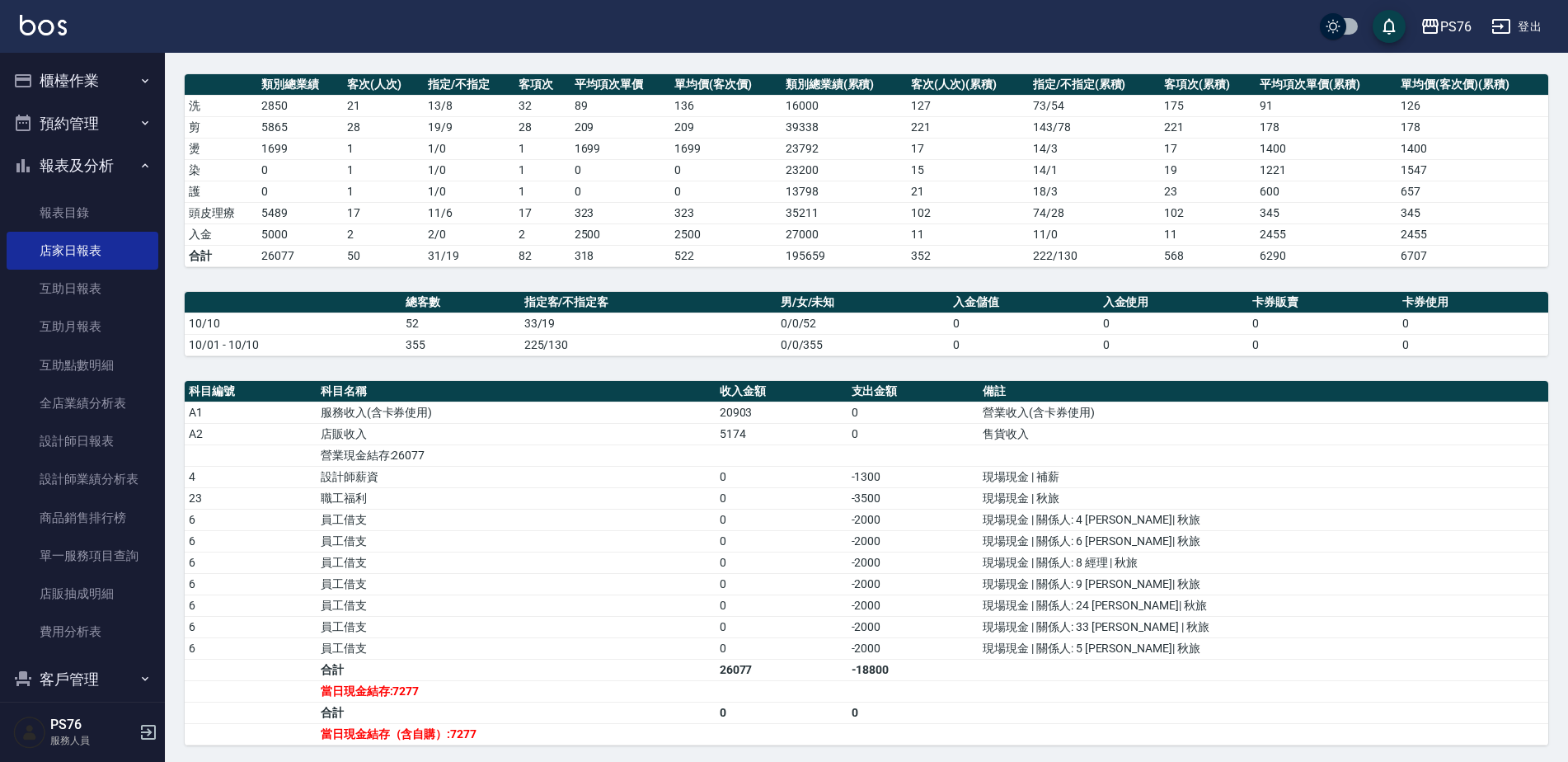
drag, startPoint x: 115, startPoint y: 159, endPoint x: 112, endPoint y: 100, distance: 59.1
click at [115, 159] on button "報表及分析" at bounding box center [82, 165] width 151 height 42
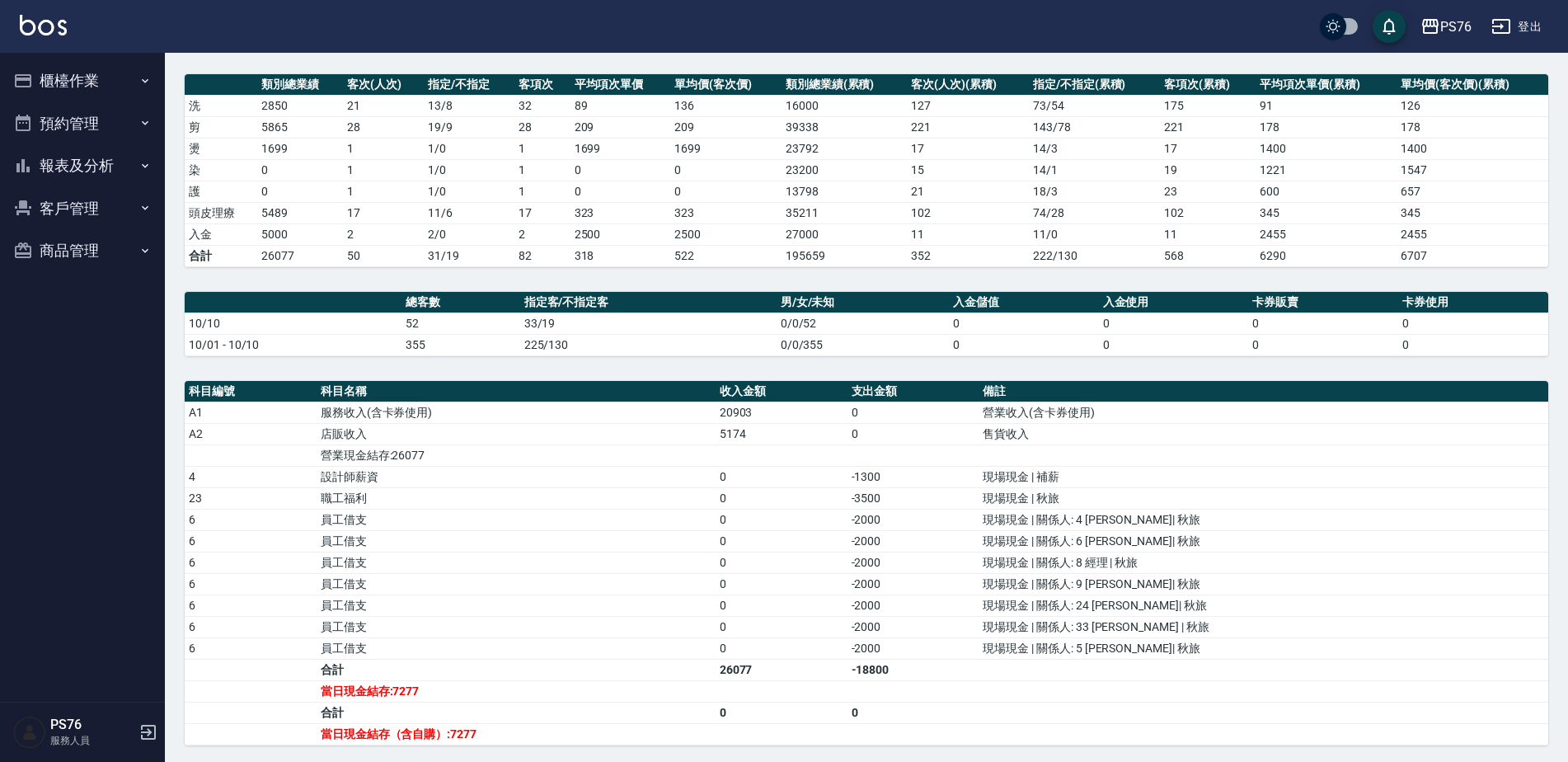
click at [113, 76] on button "櫃檯作業" at bounding box center [82, 80] width 151 height 42
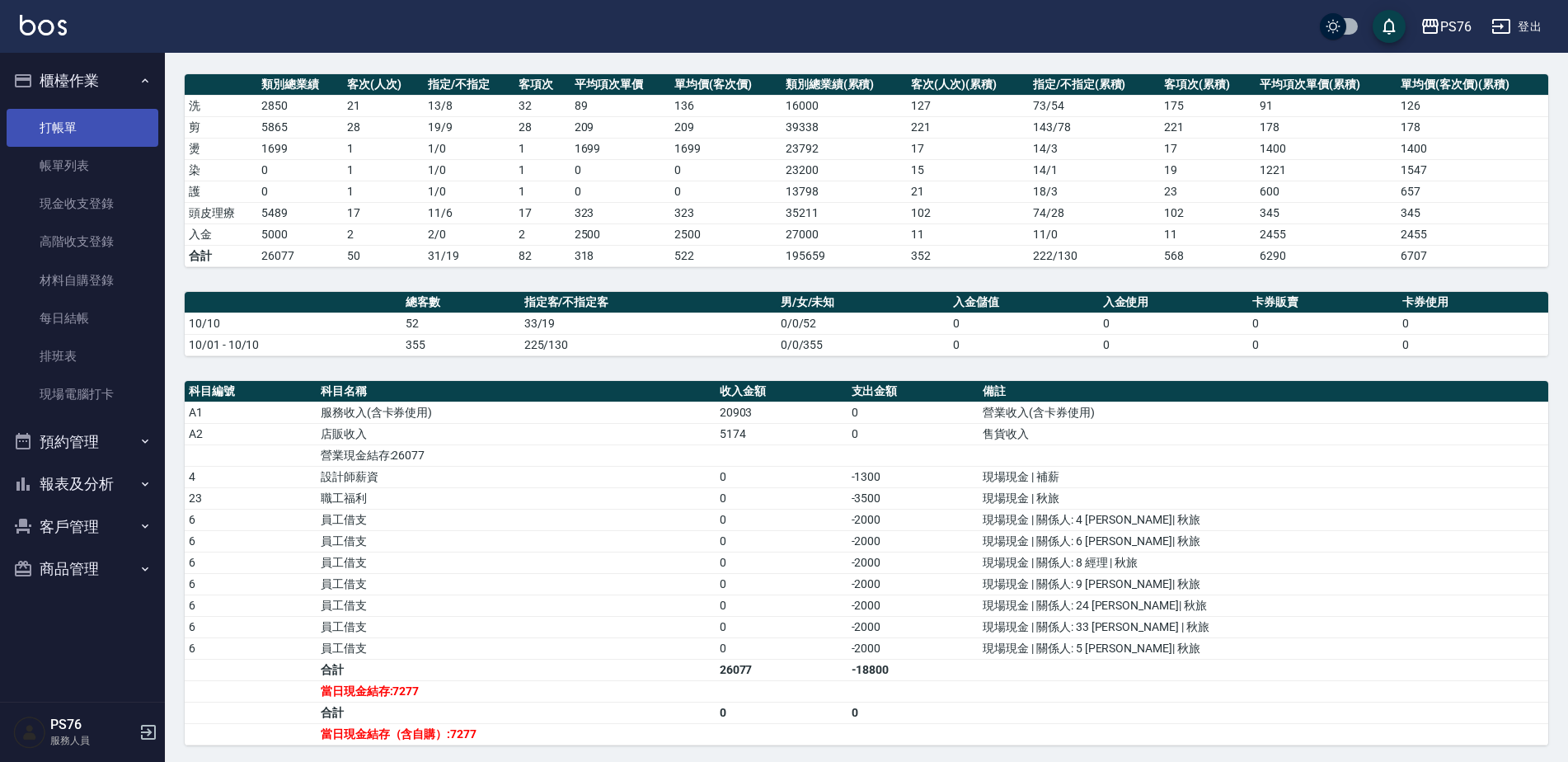
click at [82, 134] on link "打帳單" at bounding box center [82, 127] width 151 height 38
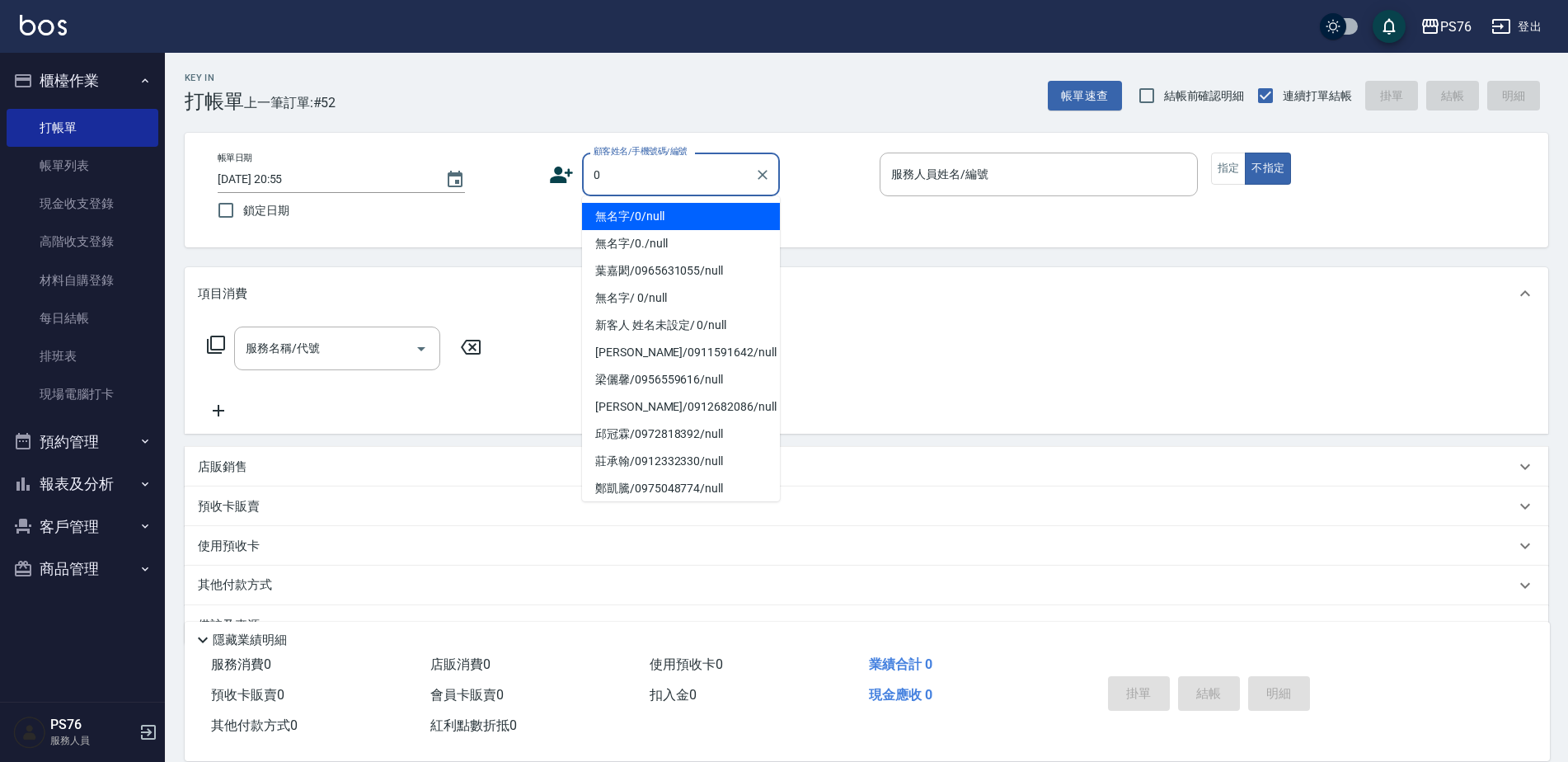
type input "無名字/0/null"
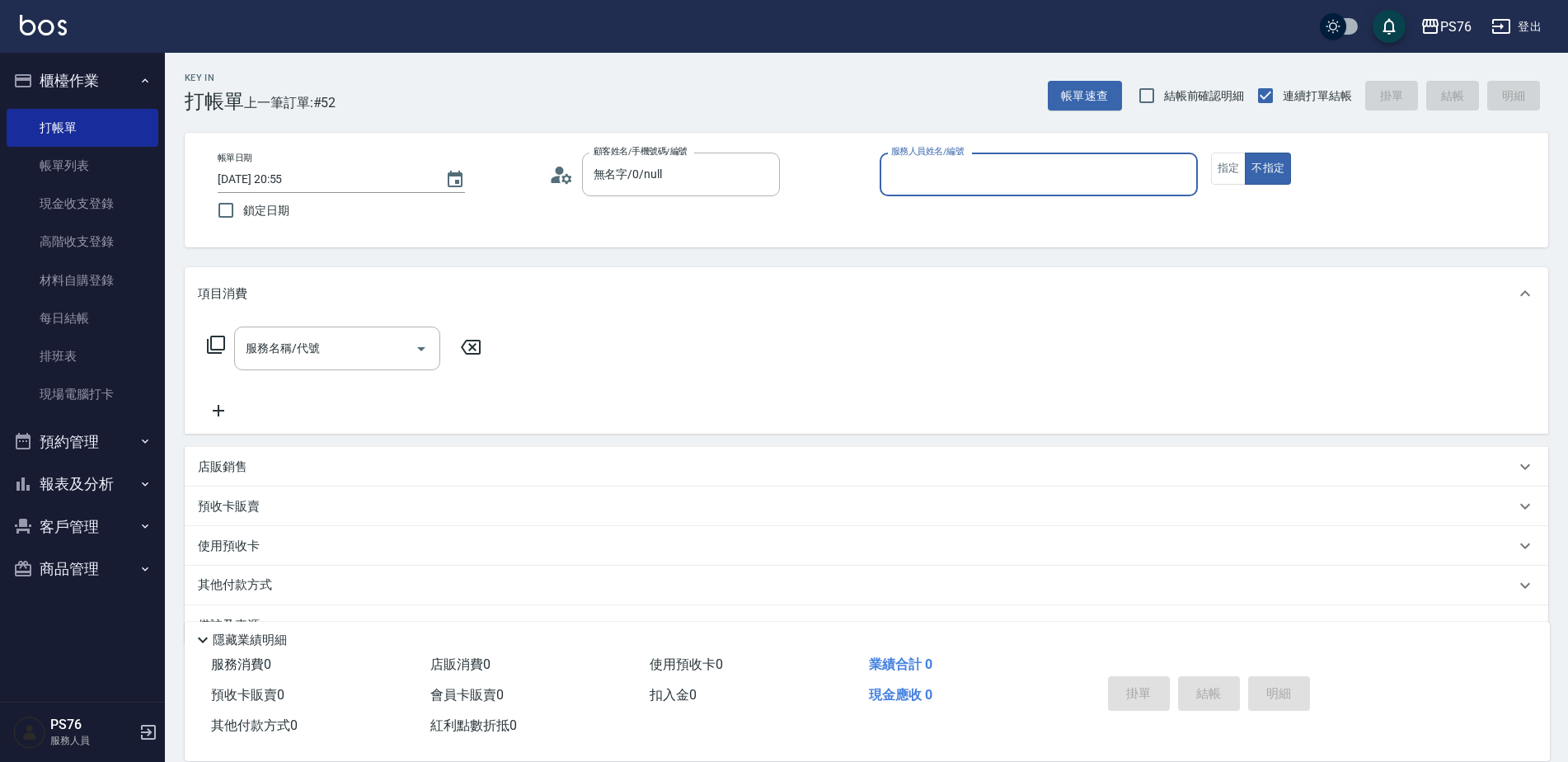
type input "8"
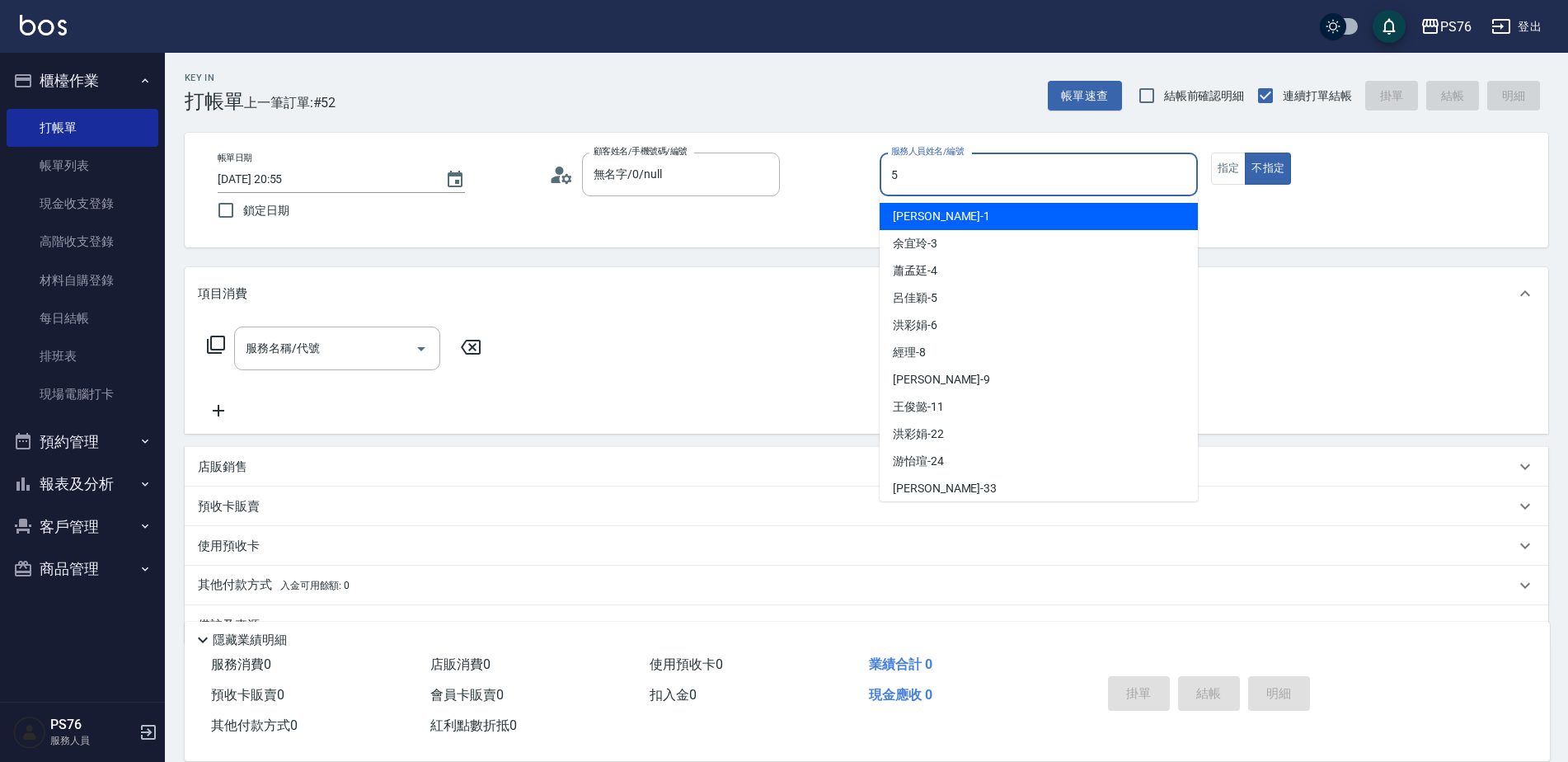
type input "呂佳穎-5"
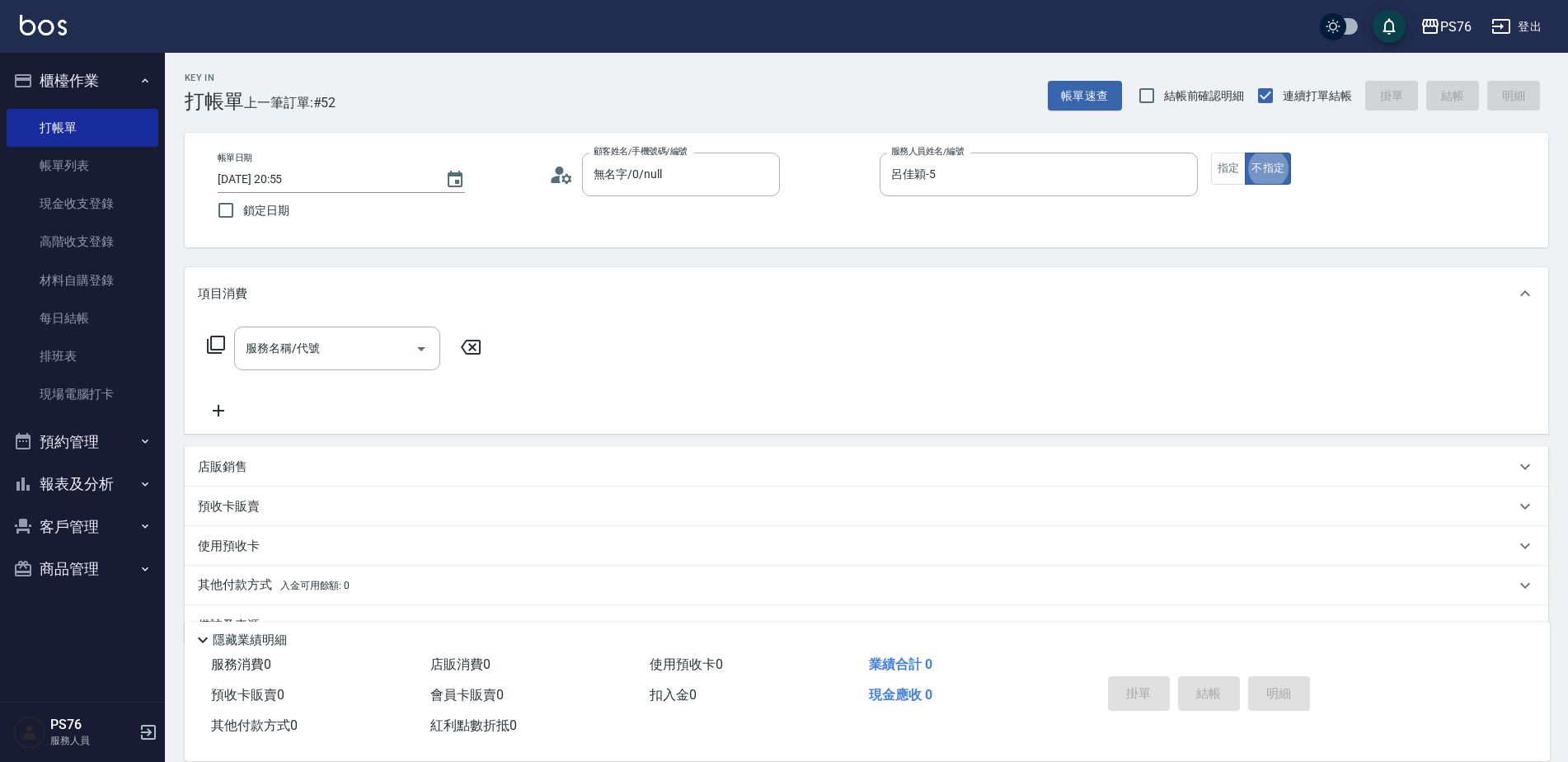
type button "false"
click at [279, 351] on input "服務名稱/代號" at bounding box center [324, 348] width 166 height 29
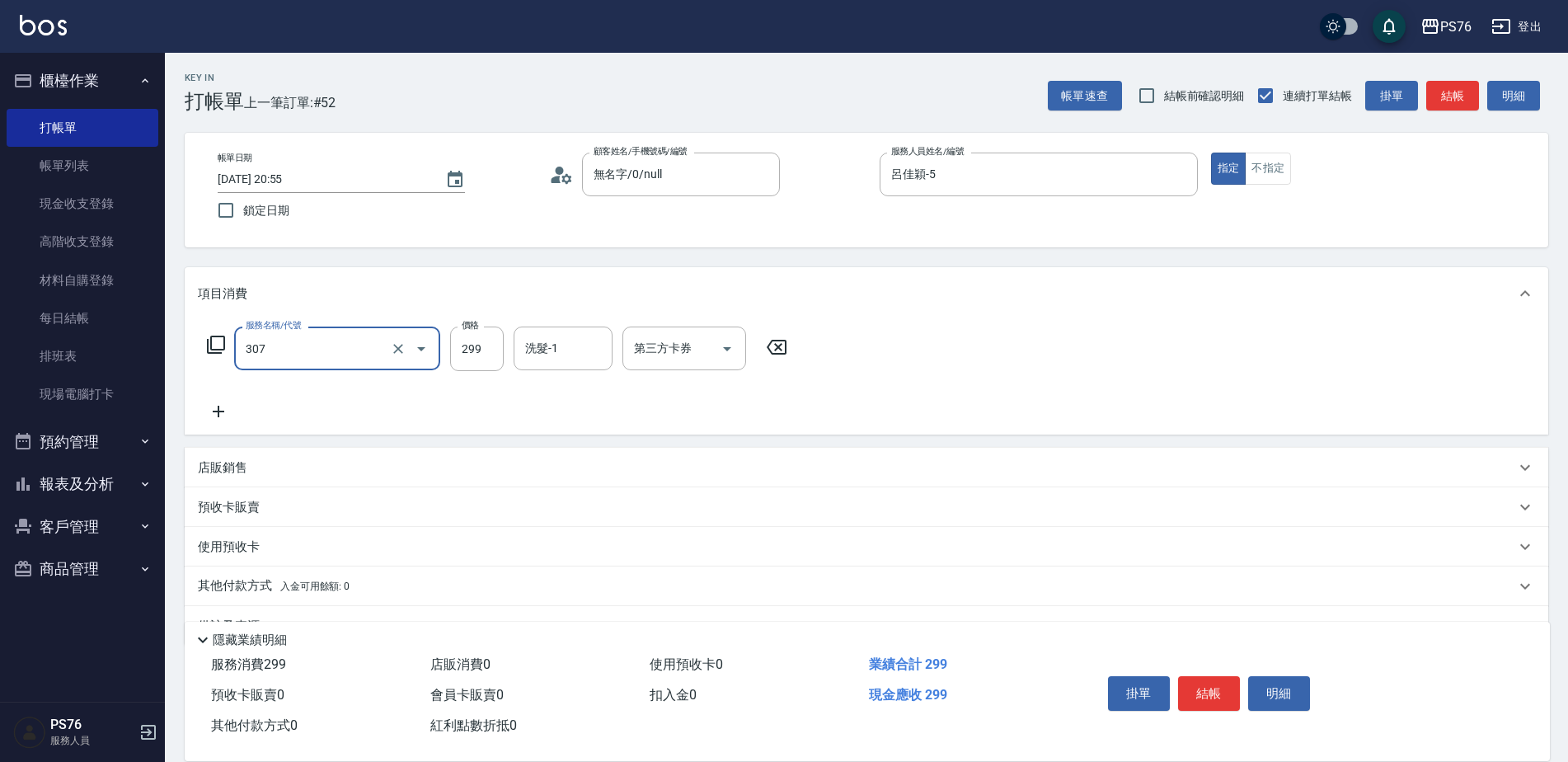
type input "剪髮(307)"
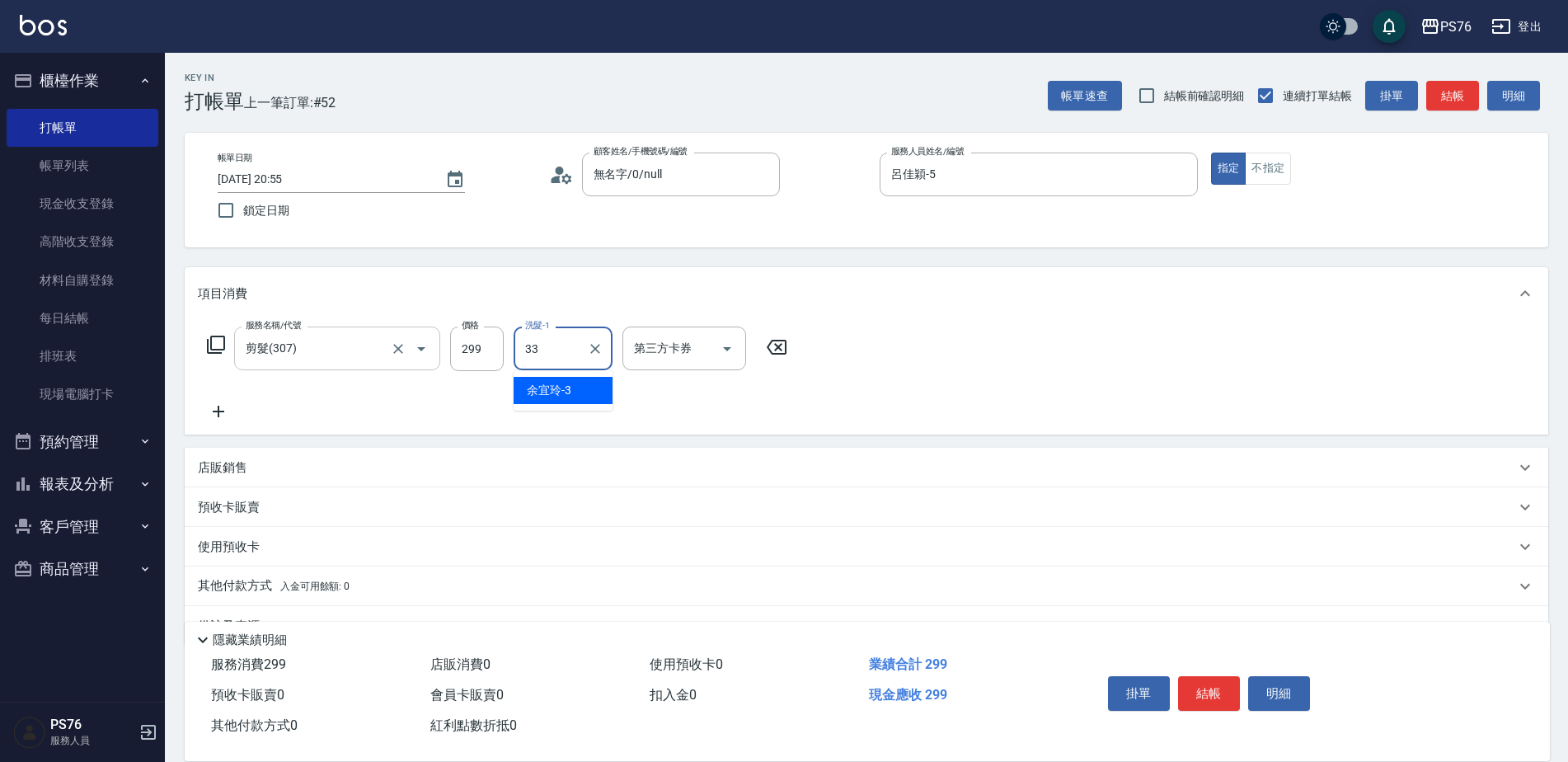
type input "[PERSON_NAME]33"
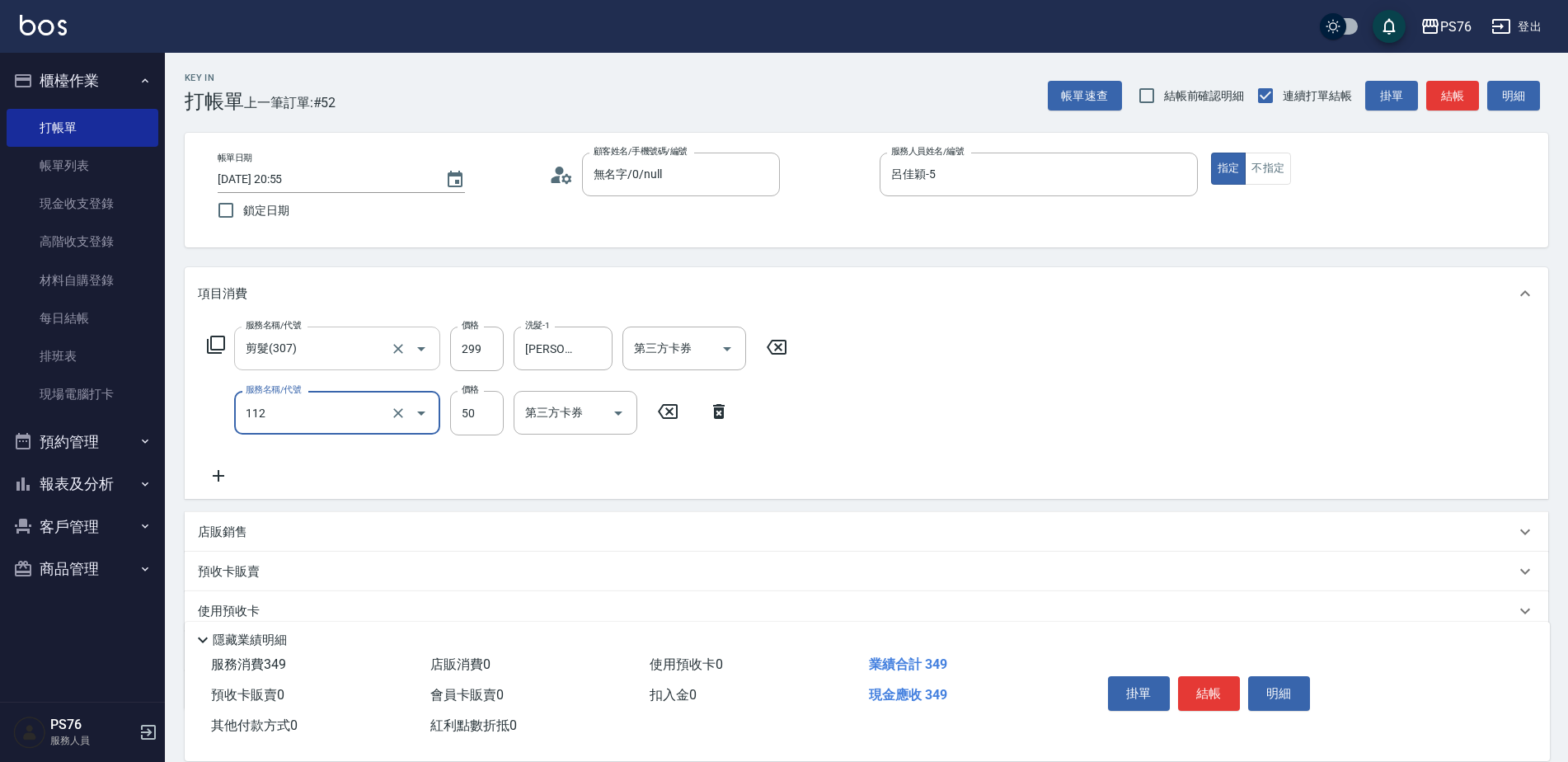
type input "精油50(112)"
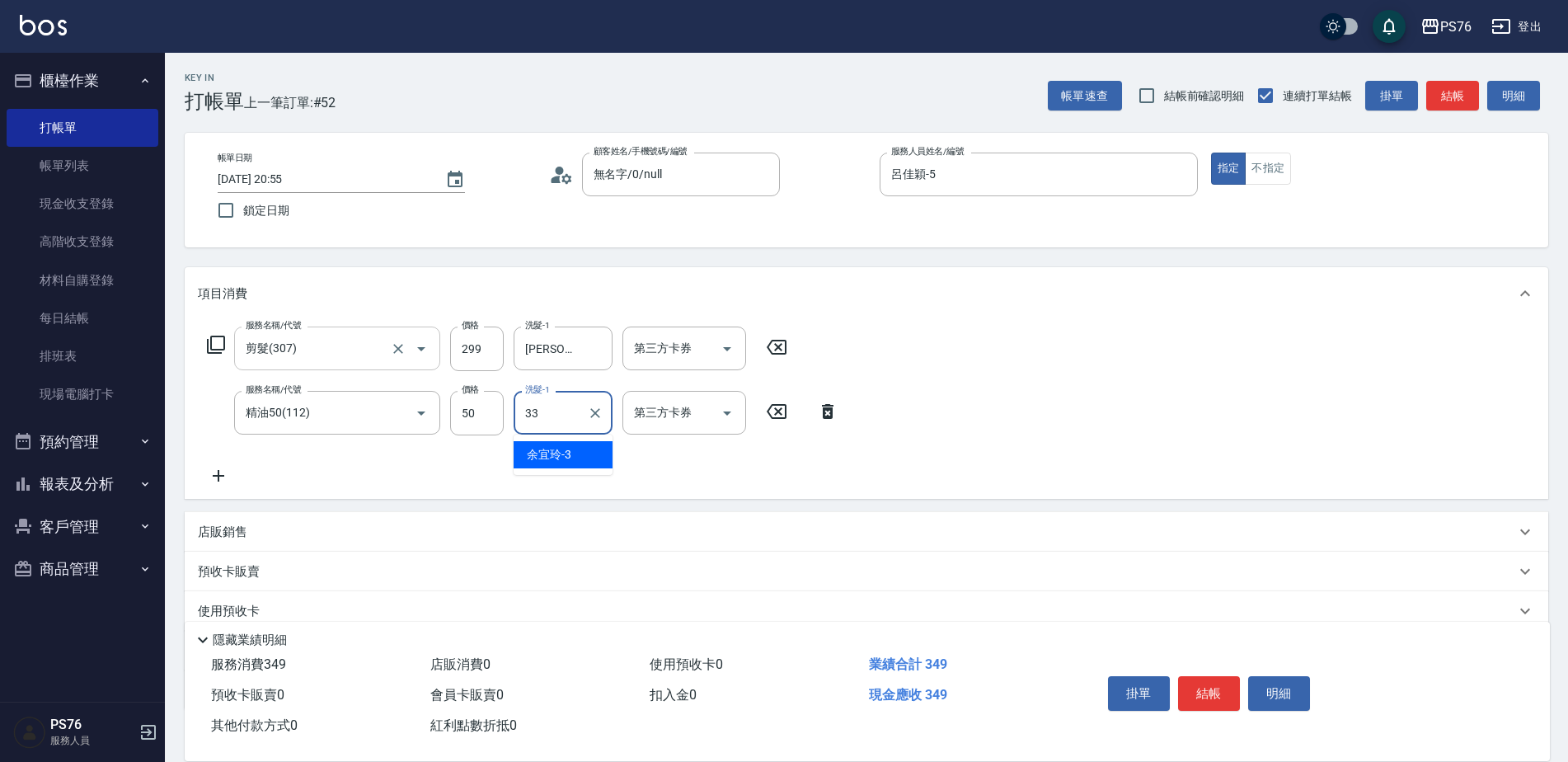
type input "[PERSON_NAME]33"
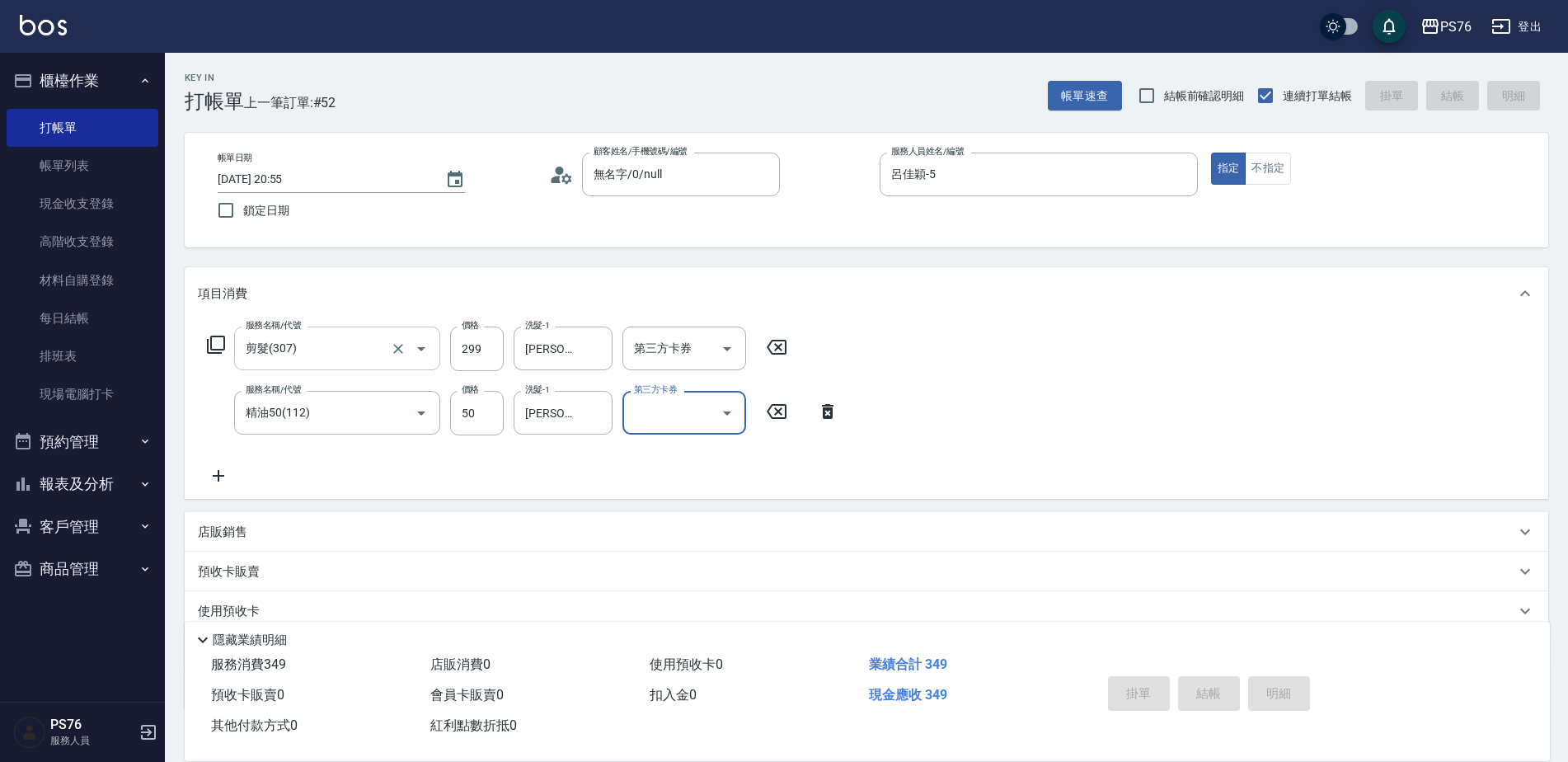
type input "[DATE] 20:56"
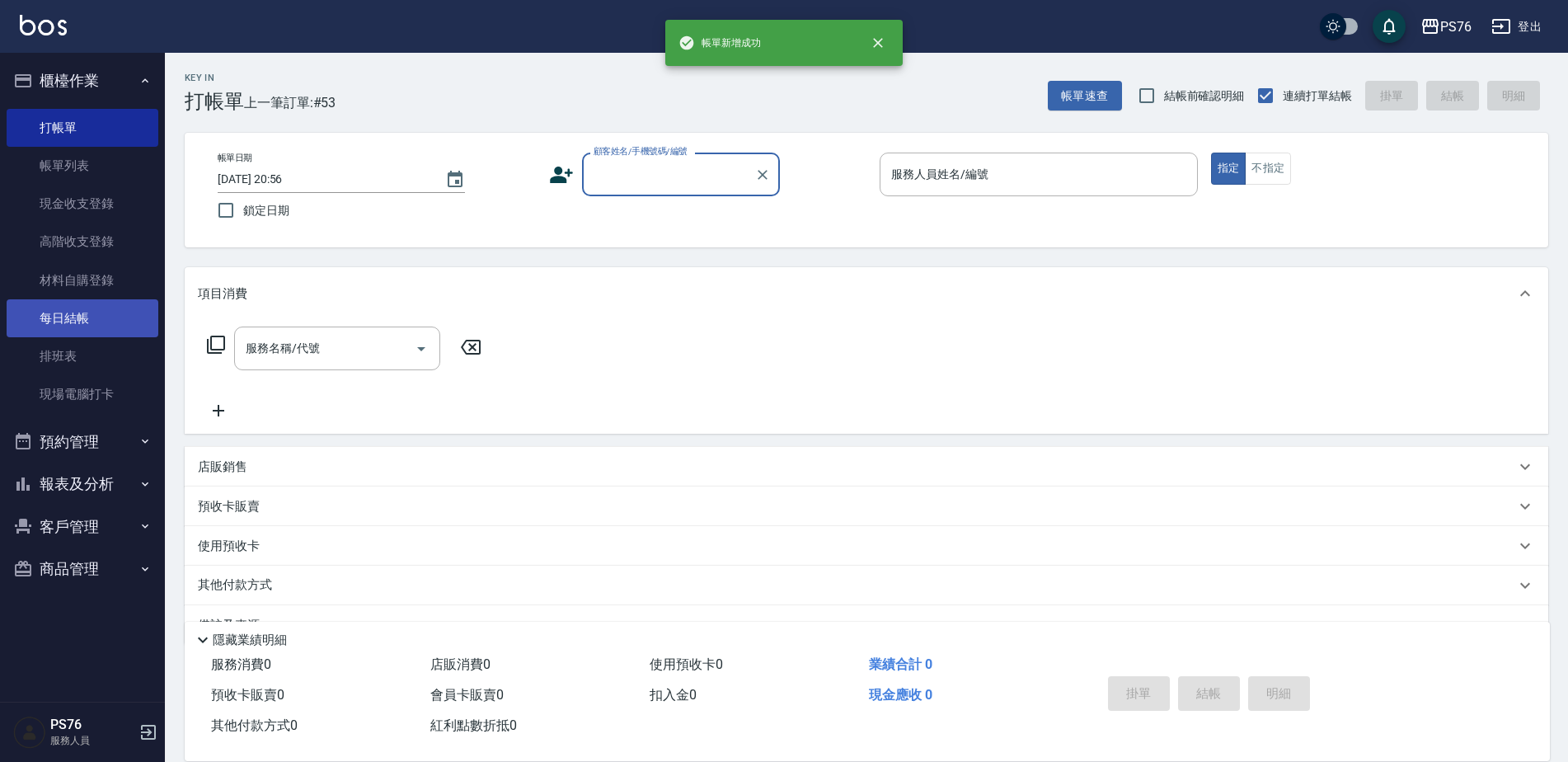
click at [104, 318] on link "每日結帳" at bounding box center [82, 318] width 151 height 38
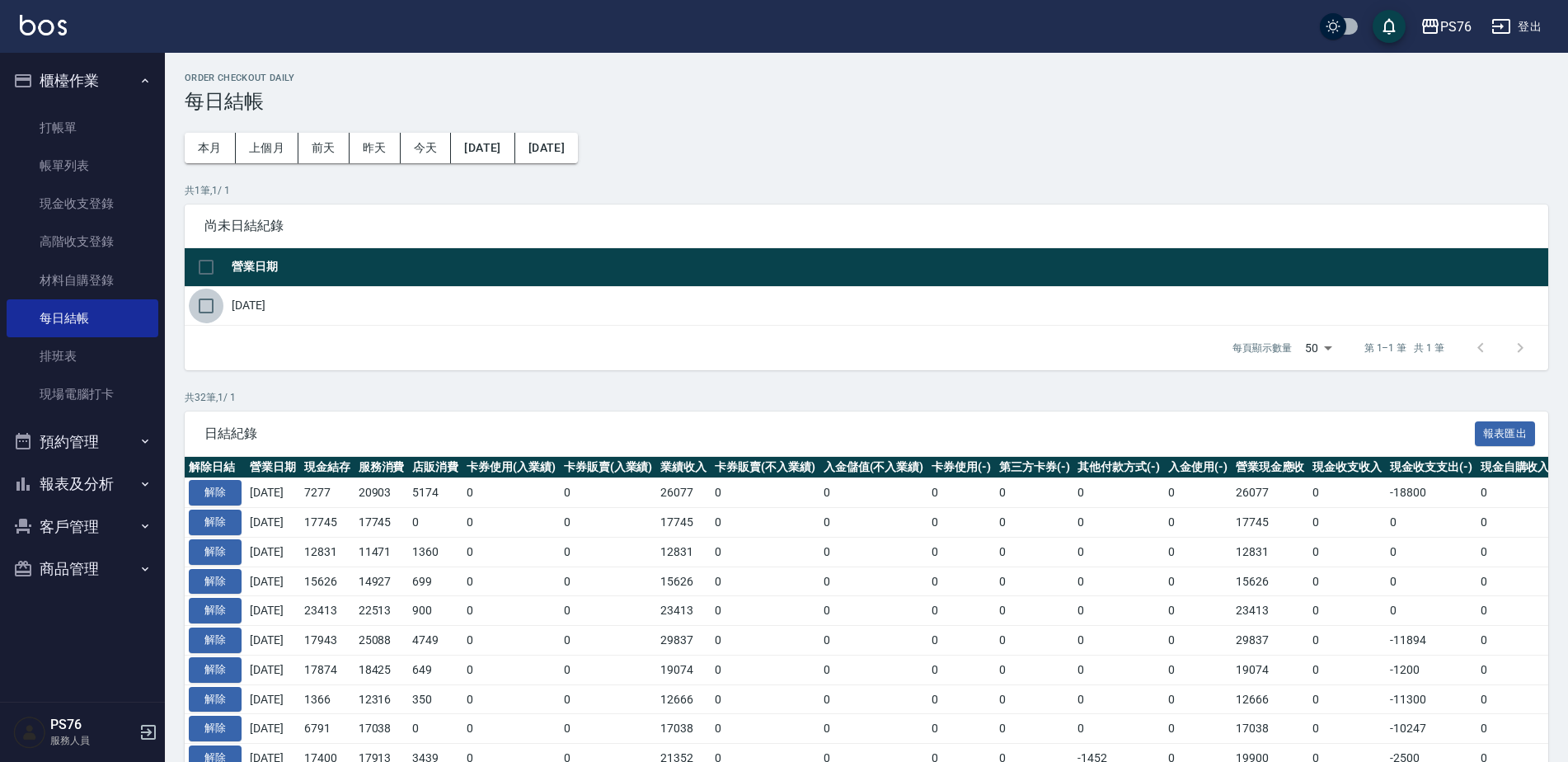
click at [209, 305] on input "checkbox" at bounding box center [206, 305] width 35 height 35
checkbox input "true"
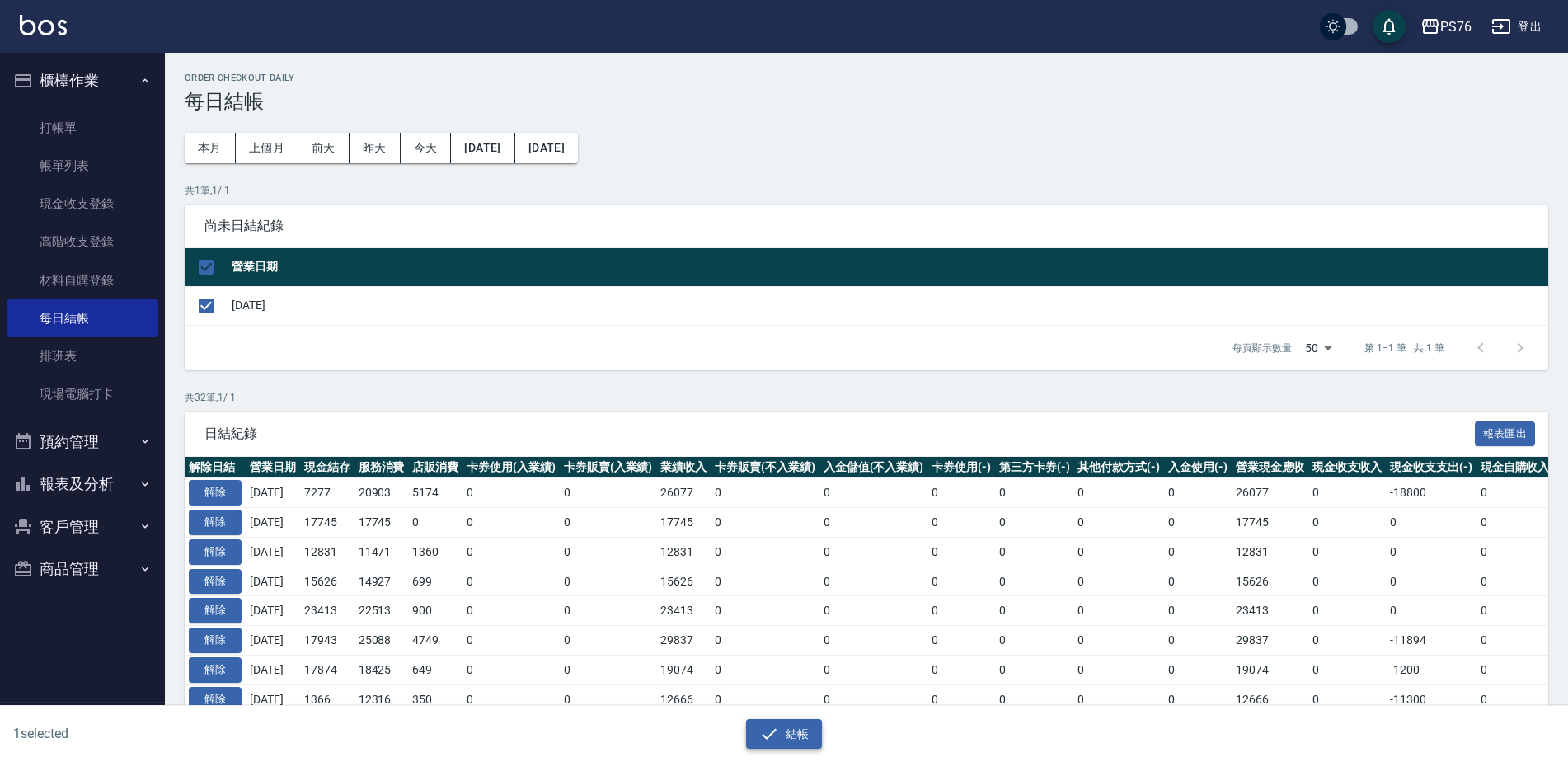
click at [764, 724] on icon "button" at bounding box center [769, 733] width 20 height 20
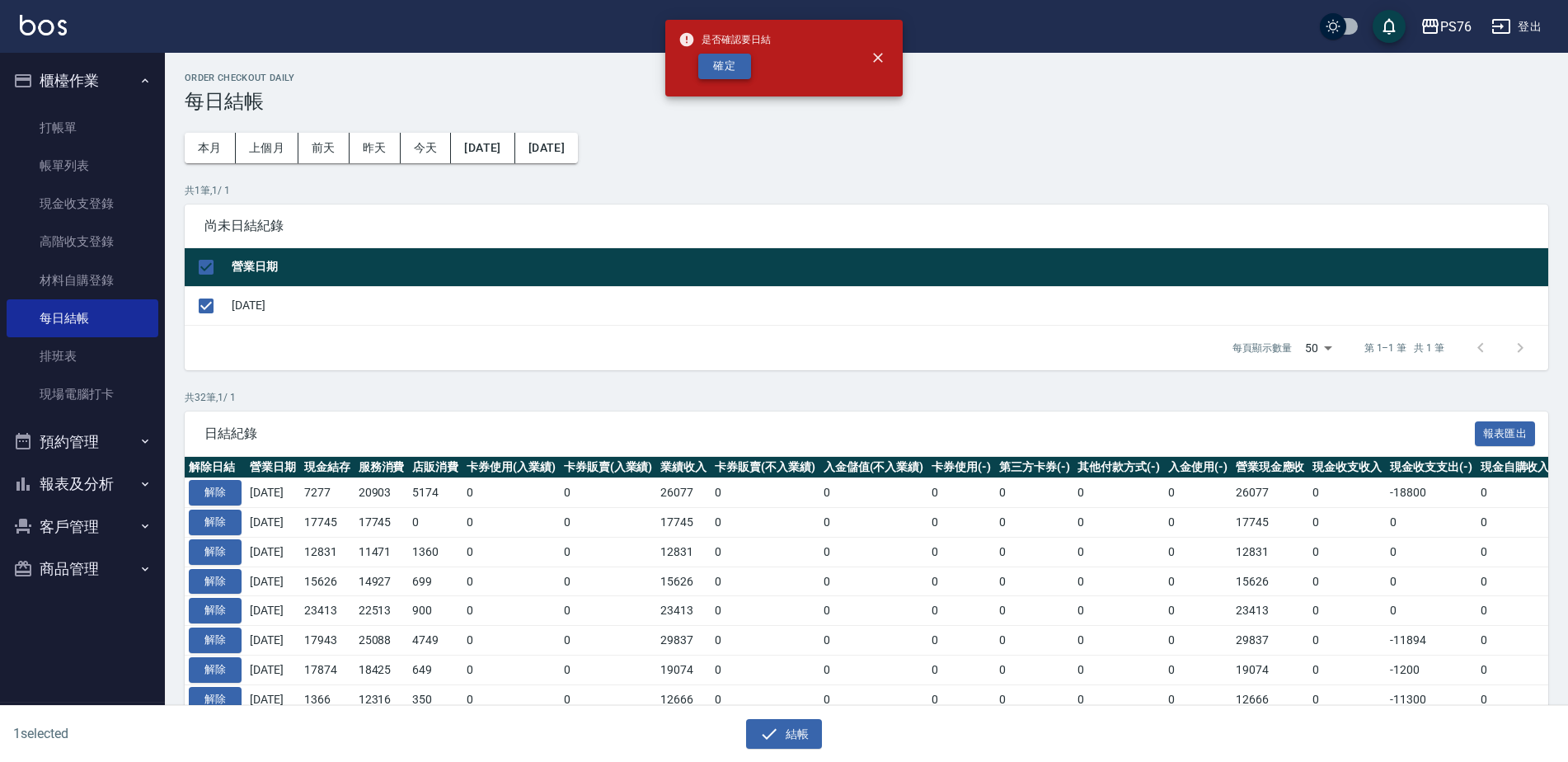
drag, startPoint x: 720, startPoint y: 93, endPoint x: 723, endPoint y: 72, distance: 21.2
click at [722, 88] on div "是否確認要日結 確定" at bounding box center [784, 58] width 237 height 77
click at [723, 72] on button "確定" at bounding box center [724, 66] width 52 height 26
checkbox input "false"
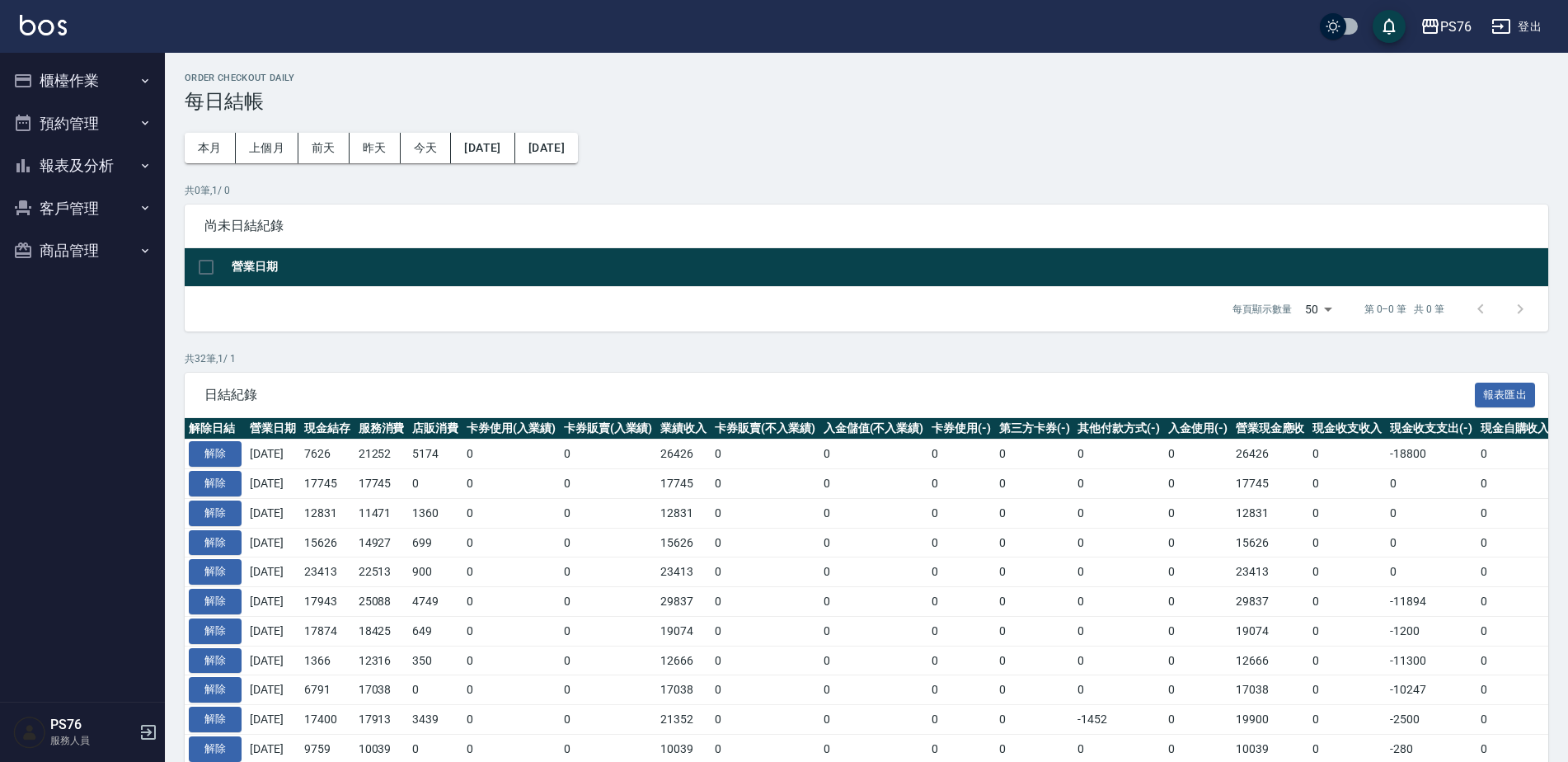
click at [82, 161] on button "報表及分析" at bounding box center [82, 165] width 151 height 42
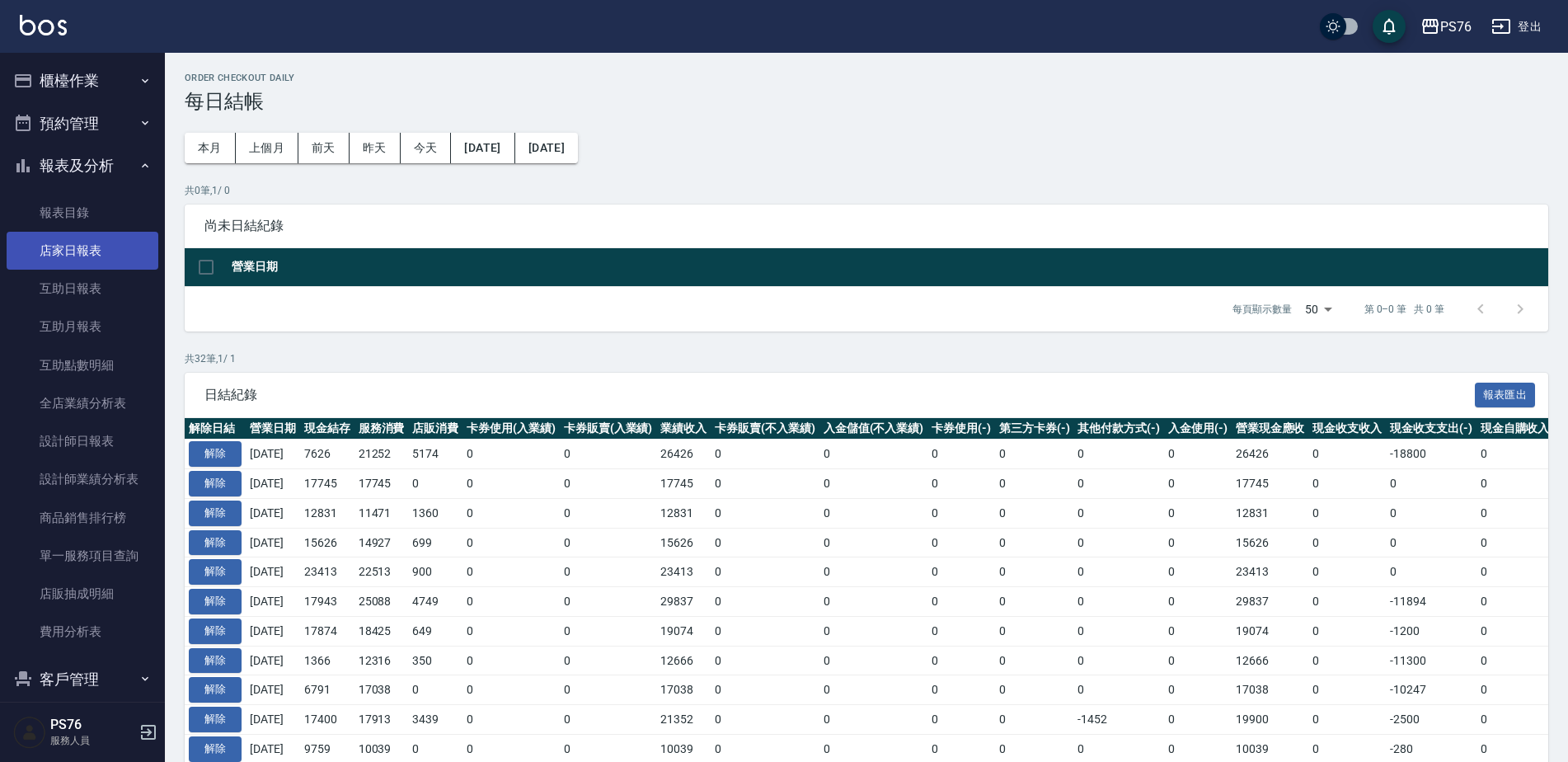
click at [77, 246] on link "店家日報表" at bounding box center [82, 250] width 151 height 38
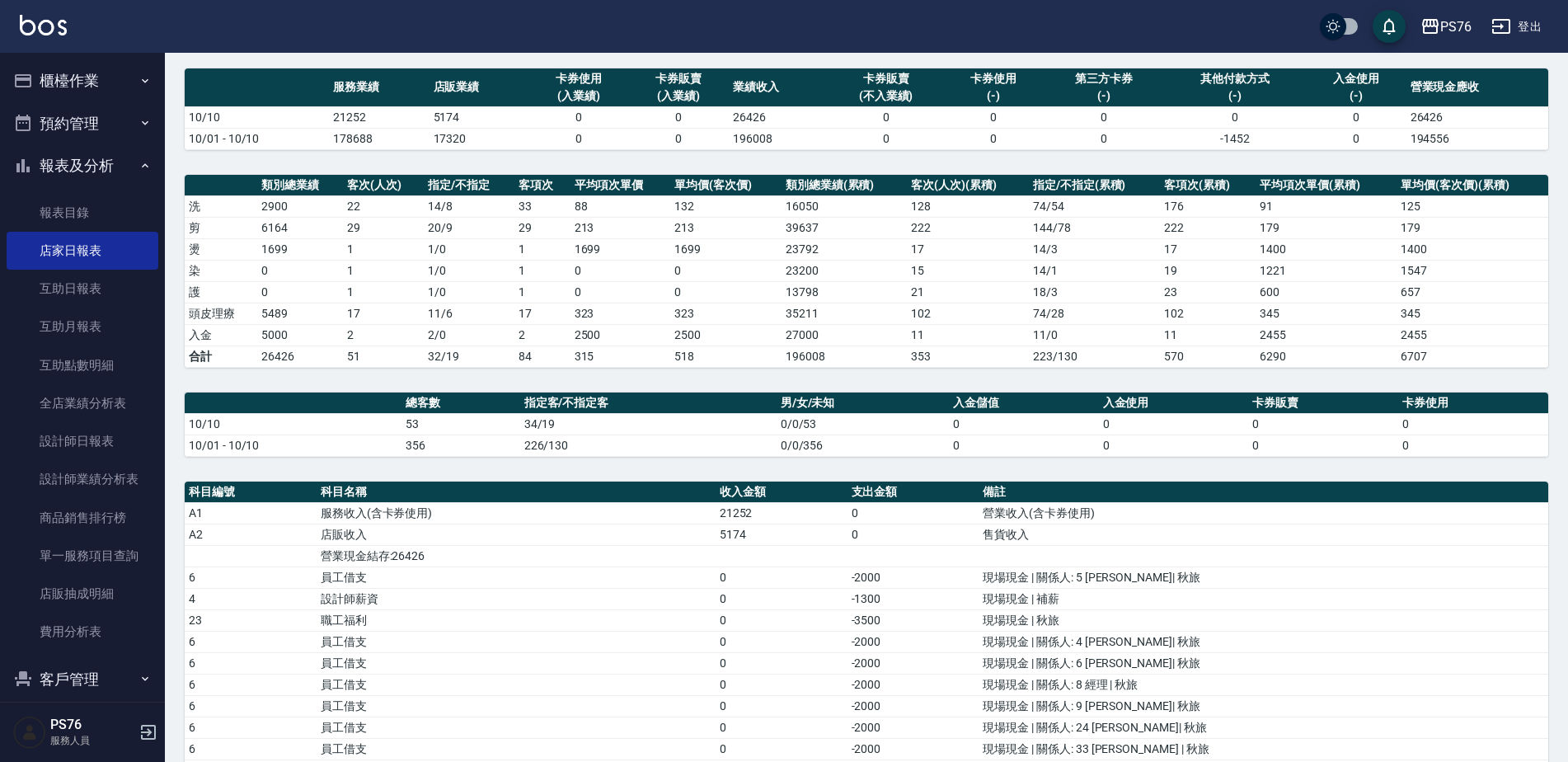
scroll to position [121, 0]
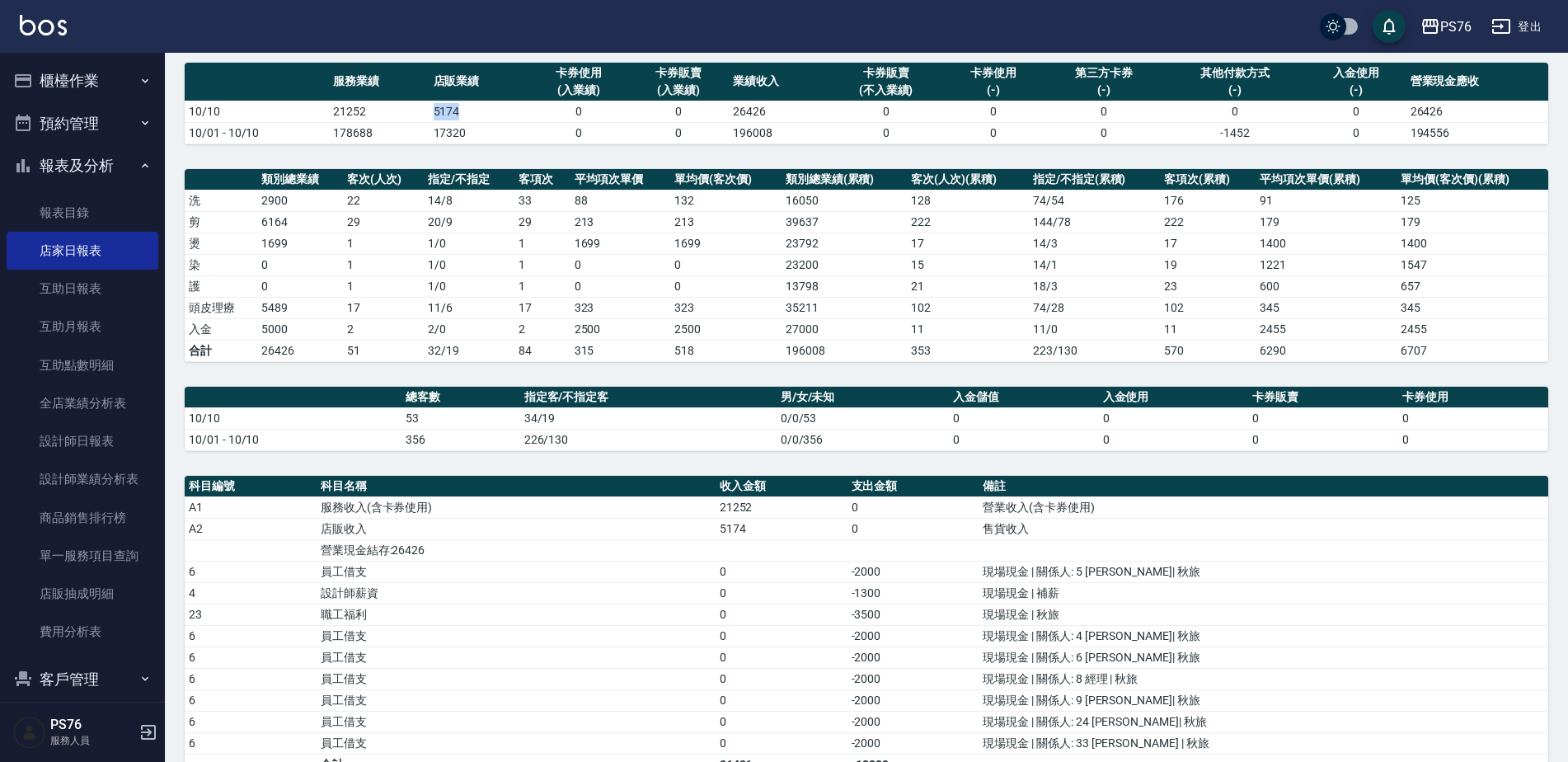
drag, startPoint x: 433, startPoint y: 112, endPoint x: 459, endPoint y: 114, distance: 26.1
click at [459, 114] on td "5174" at bounding box center [479, 112] width 100 height 22
drag, startPoint x: 459, startPoint y: 114, endPoint x: 385, endPoint y: 283, distance: 184.5
click at [431, 229] on td "20 / 9" at bounding box center [469, 222] width 91 height 22
drag, startPoint x: 348, startPoint y: 308, endPoint x: 358, endPoint y: 308, distance: 10.0
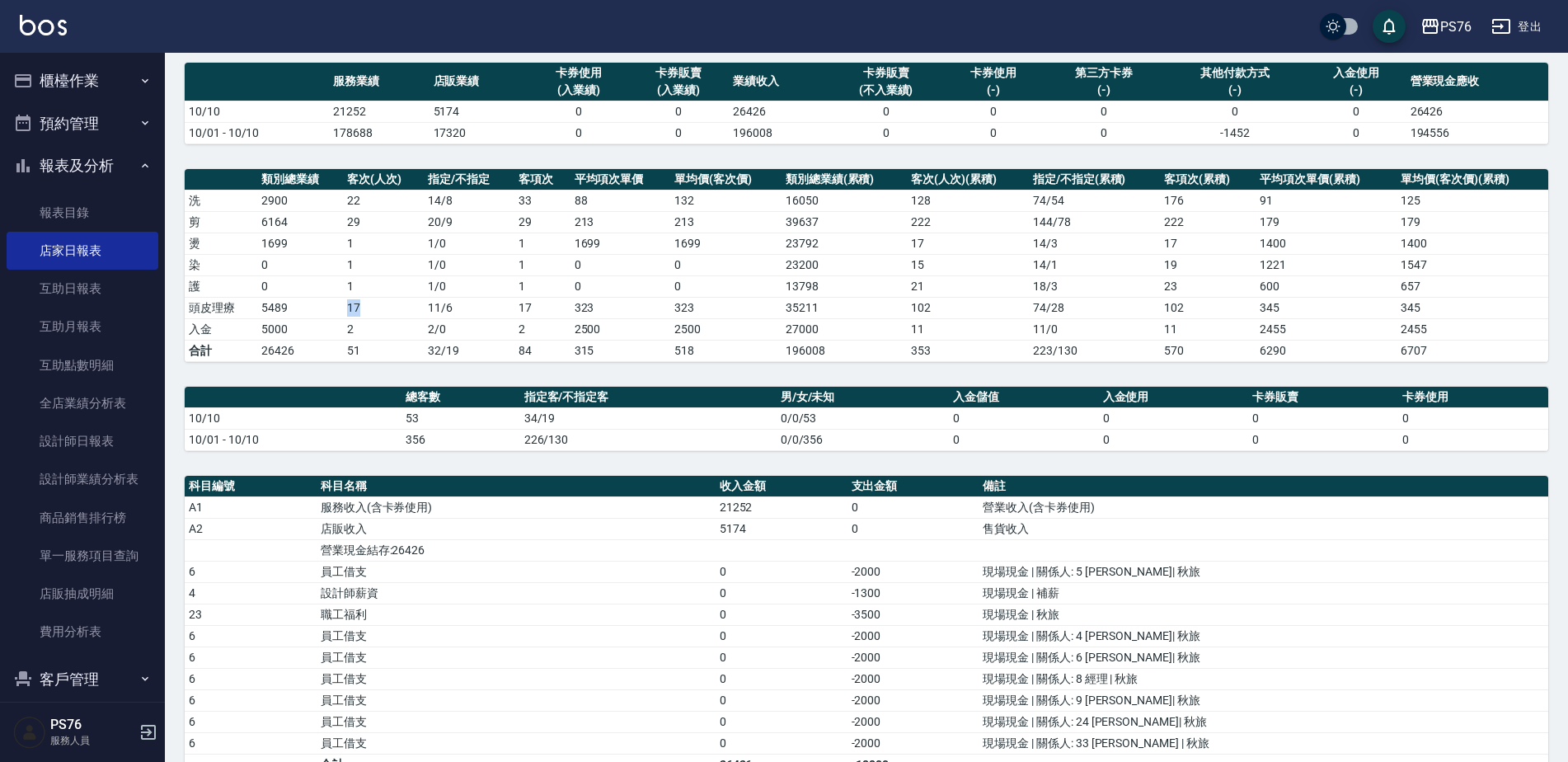
click at [358, 308] on td "17" at bounding box center [383, 307] width 81 height 22
drag, startPoint x: 358, startPoint y: 308, endPoint x: 293, endPoint y: 343, distance: 73.8
click at [293, 343] on td "26426" at bounding box center [299, 351] width 86 height 22
drag, startPoint x: 256, startPoint y: 325, endPoint x: 289, endPoint y: 329, distance: 33.2
click at [289, 329] on tr "入金 5000 2 2 / 0 2 2500 2500 27000 11 11 / 0 11 2455 2455" at bounding box center [867, 329] width 1363 height 22
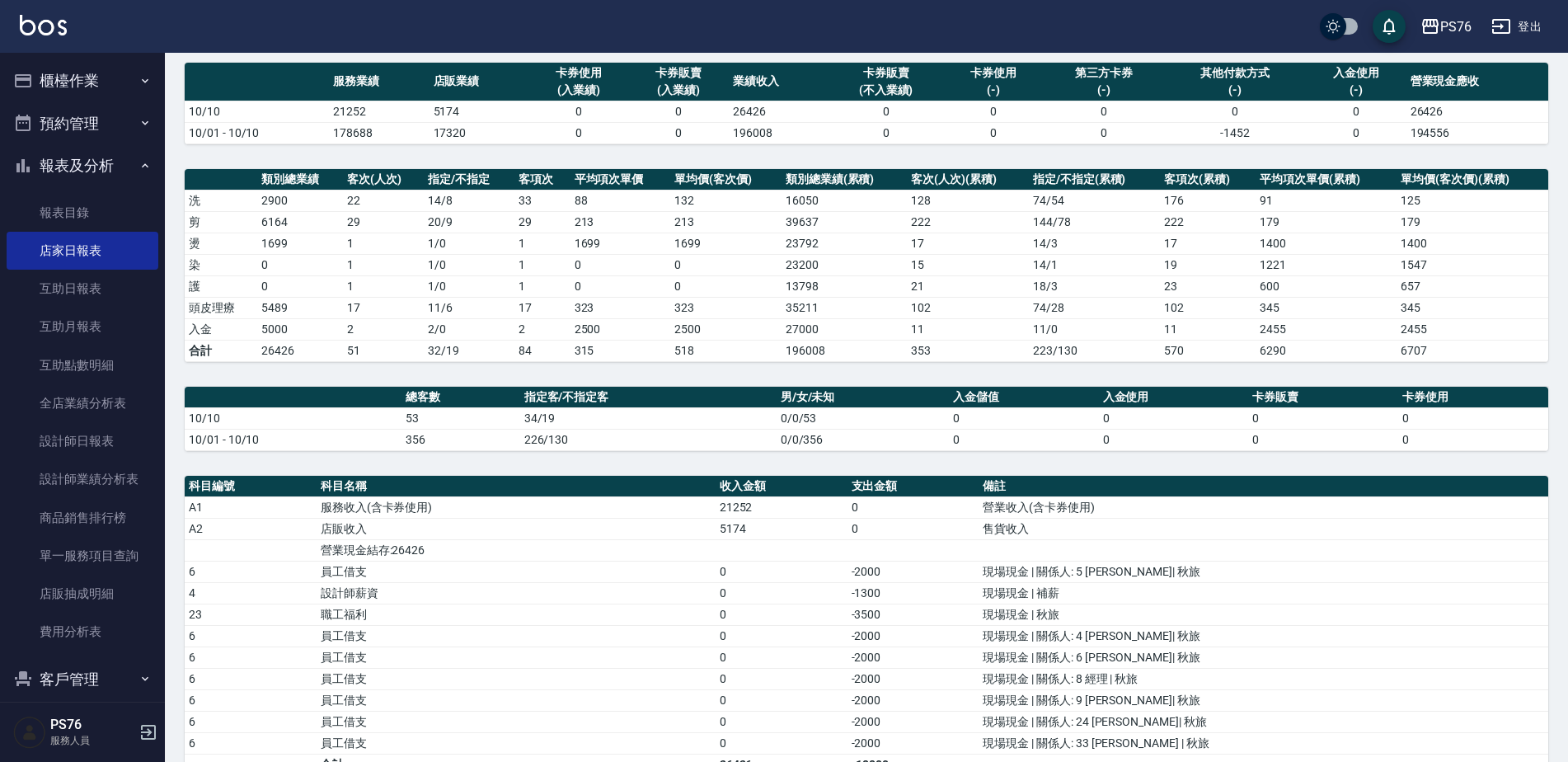
drag, startPoint x: 289, startPoint y: 329, endPoint x: 1292, endPoint y: 430, distance: 1008.1
click at [1290, 430] on td "0" at bounding box center [1323, 440] width 150 height 22
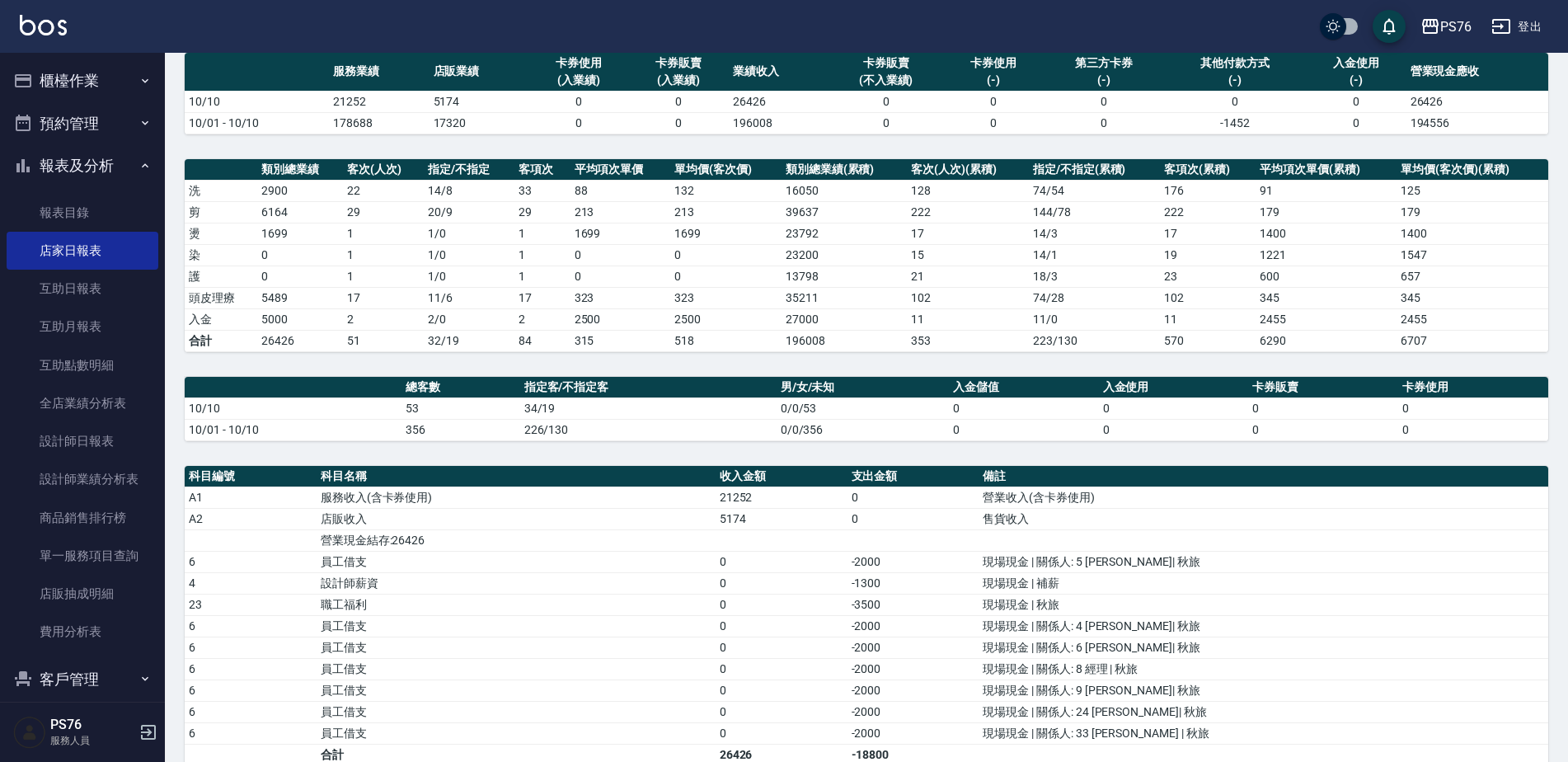
scroll to position [131, 0]
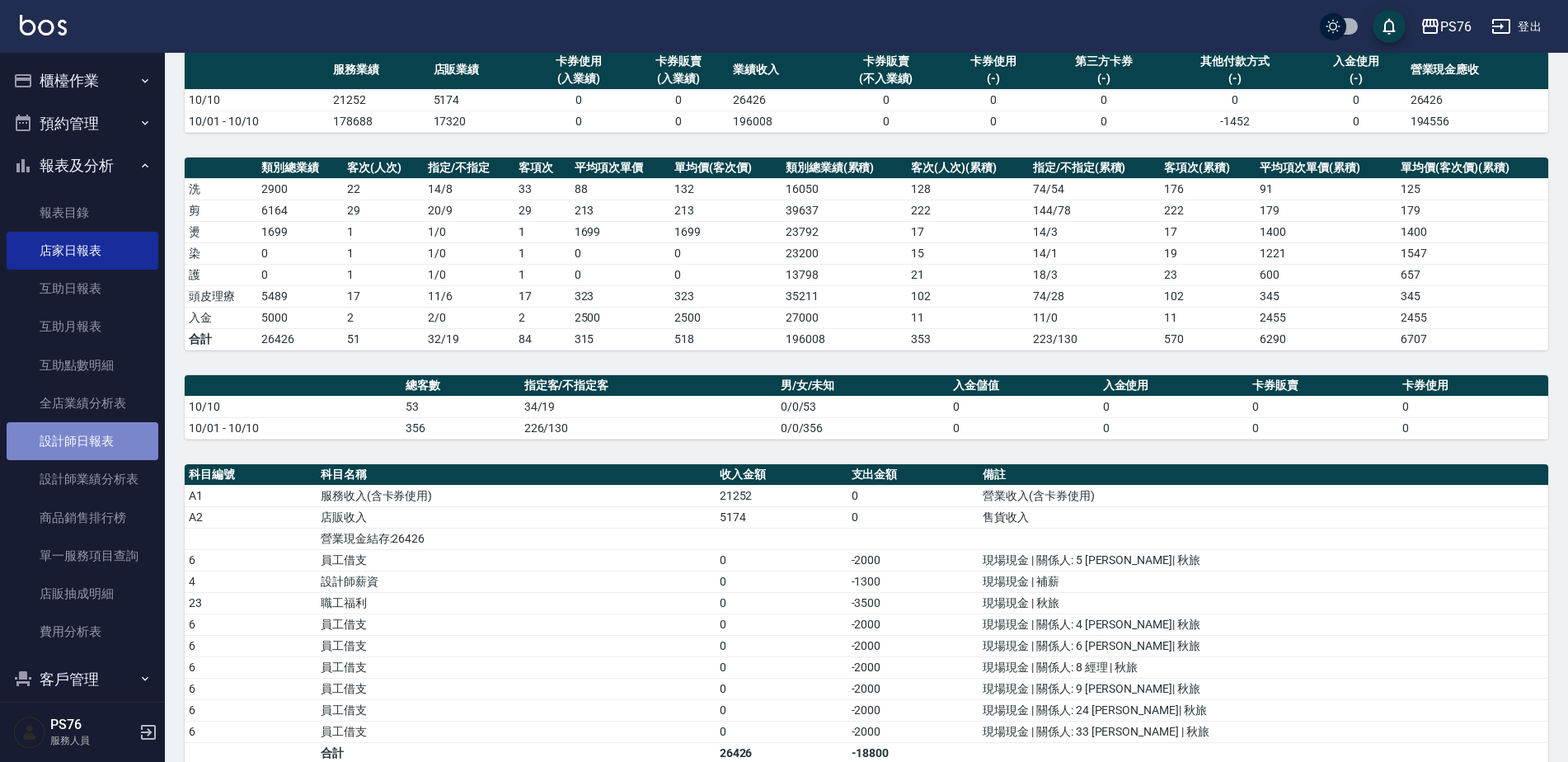
click at [104, 448] on link "設計師日報表" at bounding box center [82, 441] width 151 height 38
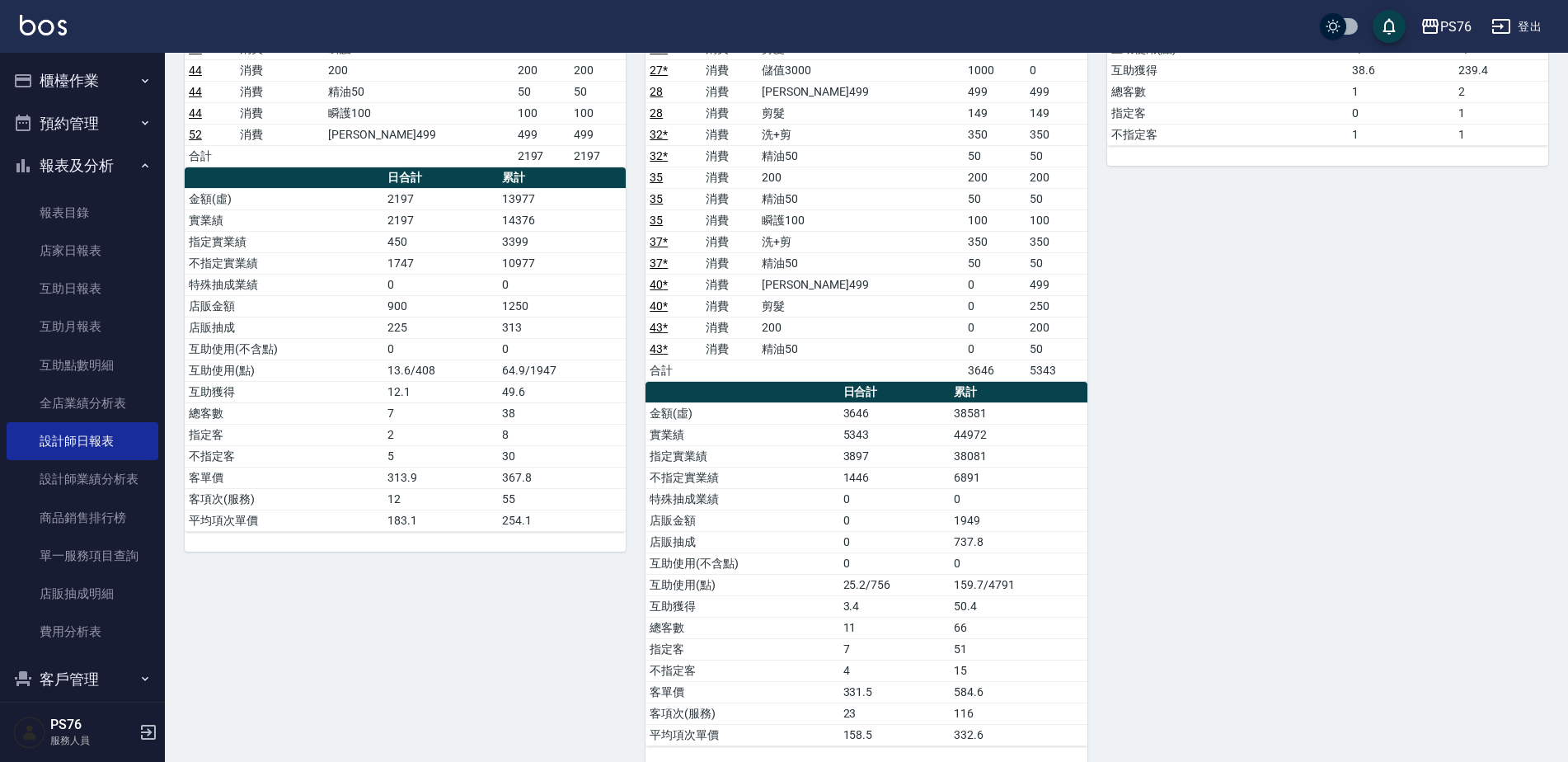
scroll to position [1306, 0]
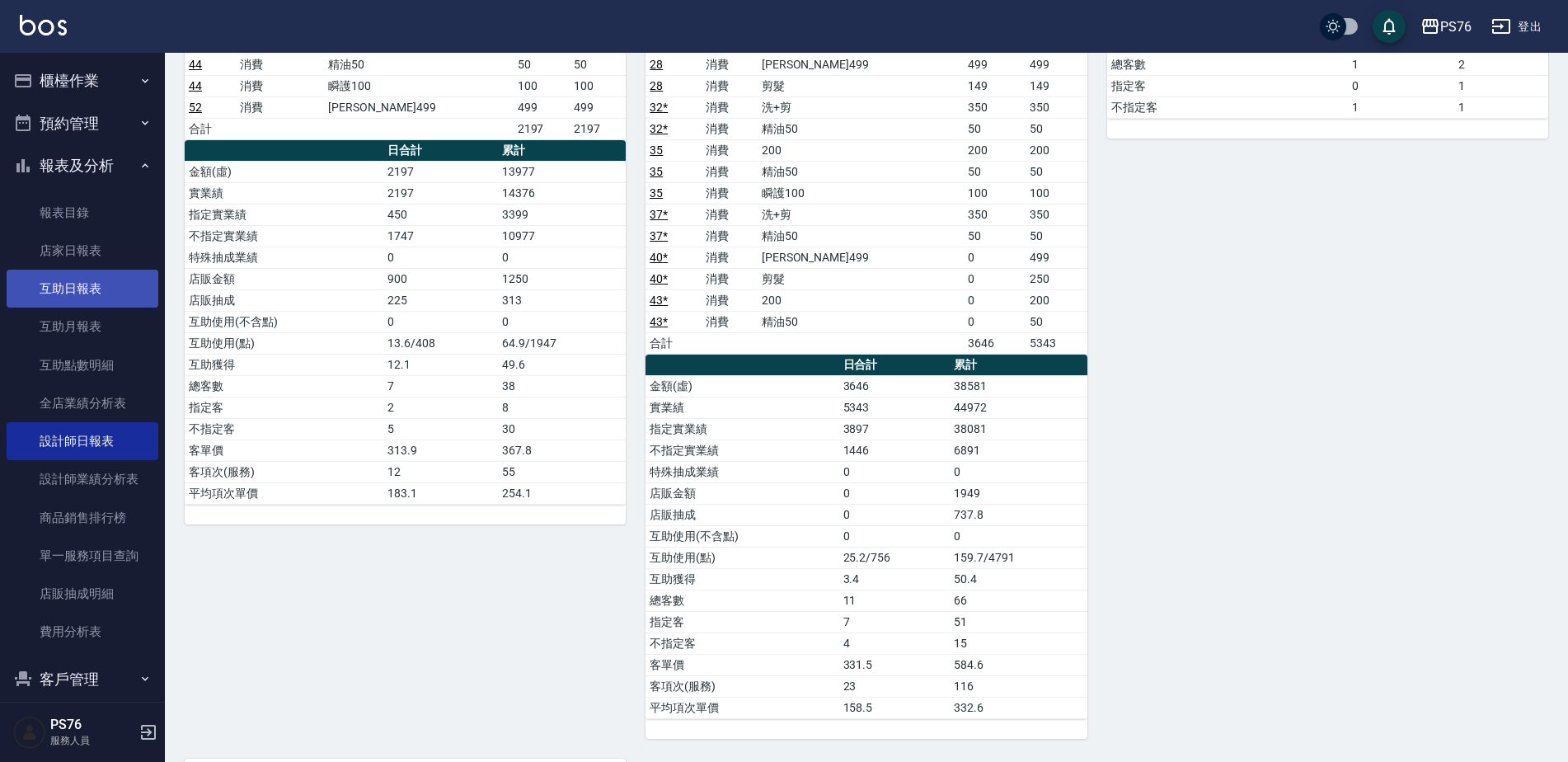
click at [78, 292] on link "互助日報表" at bounding box center [82, 289] width 151 height 38
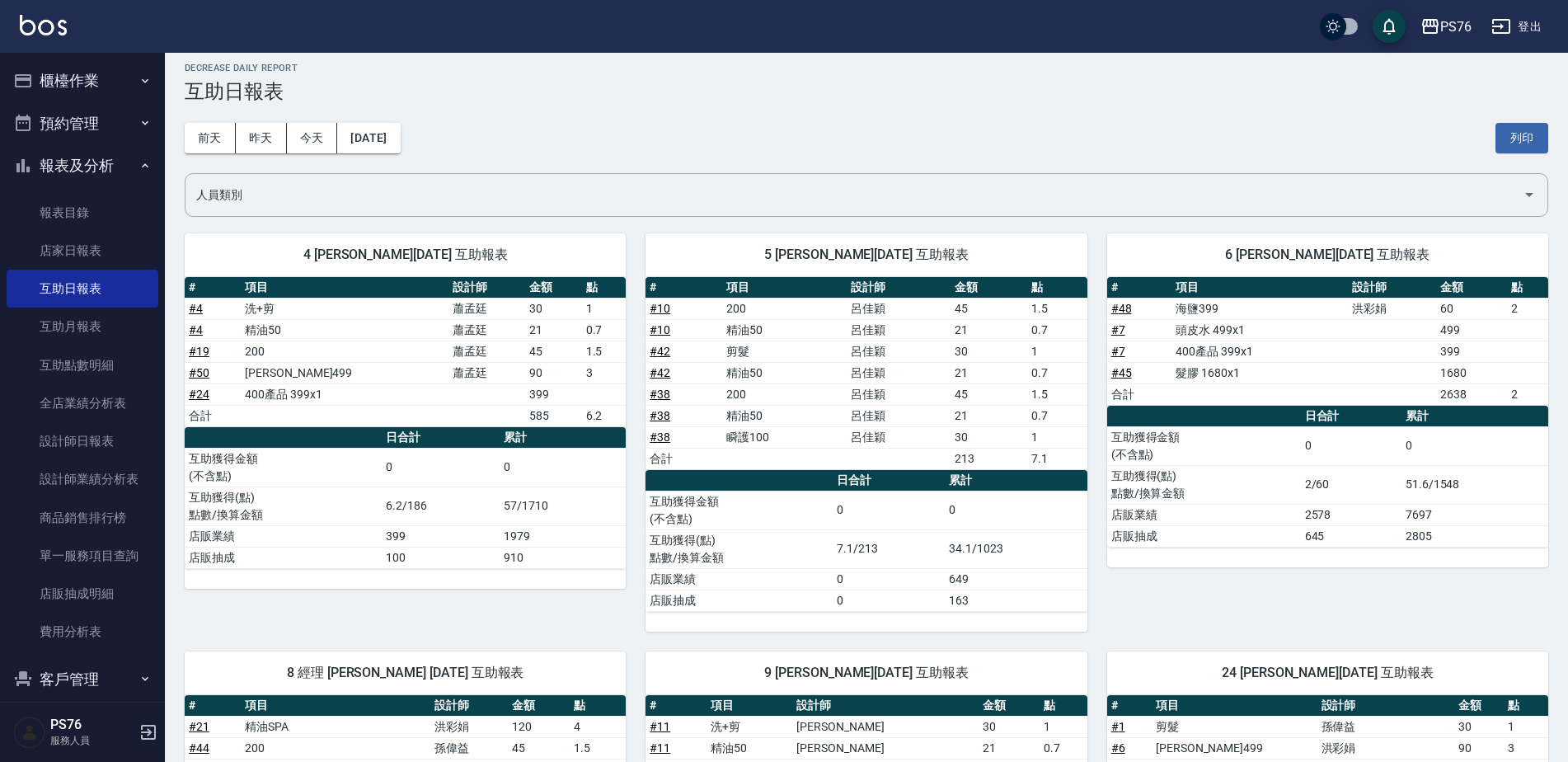
scroll to position [82, 0]
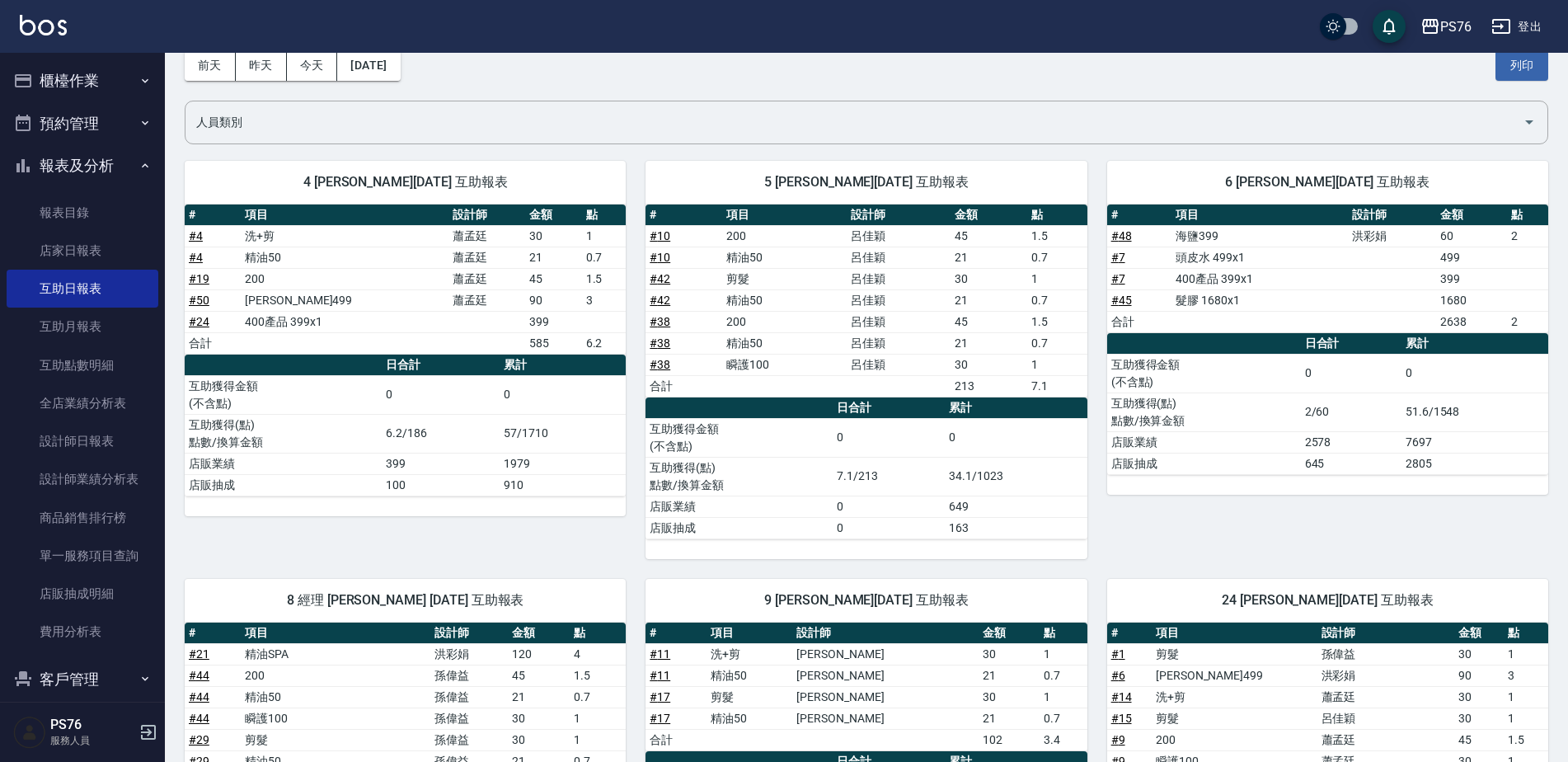
click at [1527, 20] on button "登出" at bounding box center [1516, 27] width 63 height 31
